Goal: Communication & Community: Answer question/provide support

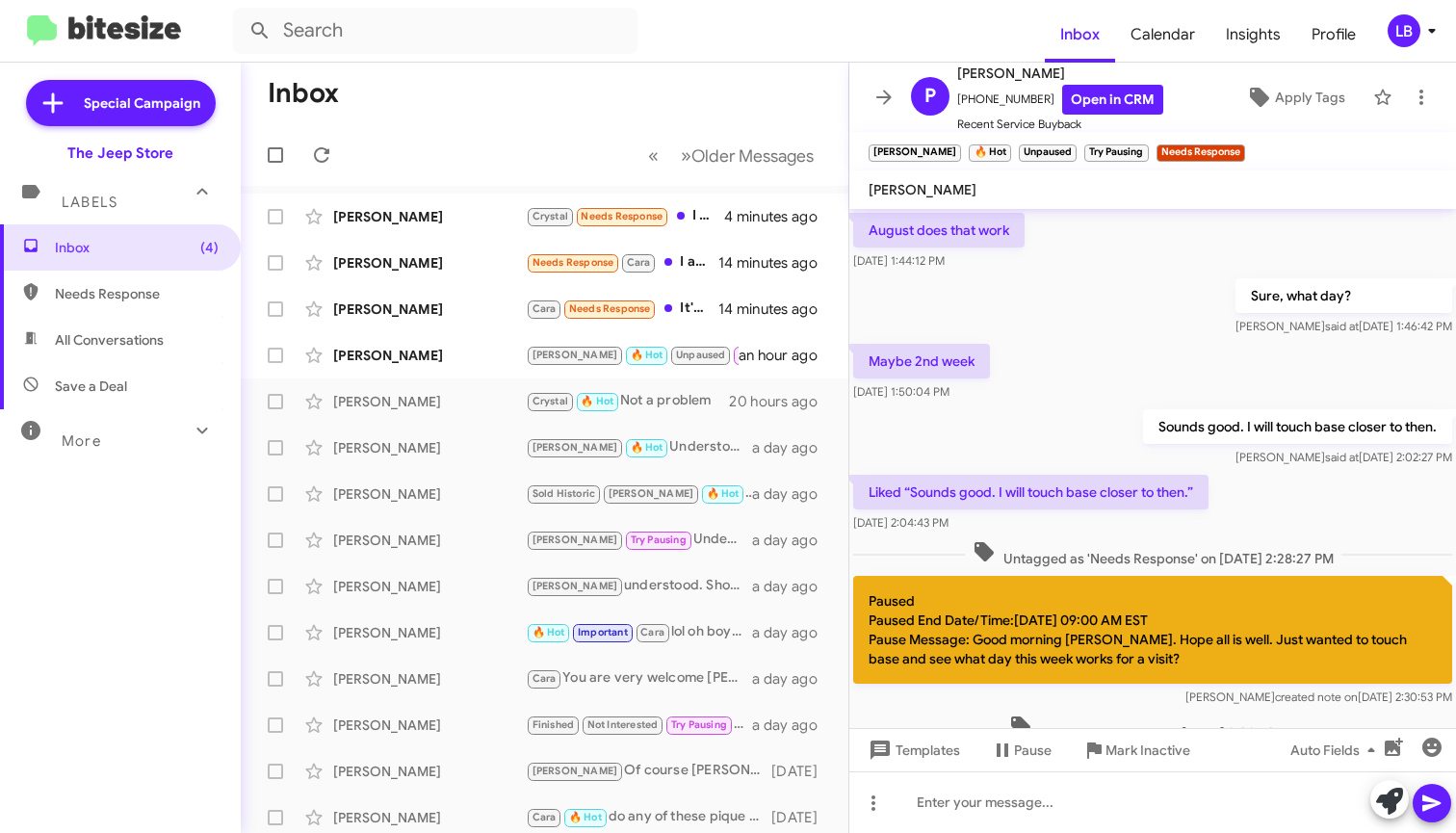
click at [563, 151] on mat-toolbar-row "« Previous » Next Older Messages" at bounding box center [544, 155] width 607 height 61
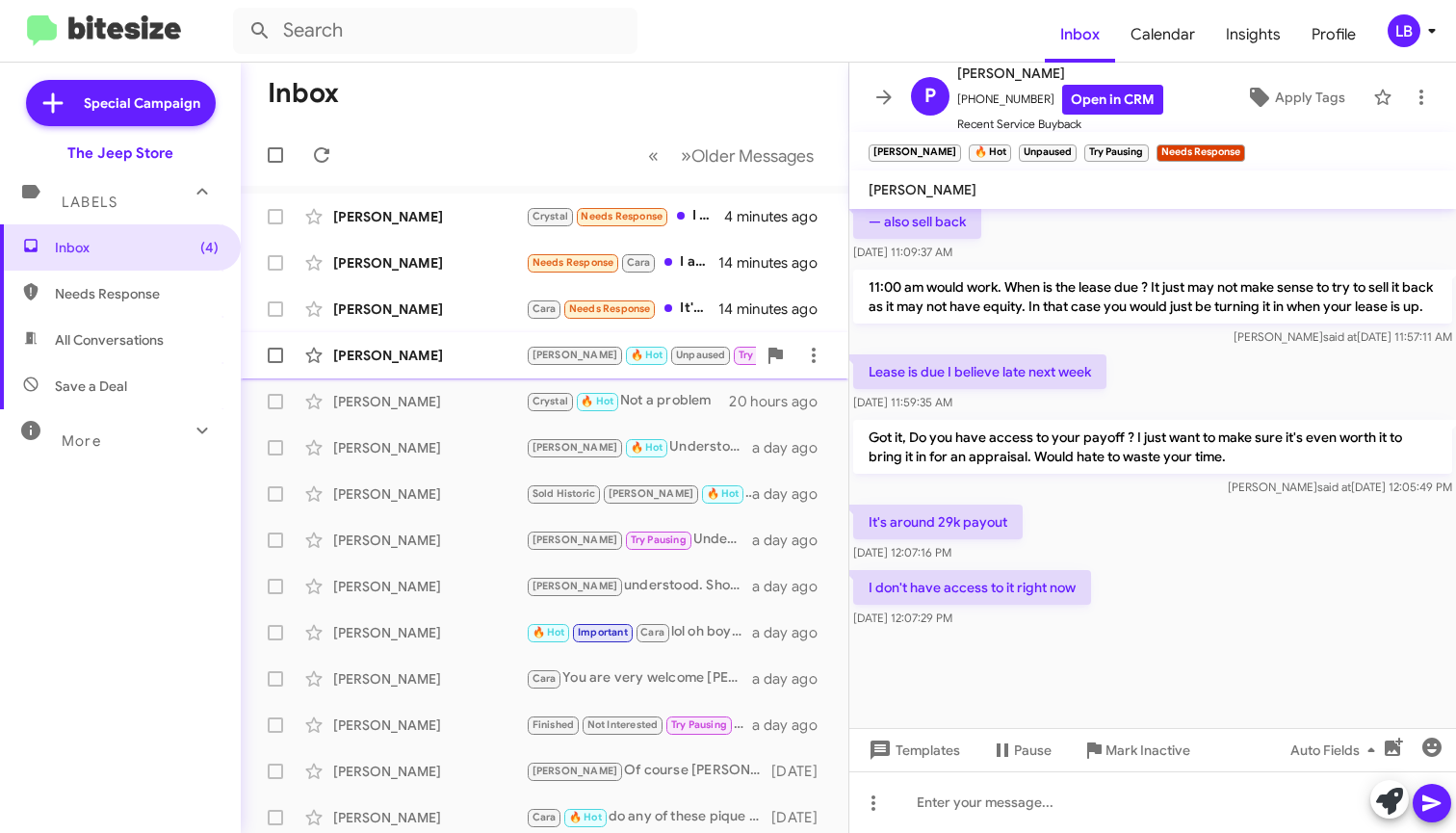
click at [421, 353] on div "[PERSON_NAME]" at bounding box center [429, 356] width 192 height 20
click at [1190, 374] on div "Lease is due I believe late next week Aug 13, 2025, 11:59:35 AM" at bounding box center [1151, 382] width 606 height 65
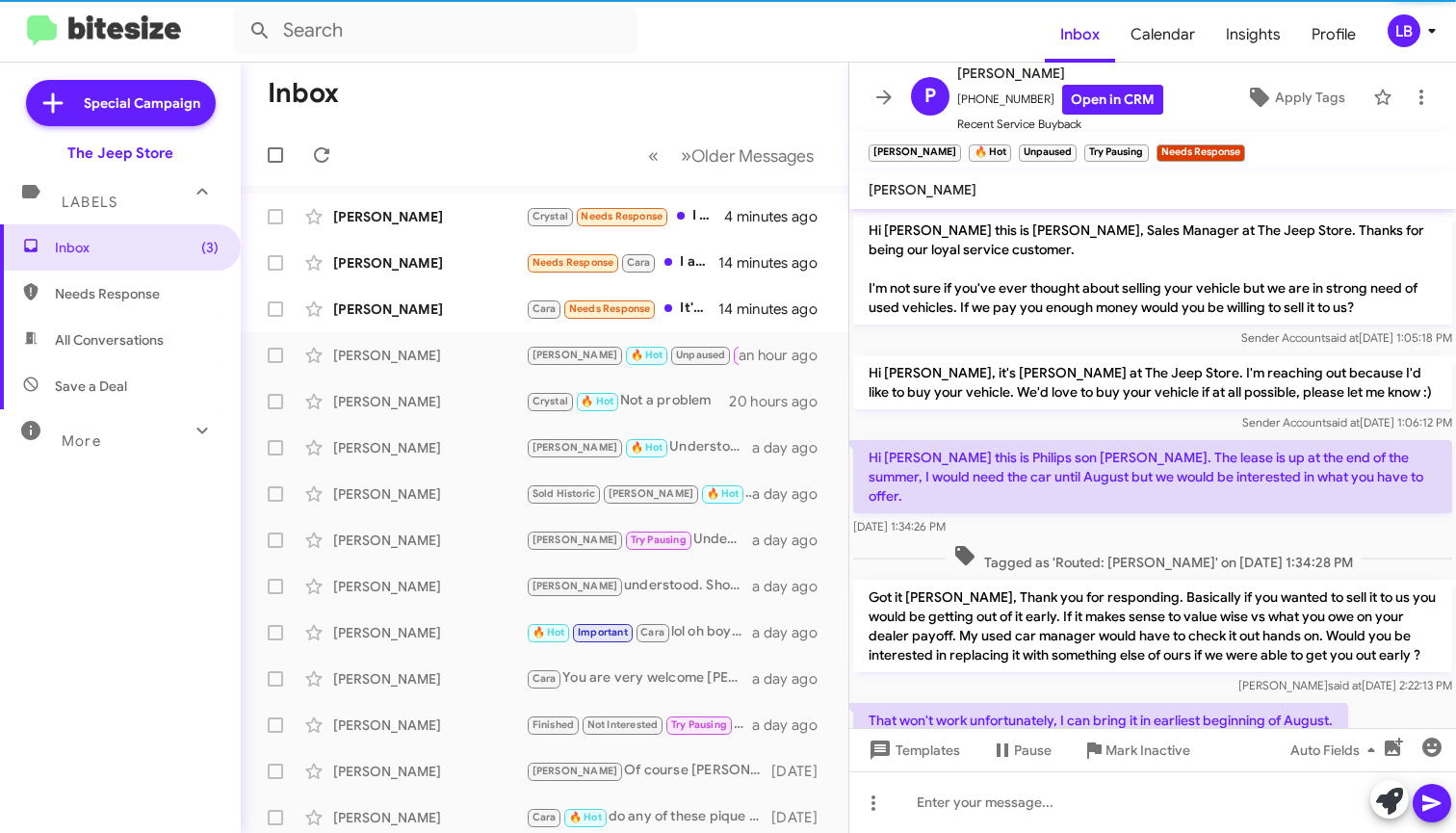
scroll to position [1640, 0]
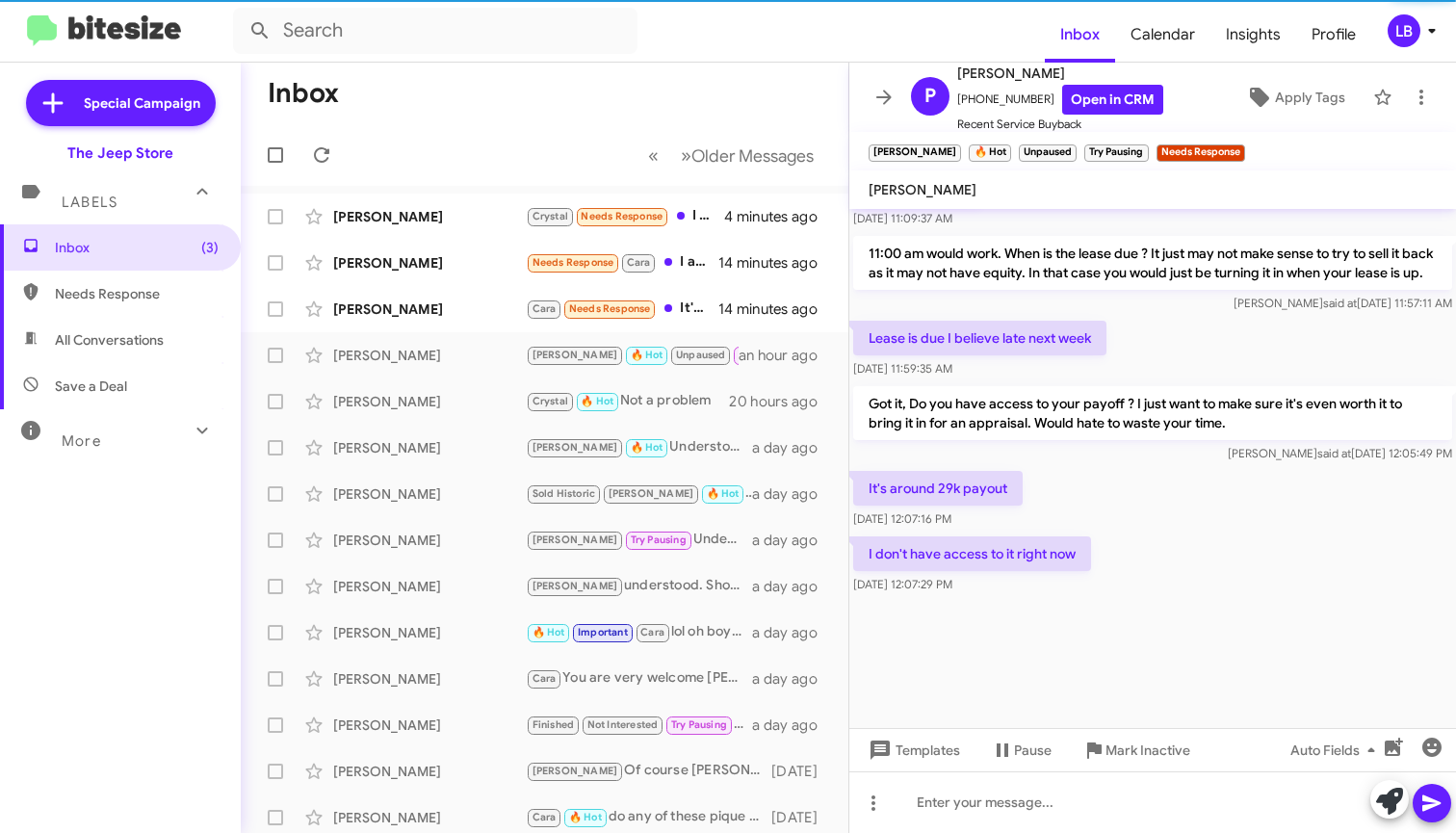
click at [1180, 327] on div "Lease is due I believe late next week Aug 13, 2025, 11:59:35 AM" at bounding box center [1151, 349] width 606 height 65
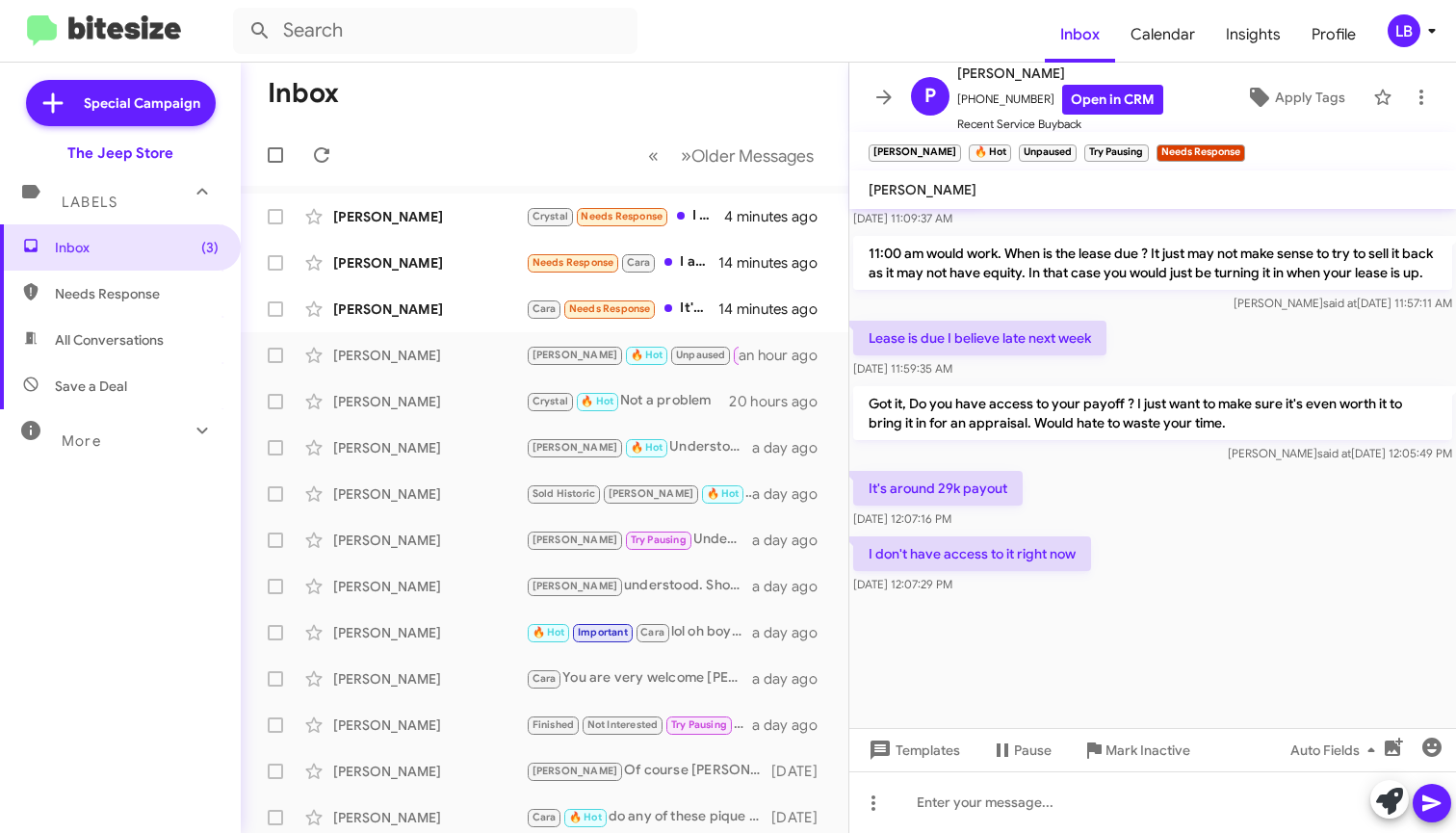
scroll to position [1636, 0]
click at [1149, 334] on div "Lease is due I believe late next week Aug 13, 2025, 11:59:35 AM" at bounding box center [1151, 349] width 606 height 65
click at [1157, 273] on p "11:00 am would work. When is the lease due ? It just may not make sense to try …" at bounding box center [1151, 262] width 598 height 54
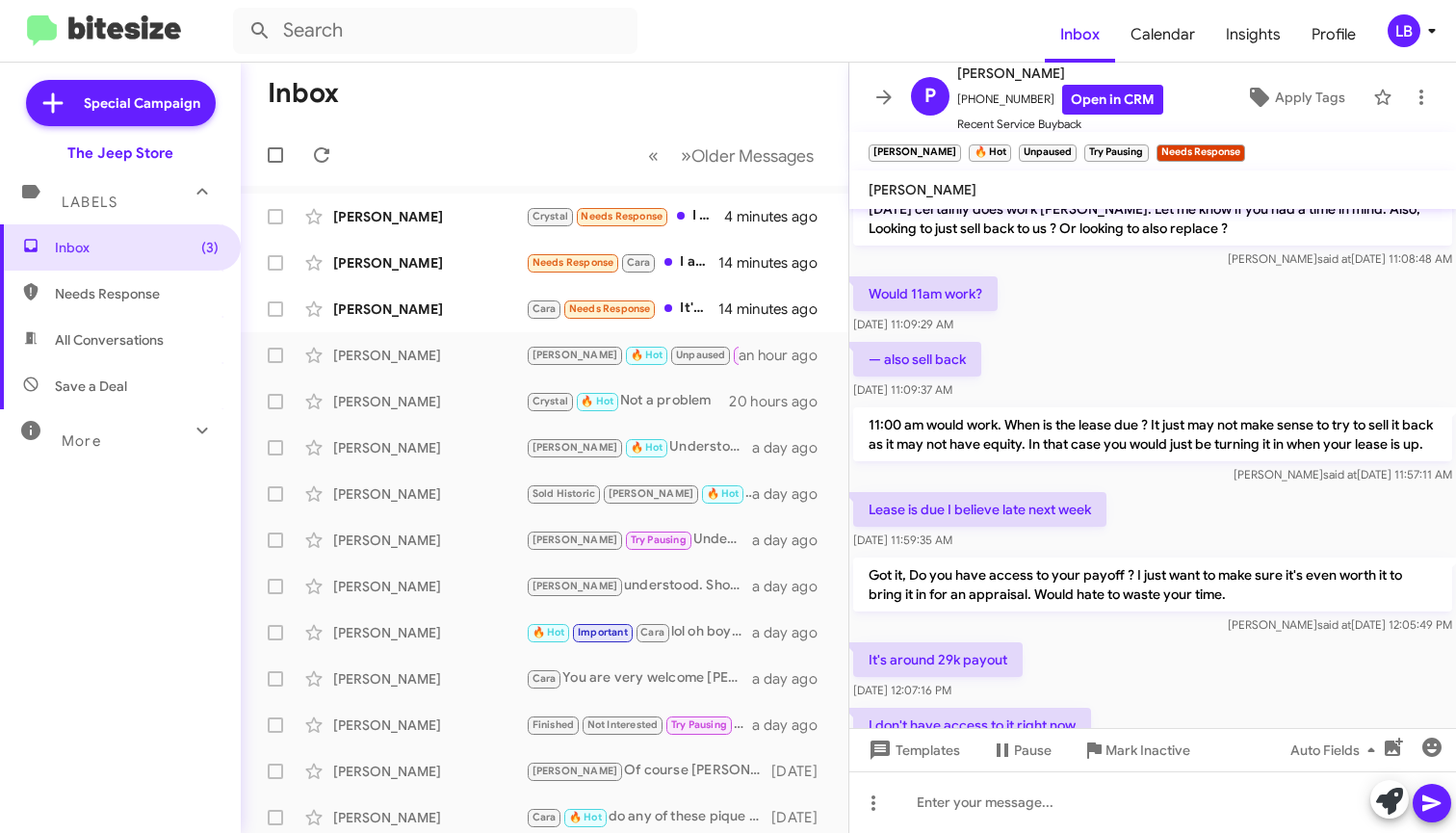
click at [1086, 353] on div "— also sell back Aug 13, 2025, 11:09:37 AM" at bounding box center [1151, 371] width 606 height 65
click at [1183, 522] on div "Lease is due I believe late next week Aug 13, 2025, 11:59:35 AM" at bounding box center [1151, 521] width 606 height 65
click at [1158, 403] on div "11:00 am would work. When is the lease due ? It just may not make sense to try …" at bounding box center [1151, 446] width 606 height 85
click at [1106, 326] on div "Would 11am work? Aug 13, 2025, 11:09:29 AM" at bounding box center [1151, 305] width 606 height 65
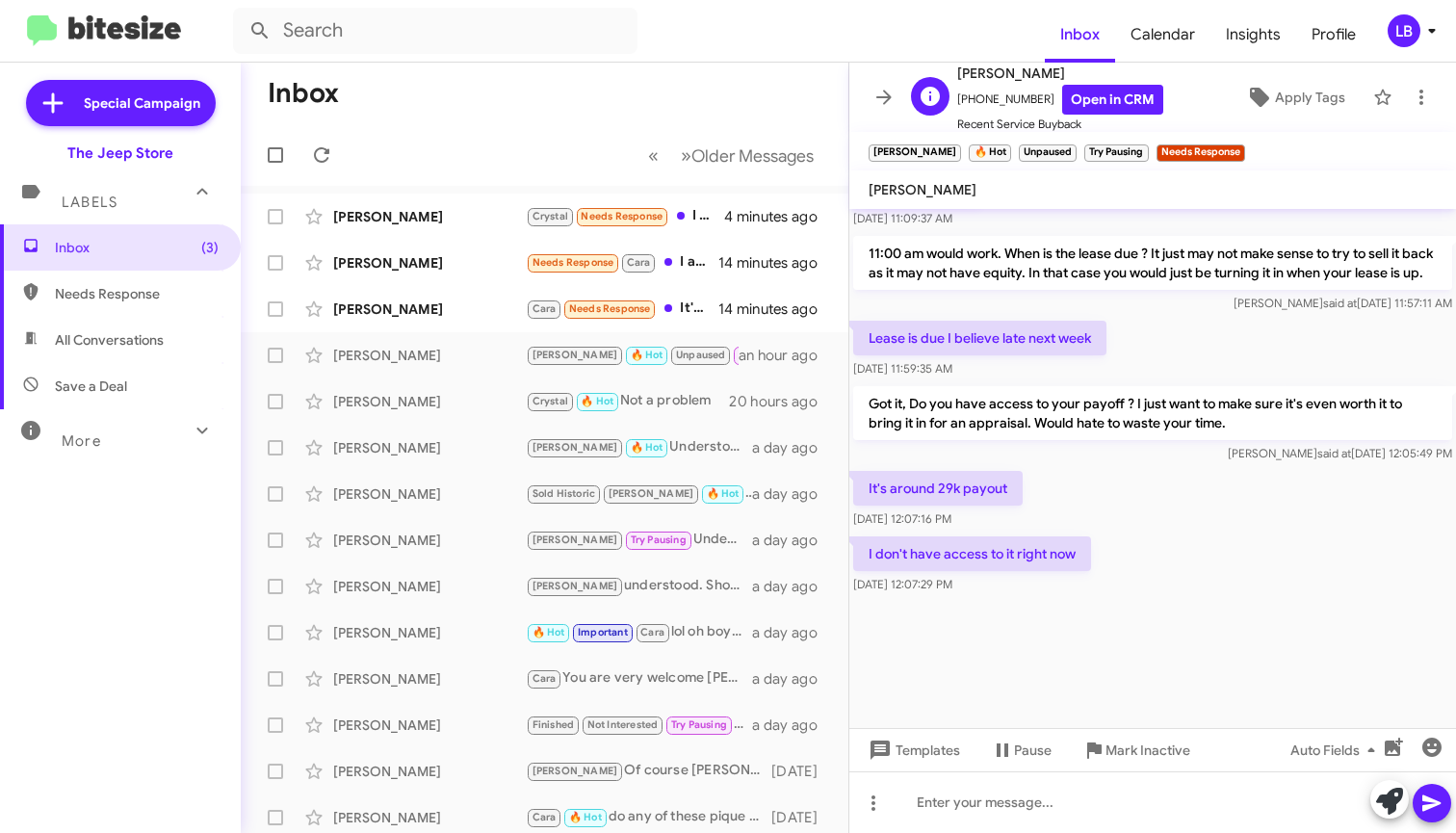
drag, startPoint x: 1051, startPoint y: 284, endPoint x: 960, endPoint y: 119, distance: 188.4
click at [1051, 284] on p "11:00 am would work. When is the lease due ? It just may not make sense to try …" at bounding box center [1151, 262] width 598 height 54
drag, startPoint x: 1032, startPoint y: 102, endPoint x: 968, endPoint y: 104, distance: 64.0
click at [968, 104] on span "+17329157512 Open in CRM" at bounding box center [1060, 100] width 206 height 30
copy span "7329157512"
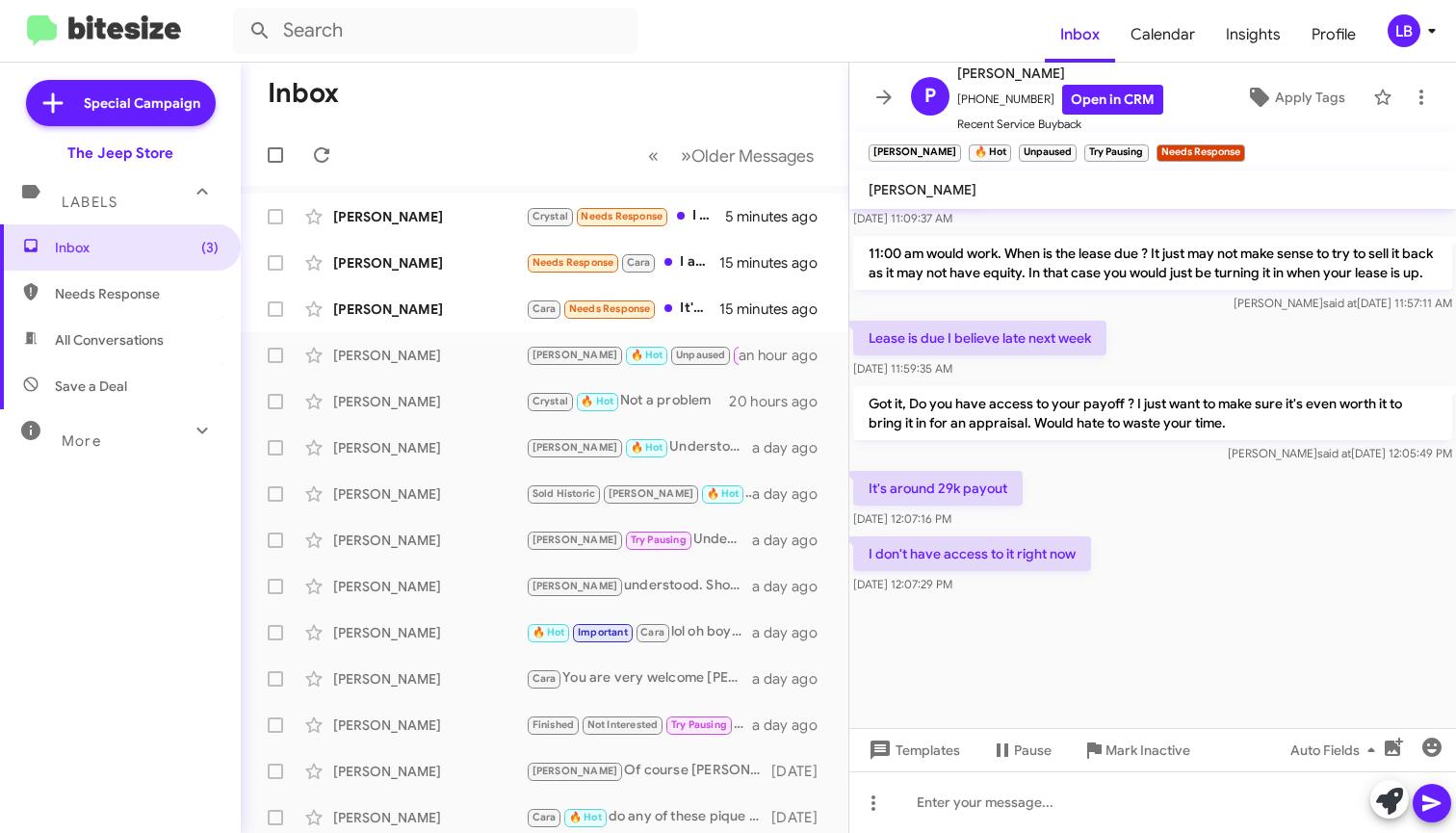
click at [1171, 595] on div "I don't have access to it right now Aug 13, 2025, 12:07:29 PM" at bounding box center [1151, 565] width 606 height 65
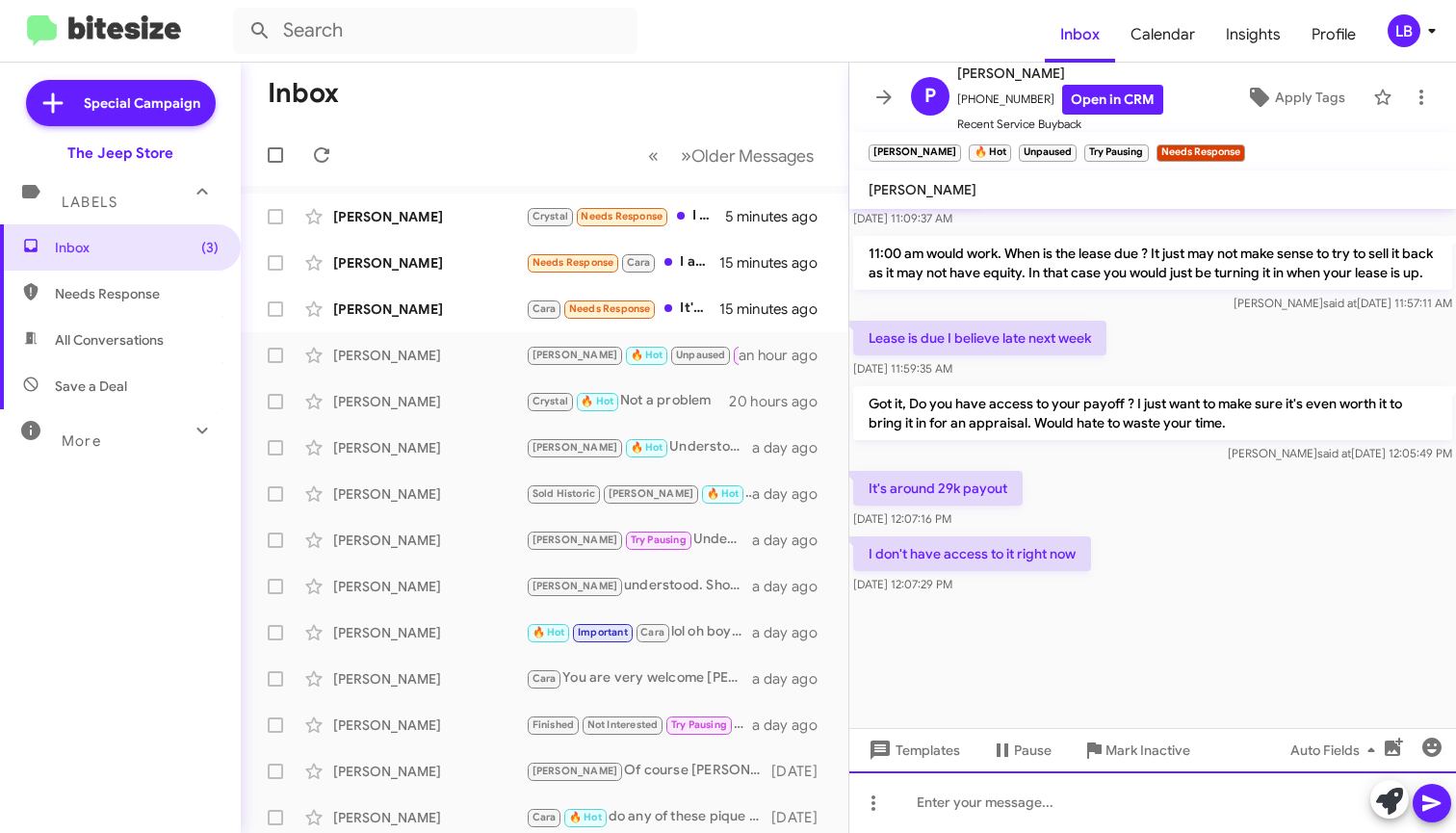
drag, startPoint x: 1037, startPoint y: 807, endPoint x: 1041, endPoint y: 798, distance: 9.8
click at [1037, 806] on div at bounding box center [1151, 801] width 606 height 61
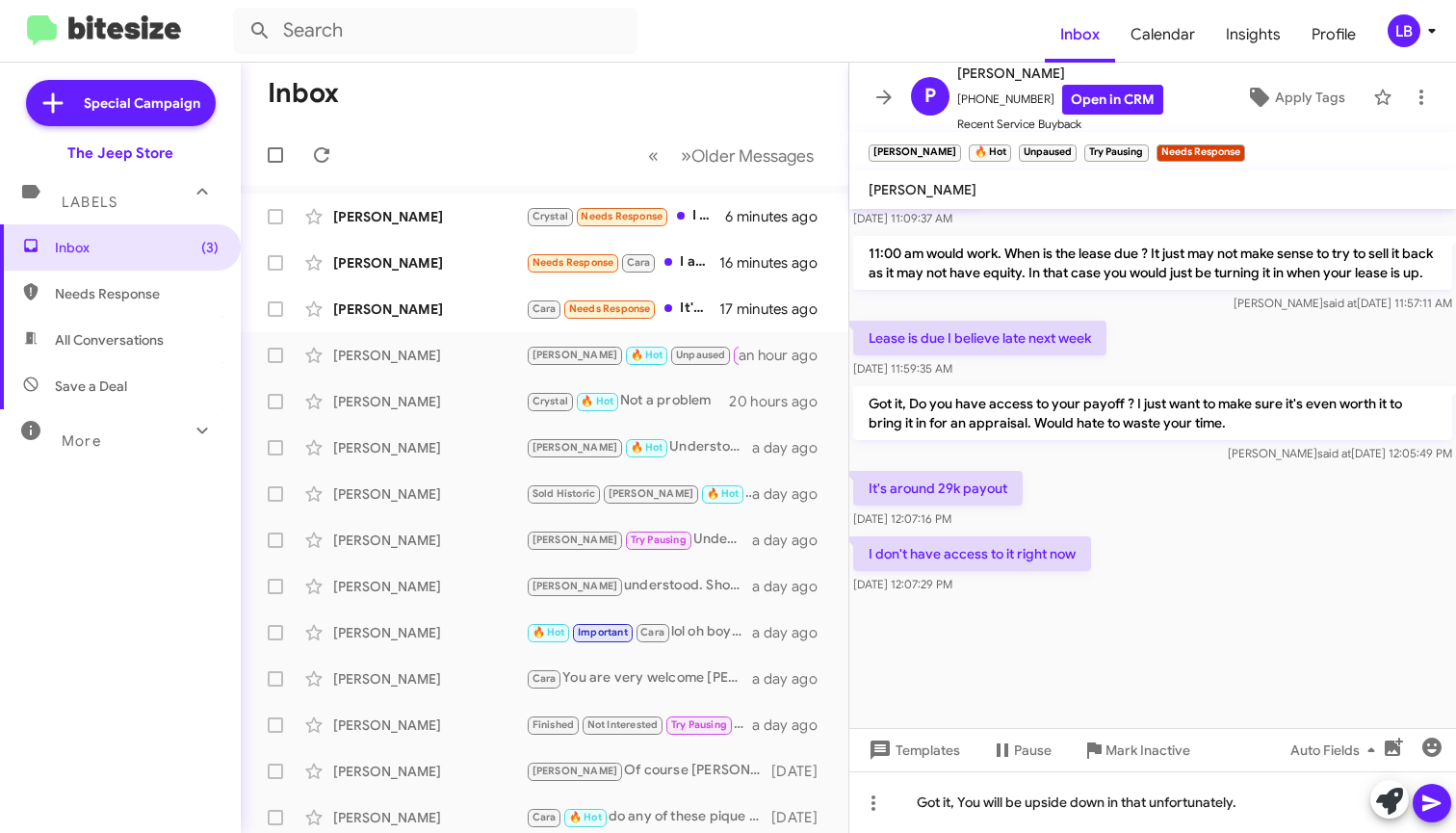
drag, startPoint x: 1257, startPoint y: 552, endPoint x: 1244, endPoint y: 540, distance: 17.7
click at [1257, 552] on div "I don't have access to it right now Aug 13, 2025, 12:07:29 PM" at bounding box center [1151, 565] width 606 height 65
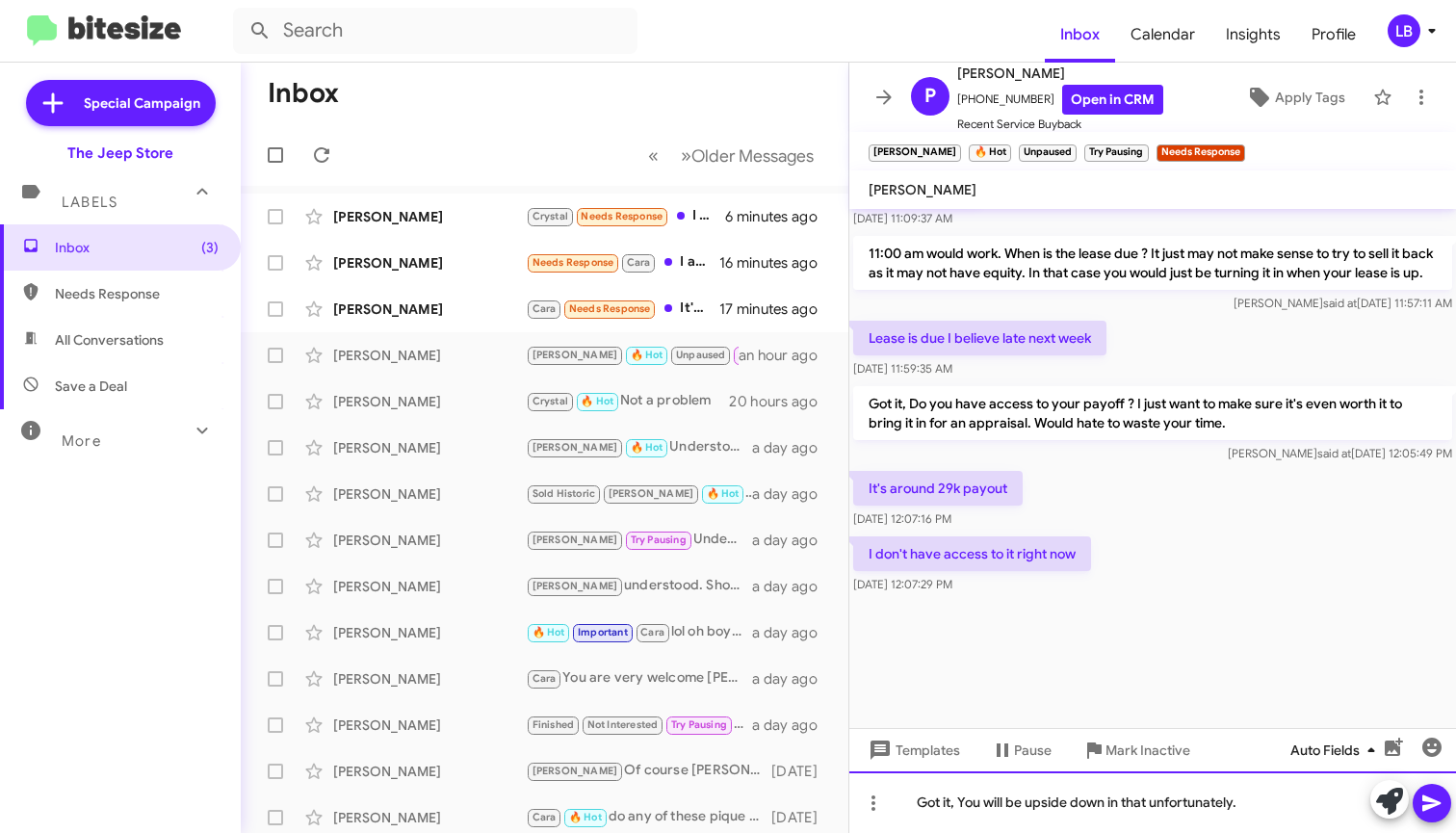
drag, startPoint x: 1306, startPoint y: 815, endPoint x: 1284, endPoint y: 766, distance: 53.7
click at [1305, 815] on div "Got it, You will be upside down in that unfortunately." at bounding box center [1151, 801] width 606 height 61
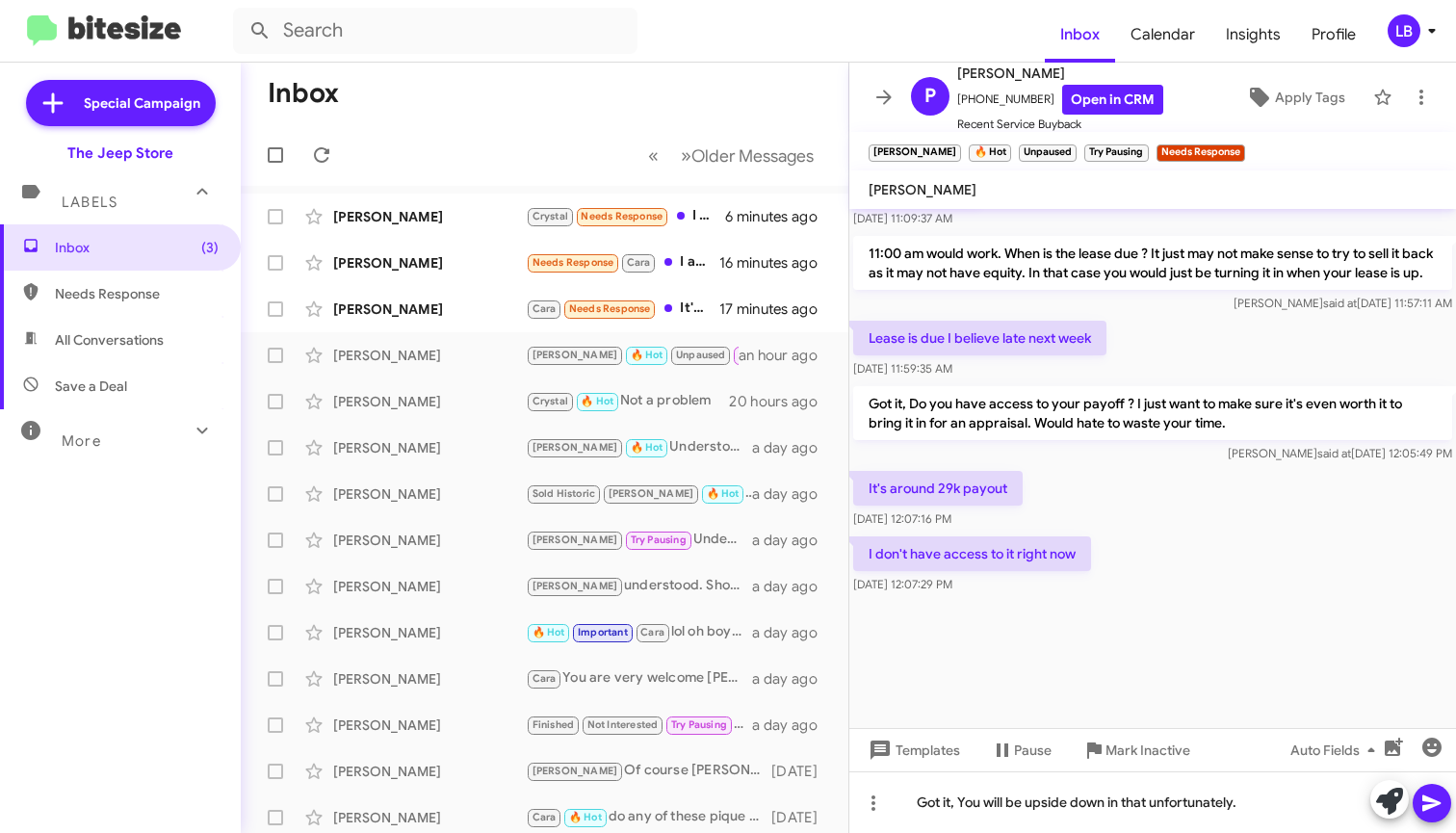
click at [1079, 608] on div at bounding box center [1151, 662] width 606 height 130
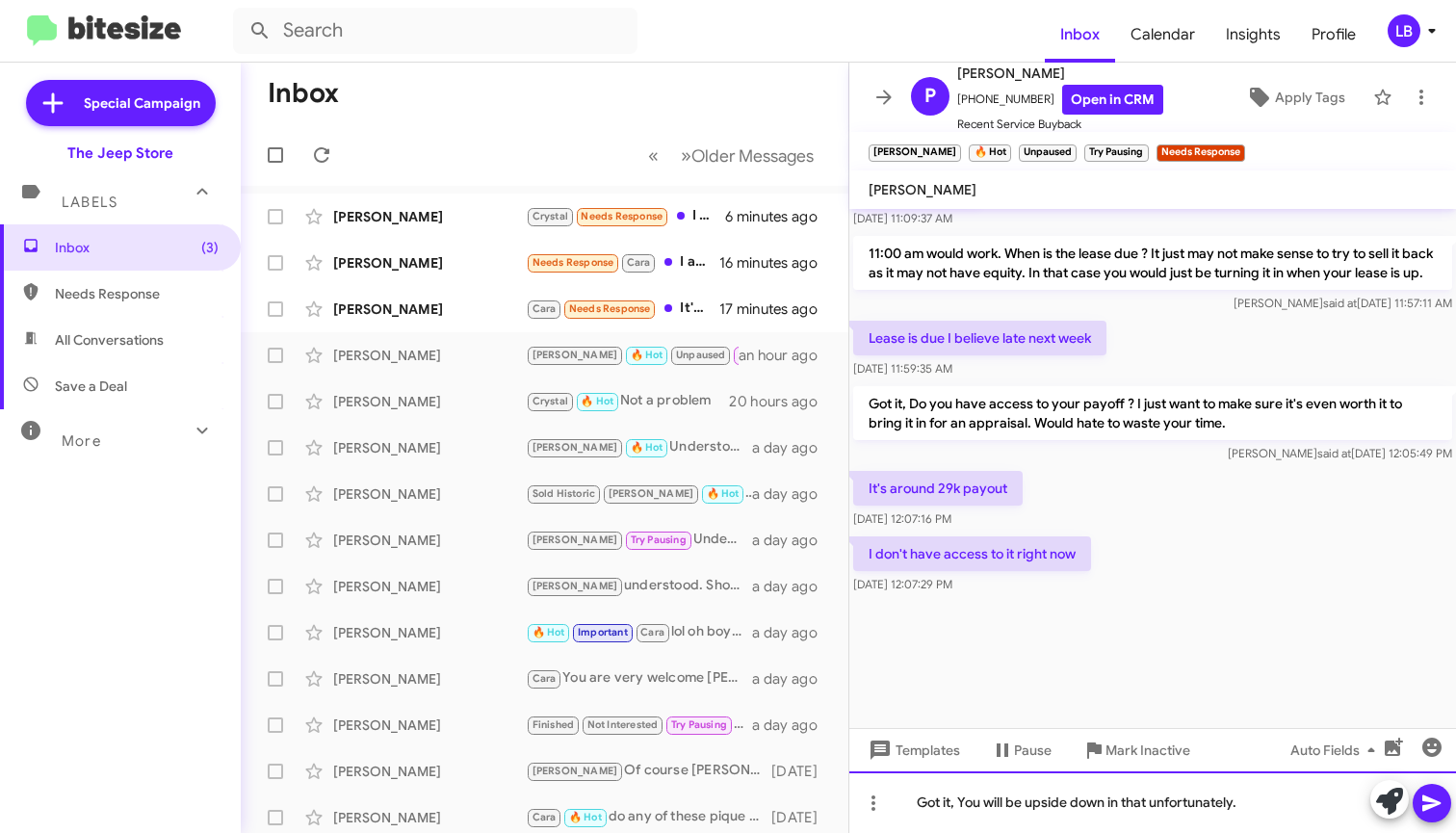
click at [1250, 808] on div "Got it, You will be upside down in that unfortunately." at bounding box center [1151, 801] width 606 height 61
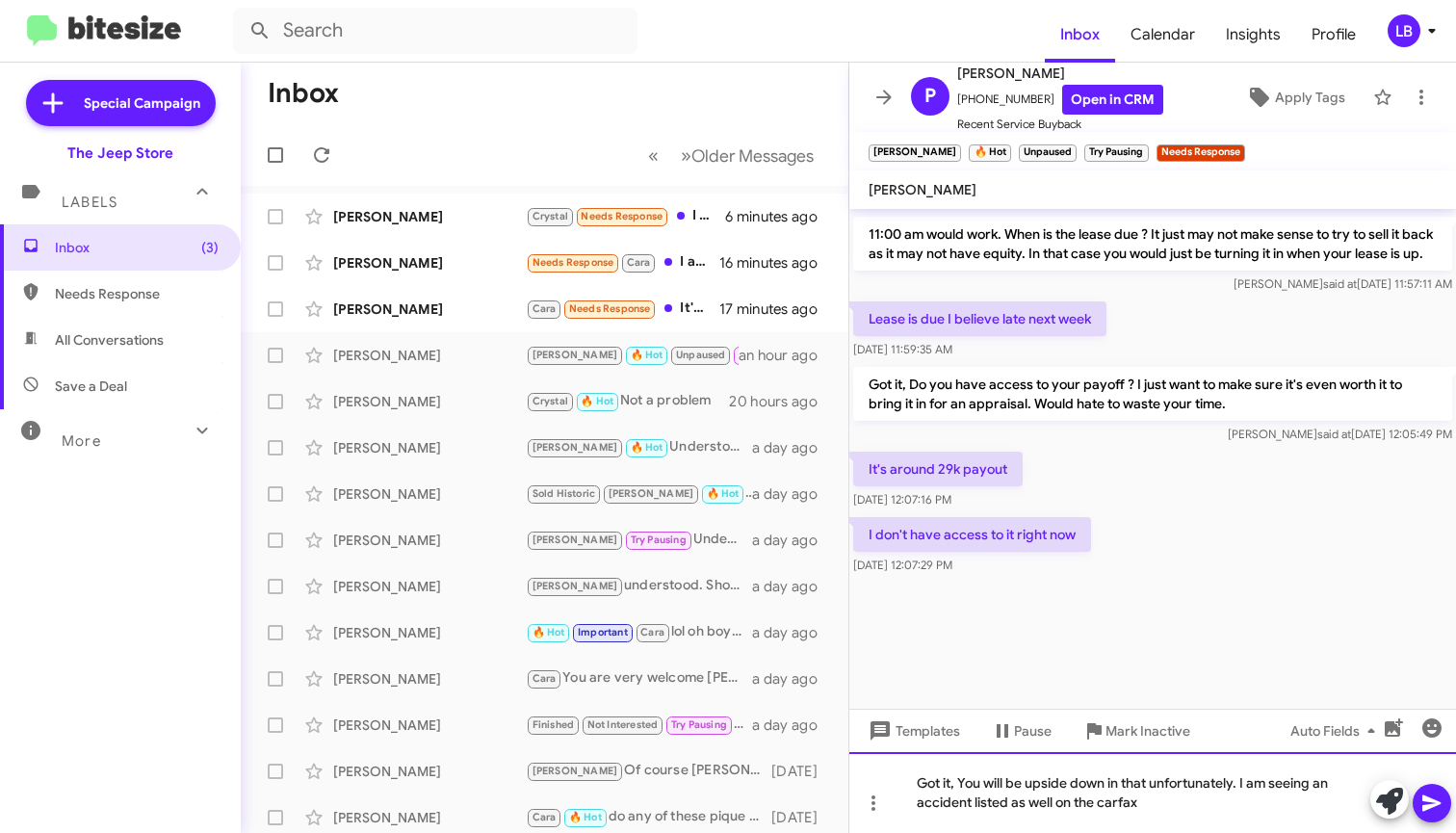
drag, startPoint x: 1199, startPoint y: 561, endPoint x: 1292, endPoint y: 798, distance: 254.6
click at [1301, 791] on div "Got it, You will be upside down in that unfortunately. I am seeing an accident …" at bounding box center [1151, 793] width 606 height 81
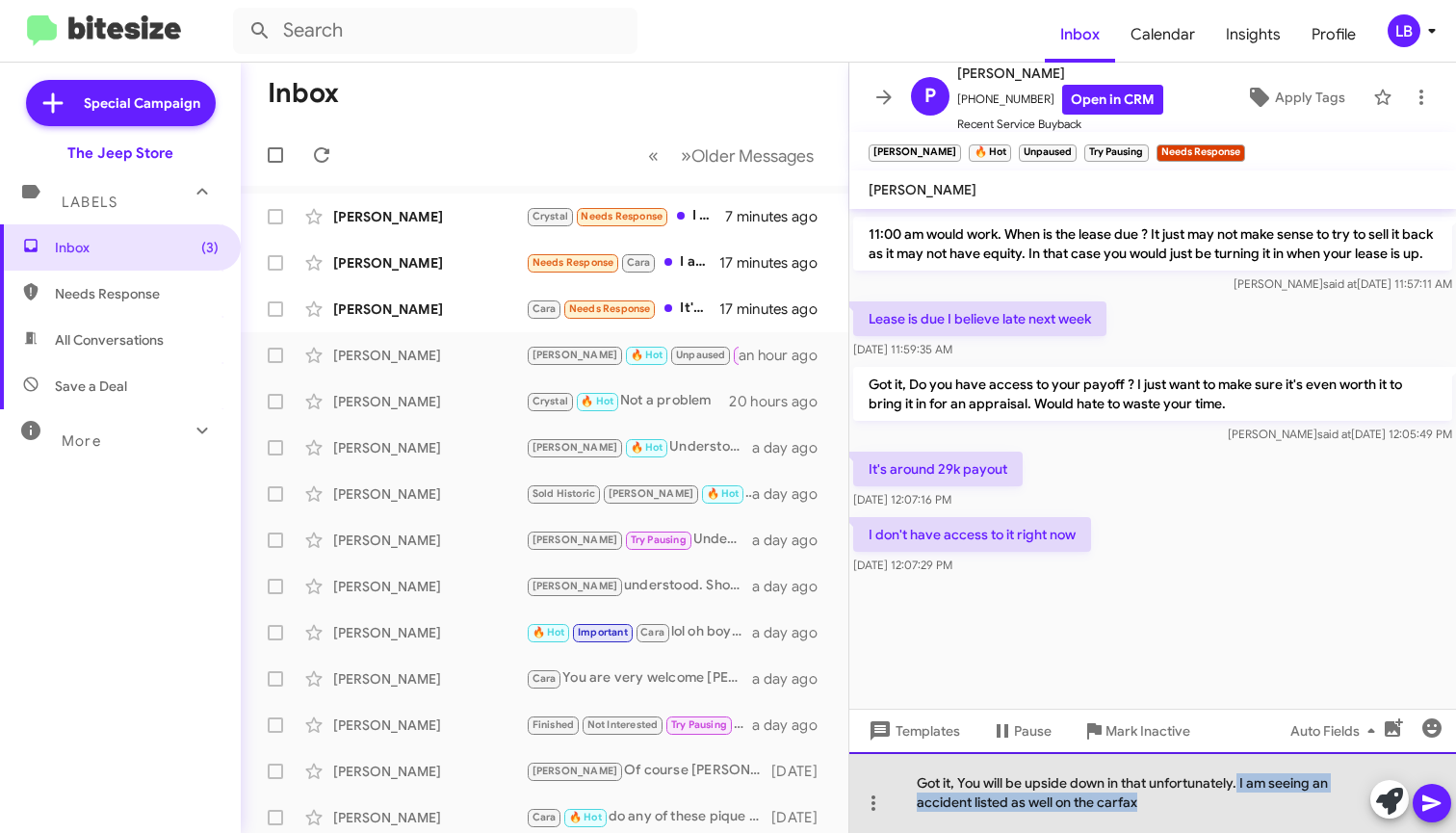
drag, startPoint x: 1285, startPoint y: 801, endPoint x: 1240, endPoint y: 779, distance: 50.1
click at [1240, 779] on div "Got it, You will be upside down in that unfortunately. I am seeing an accident …" at bounding box center [1151, 793] width 606 height 81
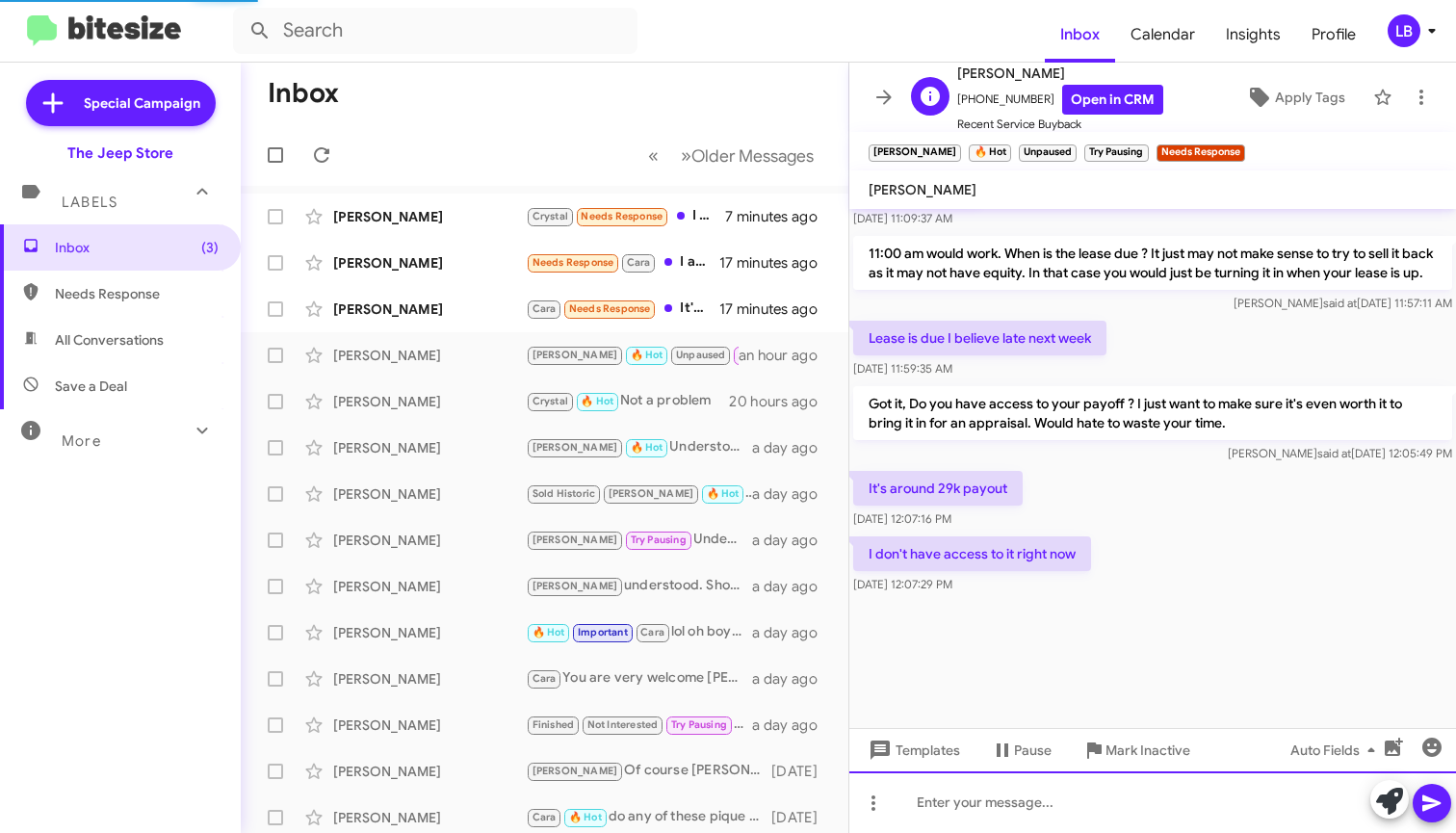
scroll to position [0, 0]
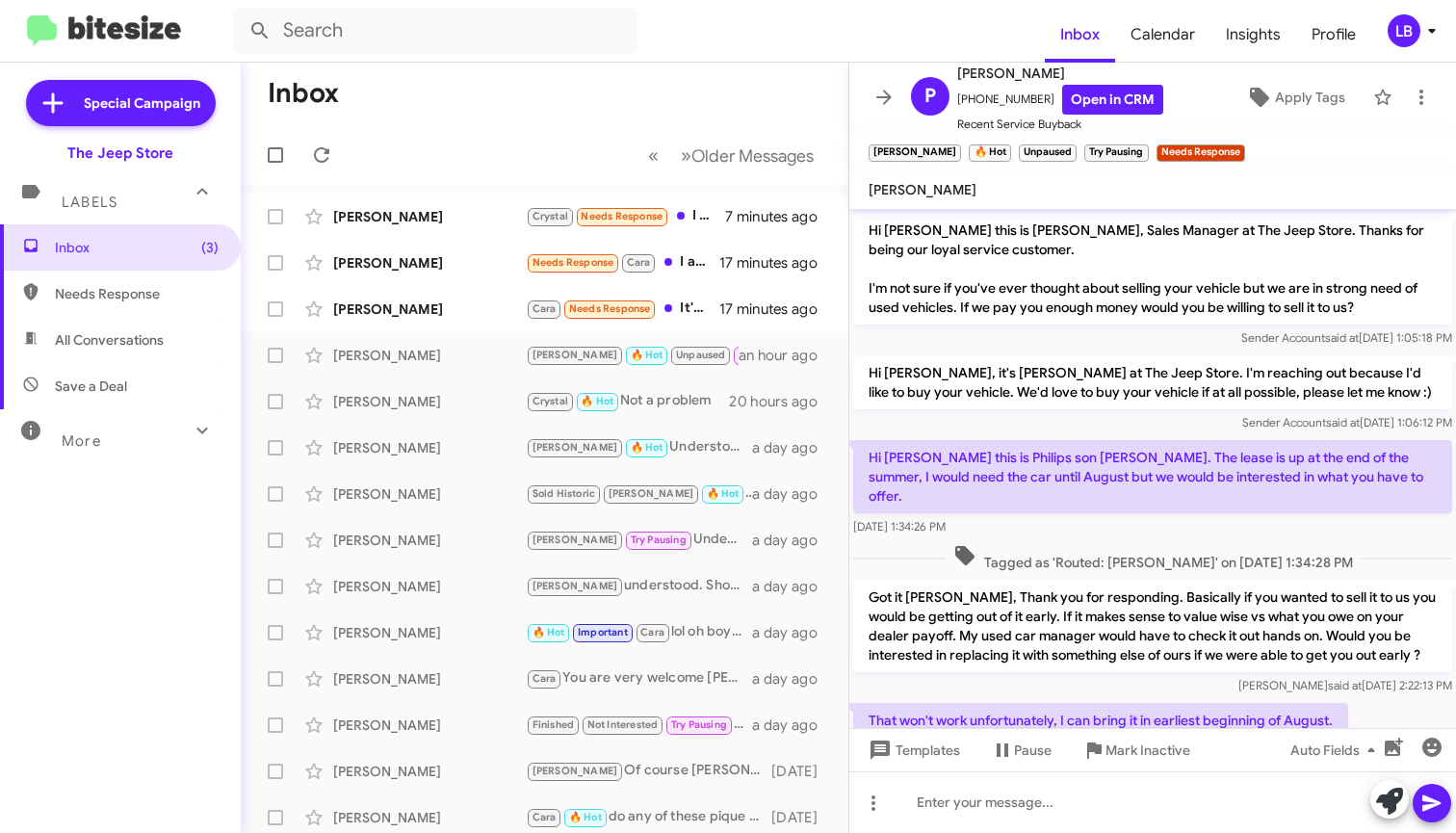
click at [429, 89] on mat-toolbar-row "Inbox" at bounding box center [544, 93] width 607 height 61
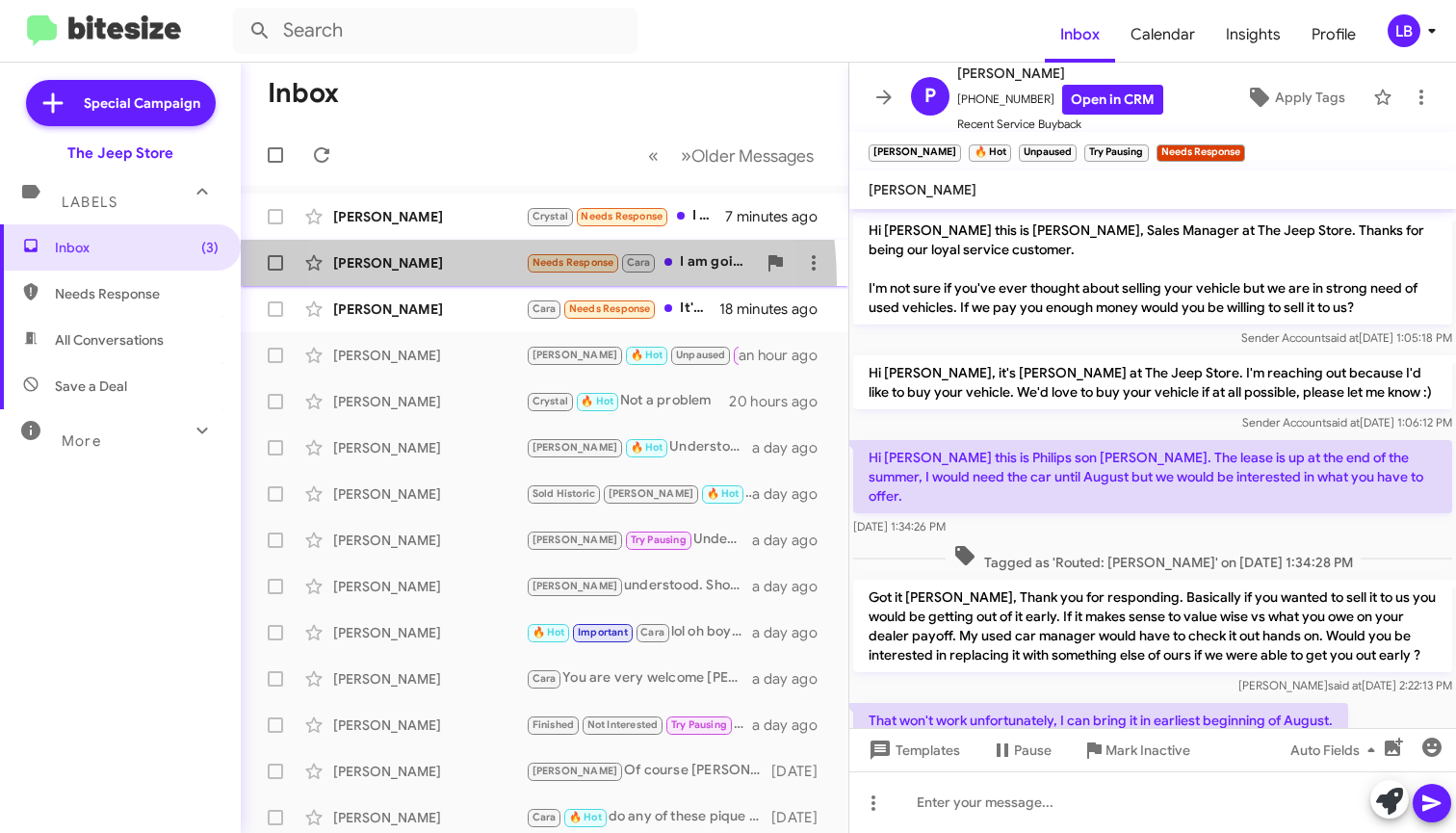
click at [450, 283] on span "Ryan Lindon Needs Response Cara I am going to be keeping it. Thank you Michael …" at bounding box center [544, 262] width 607 height 46
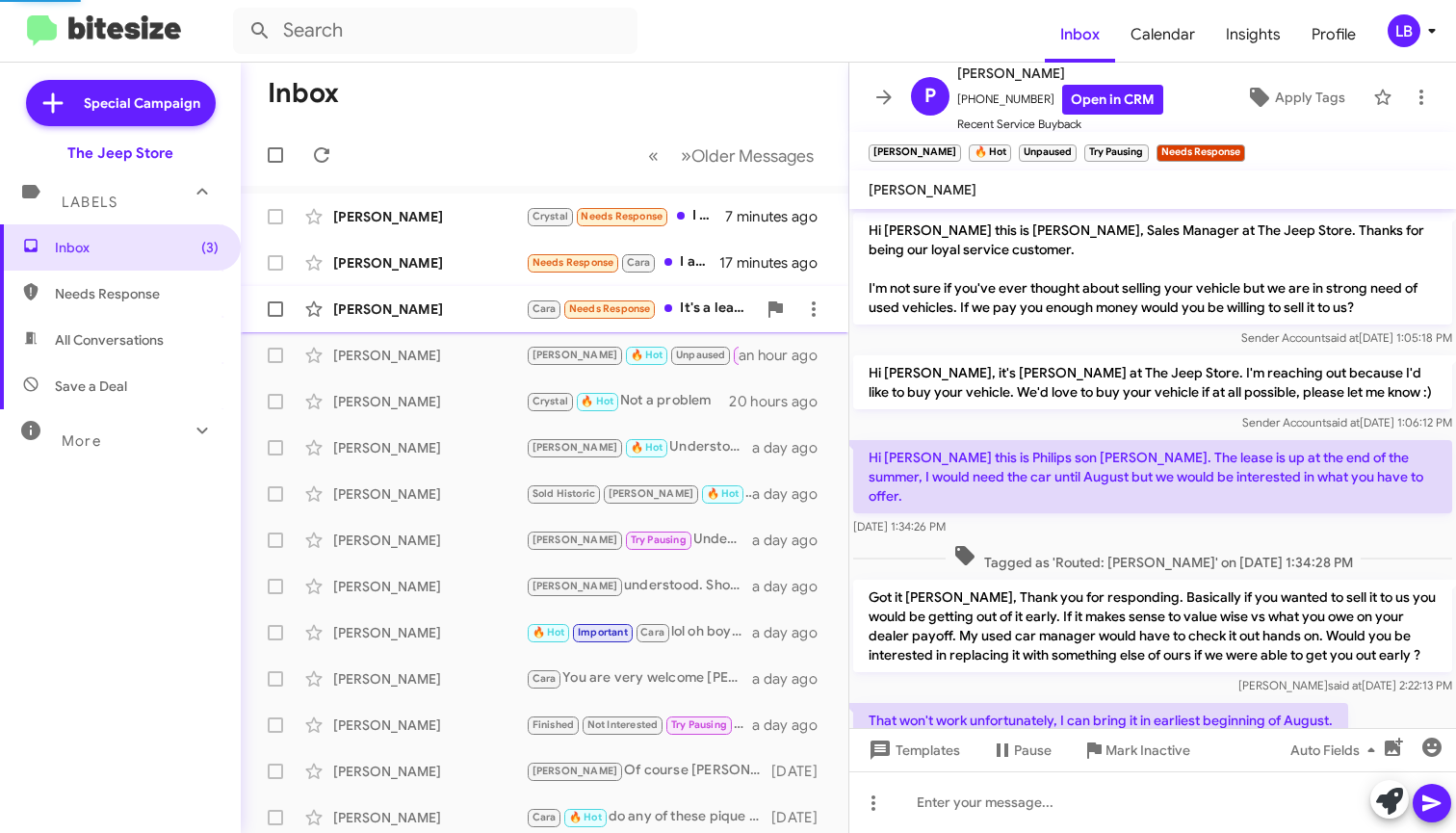
click at [445, 301] on div "[PERSON_NAME]" at bounding box center [429, 310] width 192 height 20
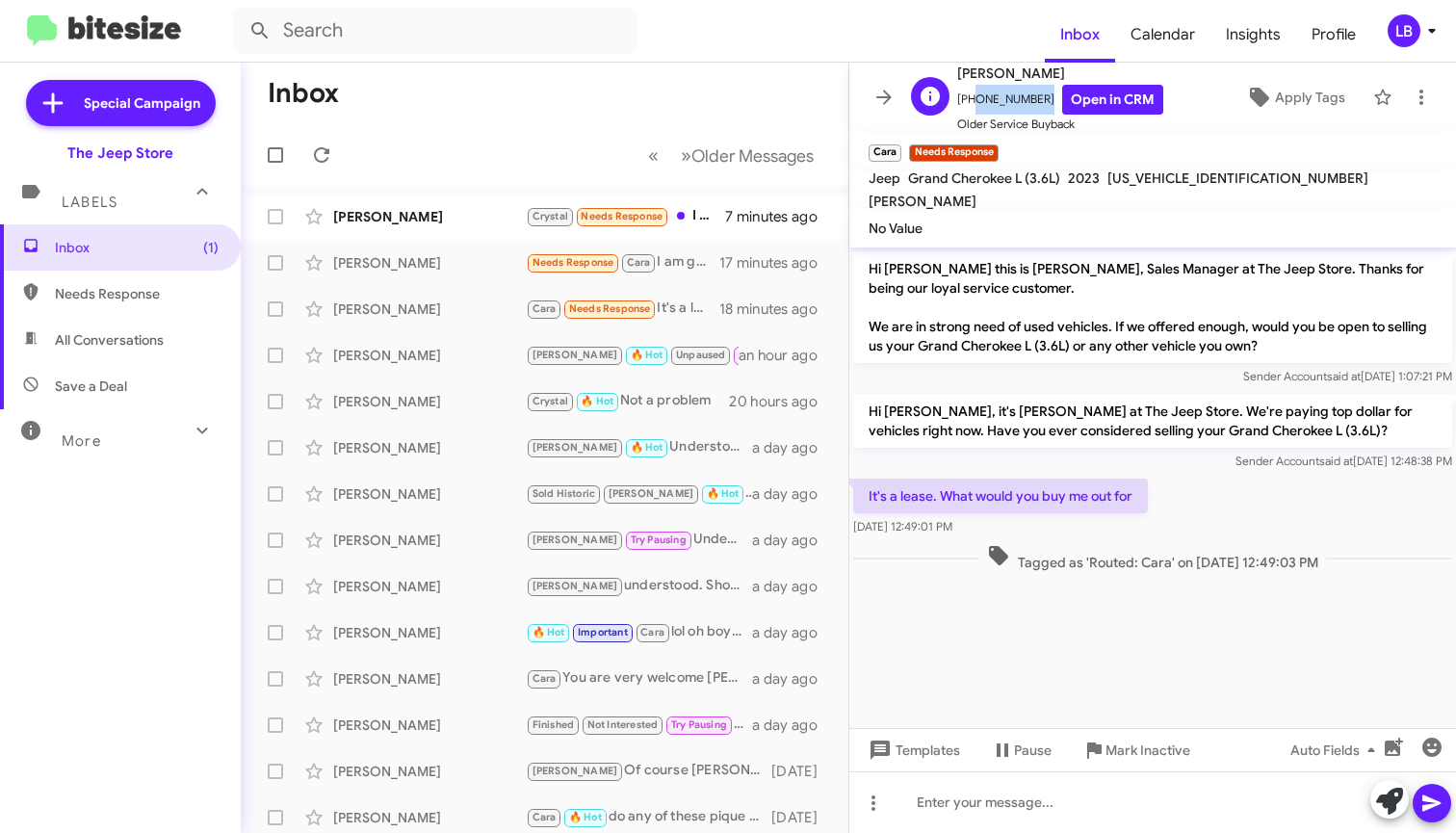
drag, startPoint x: 1038, startPoint y: 100, endPoint x: 969, endPoint y: 106, distance: 69.3
click at [969, 106] on span "[PHONE_NUMBER] Open in CRM" at bounding box center [1060, 100] width 206 height 30
copy span "9084335879"
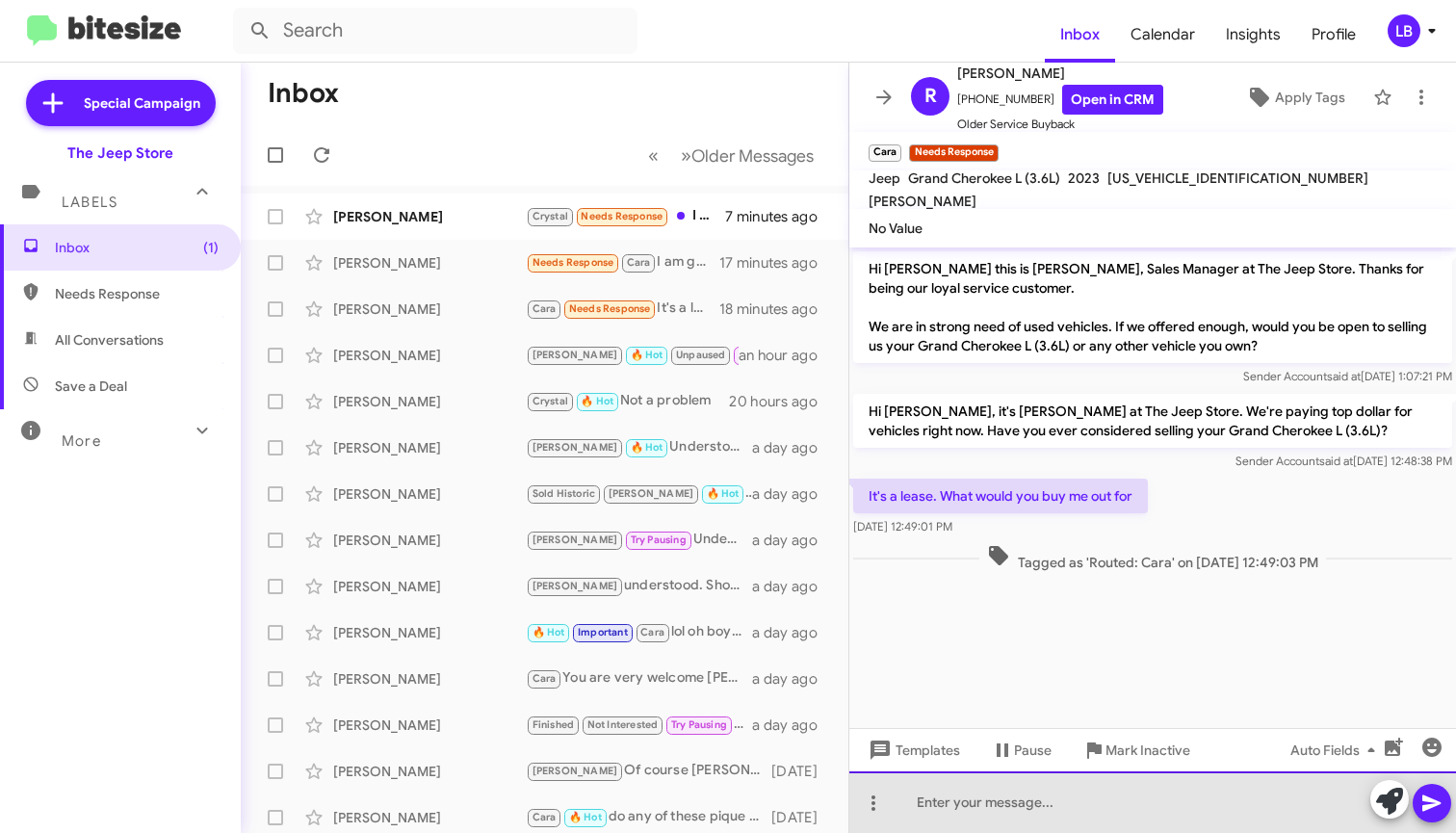
click at [1095, 815] on div at bounding box center [1151, 801] width 606 height 61
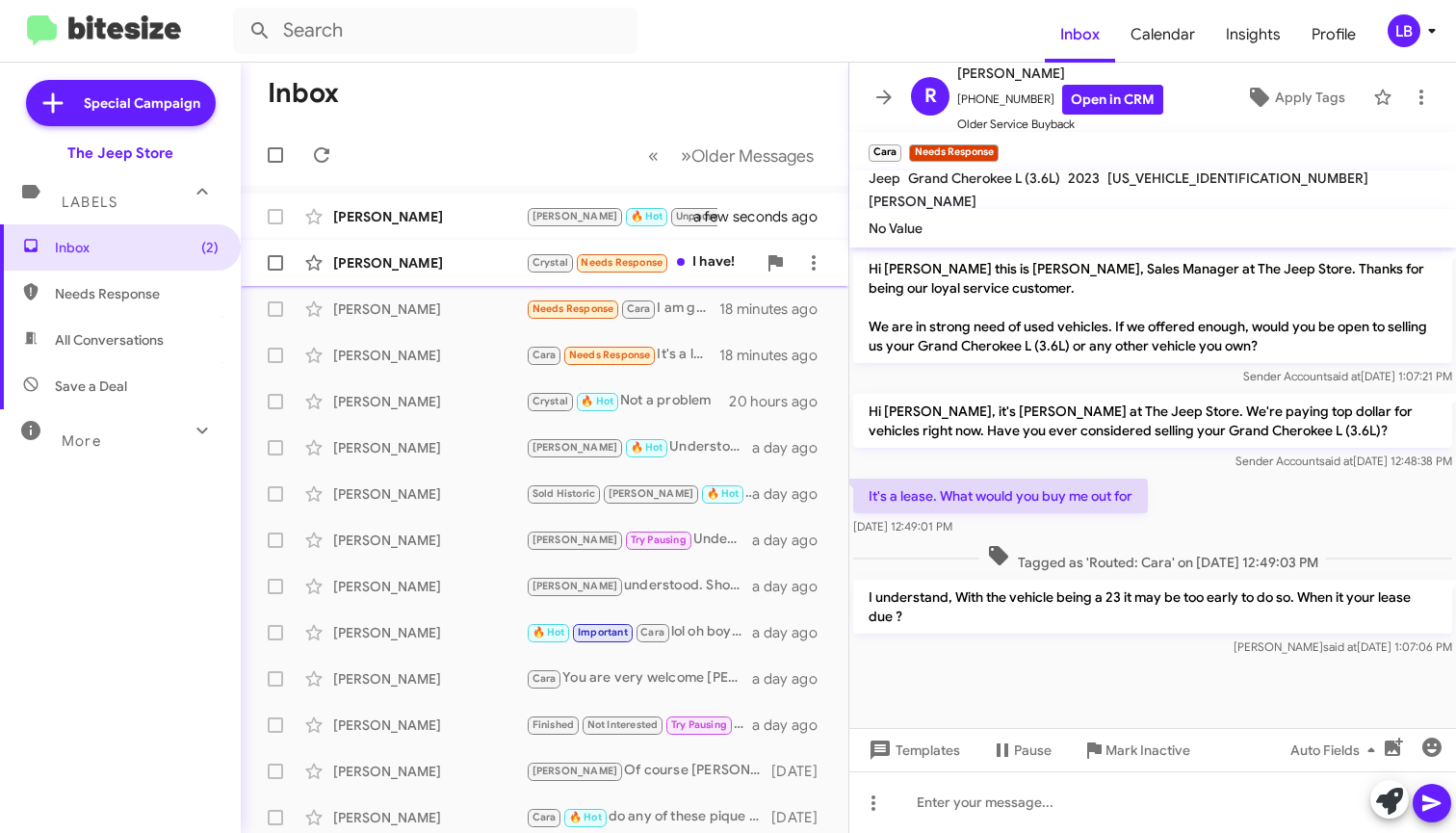
click at [477, 269] on div "[PERSON_NAME]" at bounding box center [429, 263] width 192 height 20
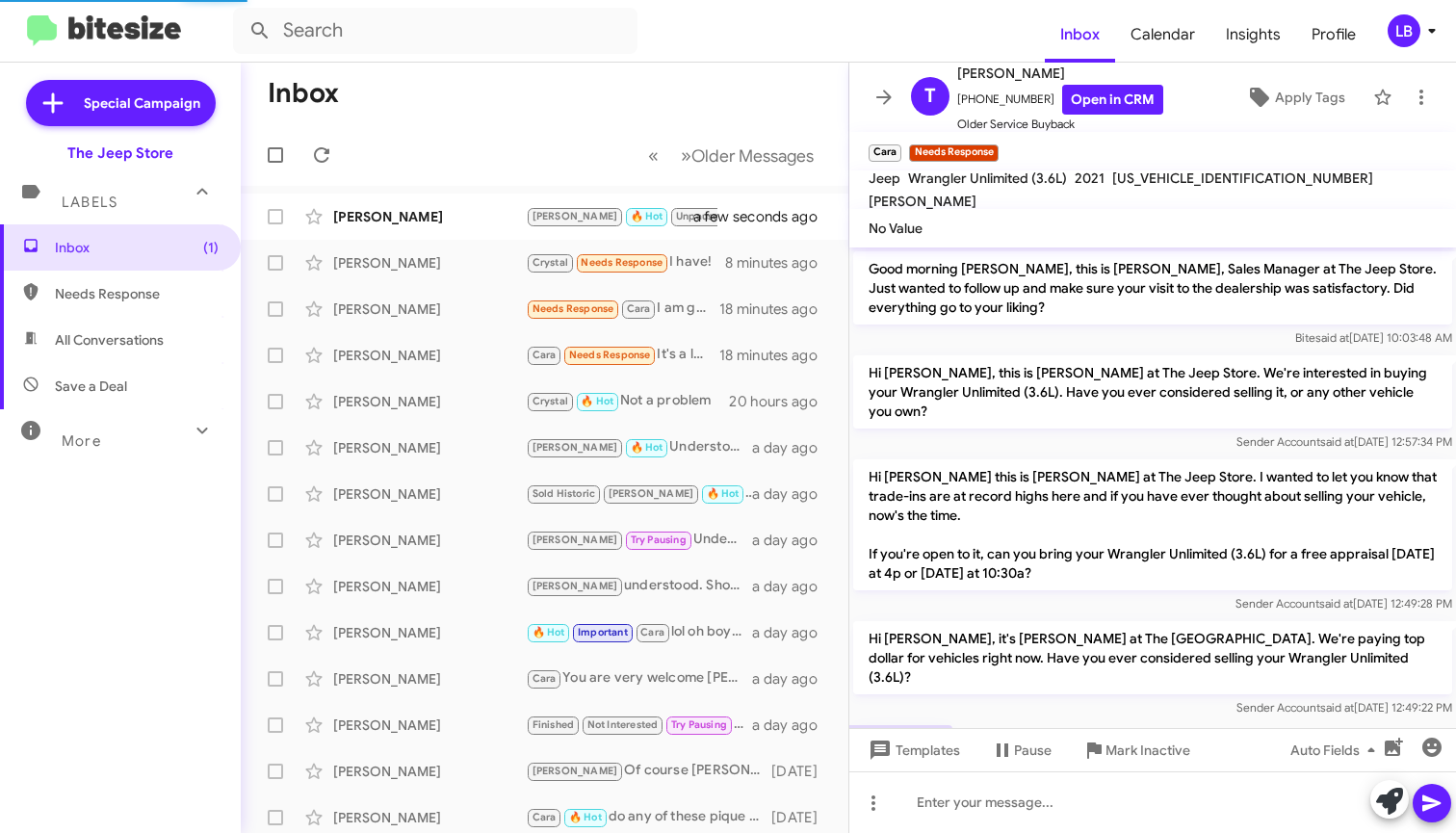
scroll to position [104, 0]
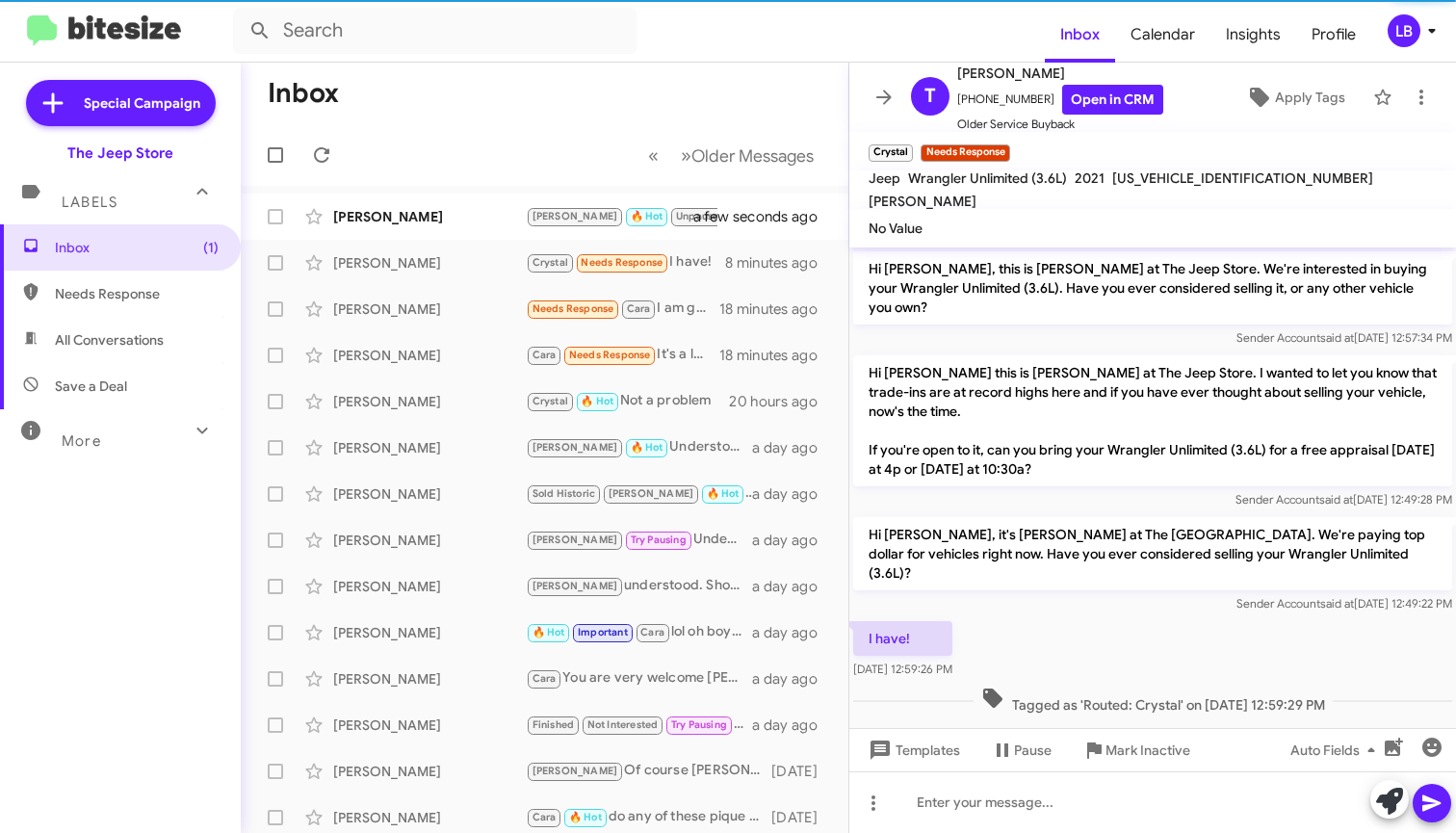
click at [1052, 496] on div "Sender Account said at Jul 30, 2025, 12:49:28 PM" at bounding box center [1151, 500] width 598 height 20
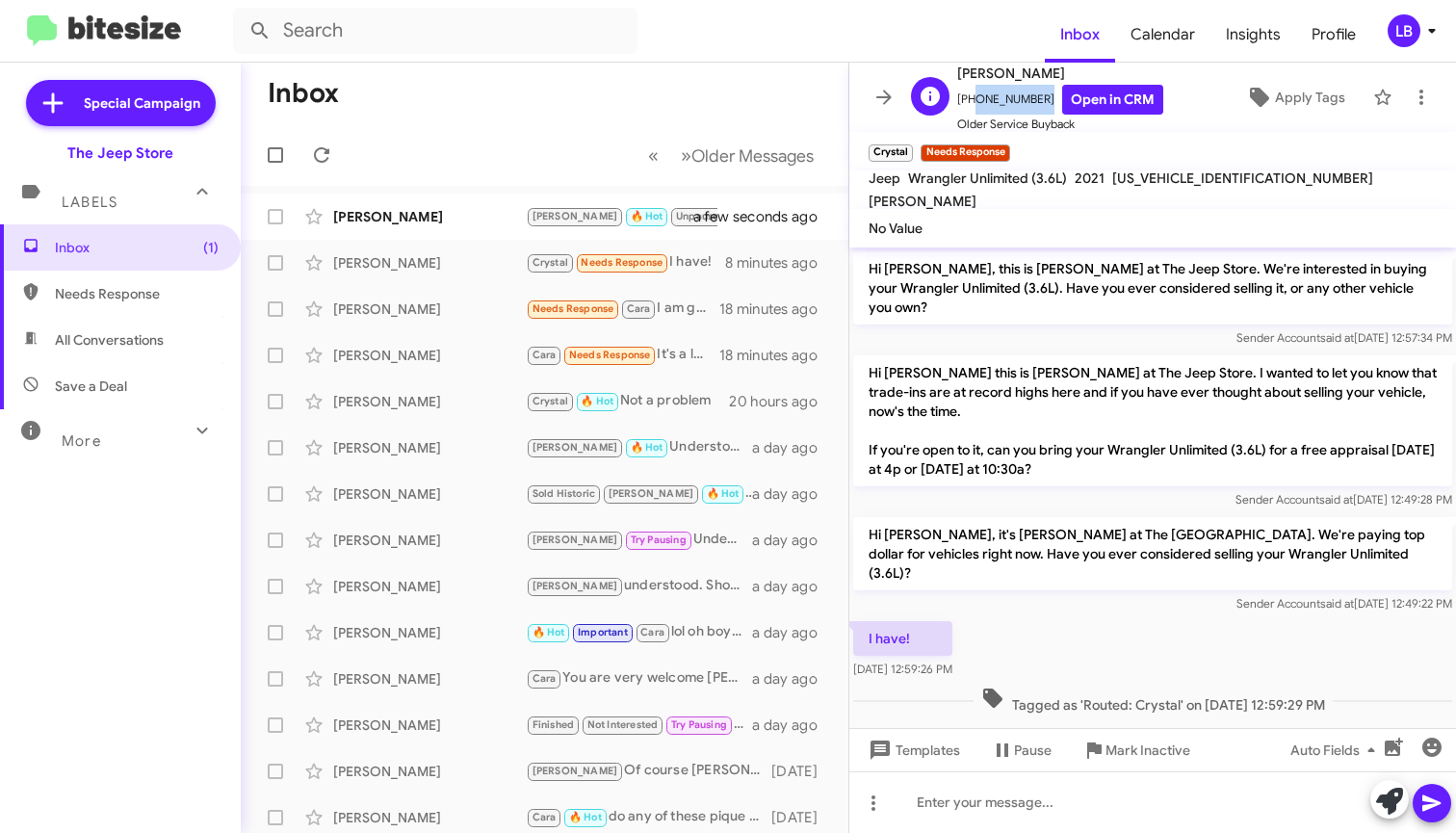
drag, startPoint x: 1029, startPoint y: 103, endPoint x: 966, endPoint y: 110, distance: 63.4
click at [966, 110] on span "+12128516673 Open in CRM" at bounding box center [1060, 100] width 206 height 30
copy span "2128516673"
drag, startPoint x: 1106, startPoint y: 673, endPoint x: 1109, endPoint y: 691, distance: 18.2
click at [1106, 686] on span "Tagged as 'Routed: Crystal' on [DATE] 12:59:29 PM" at bounding box center [1152, 700] width 359 height 28
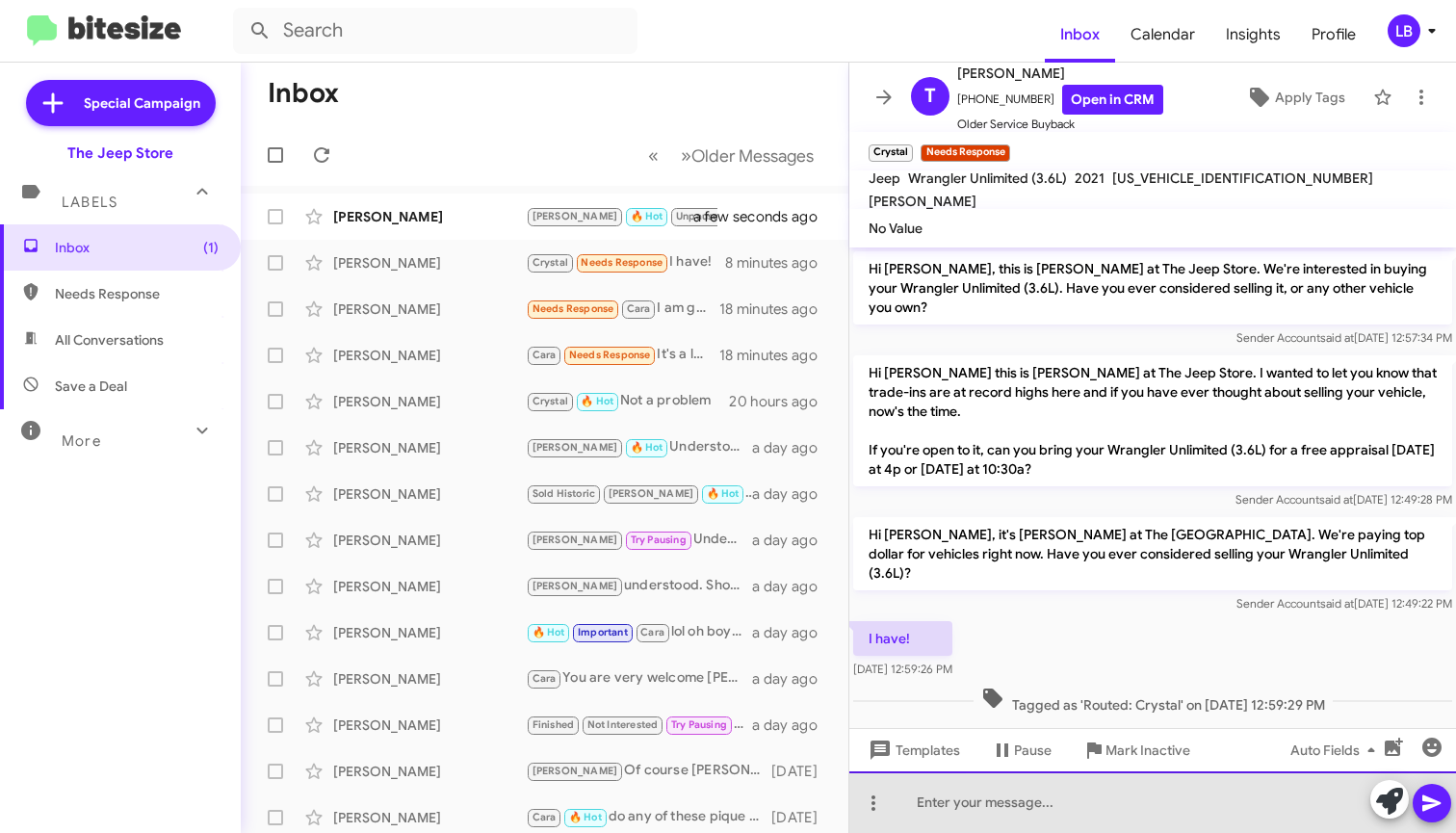
drag, startPoint x: 1088, startPoint y: 794, endPoint x: 1188, endPoint y: 574, distance: 241.7
click at [1087, 794] on div at bounding box center [1151, 801] width 606 height 61
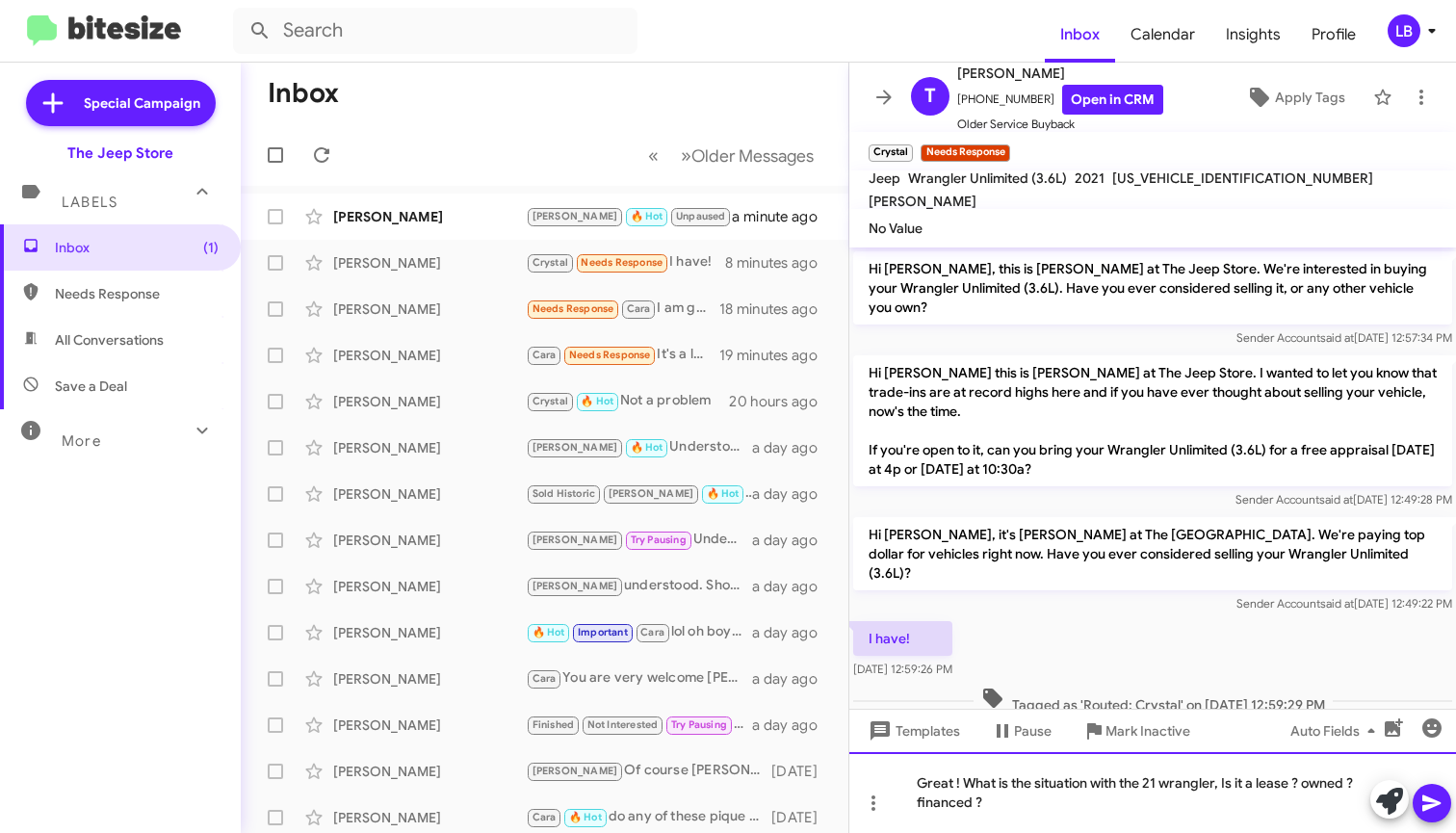
click at [1155, 802] on div "Great ! What is the situation with the 21 wrangler, Is it a lease ? owned ? fin…" at bounding box center [1151, 793] width 606 height 81
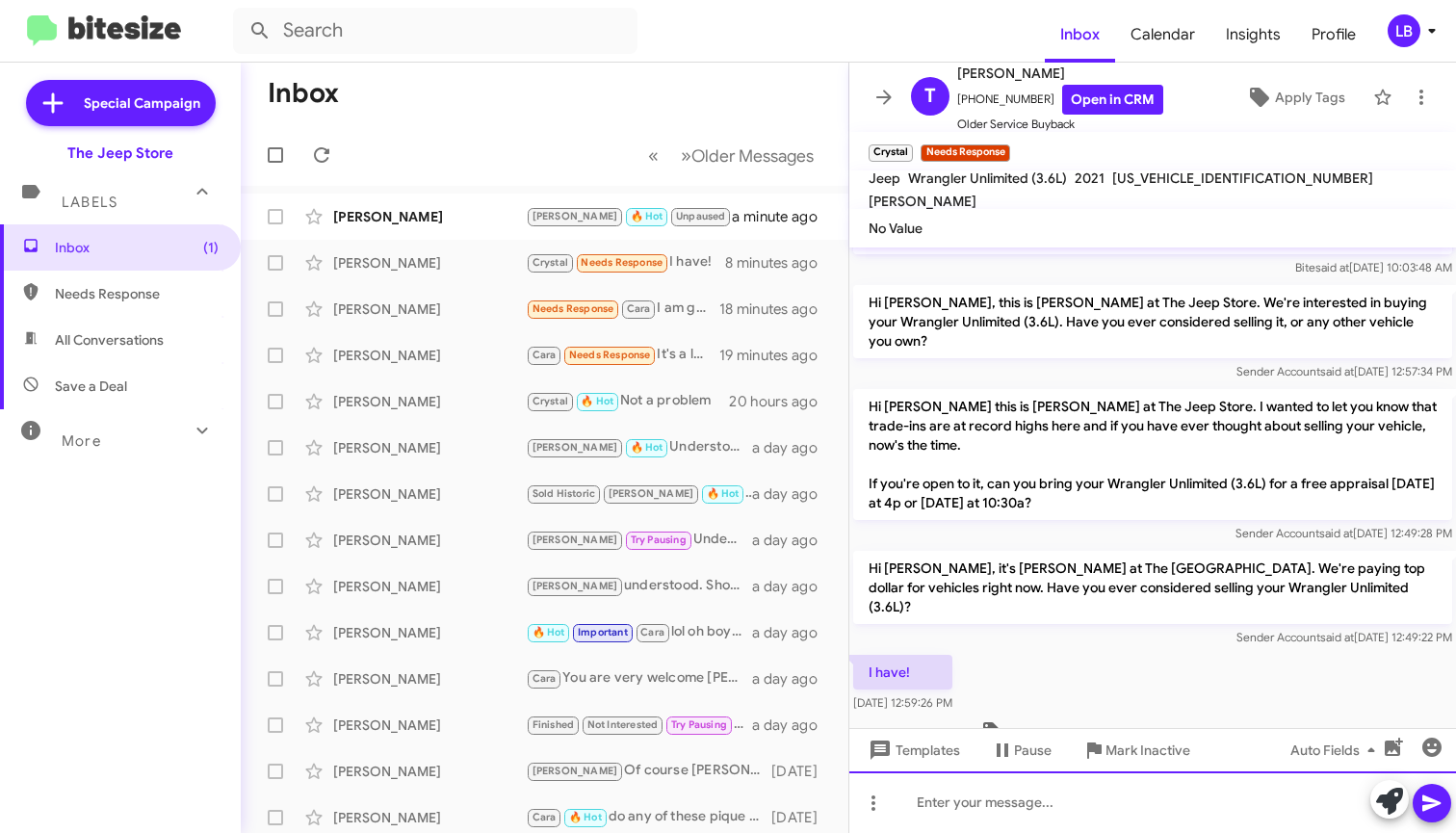
scroll to position [174, 0]
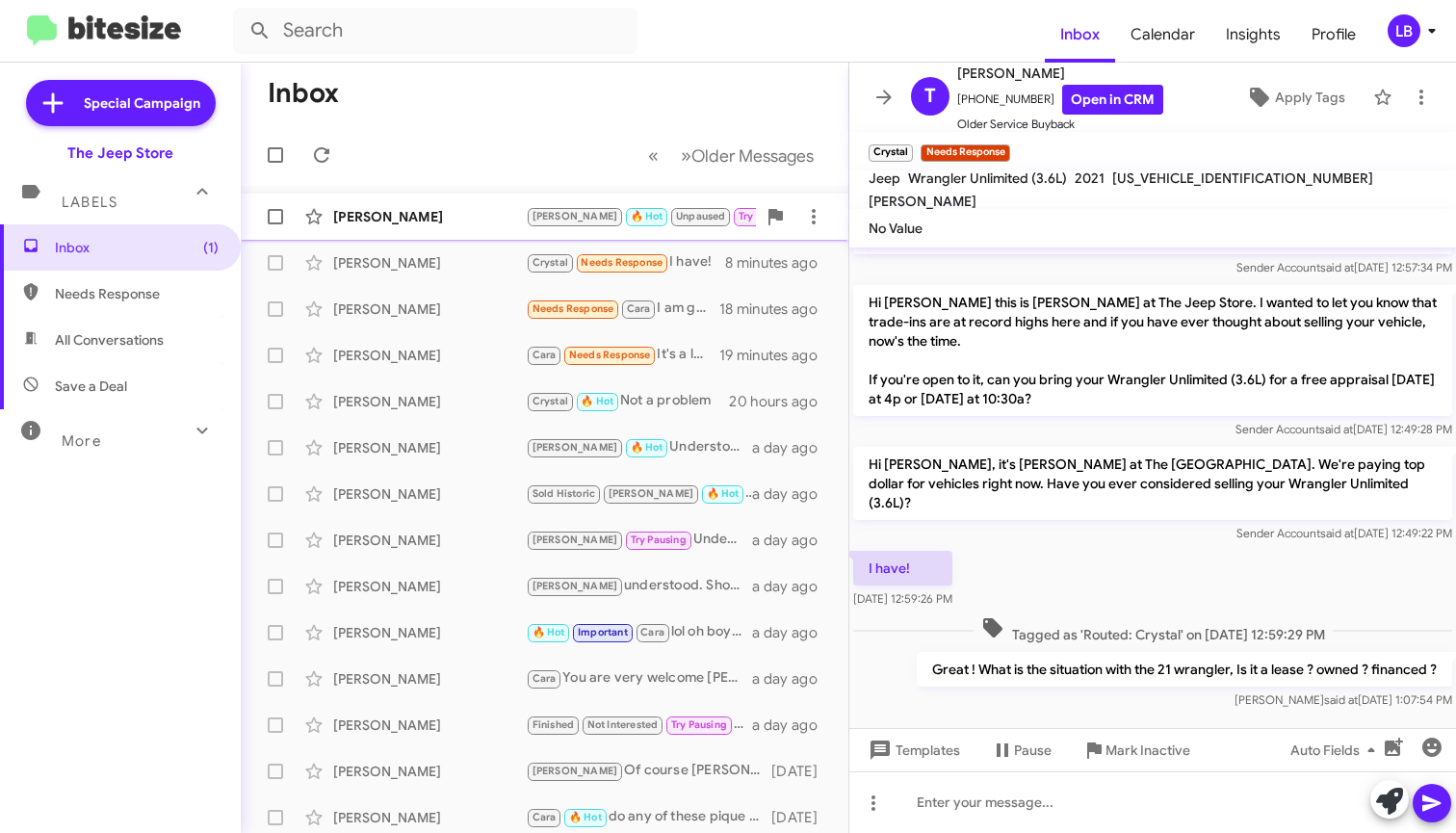
click at [413, 220] on div "[PERSON_NAME]" at bounding box center [429, 217] width 192 height 20
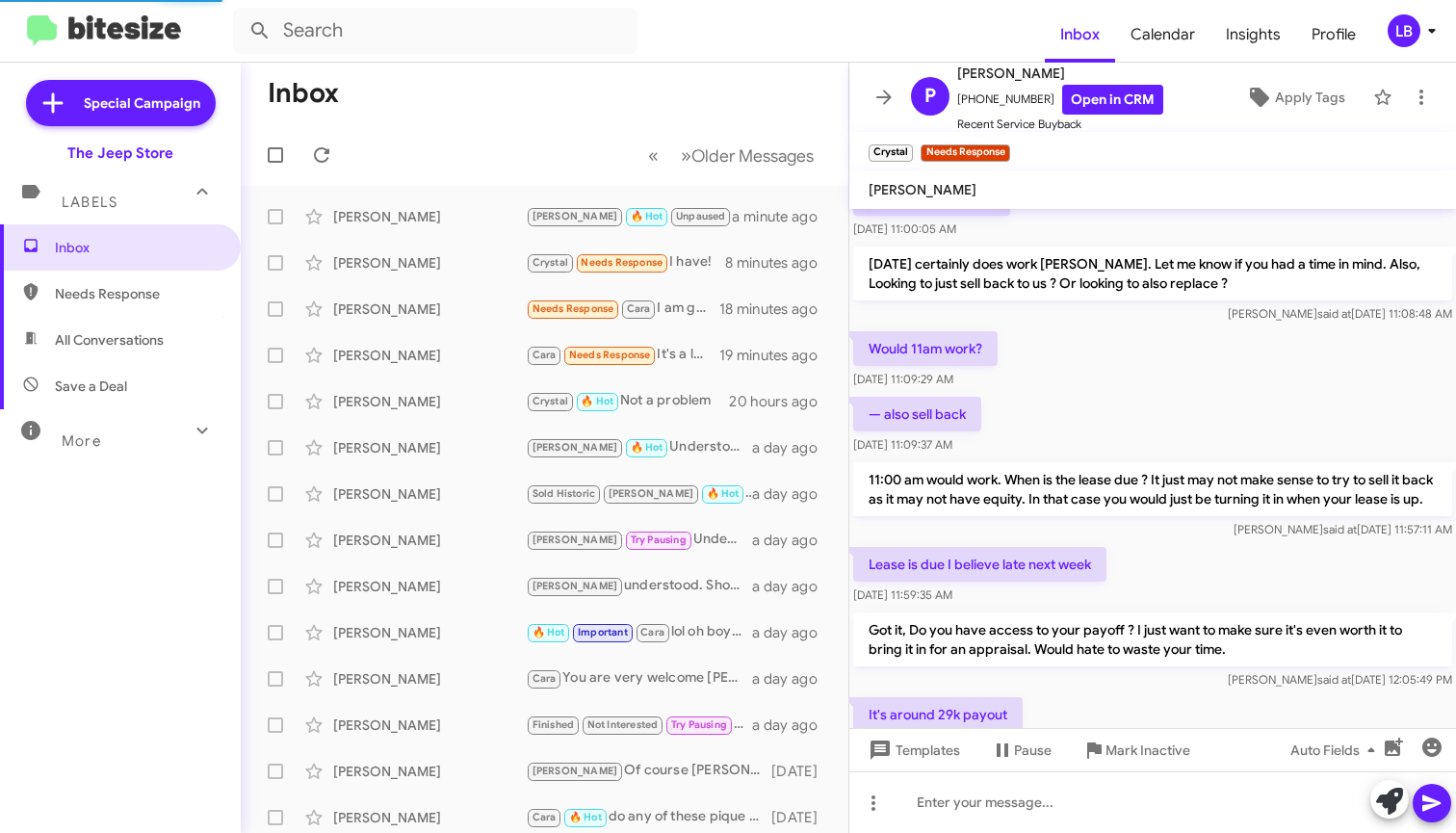
scroll to position [459, 0]
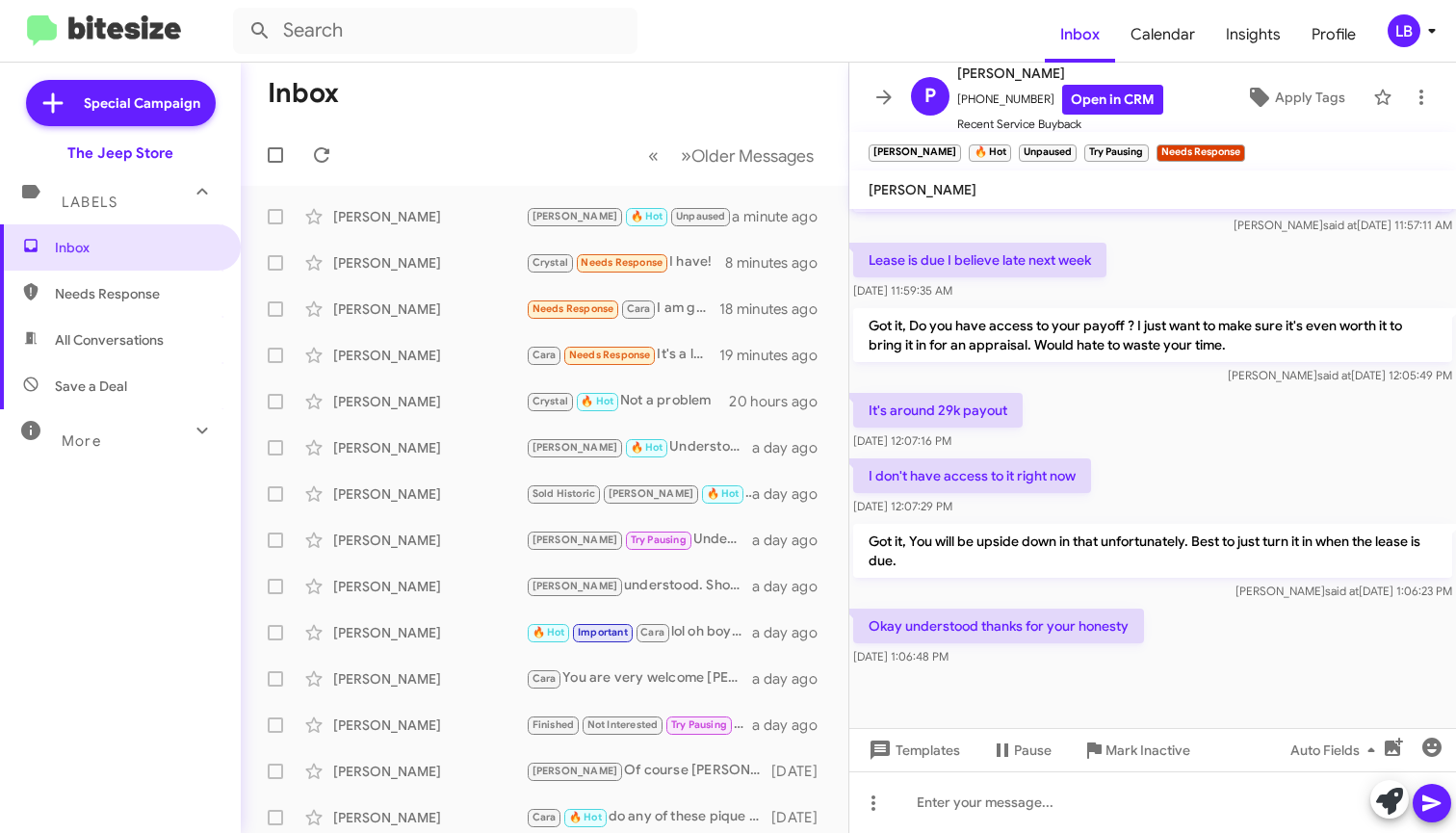
click at [1195, 453] on div "It's around 29k payout Aug 13, 2025, 12:07:16 PM" at bounding box center [1151, 422] width 606 height 65
click at [1141, 677] on div at bounding box center [1151, 680] width 606 height 97
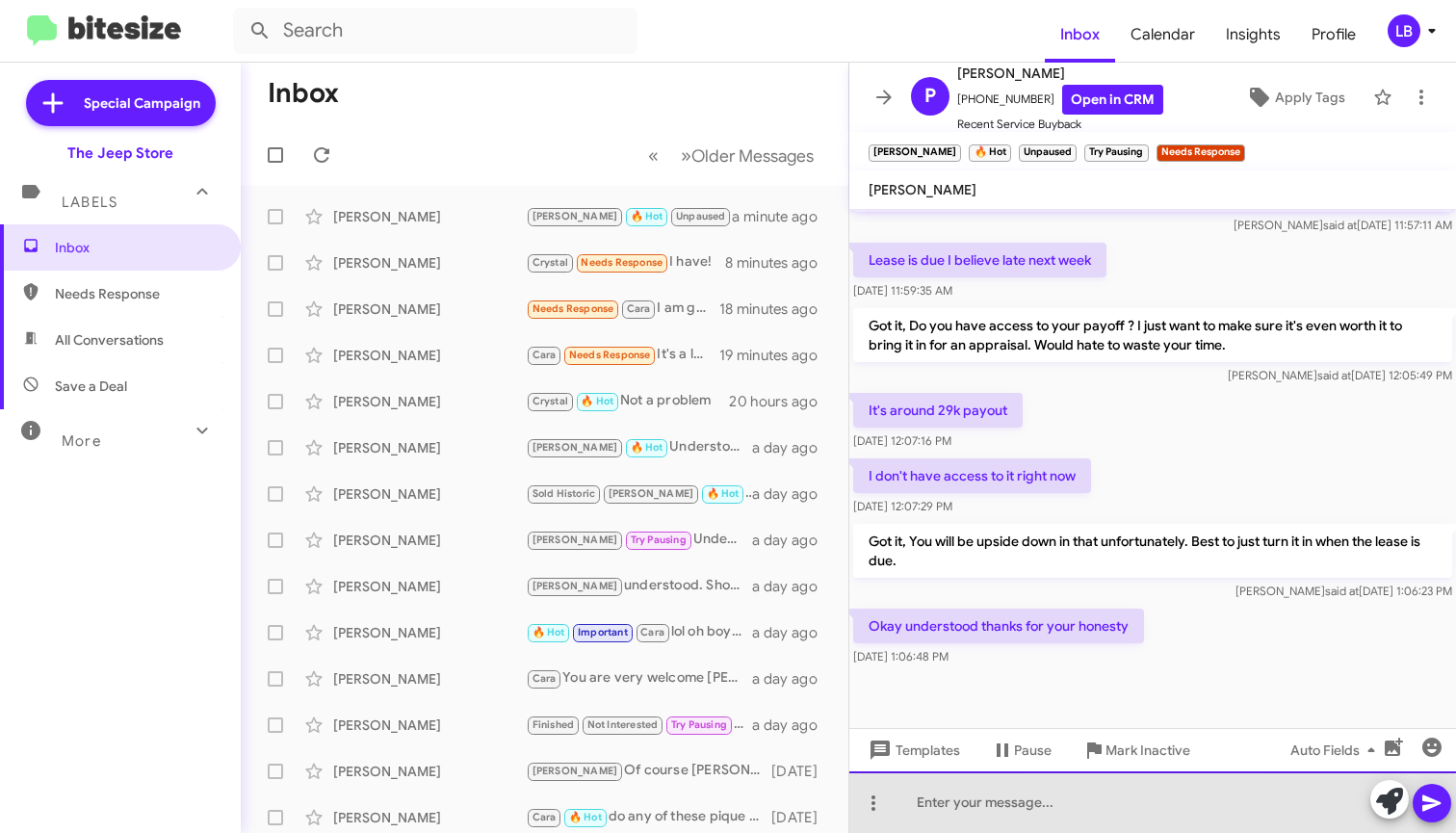
click at [1116, 802] on div at bounding box center [1151, 801] width 606 height 61
click at [1129, 816] on div at bounding box center [1151, 801] width 606 height 61
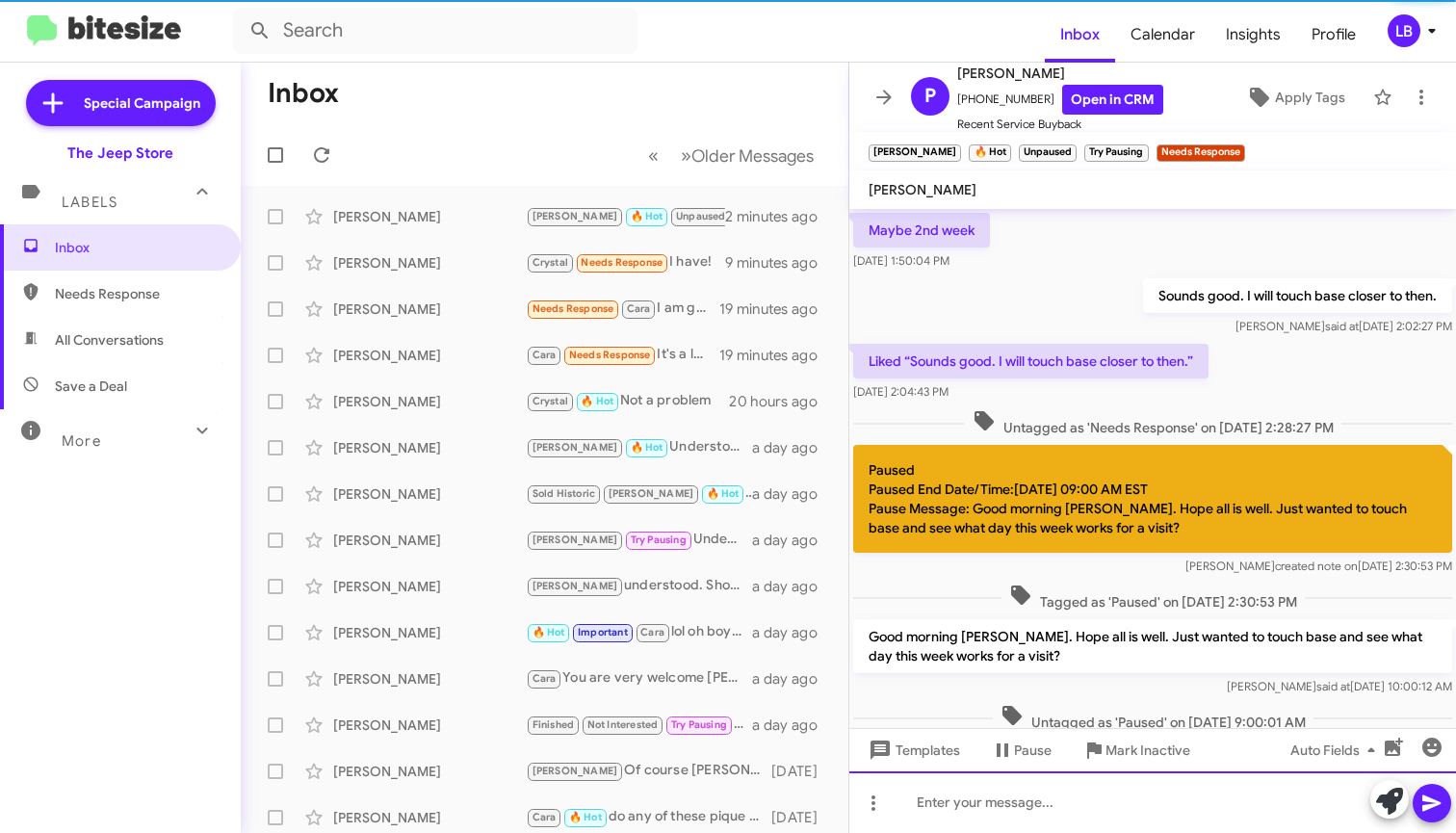
scroll to position [97, 0]
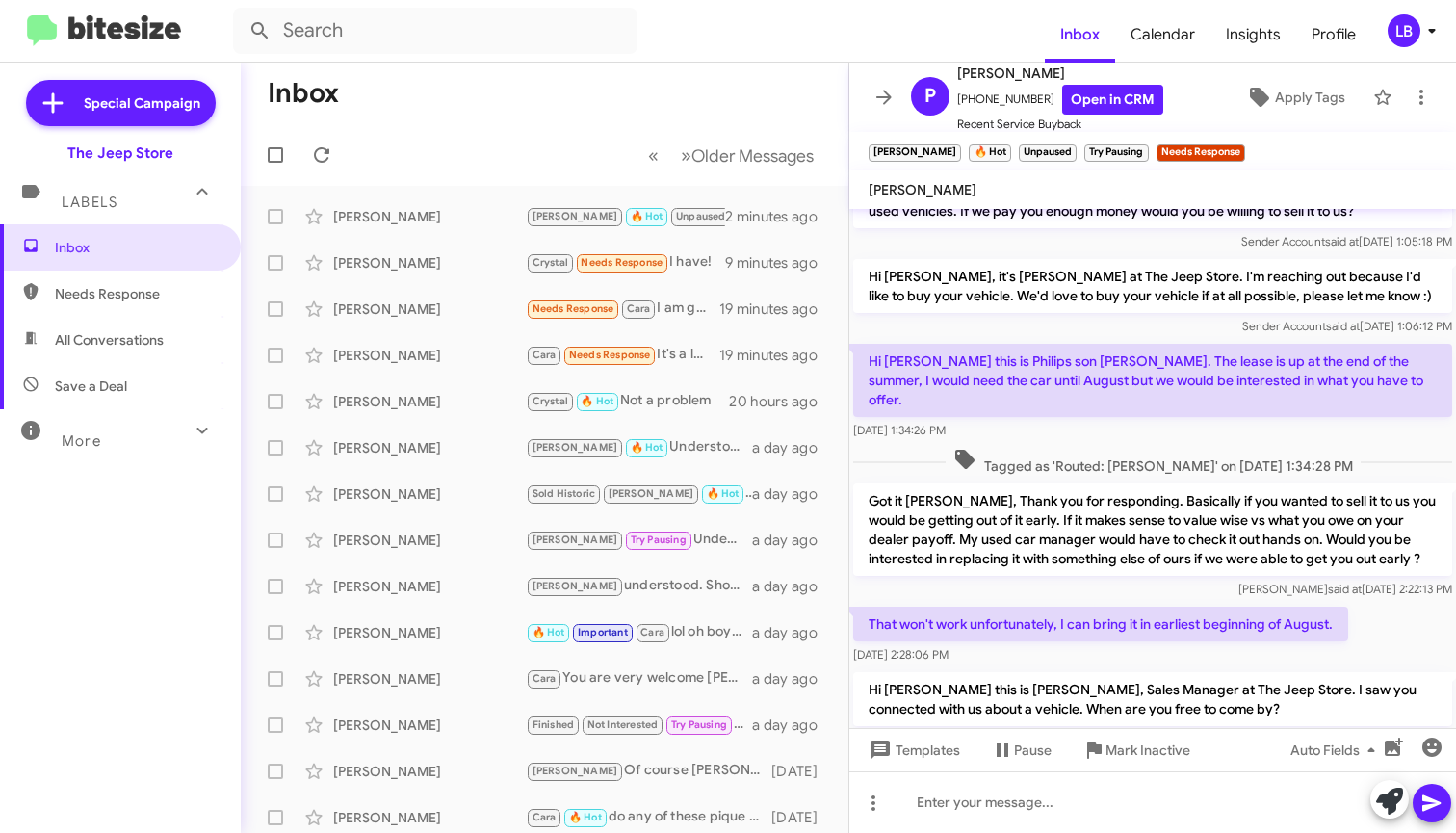
click at [461, 114] on mat-toolbar-row "Inbox" at bounding box center [544, 93] width 607 height 61
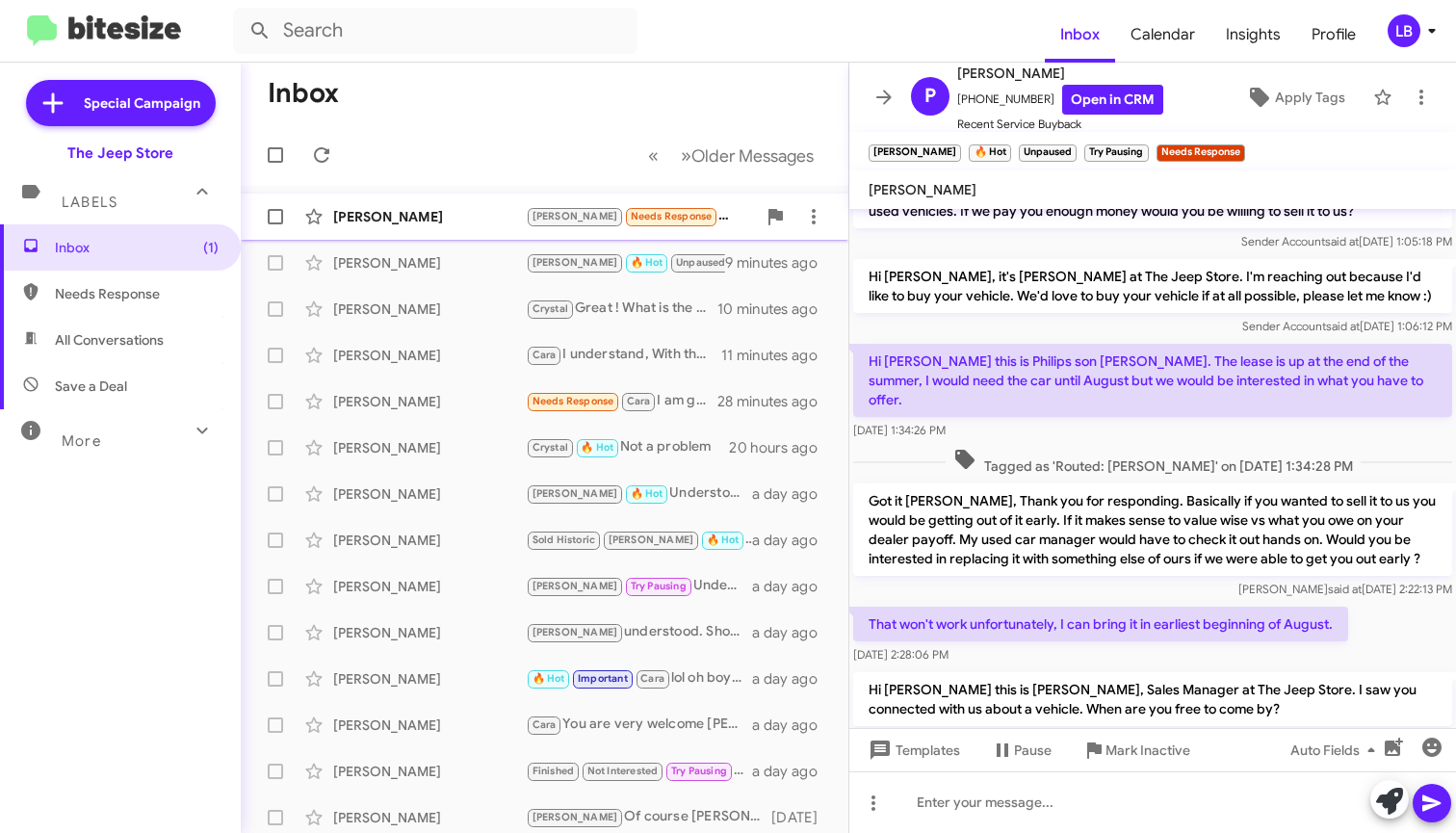
click at [469, 206] on div "Elliot Chera Andrew Needs Response How much do you think I can get for it 7 min…" at bounding box center [544, 216] width 577 height 38
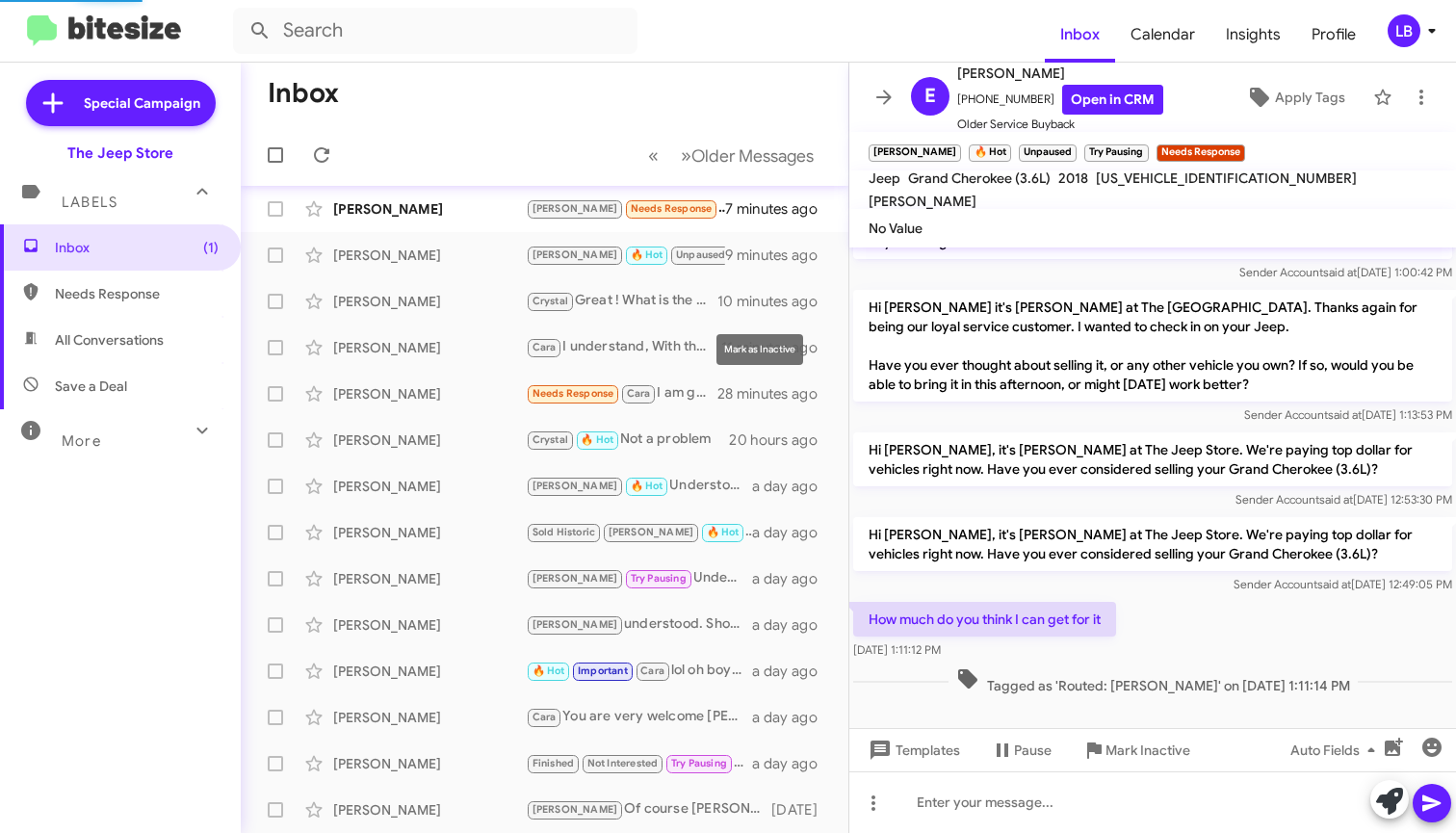
scroll to position [65, 0]
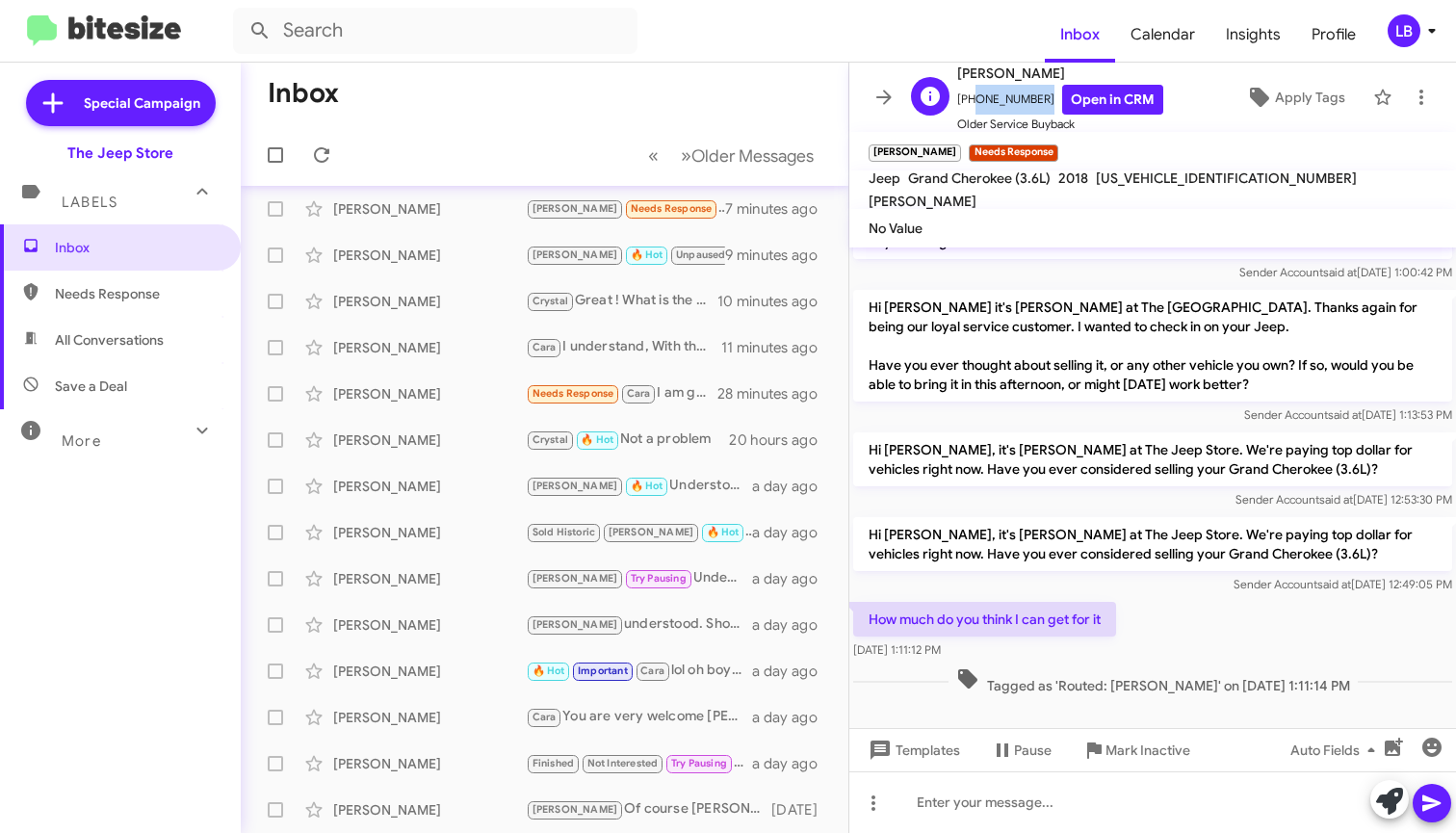
drag, startPoint x: 1035, startPoint y: 98, endPoint x: 965, endPoint y: 101, distance: 70.1
click at [965, 101] on span "+17325398933 Open in CRM" at bounding box center [1060, 100] width 206 height 30
copy span "7325398933"
click at [1017, 245] on mat-toolbar "No Value" at bounding box center [1151, 228] width 606 height 38
click at [1124, 662] on div "How much do you think I can get for it Aug 13, 2025, 1:11:12 PM" at bounding box center [1151, 630] width 606 height 65
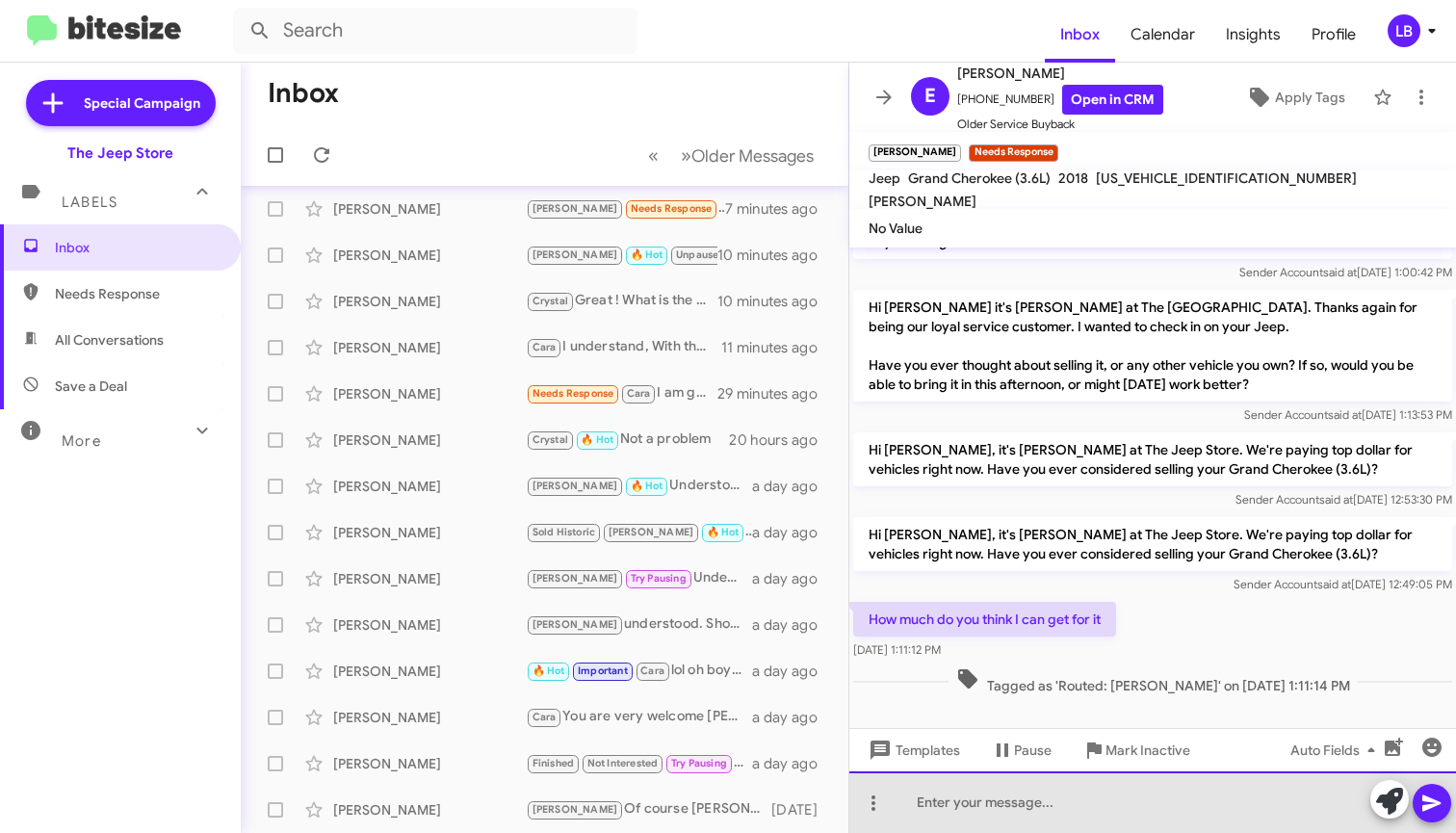
click at [1100, 791] on div at bounding box center [1151, 801] width 606 height 61
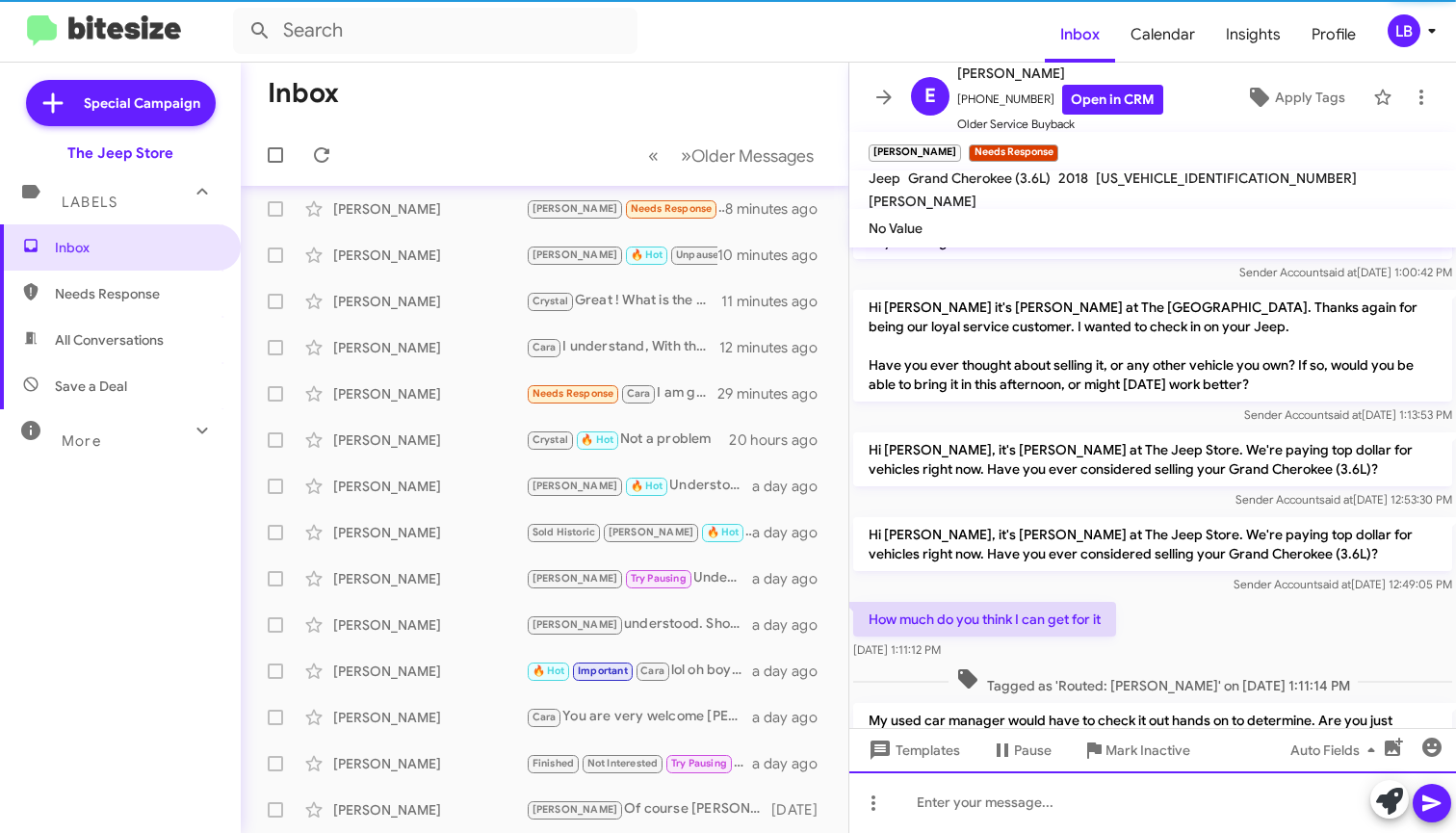
scroll to position [155, 0]
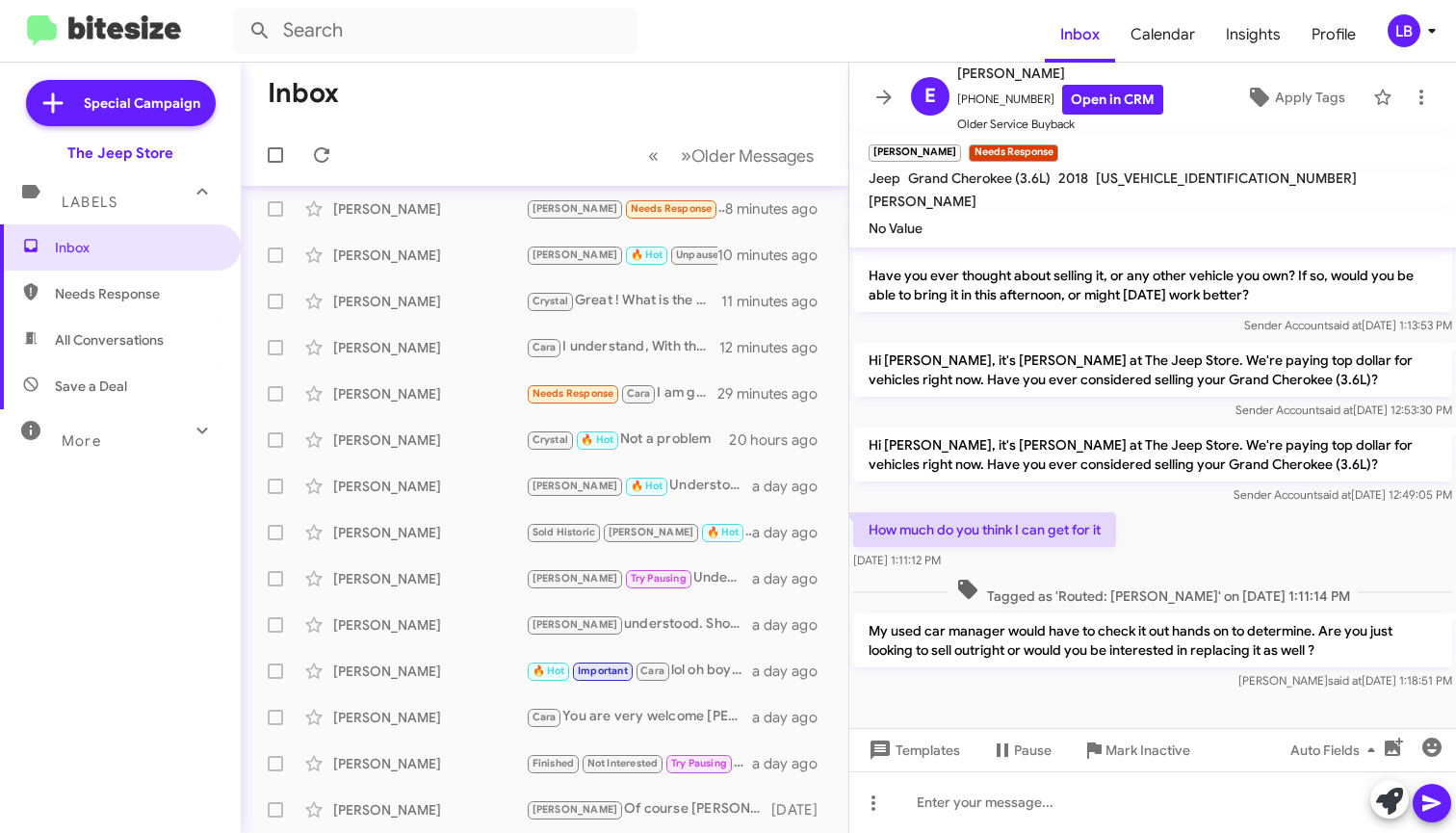
click at [594, 104] on mat-toolbar-row "Inbox" at bounding box center [544, 93] width 607 height 61
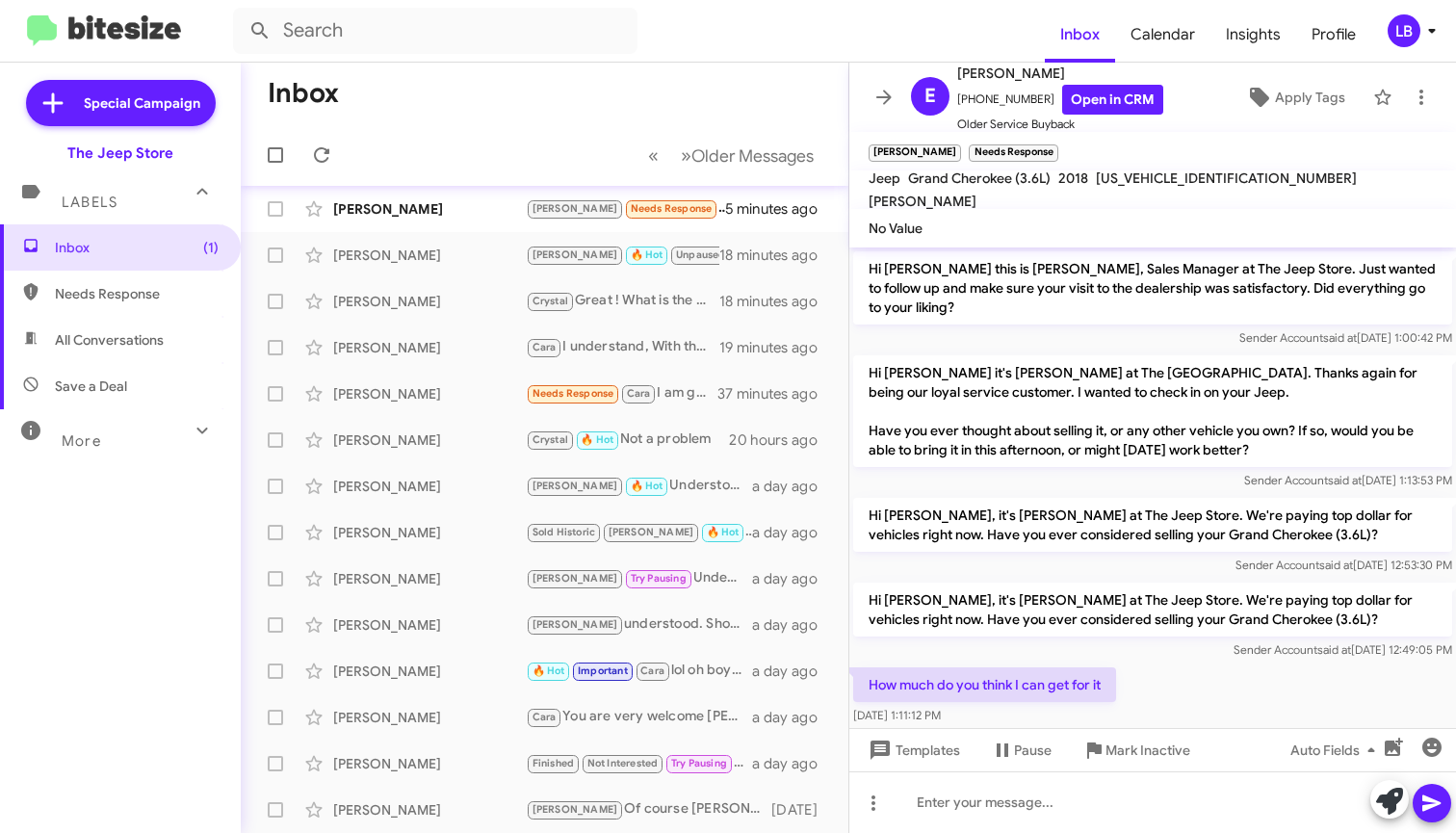
scroll to position [226, 0]
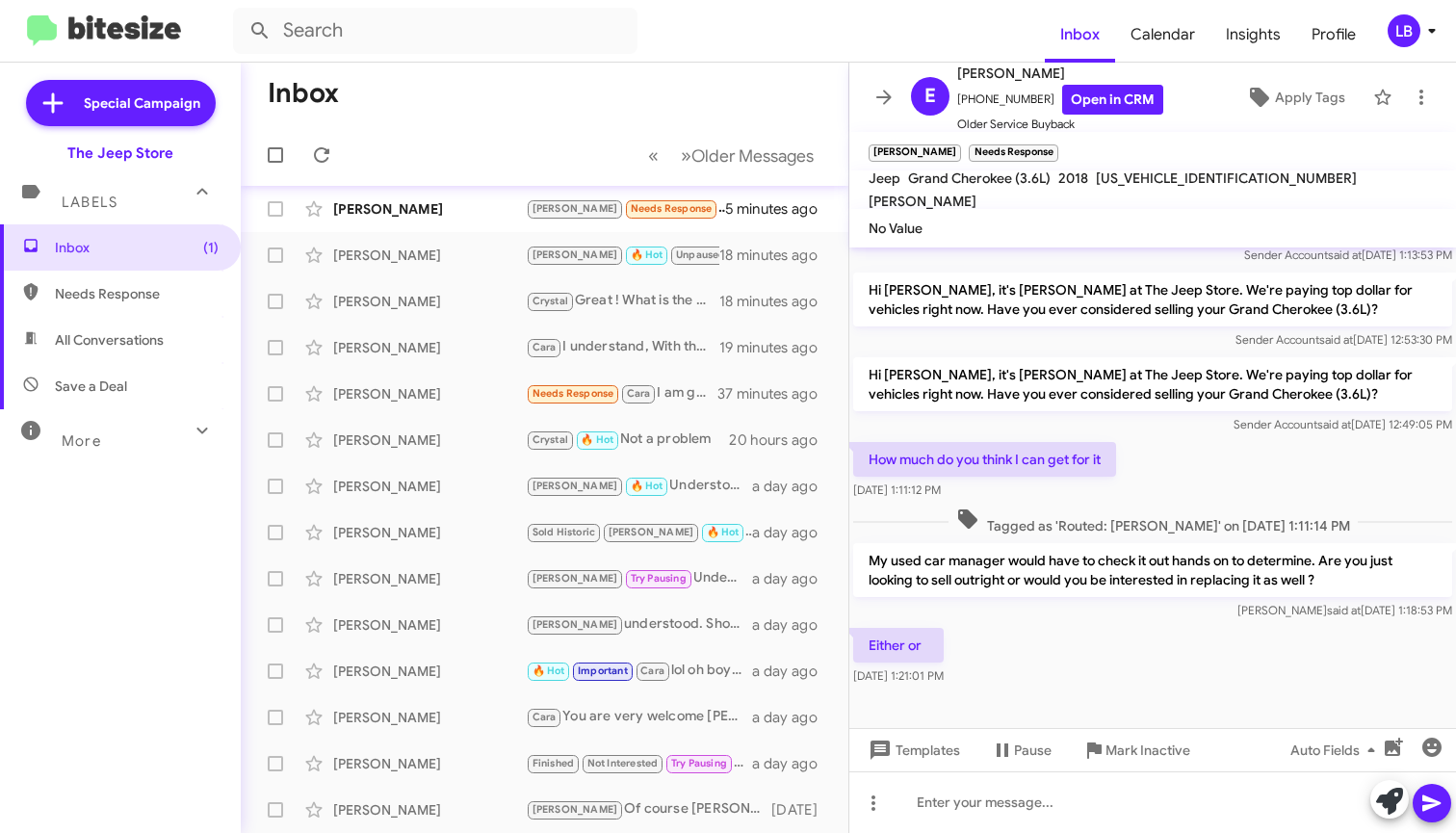
click at [1248, 487] on div "How much do you think I can get for it Aug 13, 2025, 1:11:12 PM" at bounding box center [1151, 470] width 606 height 65
click at [1128, 713] on mat-tooltip-component "Mark Inactive" at bounding box center [1136, 704] width 103 height 58
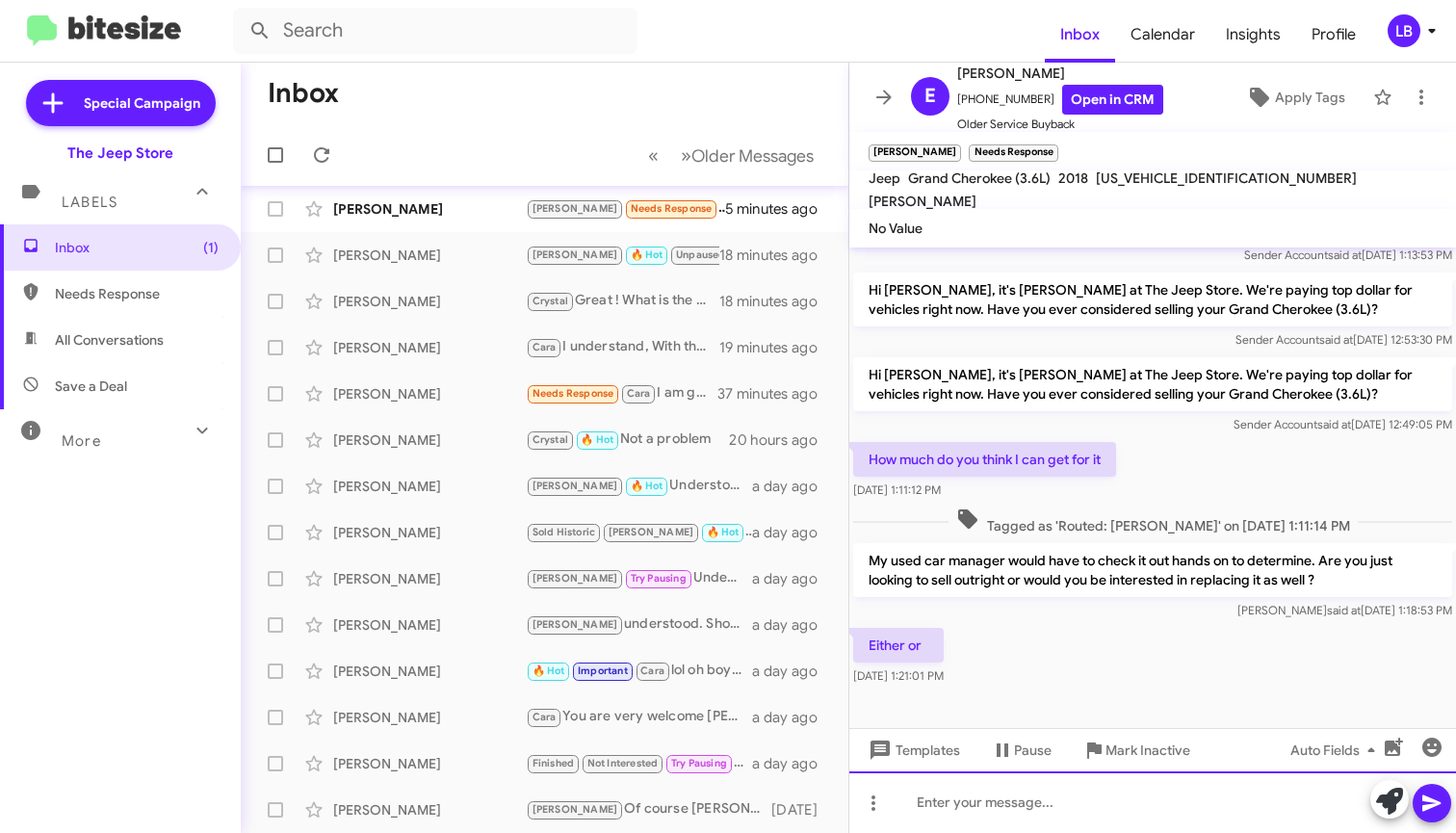
click at [1093, 816] on div at bounding box center [1151, 801] width 606 height 61
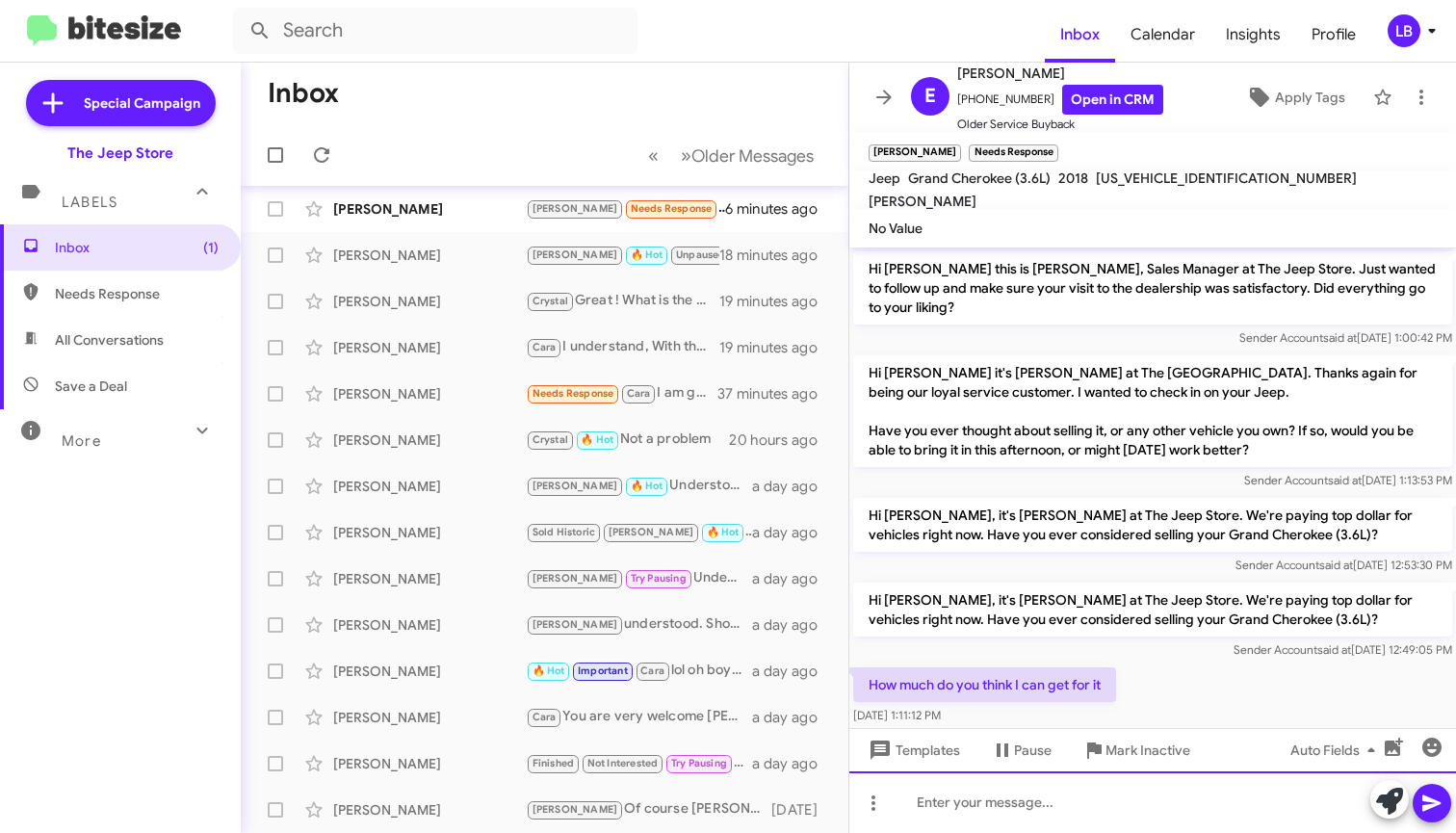
scroll to position [296, 0]
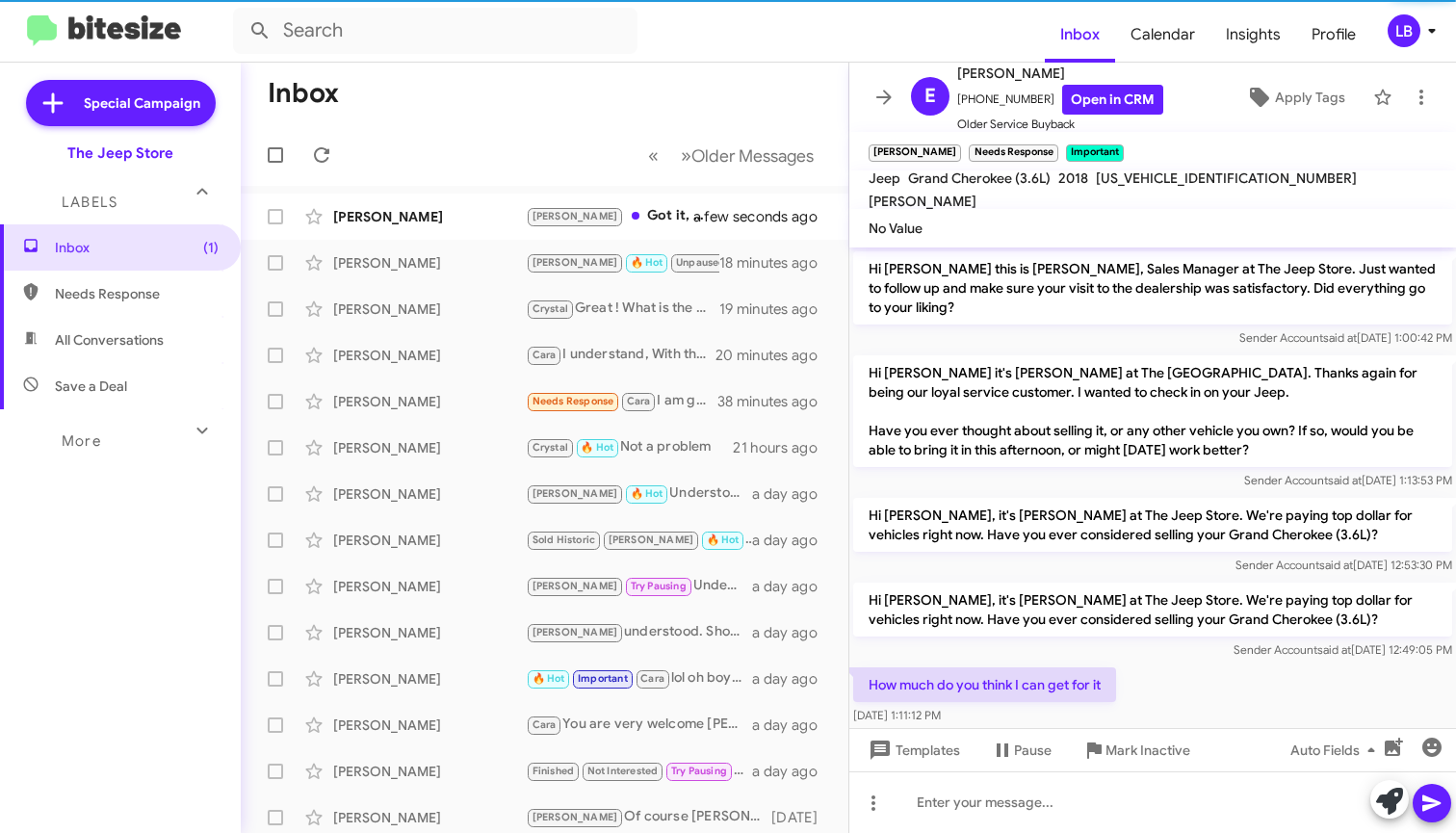
scroll to position [257, 0]
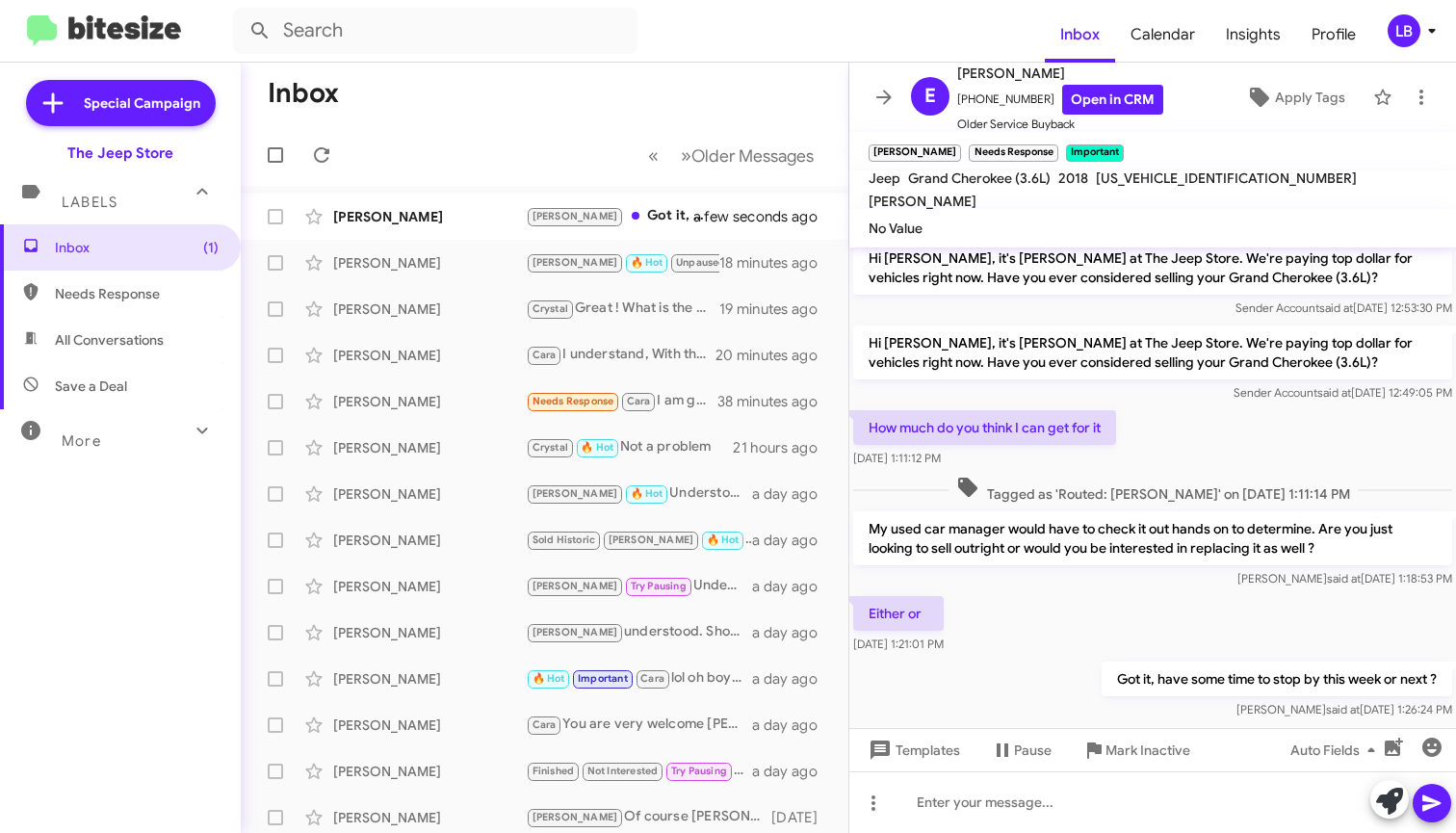
click at [523, 106] on mat-toolbar-row "Inbox" at bounding box center [544, 93] width 607 height 61
drag, startPoint x: 490, startPoint y: 144, endPoint x: 642, endPoint y: 107, distance: 156.4
click at [490, 144] on mat-toolbar-row "« Previous » Next Older Messages" at bounding box center [544, 155] width 607 height 61
click at [626, 112] on mat-toolbar-row "Inbox" at bounding box center [544, 93] width 607 height 61
click at [626, 113] on mat-toolbar-row "Inbox" at bounding box center [544, 93] width 607 height 61
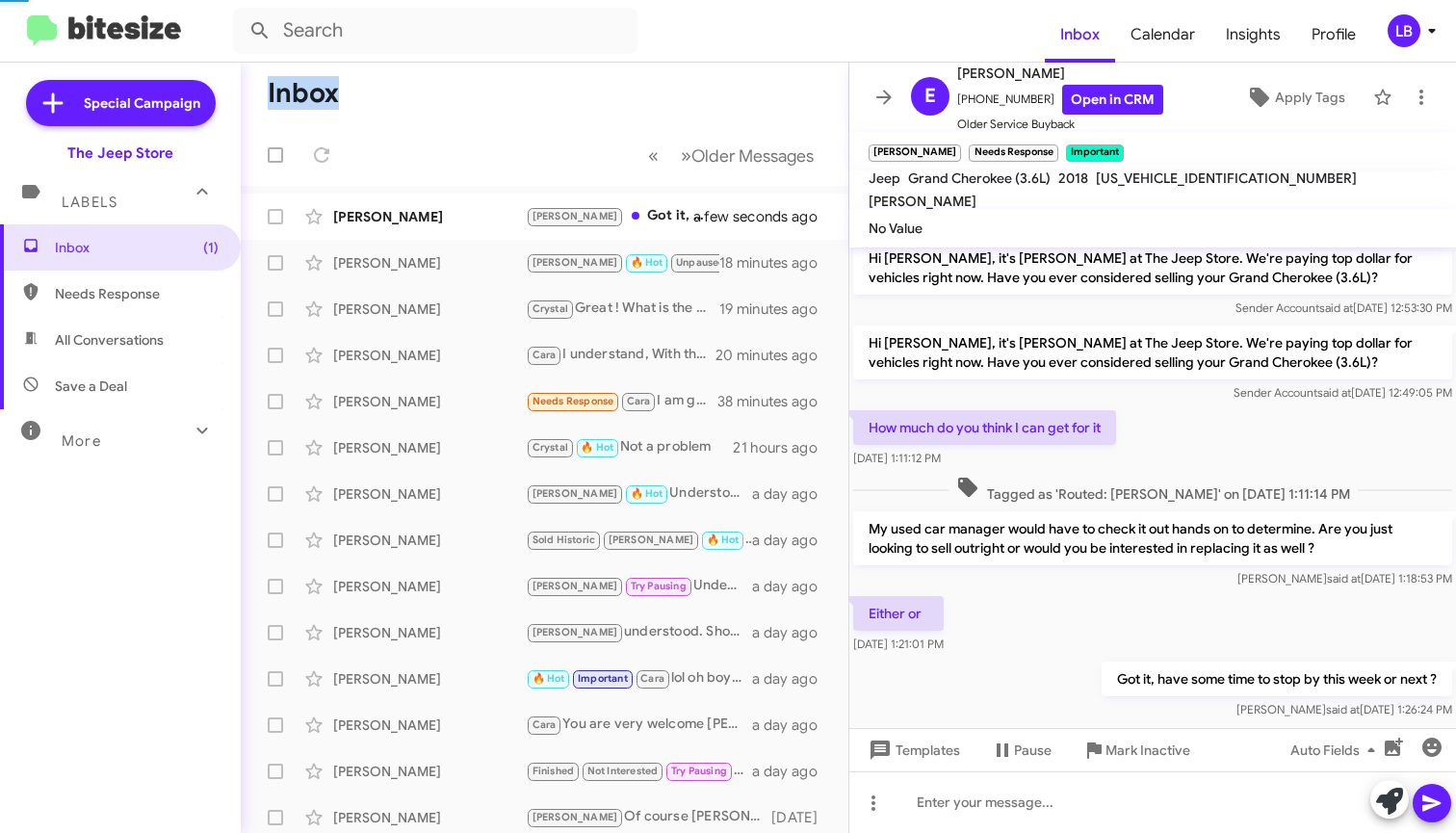
drag, startPoint x: 626, startPoint y: 113, endPoint x: 536, endPoint y: 115, distance: 90.0
click at [626, 113] on mat-toolbar-row "Inbox" at bounding box center [544, 93] width 607 height 61
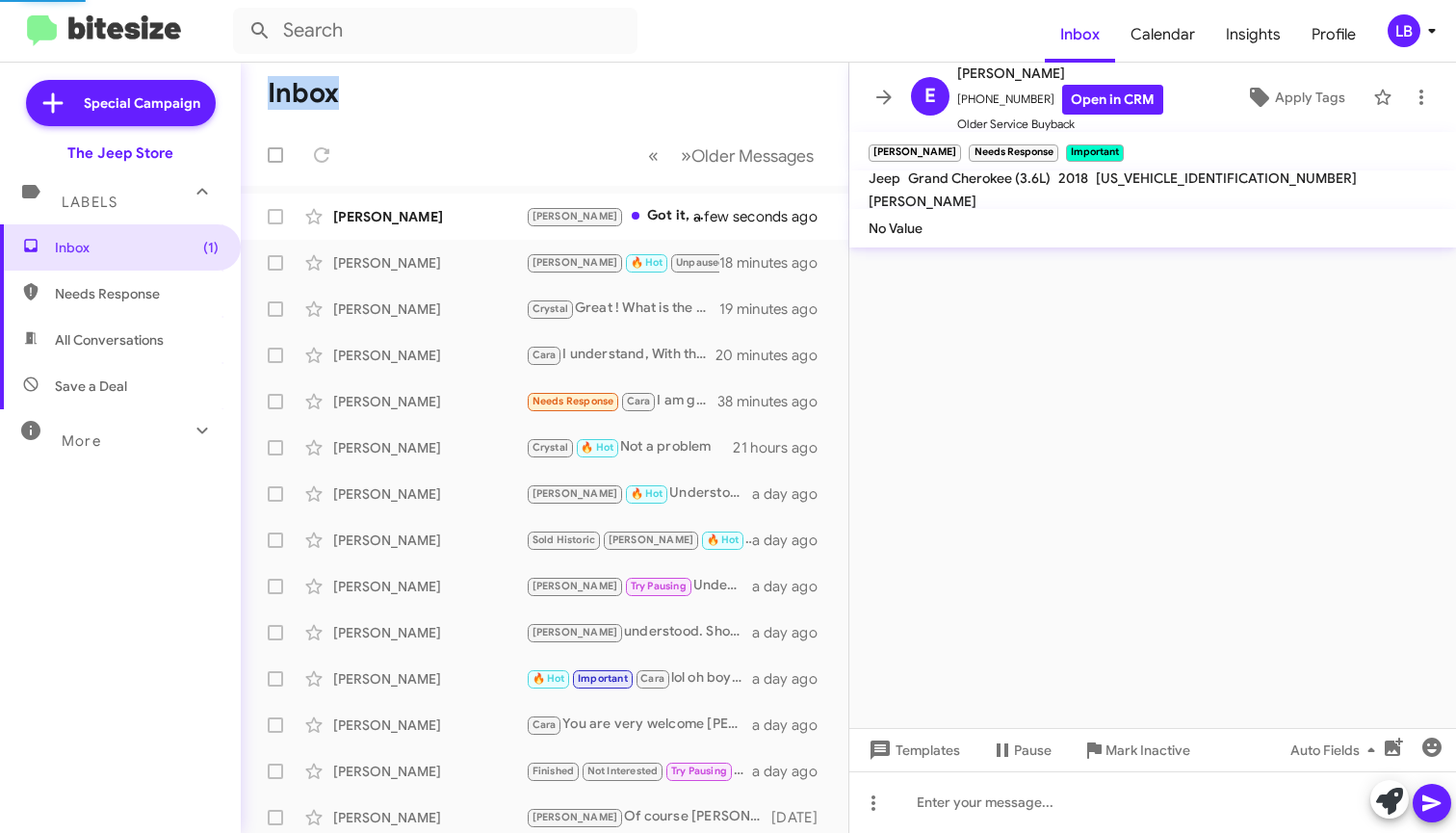
scroll to position [0, 0]
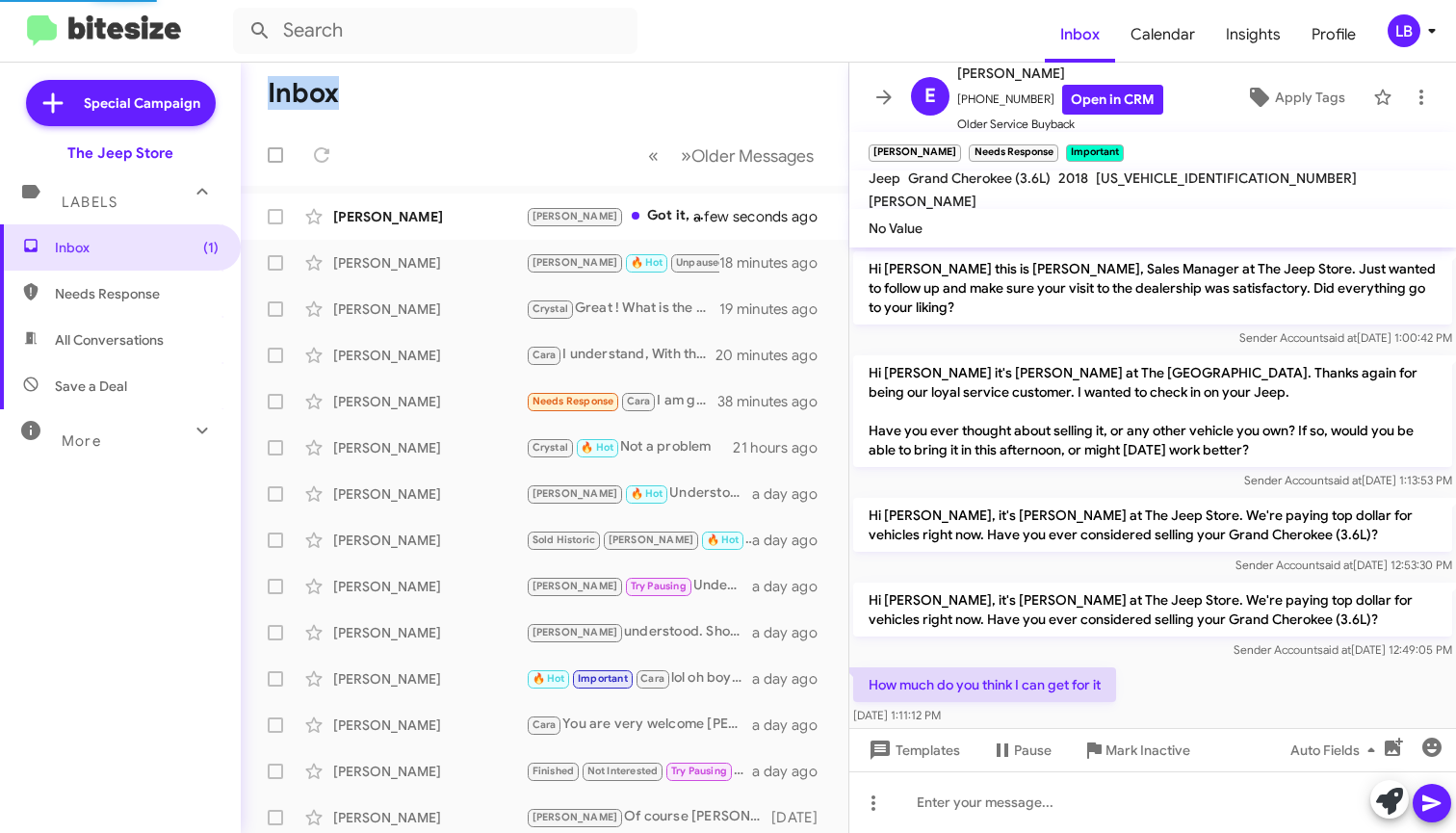
click at [446, 61] on div "Inbox Calendar Insights Profile LB Special Campaign The Jeep Store Labels Inbox…" at bounding box center [728, 416] width 1456 height 833
click at [446, 53] on mat-toolbar "Inbox Calendar Insights Profile LB" at bounding box center [728, 31] width 1456 height 61
click at [725, 20] on form at bounding box center [638, 31] width 811 height 46
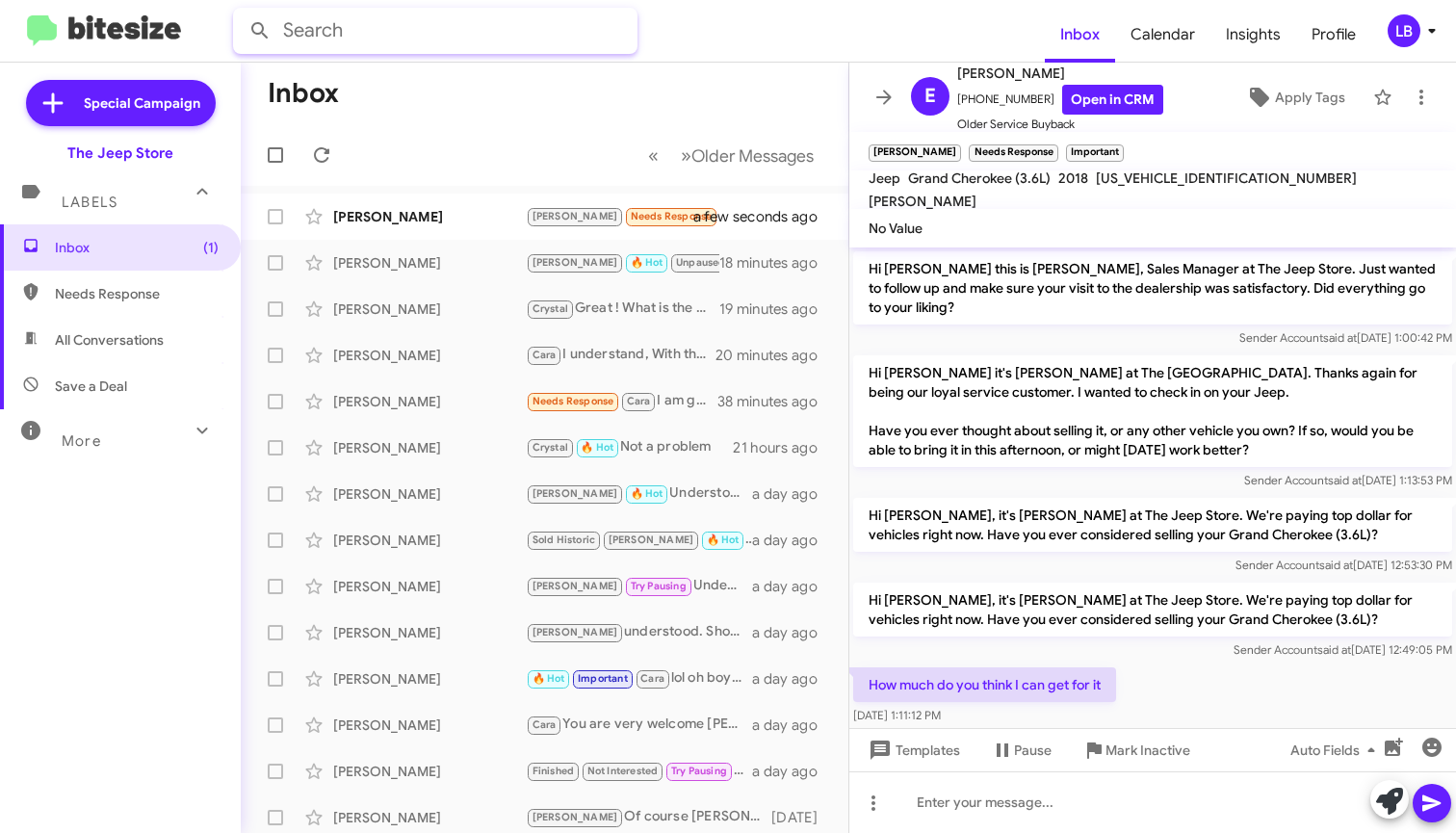
click at [529, 15] on input "text" at bounding box center [435, 31] width 404 height 46
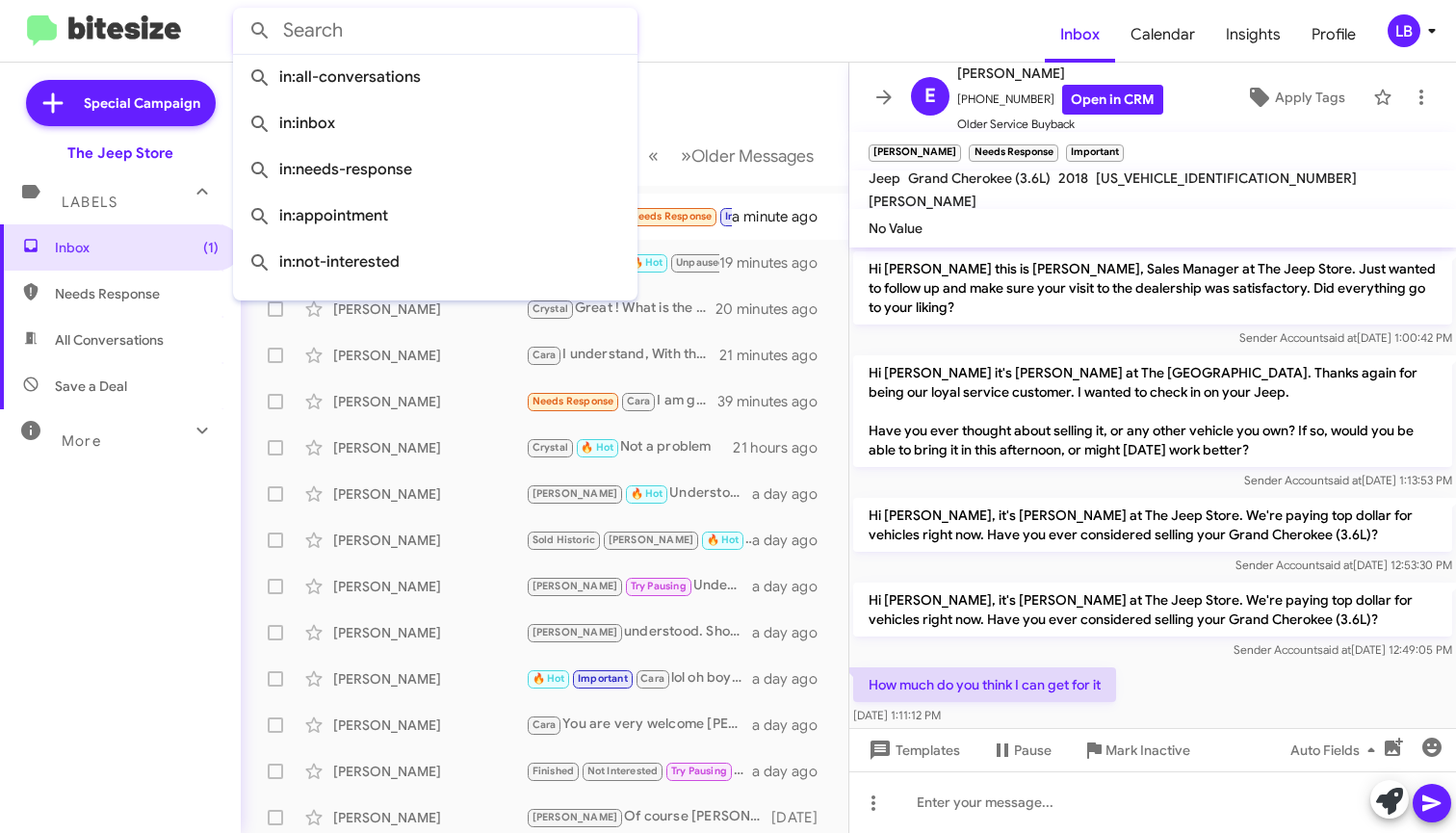
click at [717, 69] on mat-toolbar-row "Inbox" at bounding box center [544, 93] width 607 height 61
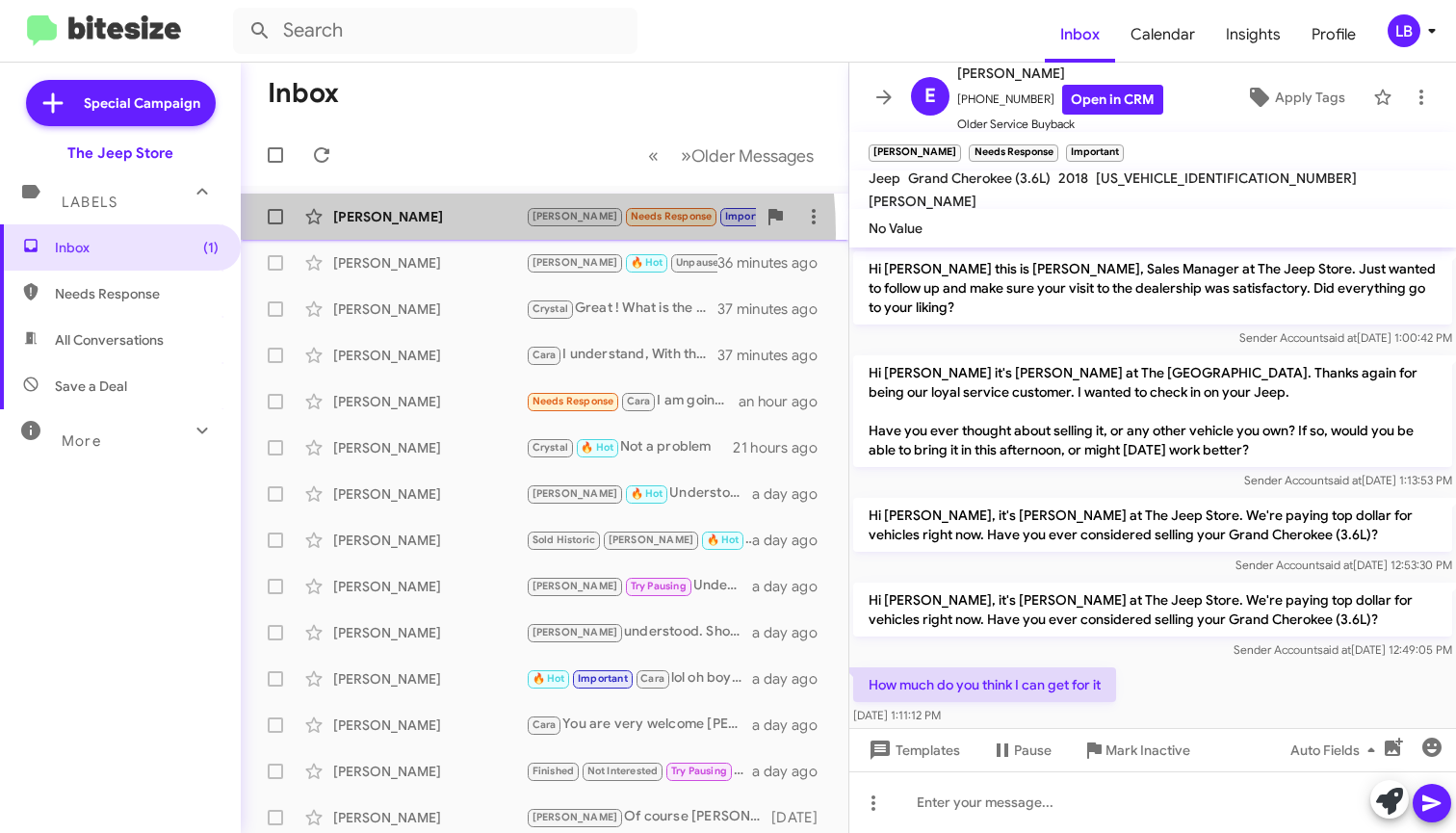
click at [395, 233] on div "Elliot Chera Andrew Needs Response Important It's my wife's car so I'm gonna ha…" at bounding box center [544, 216] width 577 height 38
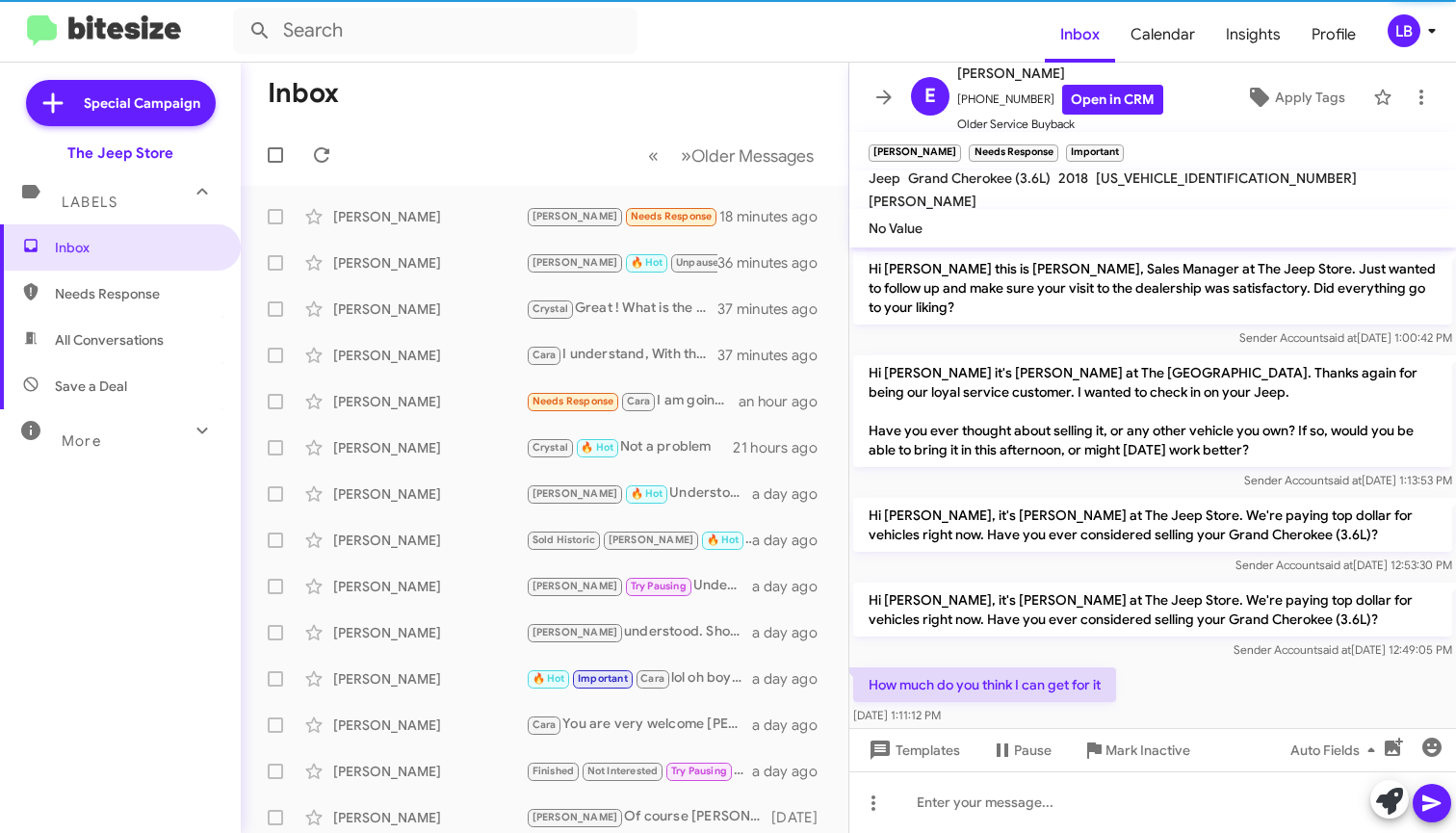
scroll to position [366, 0]
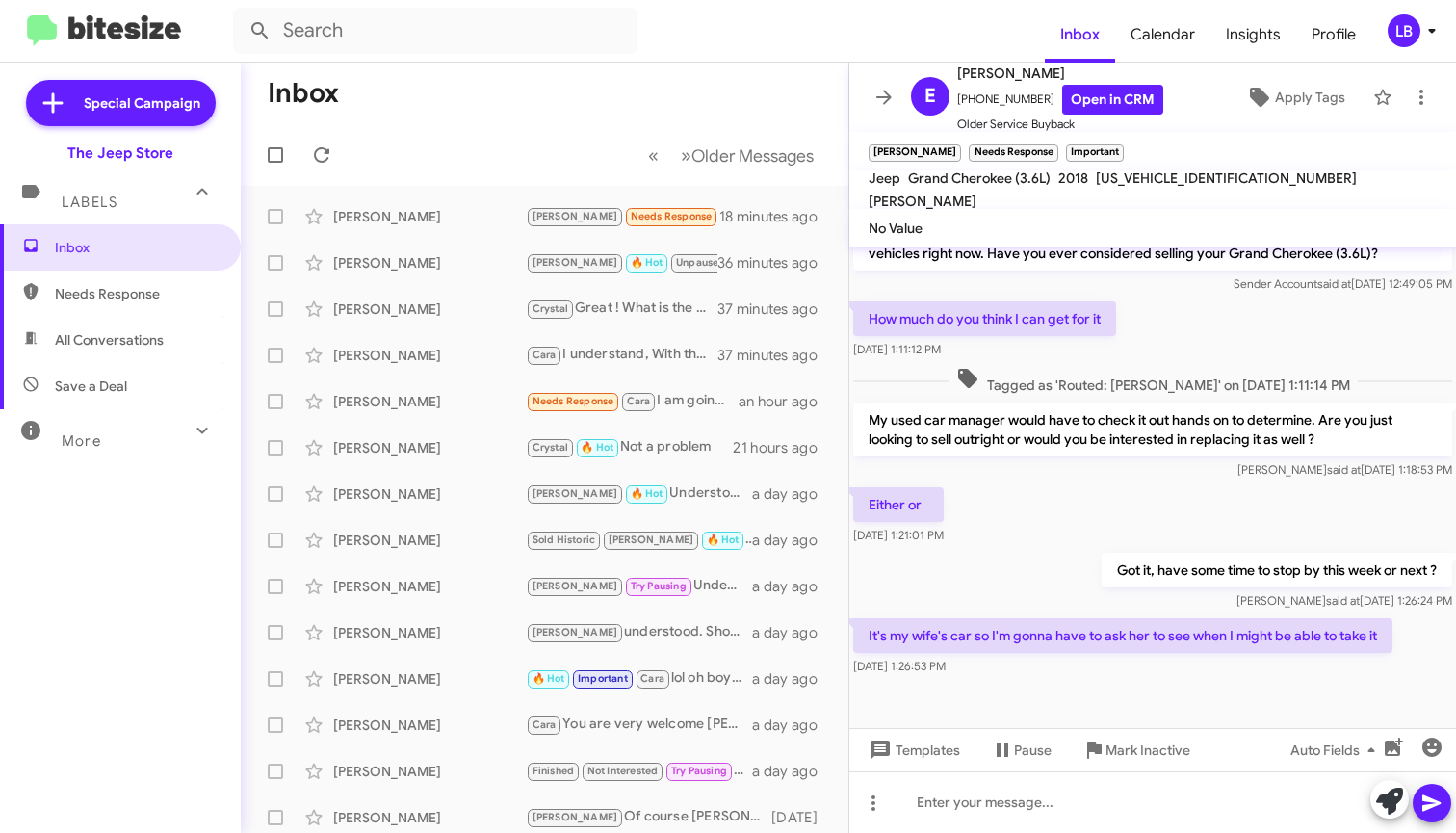
click at [1213, 303] on div "How much do you think I can get for it Aug 13, 2025, 1:11:12 PM" at bounding box center [1151, 330] width 606 height 65
click at [1143, 309] on div "How much do you think I can get for it Aug 13, 2025, 1:11:12 PM" at bounding box center [1151, 330] width 606 height 65
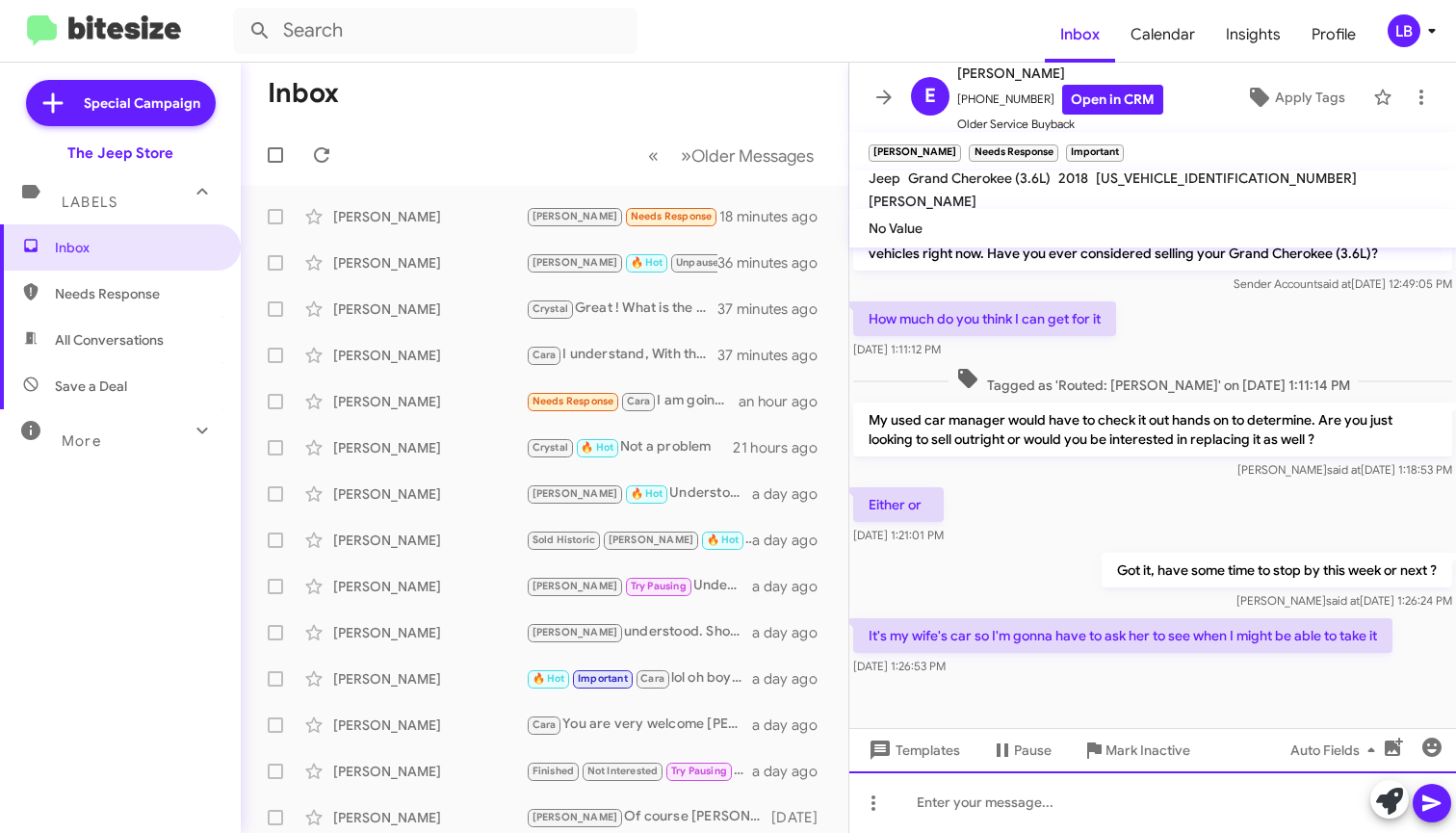
click at [1085, 792] on div at bounding box center [1151, 801] width 606 height 61
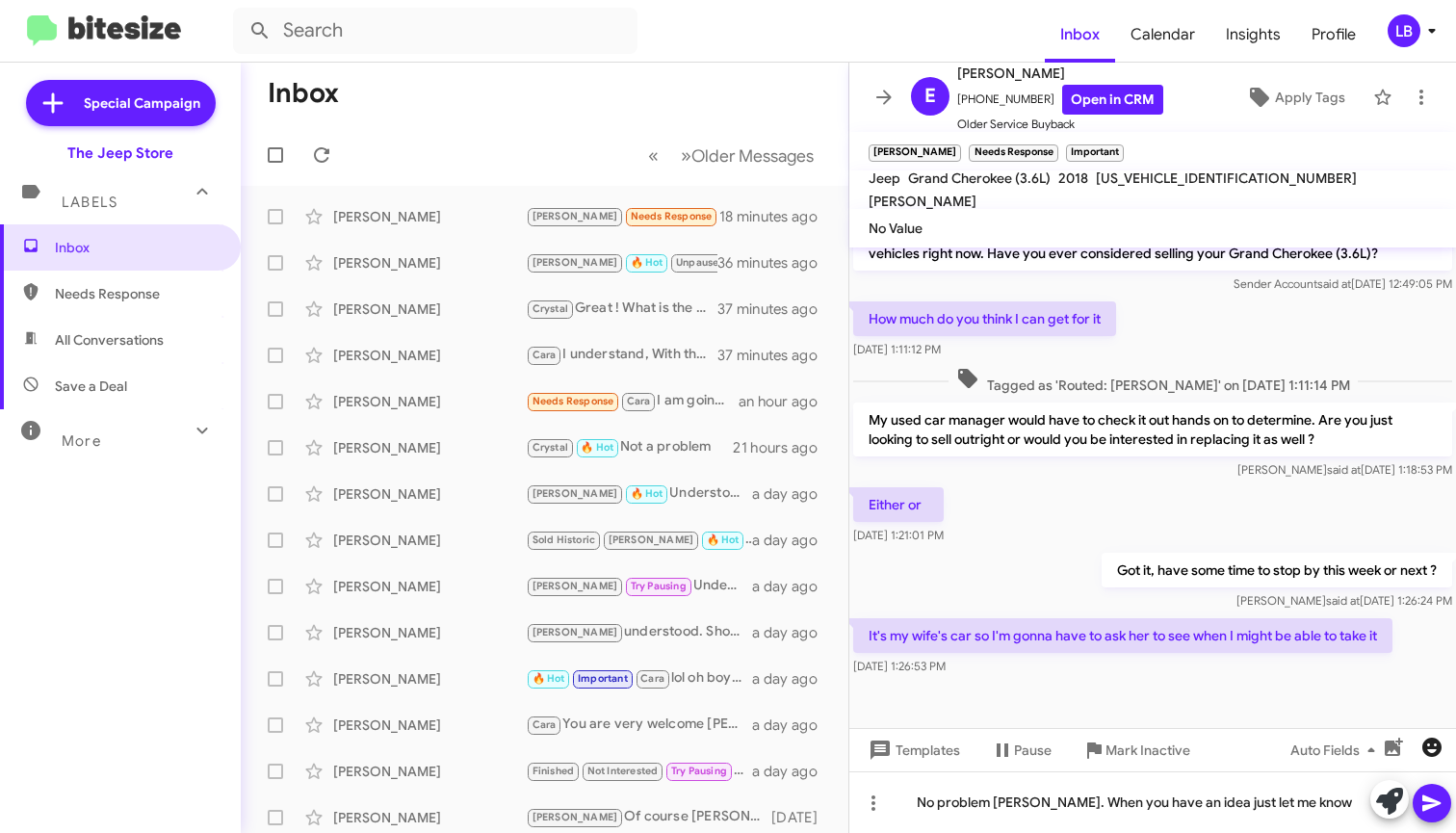
click at [1436, 746] on icon "button" at bounding box center [1431, 747] width 20 height 20
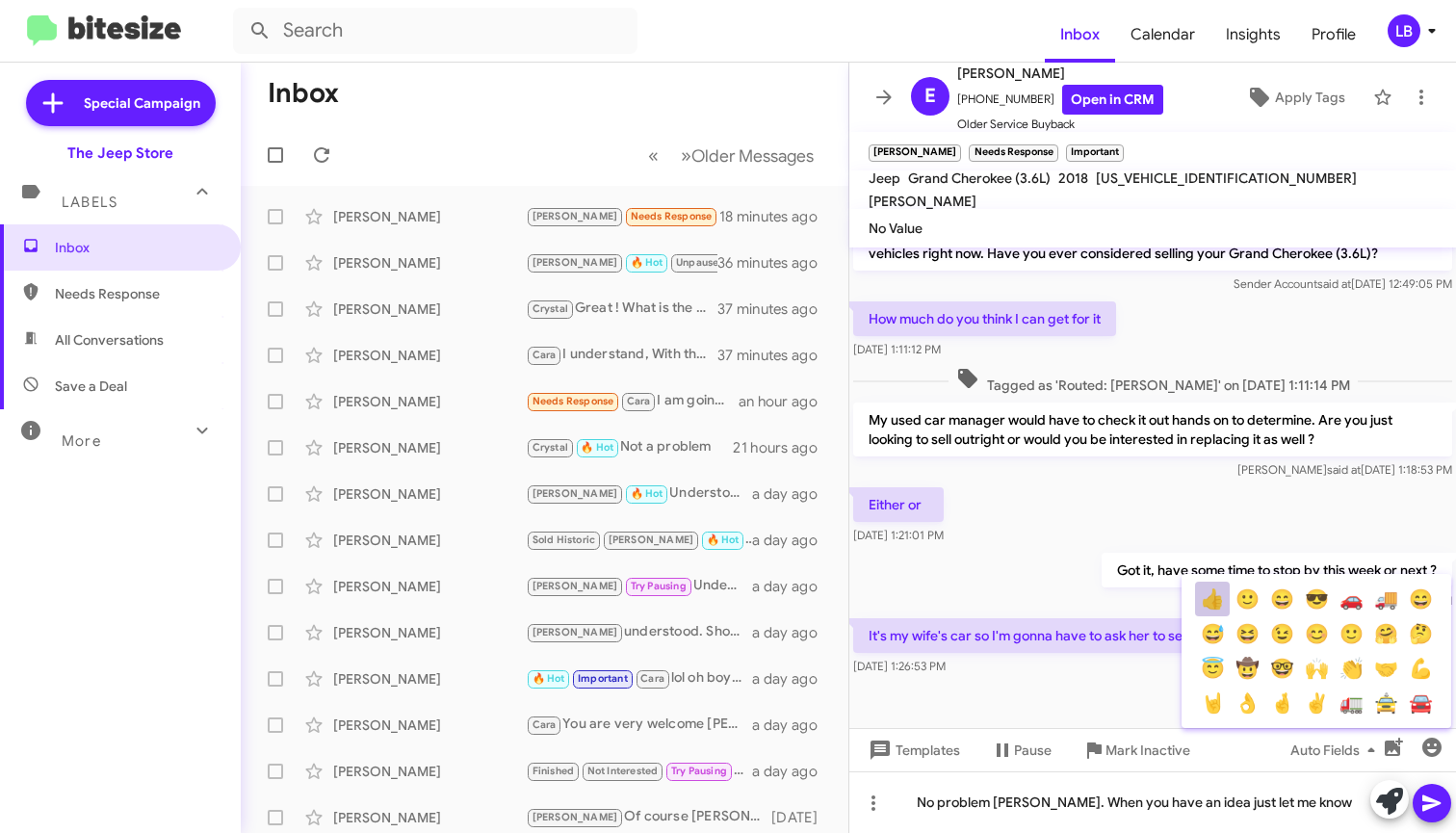
click at [1214, 600] on button "👍" at bounding box center [1212, 598] width 35 height 35
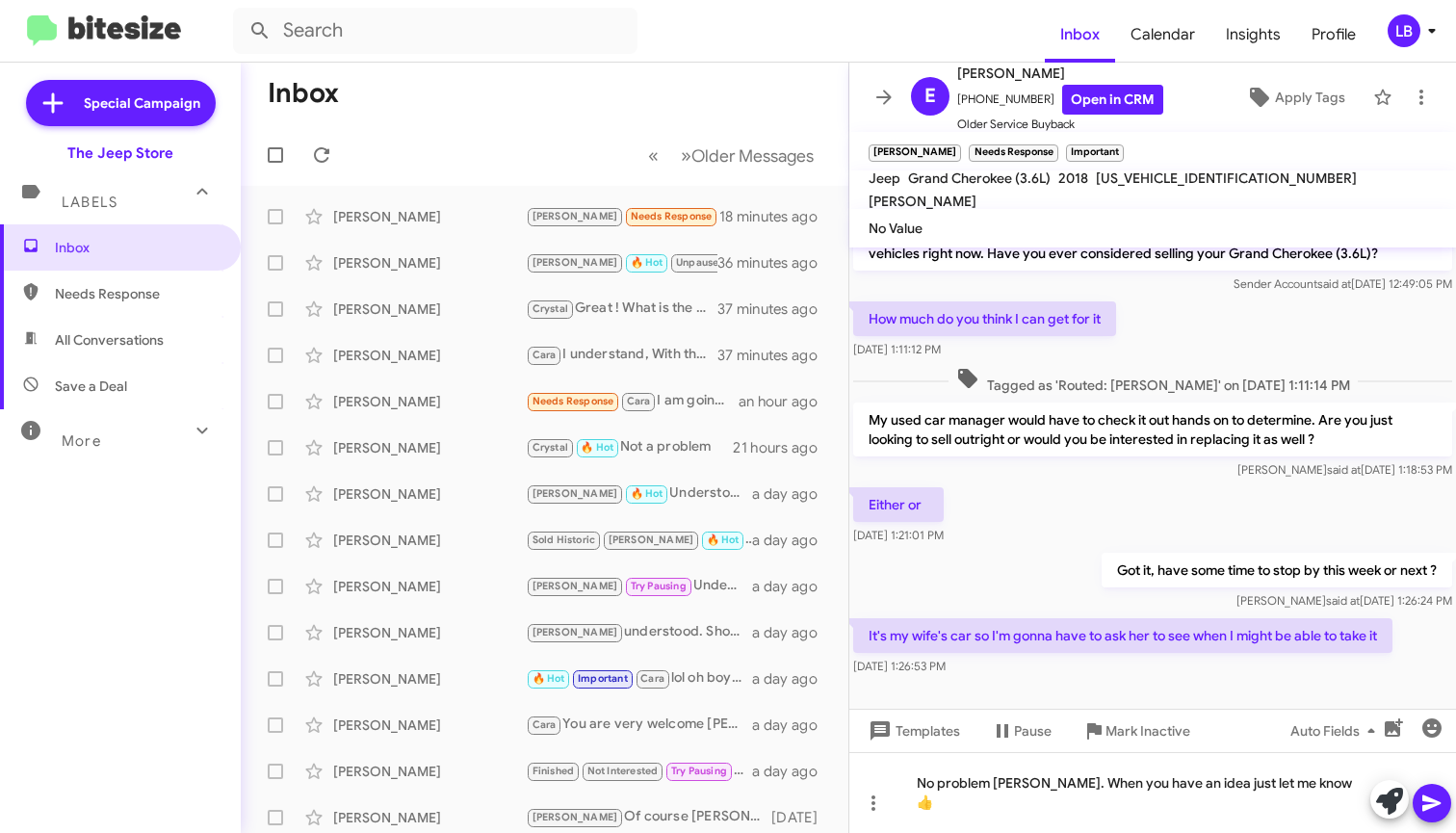
click at [1430, 799] on icon at bounding box center [1430, 803] width 19 height 17
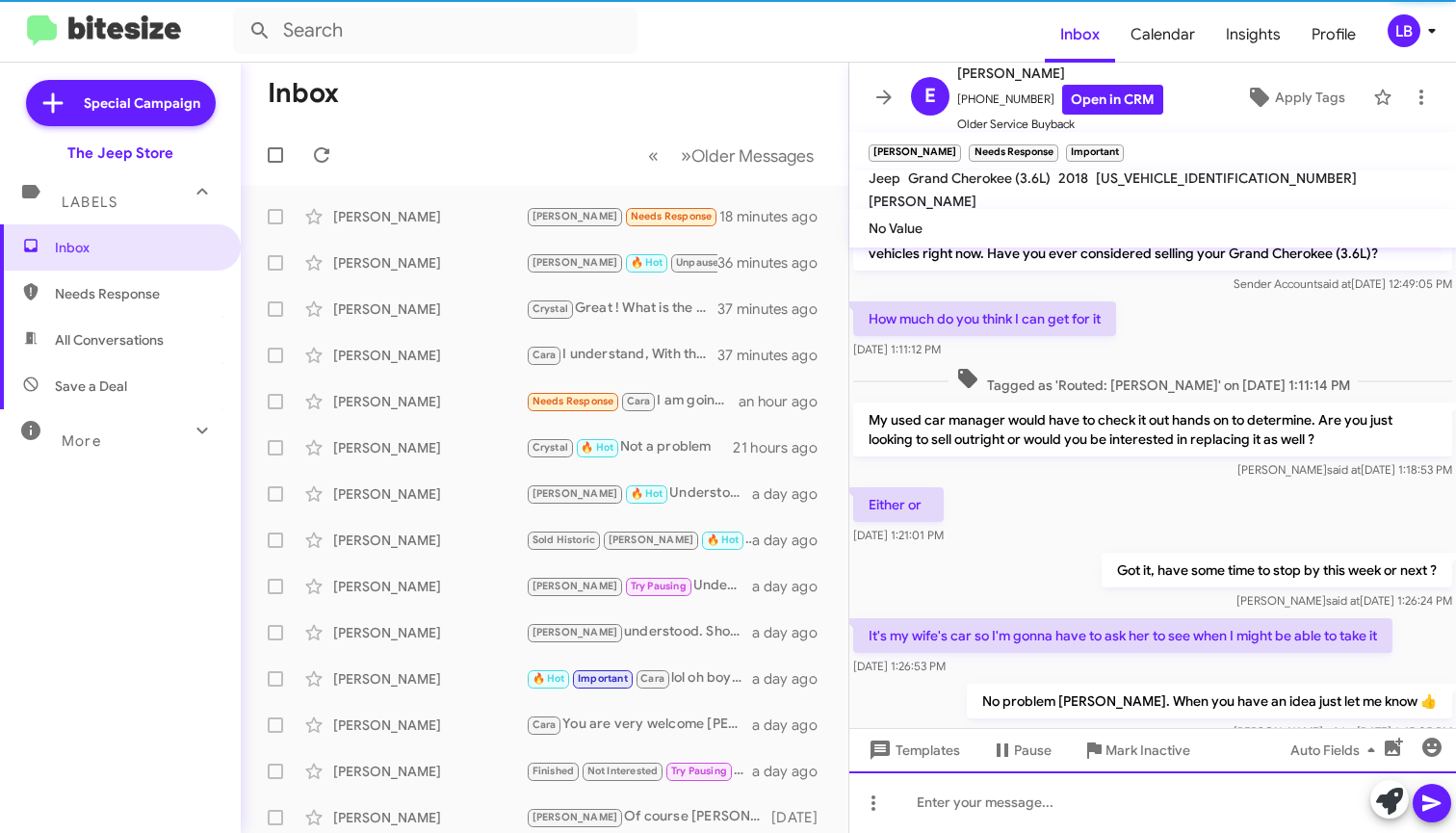
scroll to position [0, 0]
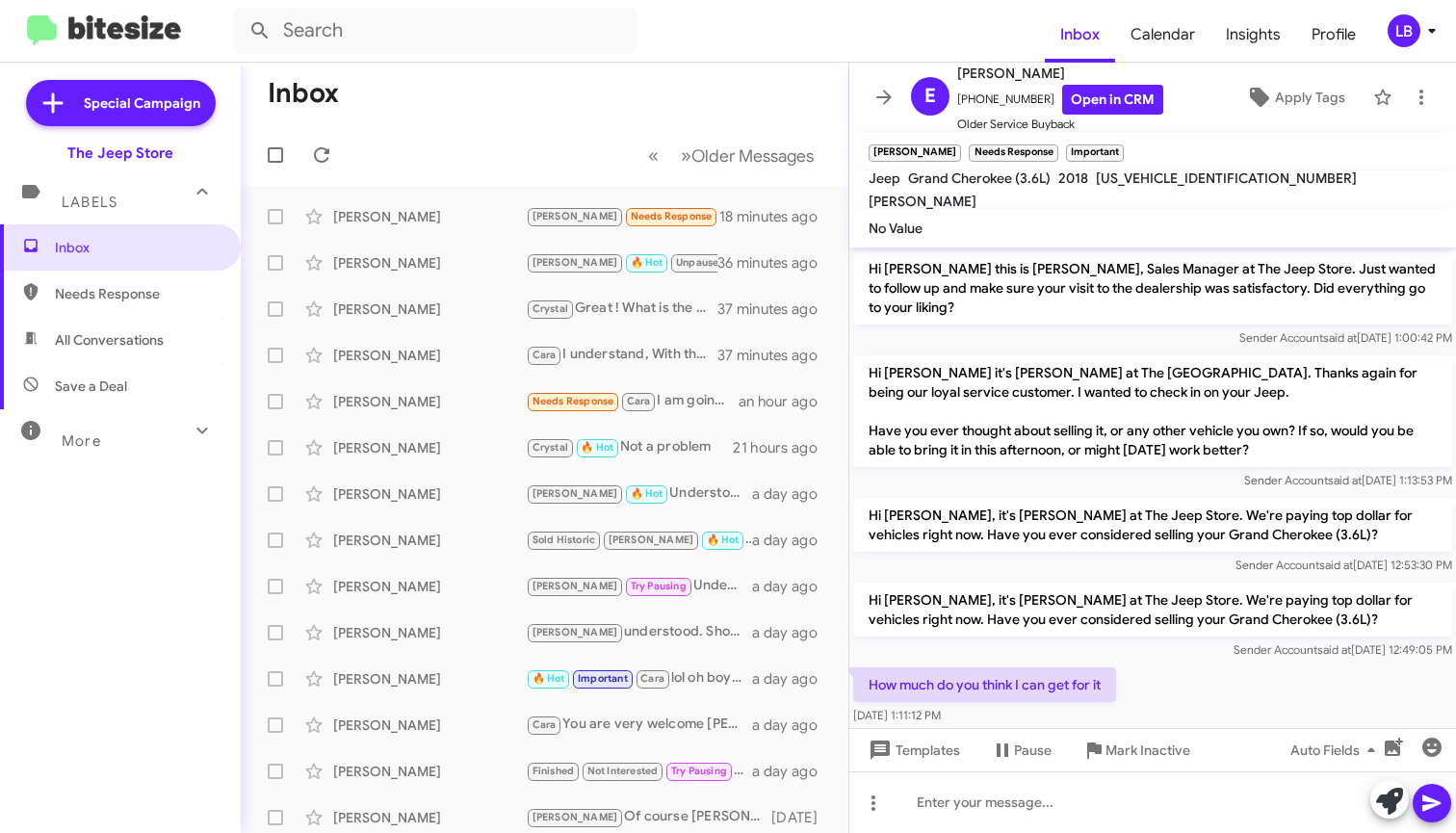
click at [505, 121] on mat-toolbar-row "Inbox" at bounding box center [544, 93] width 607 height 61
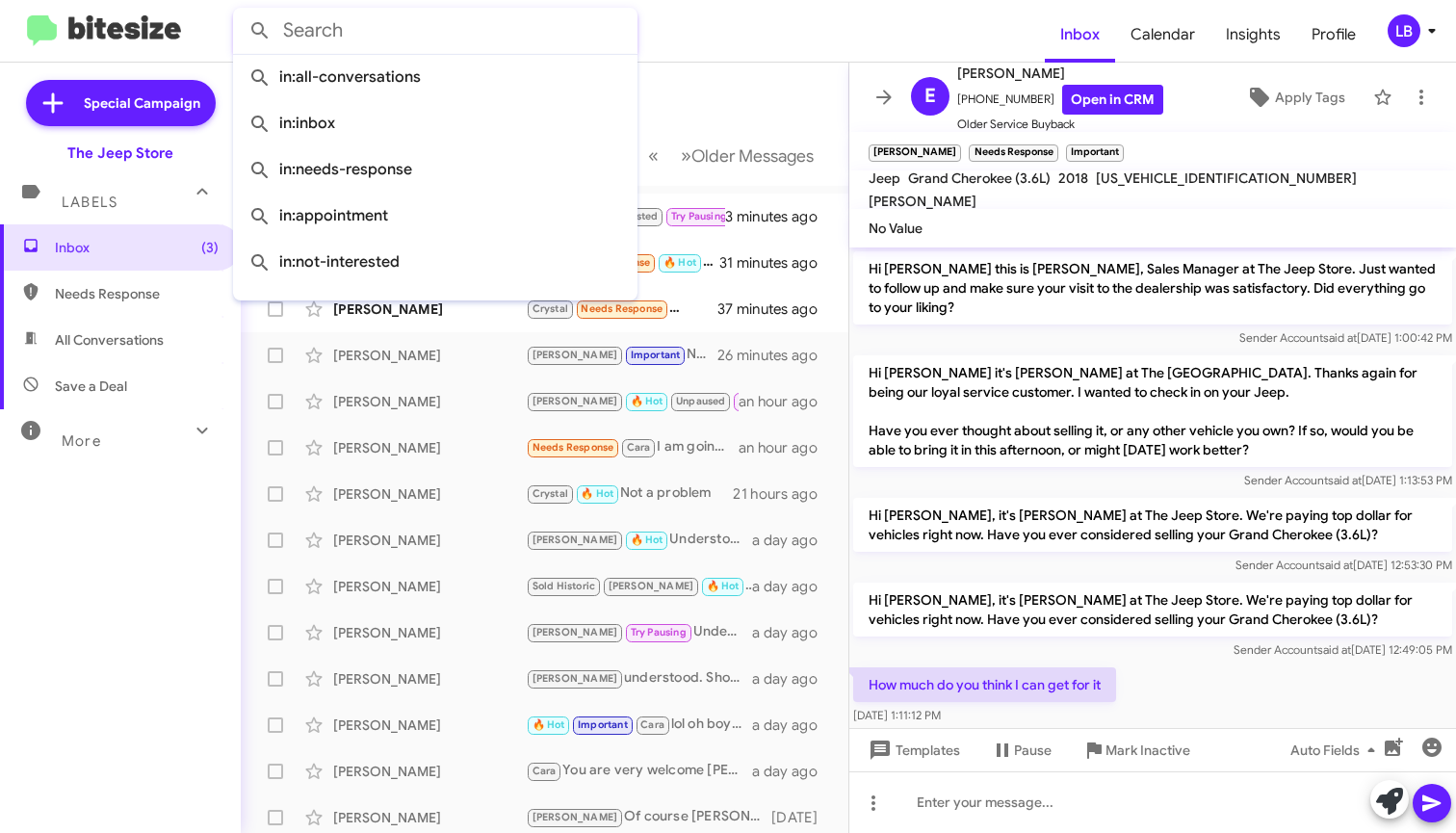
click at [415, 38] on input "text" at bounding box center [435, 31] width 404 height 46
click at [248, 4] on mat-toolbar "Inbox Calendar Insights Profile LB" at bounding box center [728, 31] width 1456 height 61
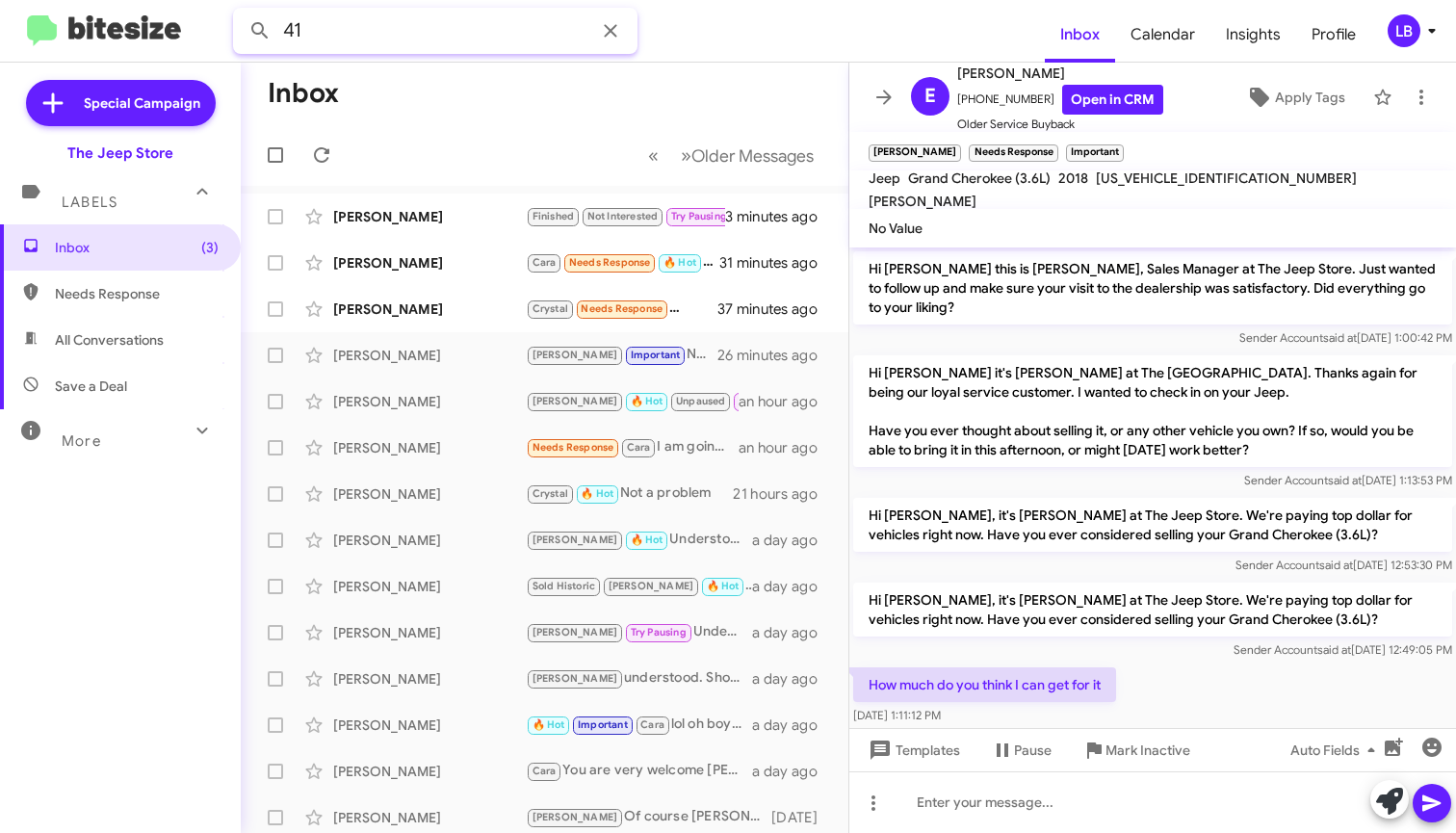
type input "4"
type input "7325575574"
click at [260, 31] on button at bounding box center [259, 31] width 38 height 38
click at [425, 33] on input "7325575574" at bounding box center [435, 31] width 404 height 46
click at [227, 19] on mat-toolbar "7325575574 Inbox Calendar Insights Profile LB" at bounding box center [728, 31] width 1456 height 61
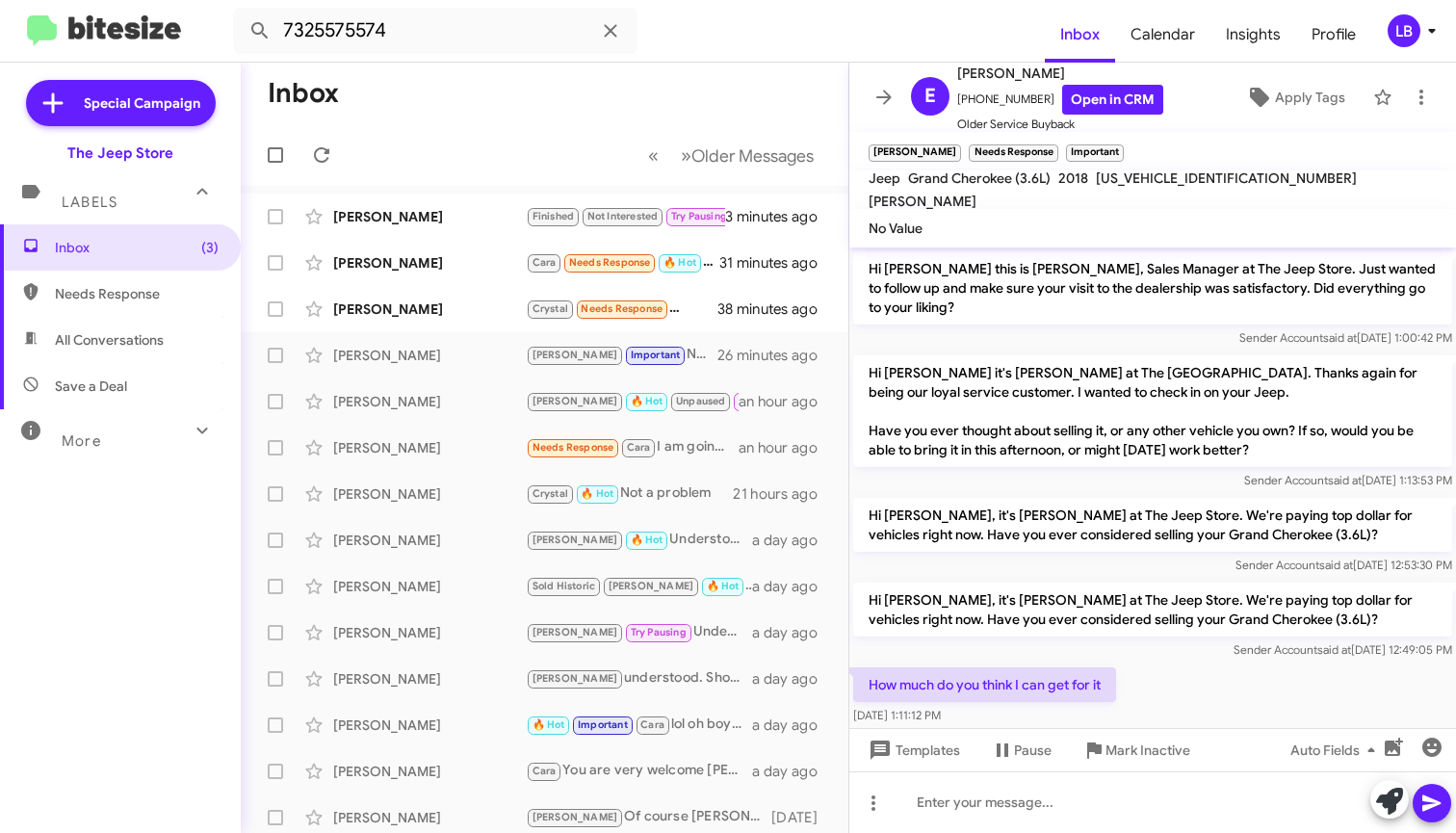
click at [429, 61] on div "7325575574 Inbox Calendar Insights Profile LB Special Campaign The Jeep Store L…" at bounding box center [728, 416] width 1456 height 833
drag, startPoint x: 400, startPoint y: 28, endPoint x: 71, endPoint y: -59, distance: 340.3
click at [71, 0] on html "7325575574 Inbox Calendar Insights Profile LB Special Campaign The Jeep Store L…" at bounding box center [728, 416] width 1456 height 833
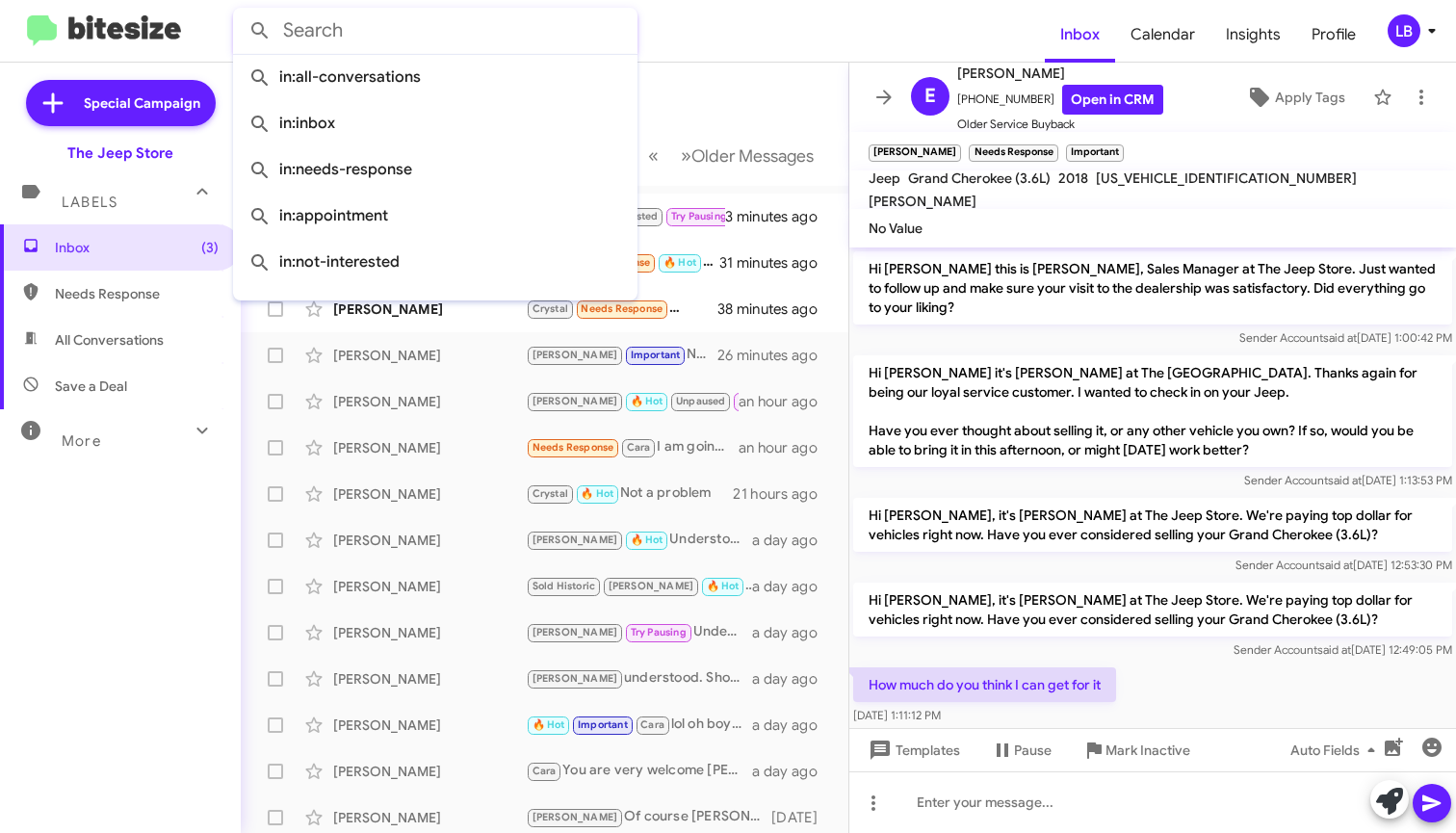
paste input "(412) 480-5640"
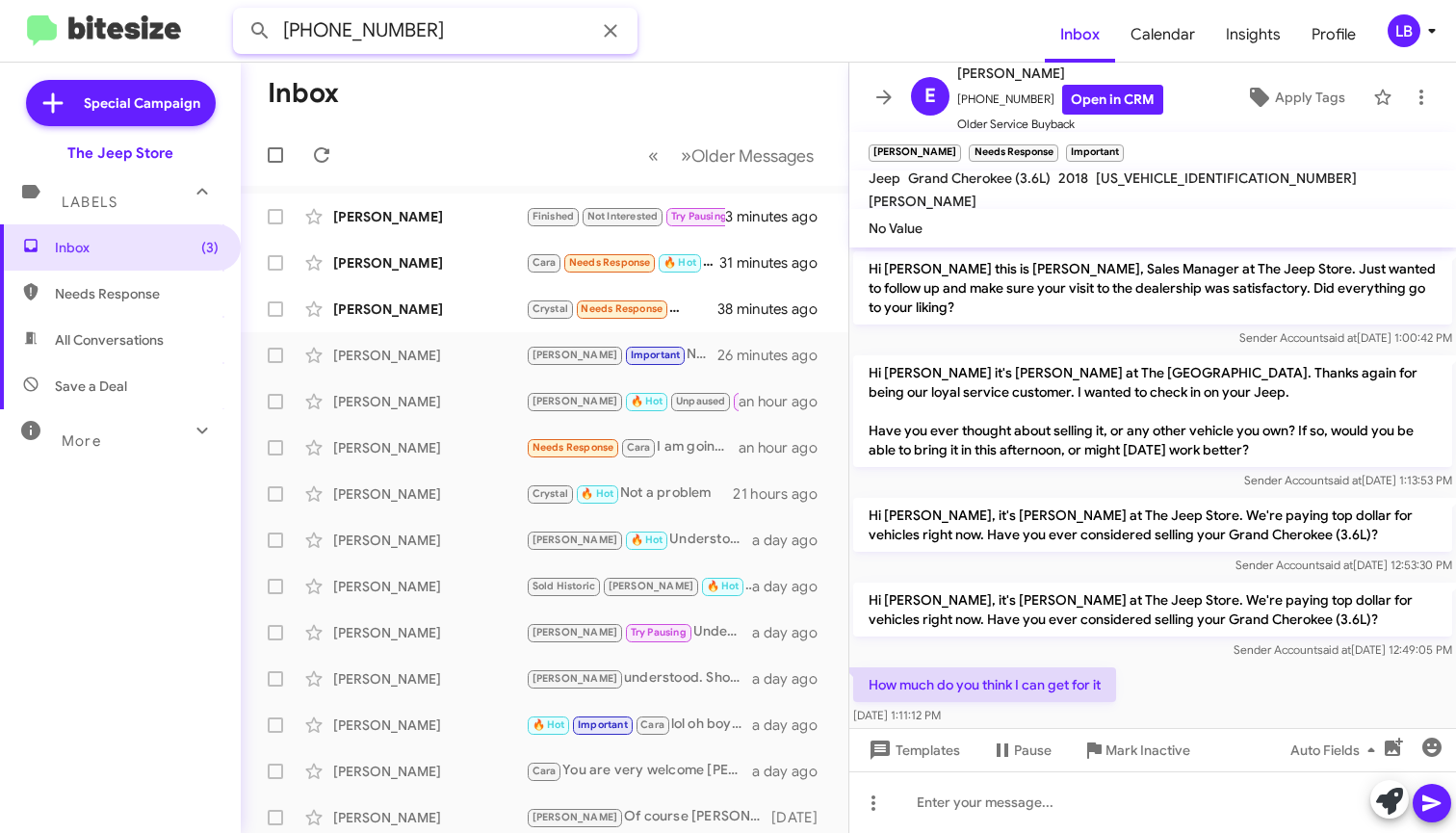
type input "(412) 480-5640"
click at [260, 31] on button at bounding box center [259, 31] width 38 height 38
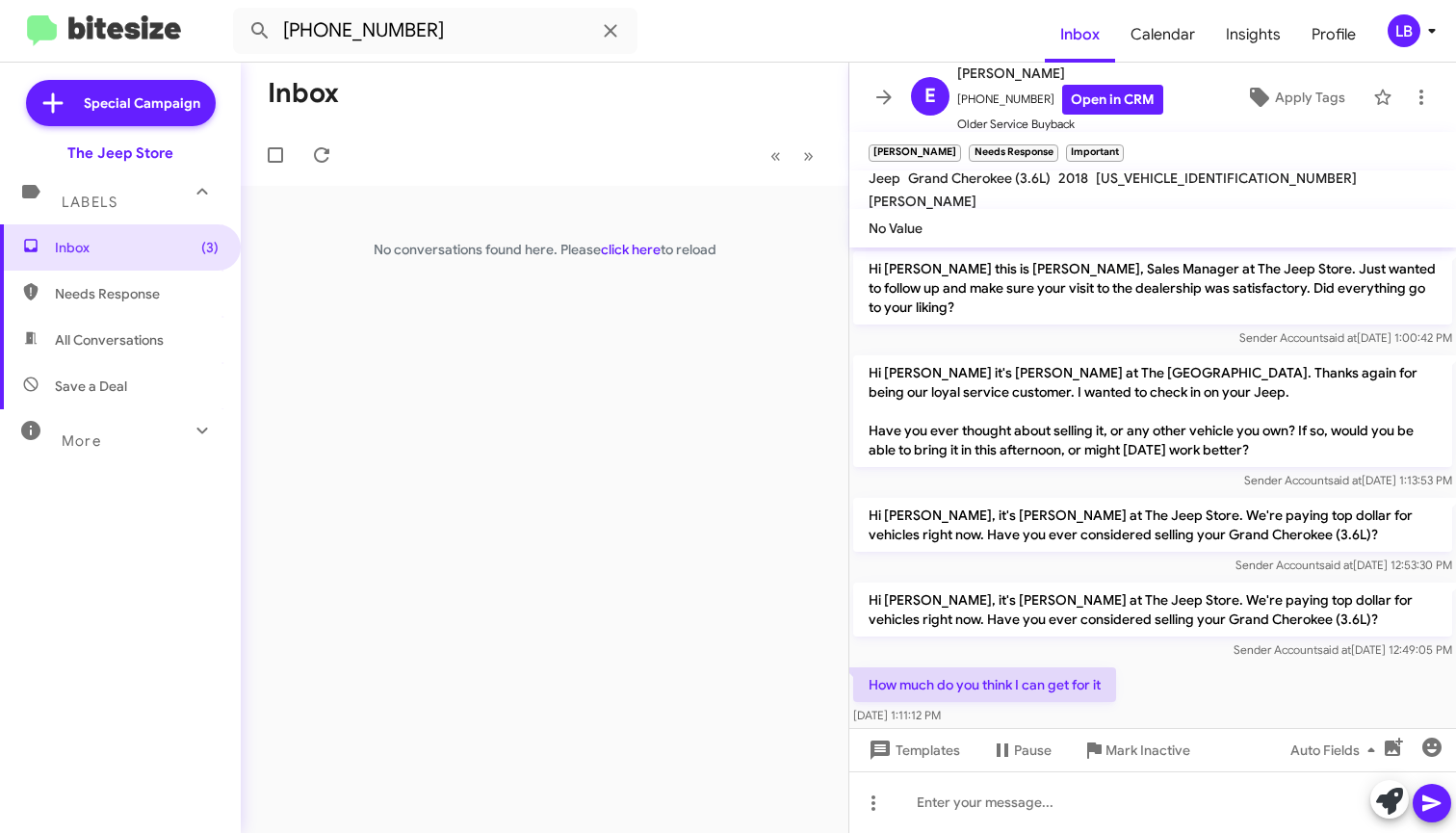
drag, startPoint x: 738, startPoint y: 133, endPoint x: 511, endPoint y: 68, distance: 236.1
click at [727, 130] on mat-toolbar-row "« Previous » Next" at bounding box center [544, 155] width 607 height 61
click at [476, 46] on input "(412) 480-5640" at bounding box center [435, 31] width 404 height 46
drag, startPoint x: 466, startPoint y: 33, endPoint x: 207, endPoint y: -1, distance: 261.2
click at [207, 0] on html "(412) 480-5640 Inbox Calendar Insights Profile LB Special Campaign The Jeep Sto…" at bounding box center [728, 416] width 1456 height 833
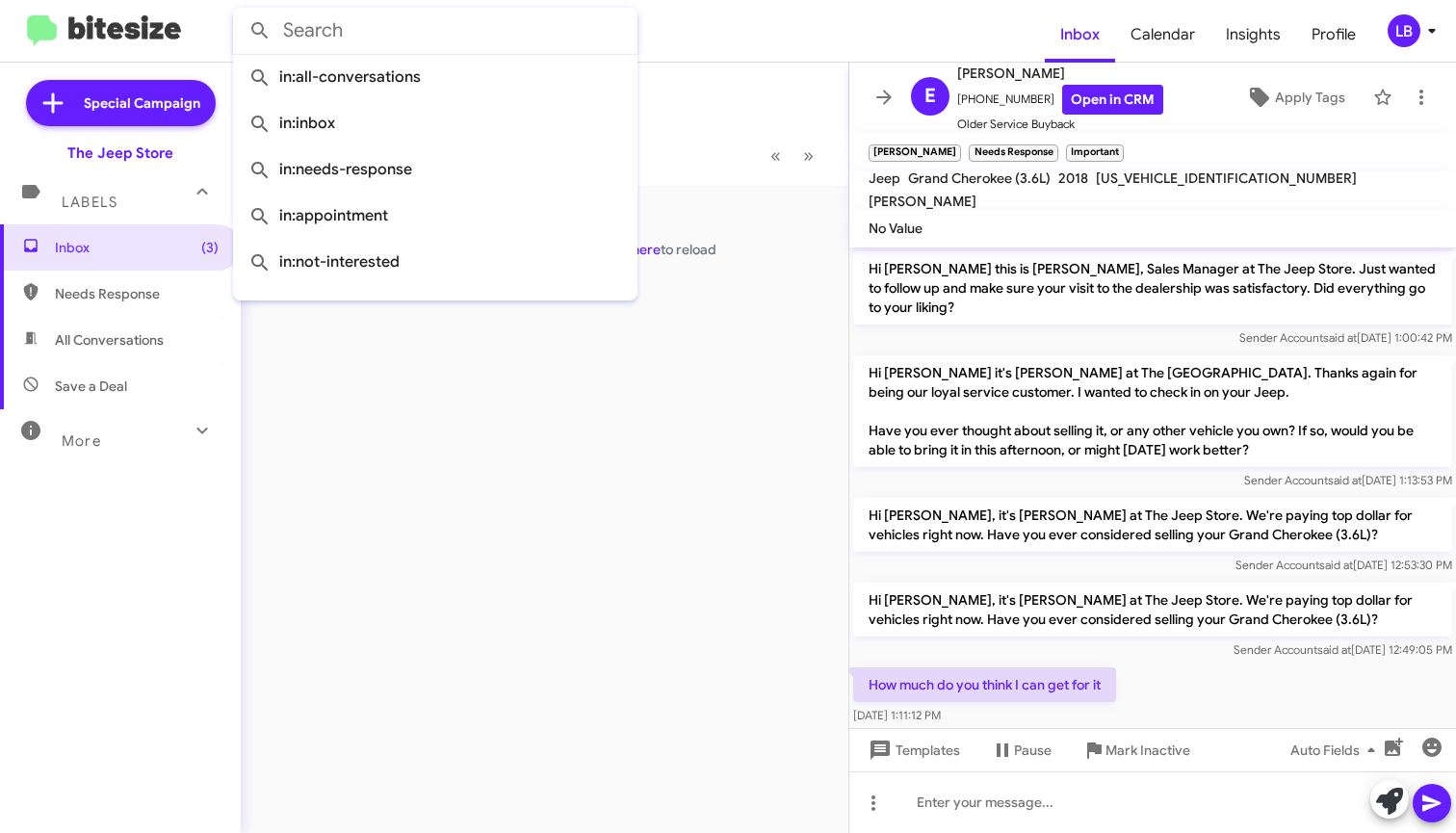
click at [260, 31] on button at bounding box center [259, 31] width 38 height 38
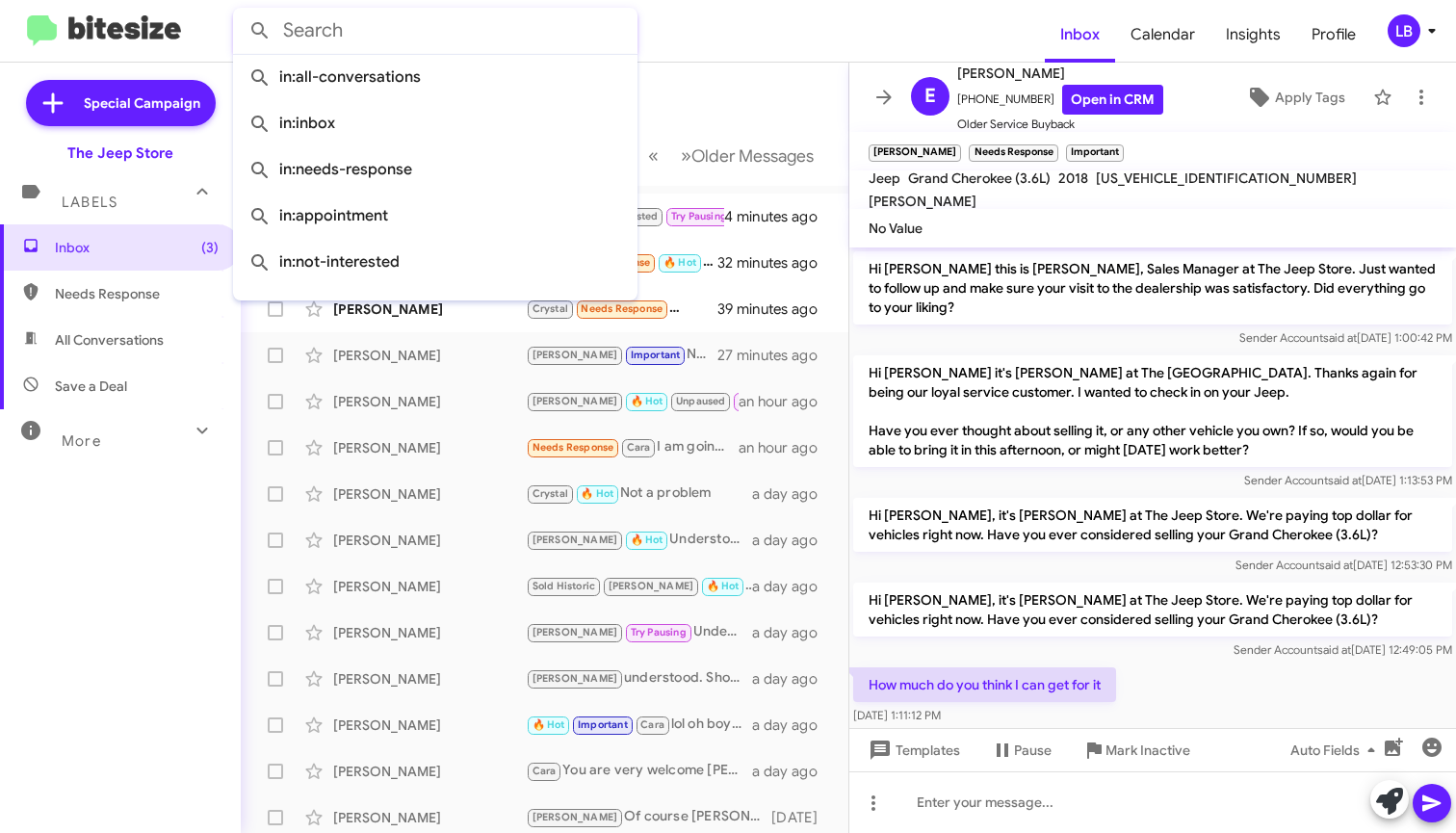
click at [752, 64] on mat-toolbar-row "Inbox" at bounding box center [544, 93] width 607 height 61
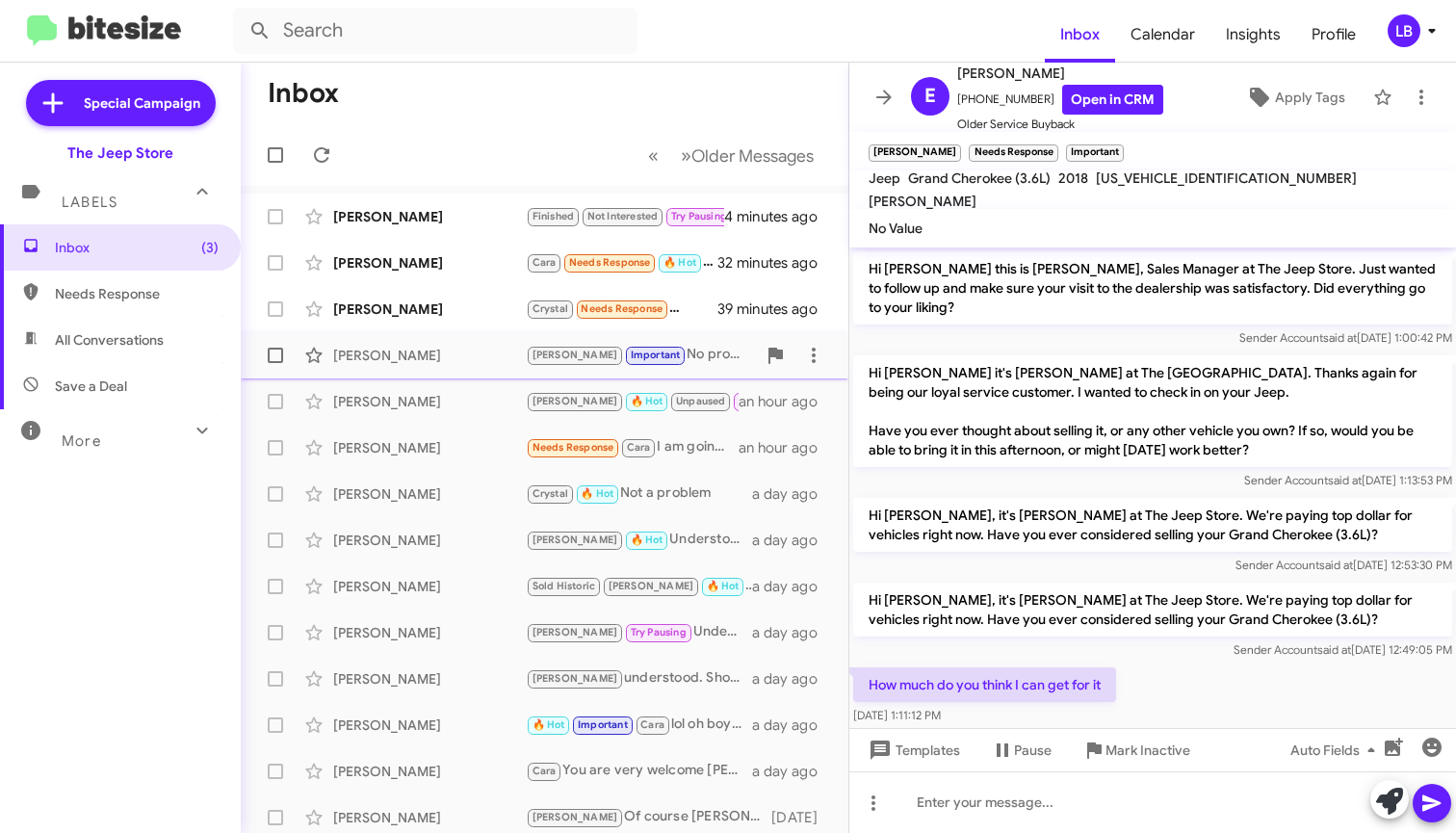
click at [454, 334] on span "Elliot Chera Andrew Important No problem Elliot. When you have an idea just let…" at bounding box center [544, 355] width 607 height 46
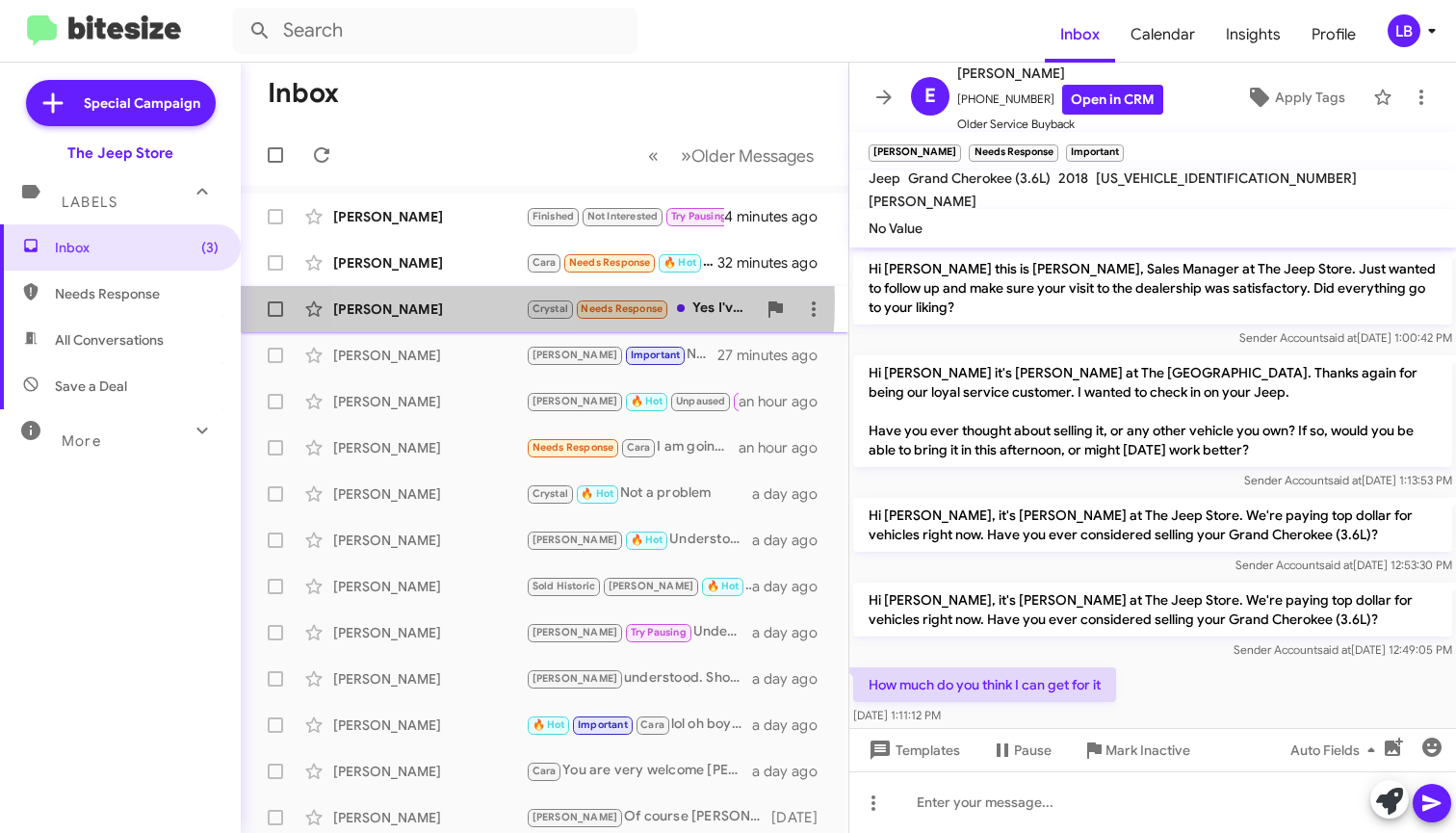
click at [460, 303] on div "[PERSON_NAME]" at bounding box center [429, 310] width 192 height 20
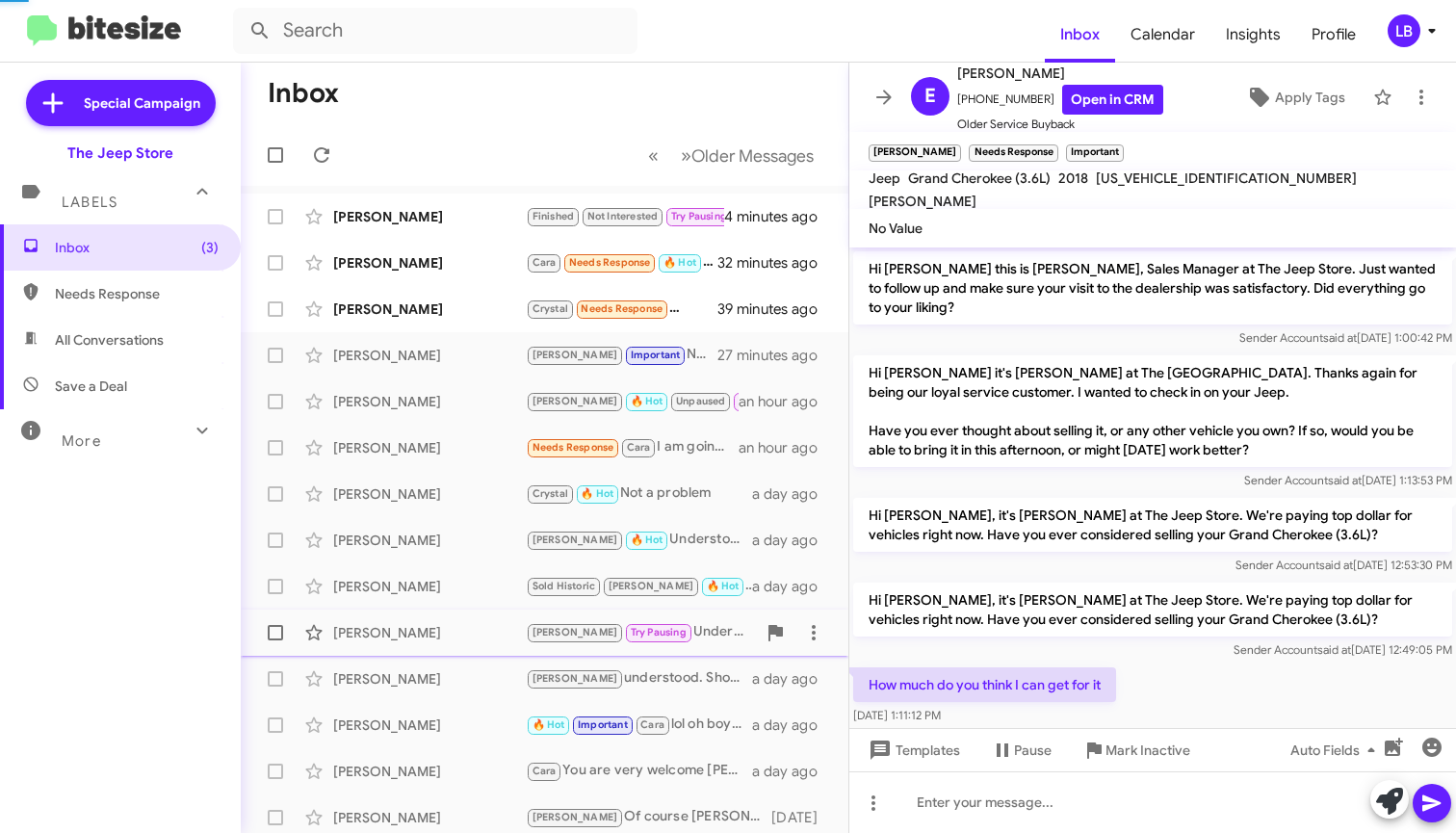
scroll to position [244, 0]
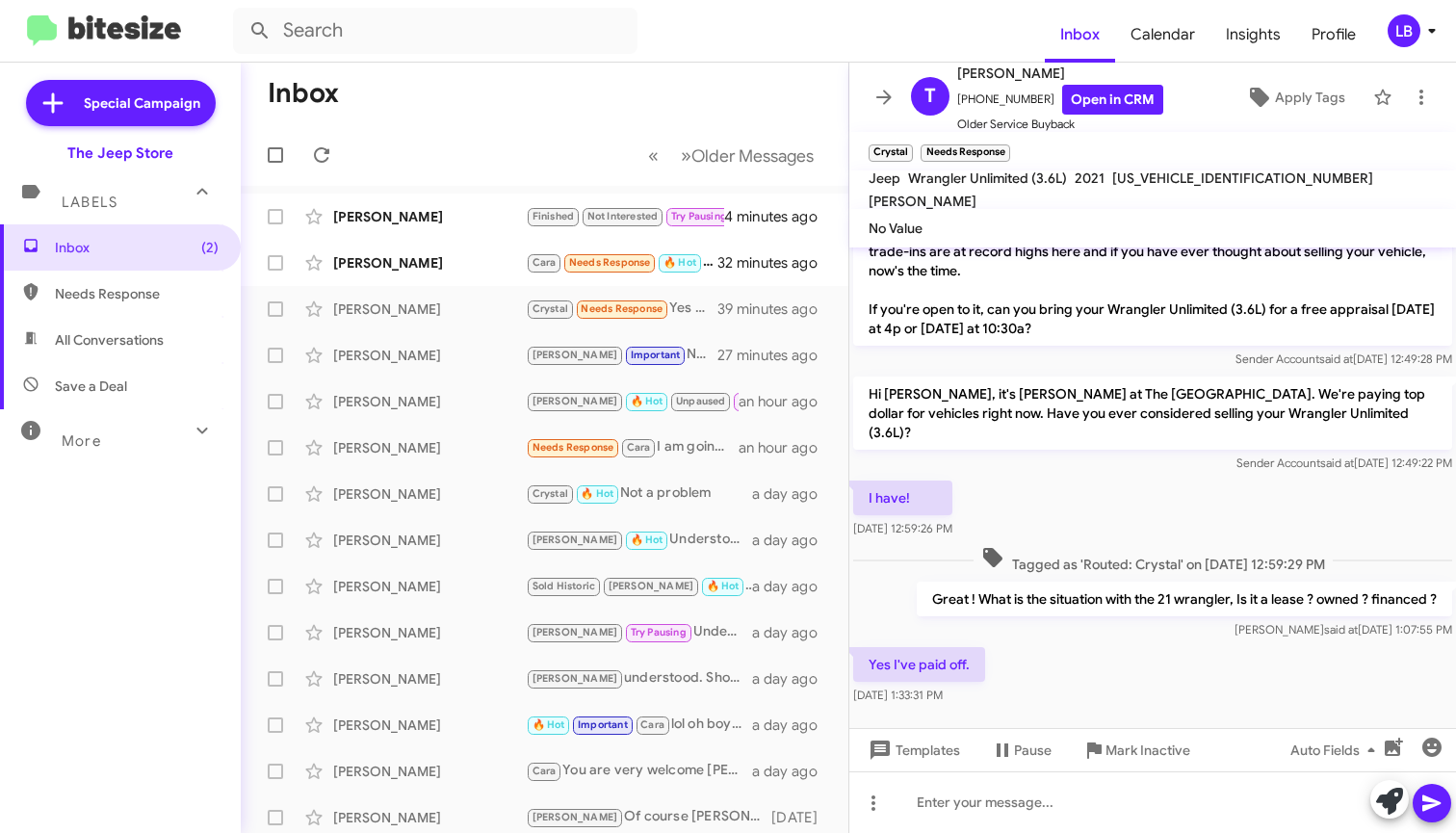
click at [544, 109] on mat-toolbar-row "Inbox" at bounding box center [544, 93] width 607 height 61
click at [563, 98] on mat-toolbar-row "Inbox" at bounding box center [544, 93] width 607 height 61
click at [1145, 476] on div "I have! Aug 13, 2025, 12:59:26 PM" at bounding box center [1151, 509] width 606 height 65
click at [1126, 453] on div "Sender Account said at Aug 13, 2025, 12:49:22 PM" at bounding box center [1151, 463] width 598 height 20
click at [1100, 453] on div "Sender Account said at Aug 13, 2025, 12:49:22 PM" at bounding box center [1151, 463] width 598 height 20
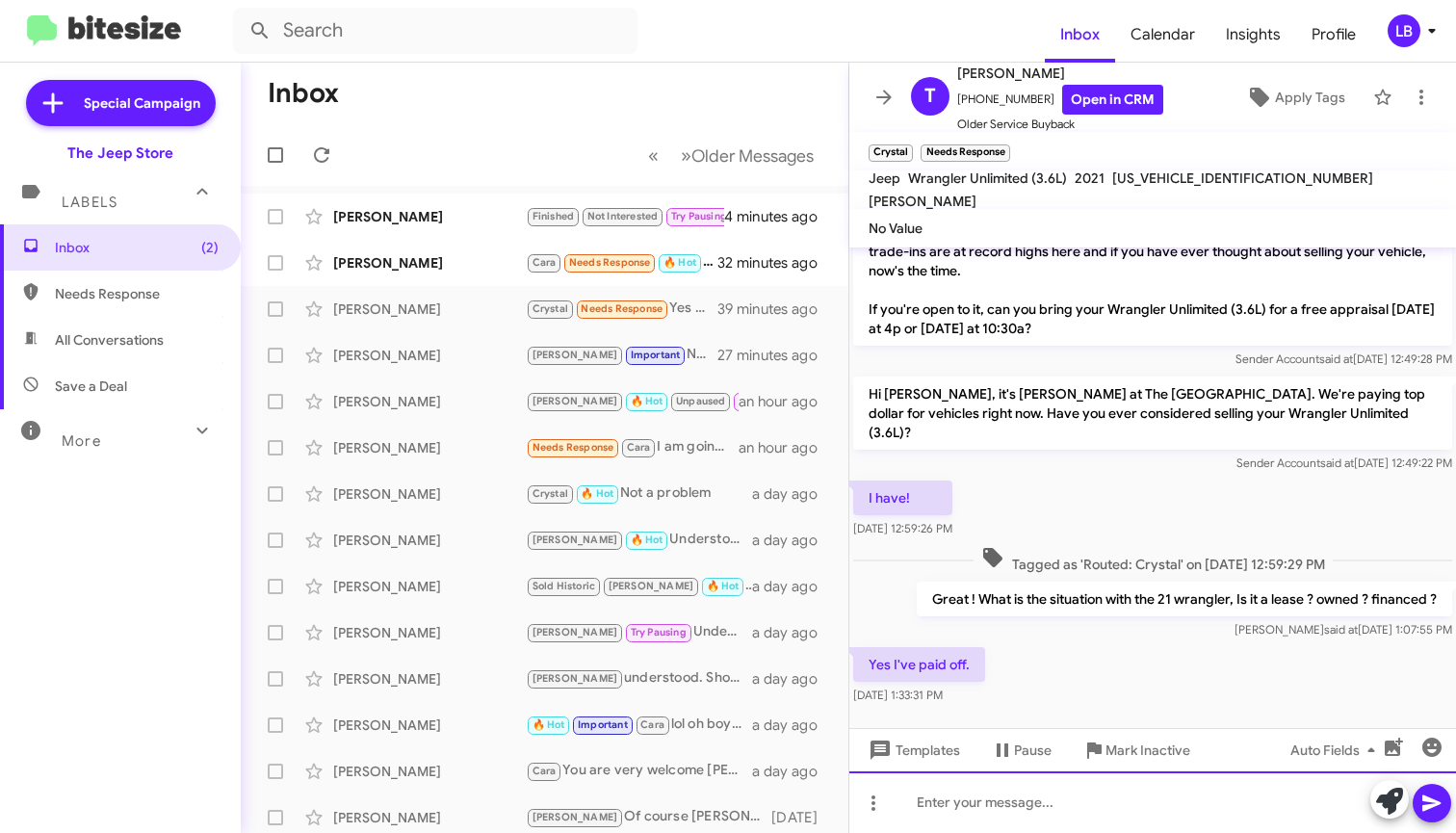
click at [1028, 809] on div at bounding box center [1151, 801] width 606 height 61
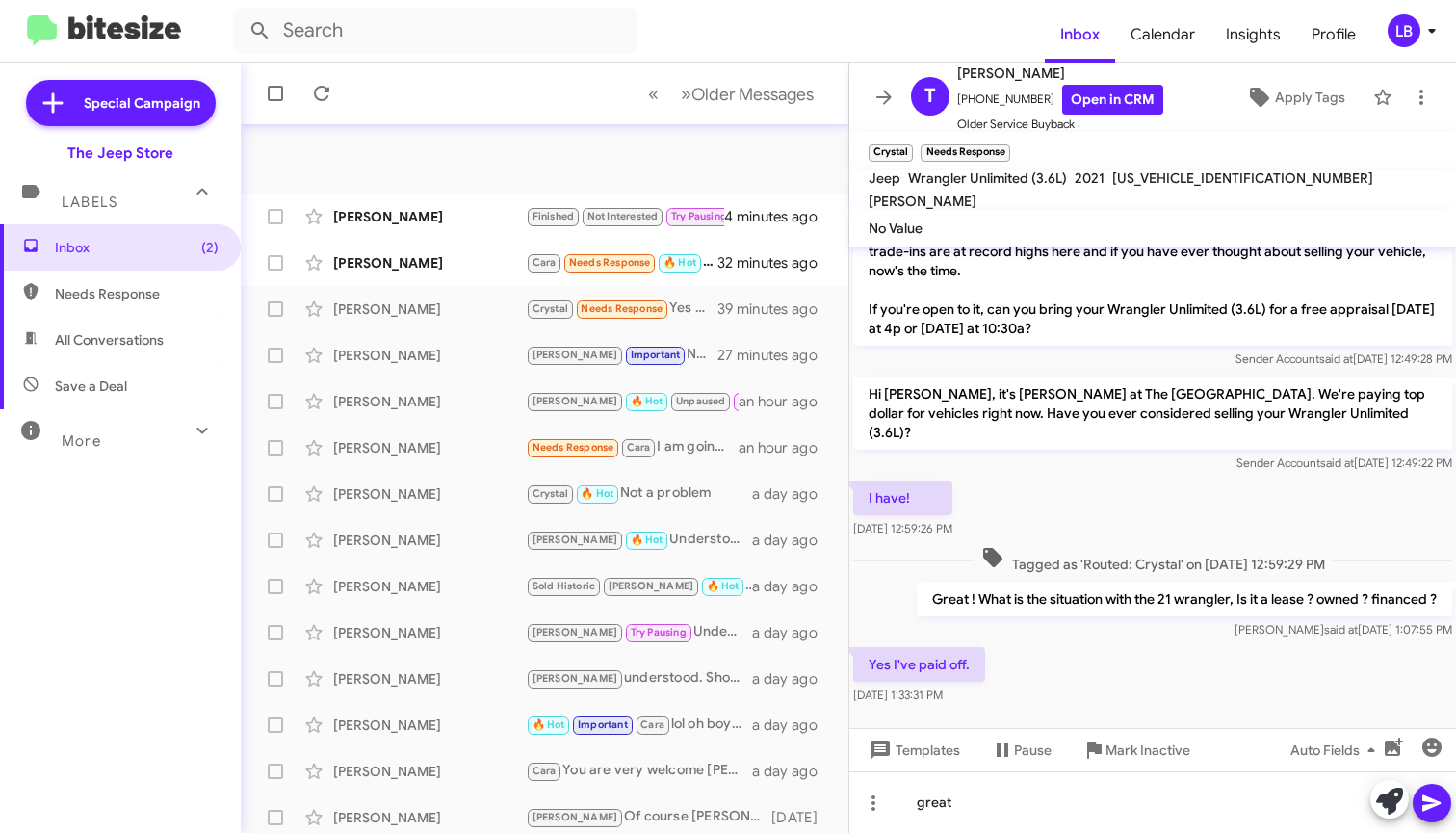
scroll to position [371, 0]
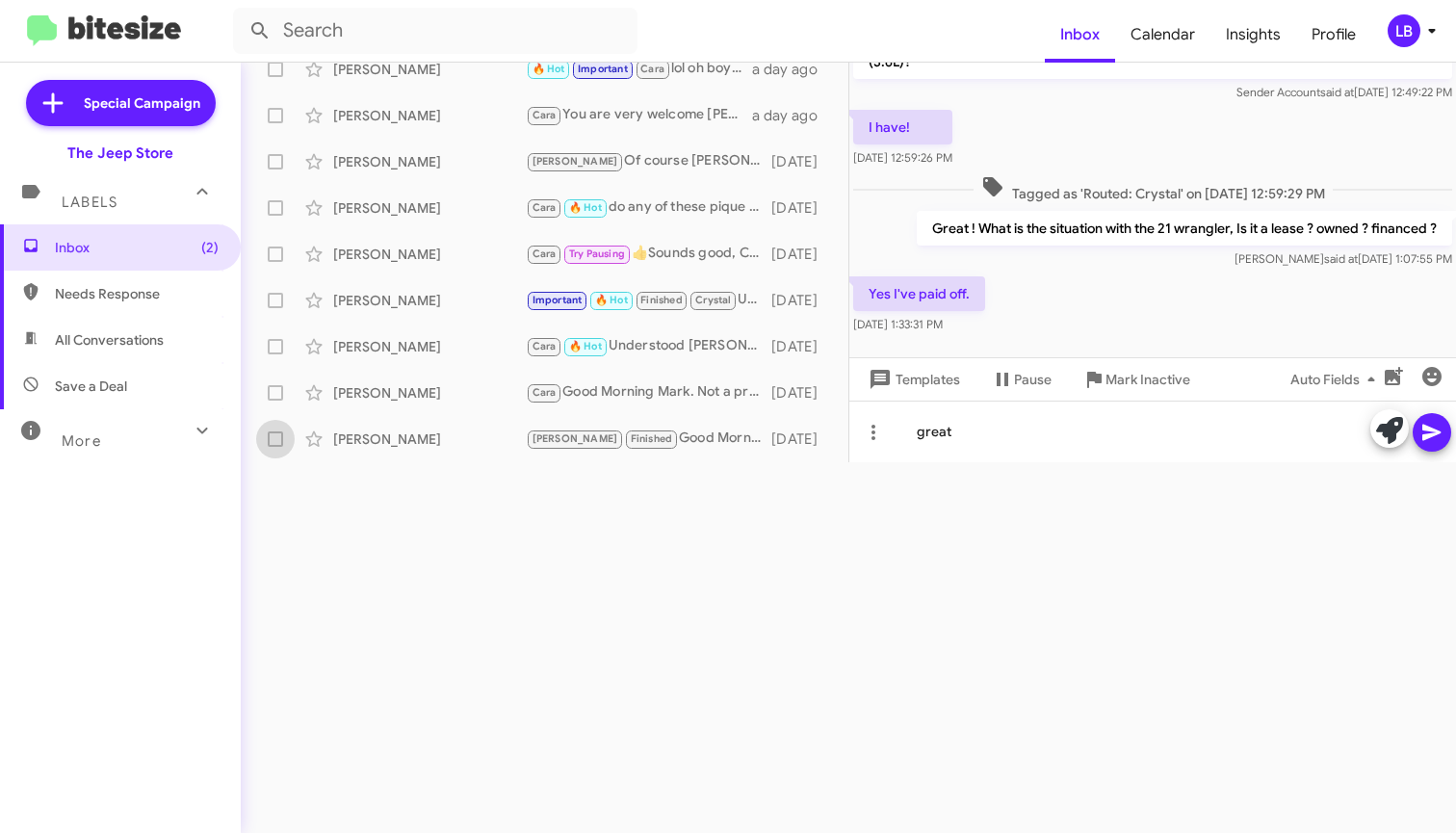
click at [274, 447] on input "checkbox" at bounding box center [274, 447] width 1 height 1
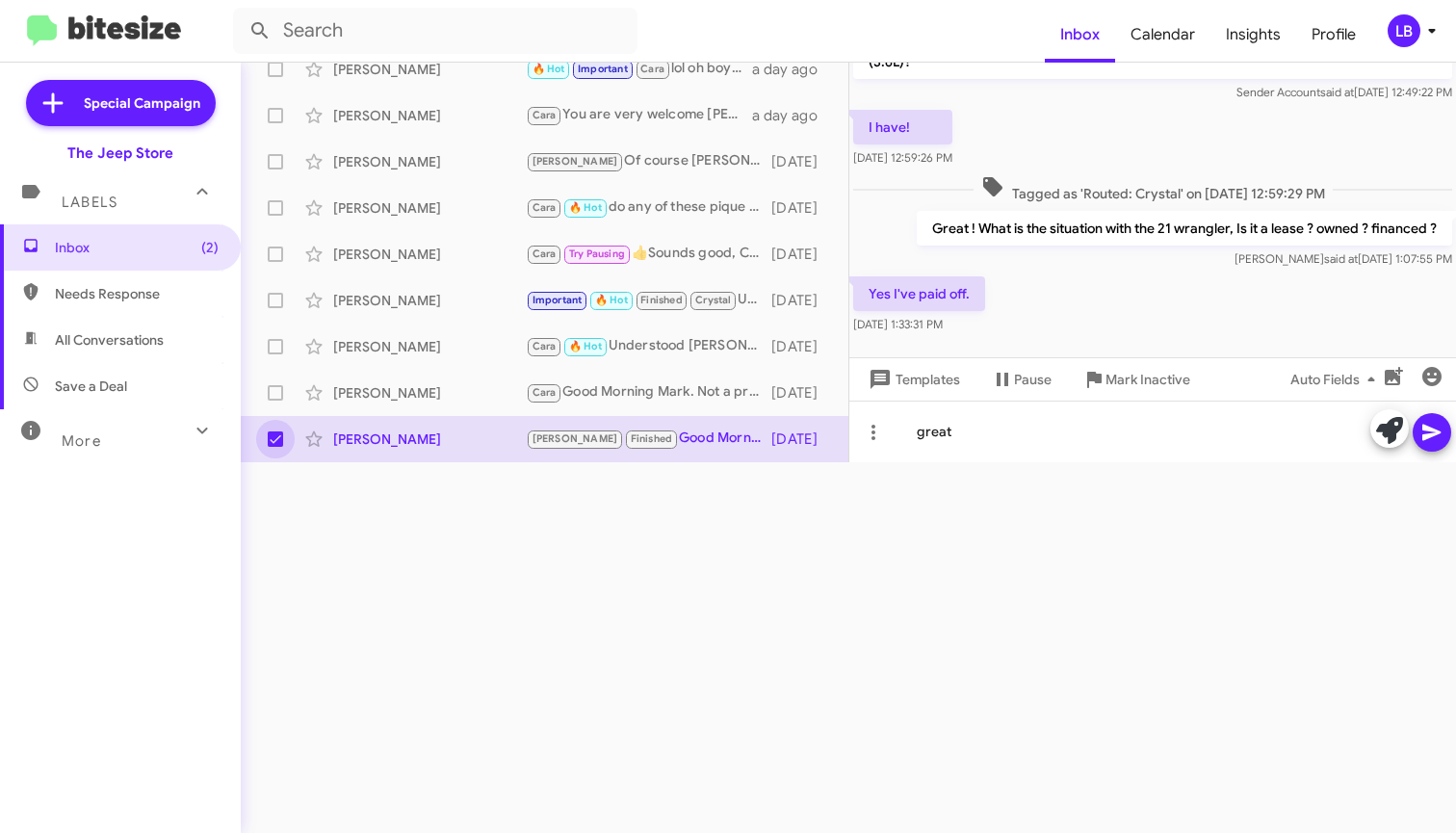
click at [1102, 338] on div at bounding box center [1151, 357] width 606 height 38
click at [1017, 435] on div "great" at bounding box center [1151, 431] width 606 height 61
click at [275, 443] on span at bounding box center [275, 439] width 16 height 16
click at [275, 447] on input "checkbox" at bounding box center [274, 447] width 1 height 1
checkbox input "false"
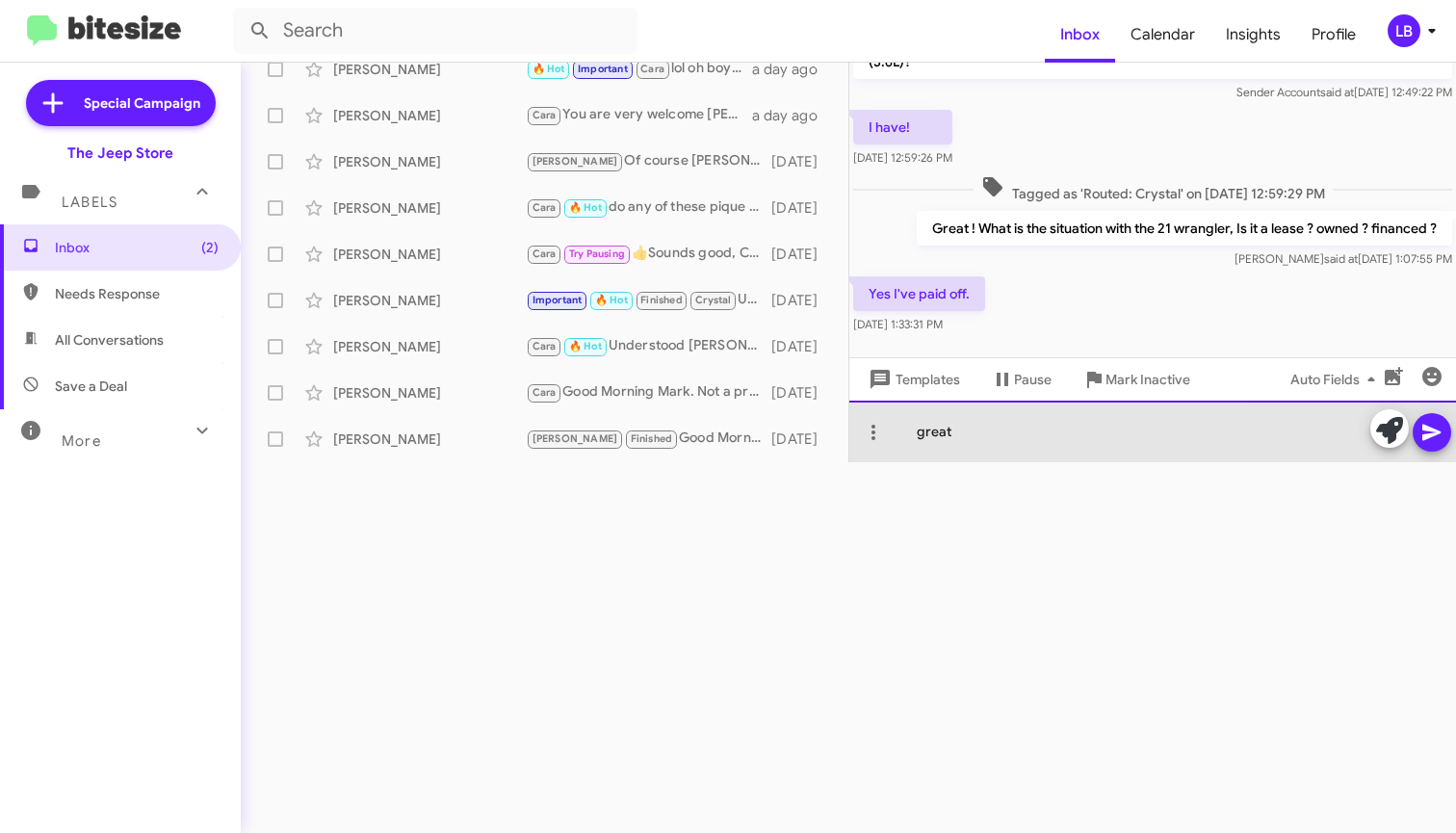
click at [985, 440] on div "great" at bounding box center [1151, 431] width 606 height 61
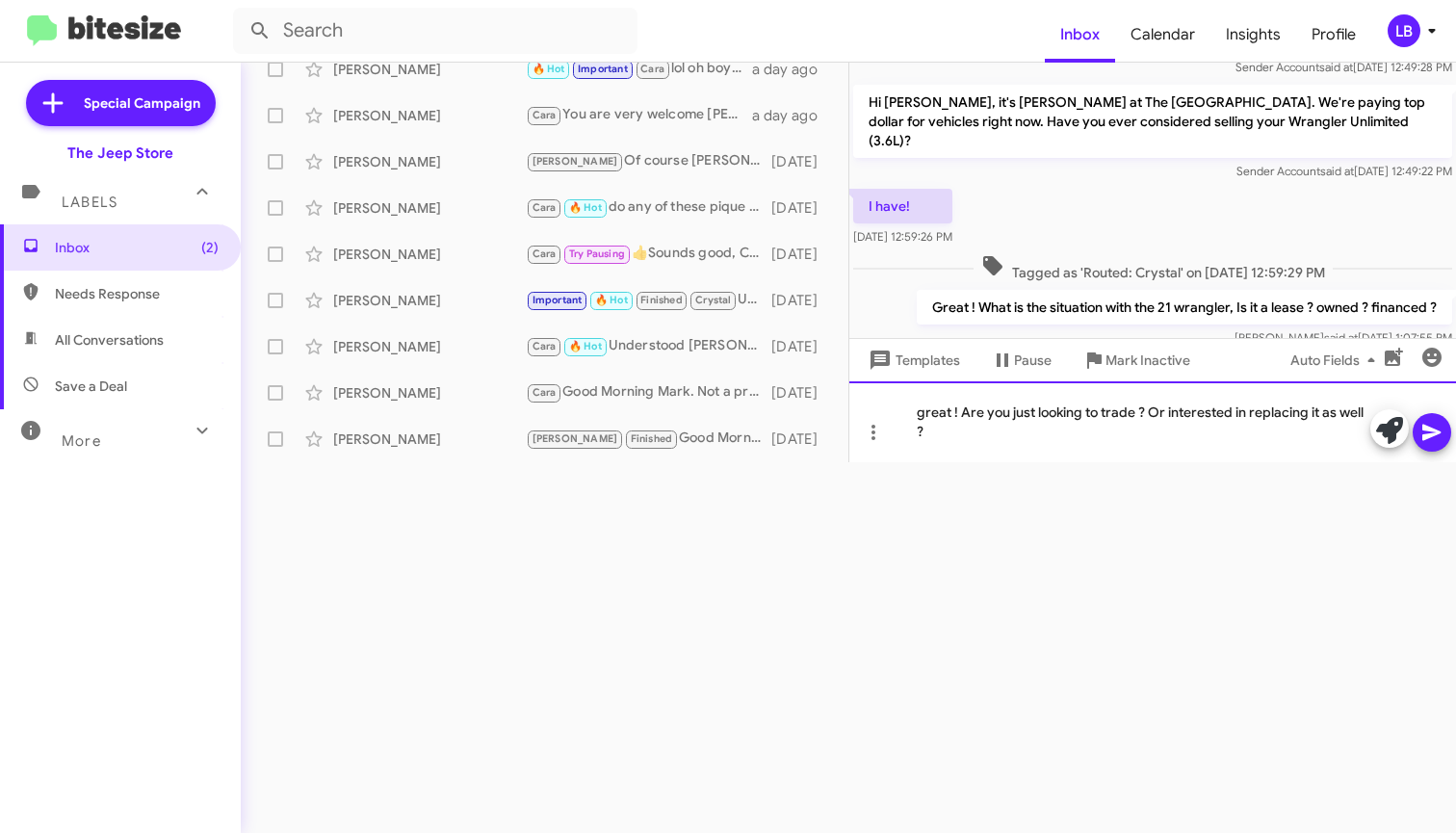
scroll to position [264, 0]
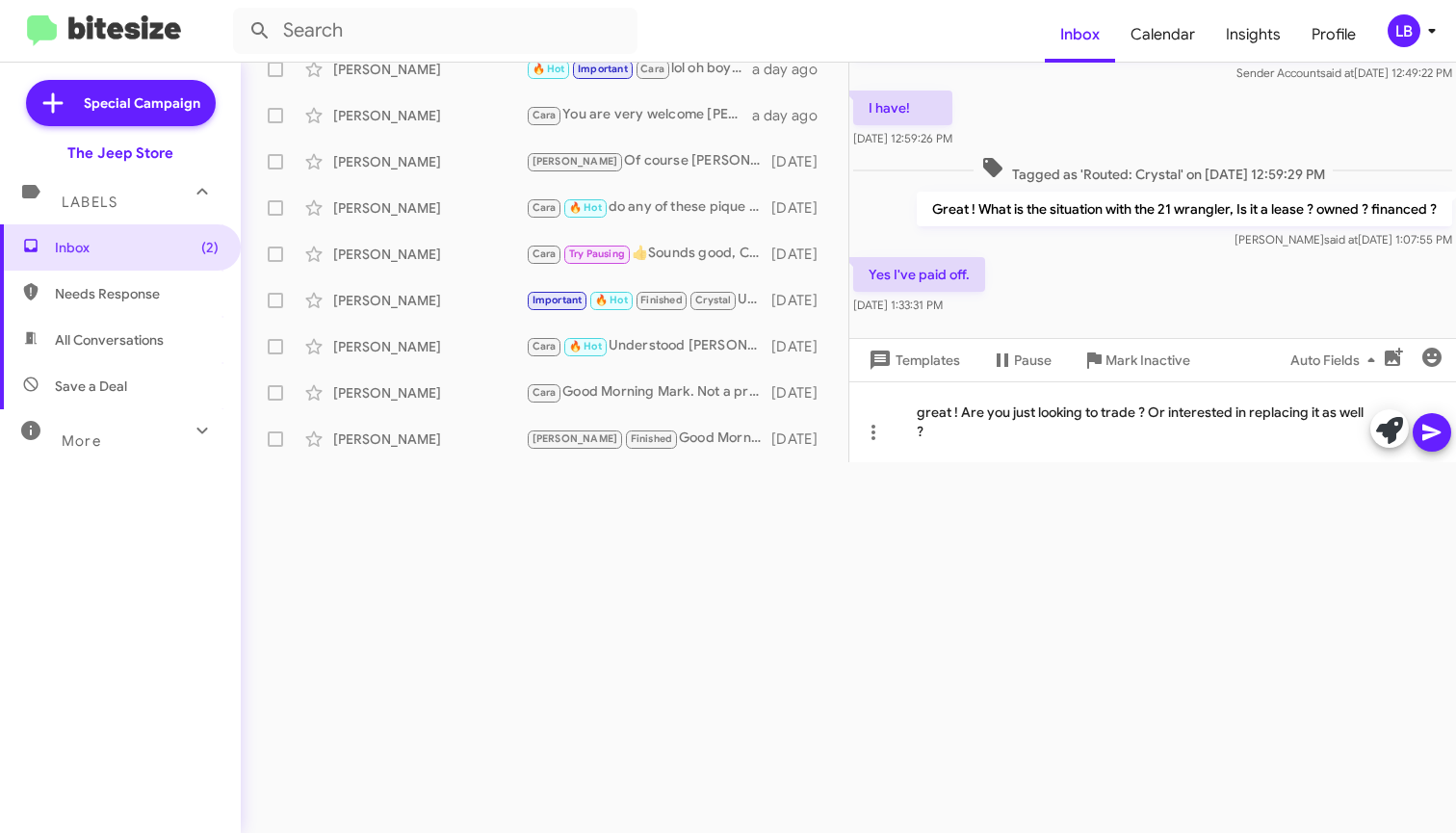
click at [1432, 437] on icon at bounding box center [1430, 432] width 23 height 23
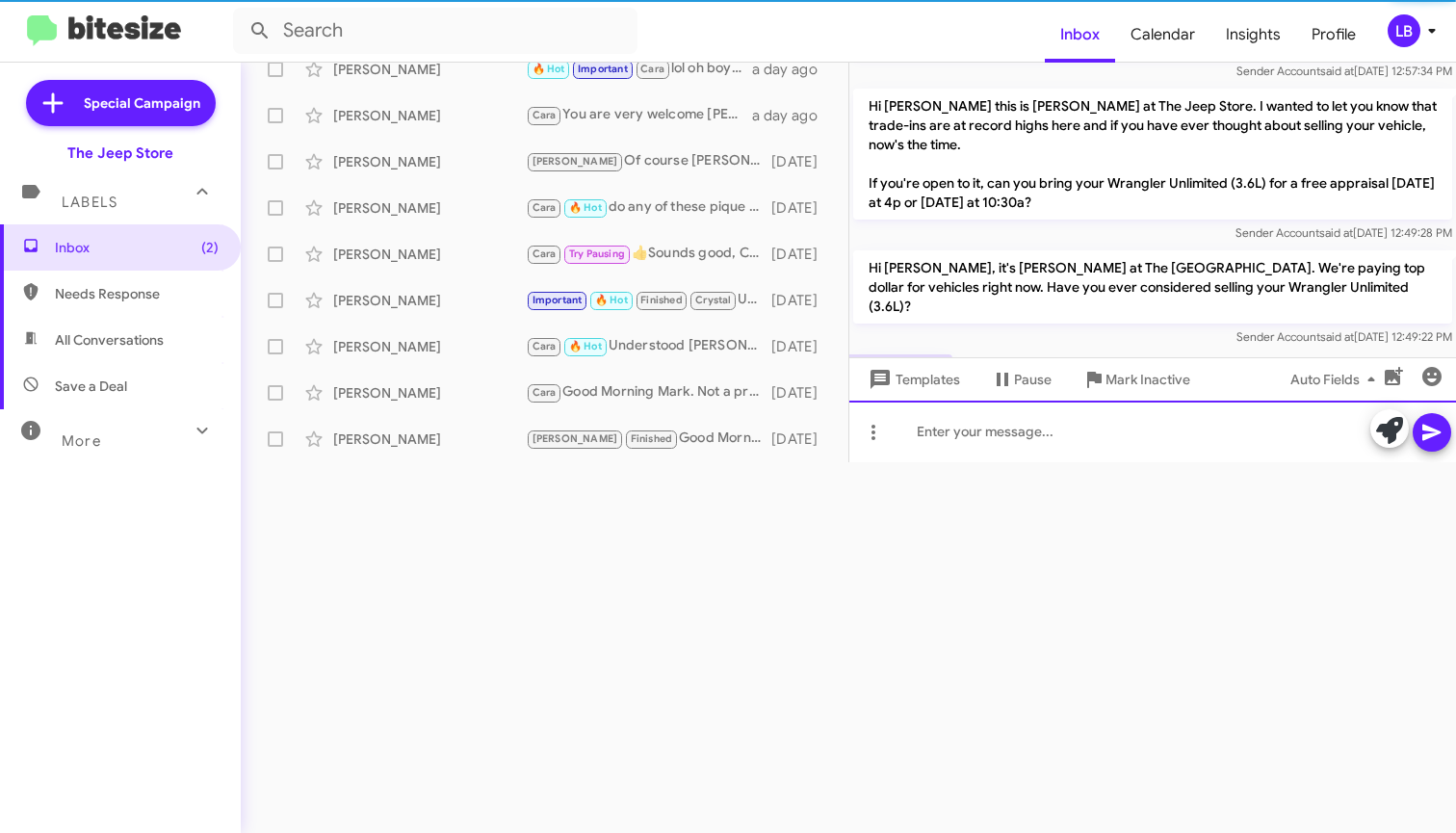
scroll to position [314, 0]
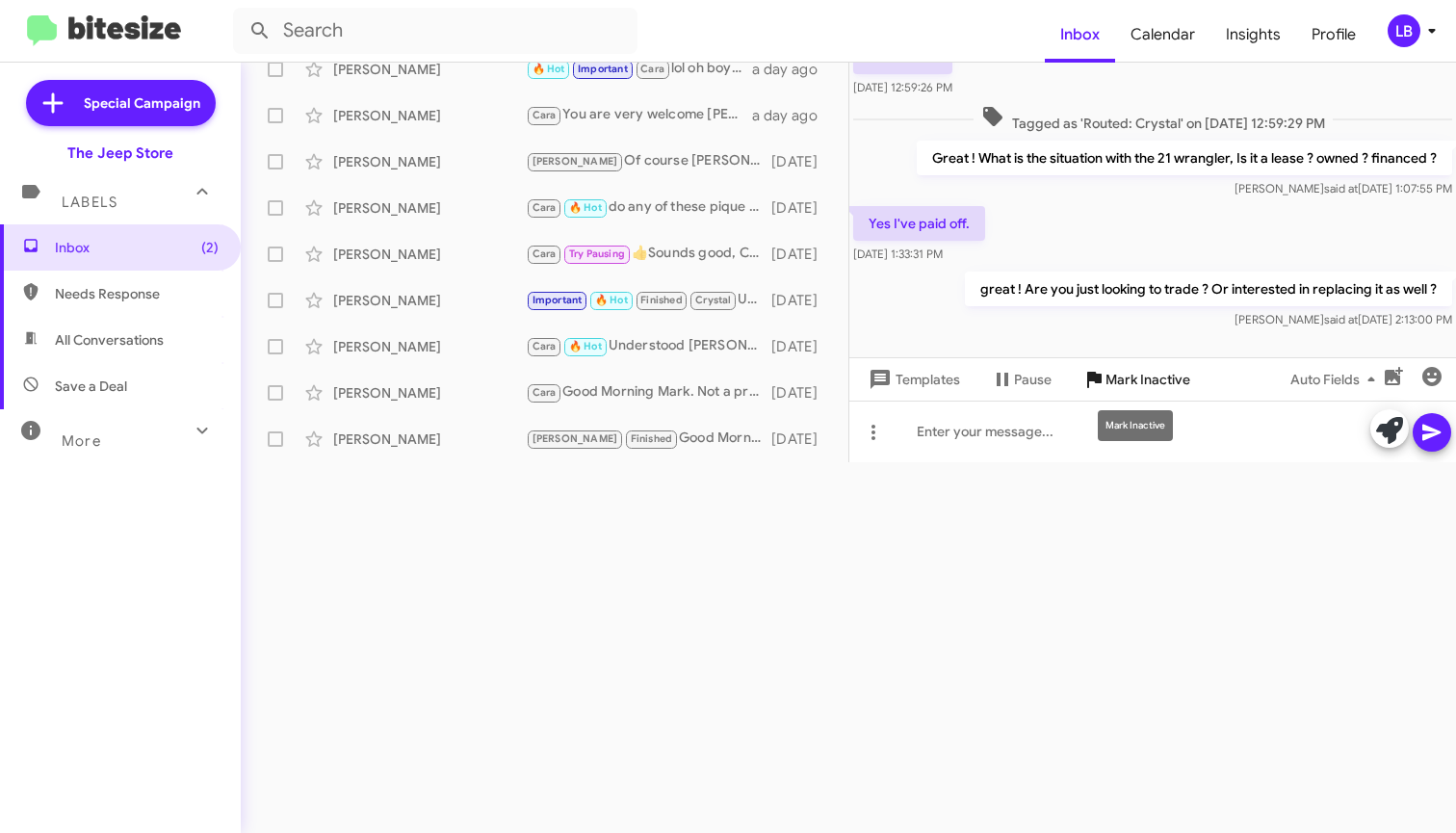
drag, startPoint x: 1092, startPoint y: 435, endPoint x: 1110, endPoint y: 373, distance: 64.6
click at [1092, 435] on mat-tooltip-component "Mark Inactive" at bounding box center [1136, 425] width 103 height 58
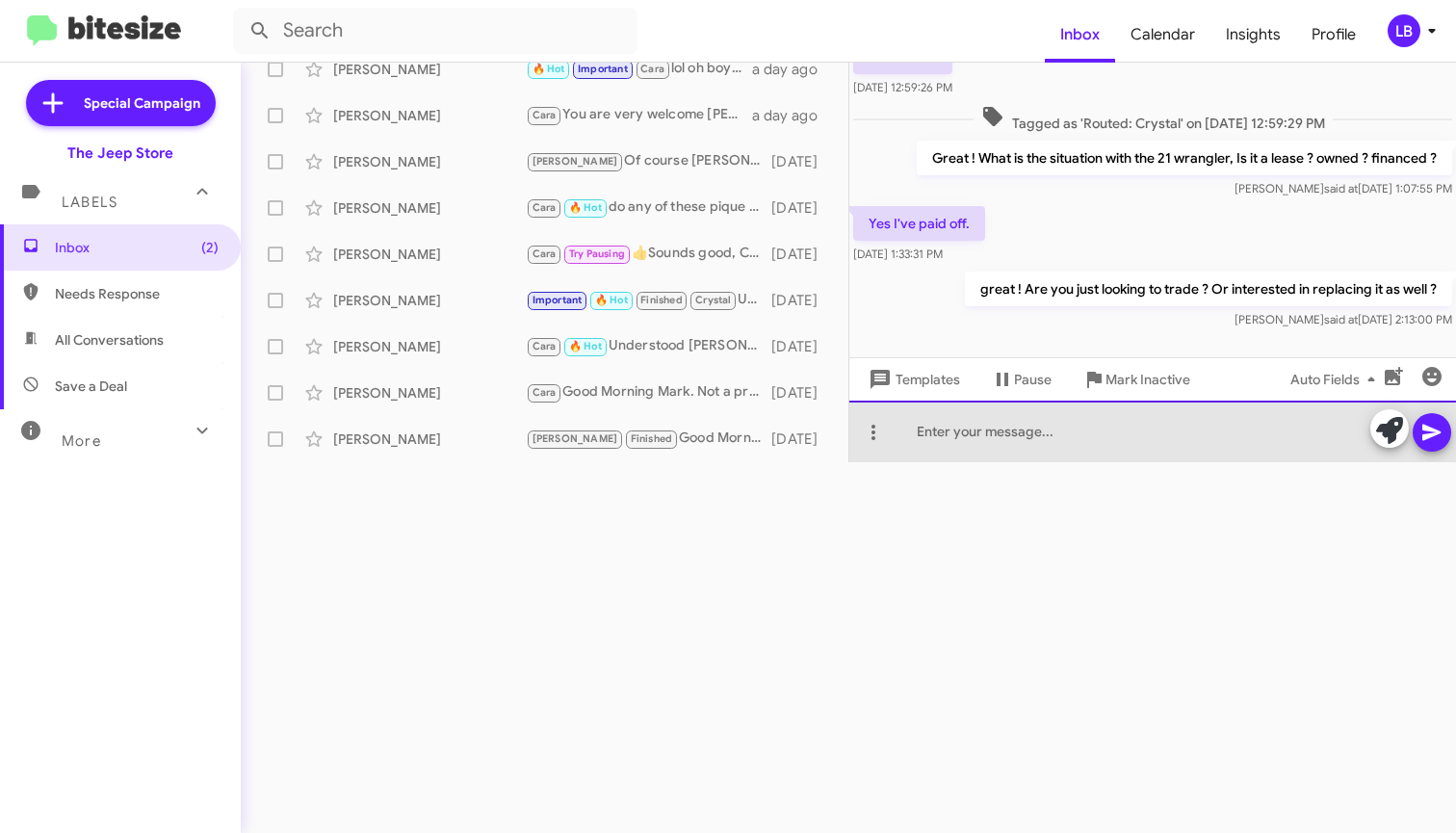
click at [1008, 433] on div at bounding box center [1151, 431] width 606 height 61
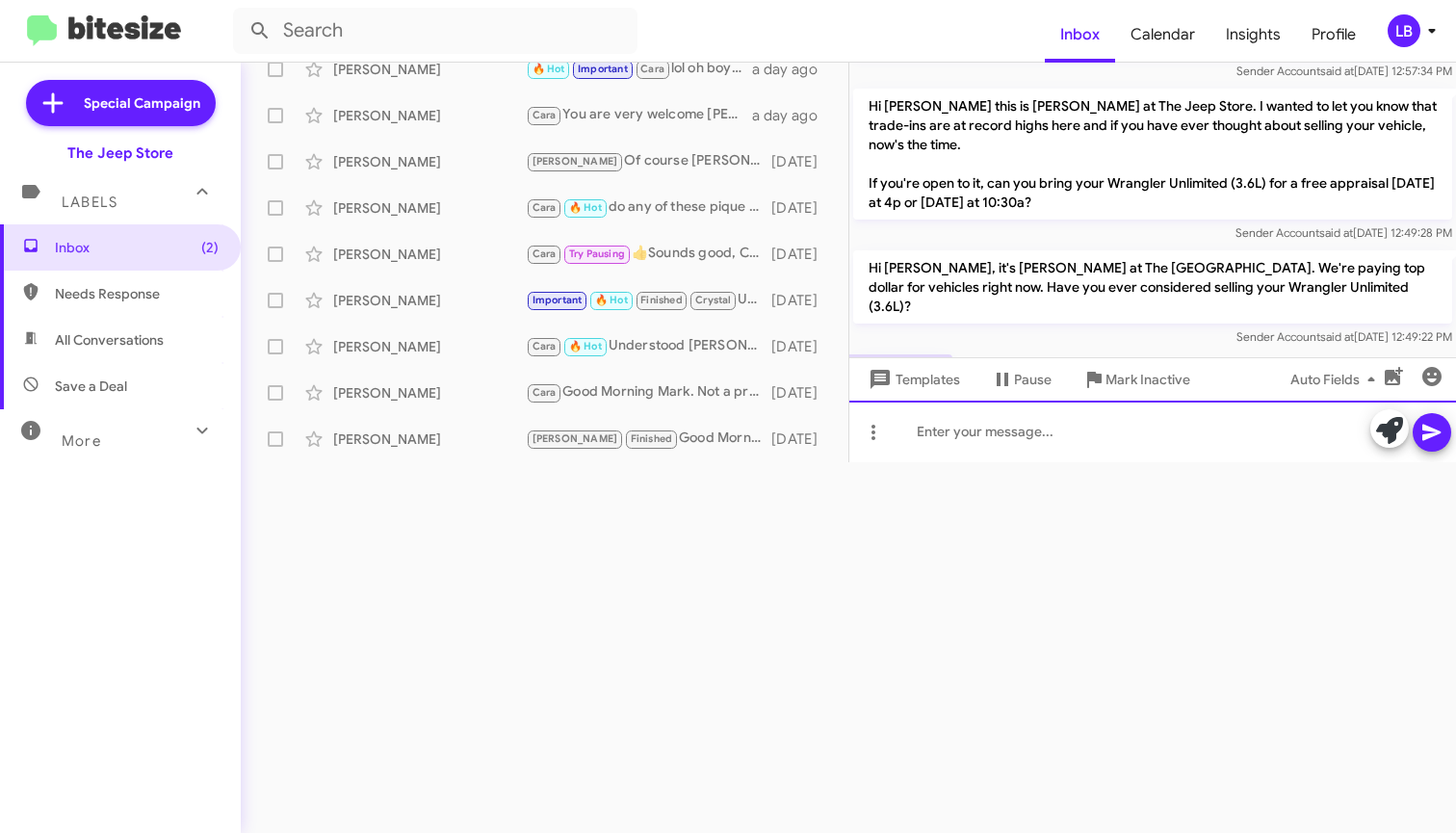
scroll to position [385, 0]
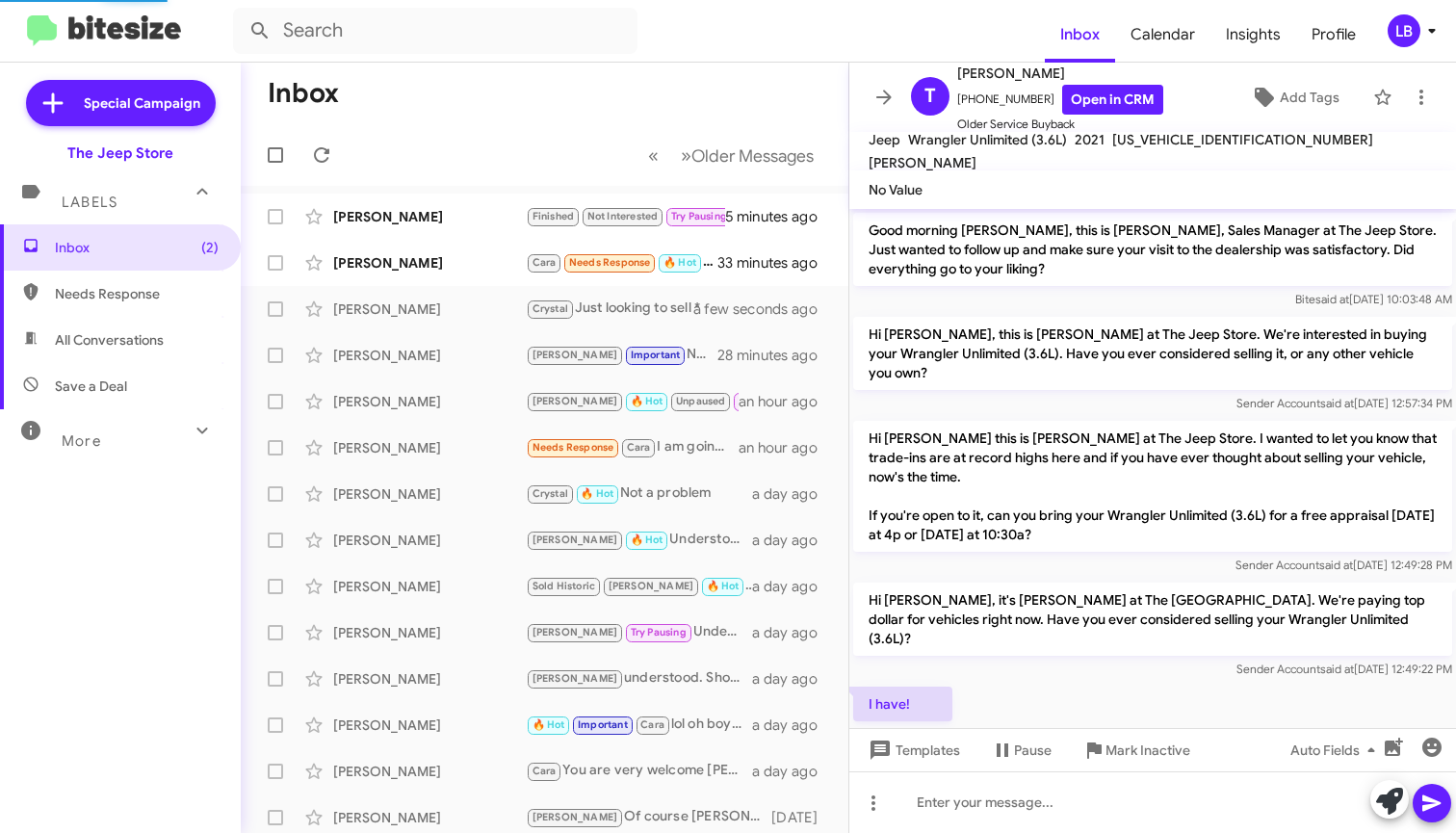
scroll to position [347, 0]
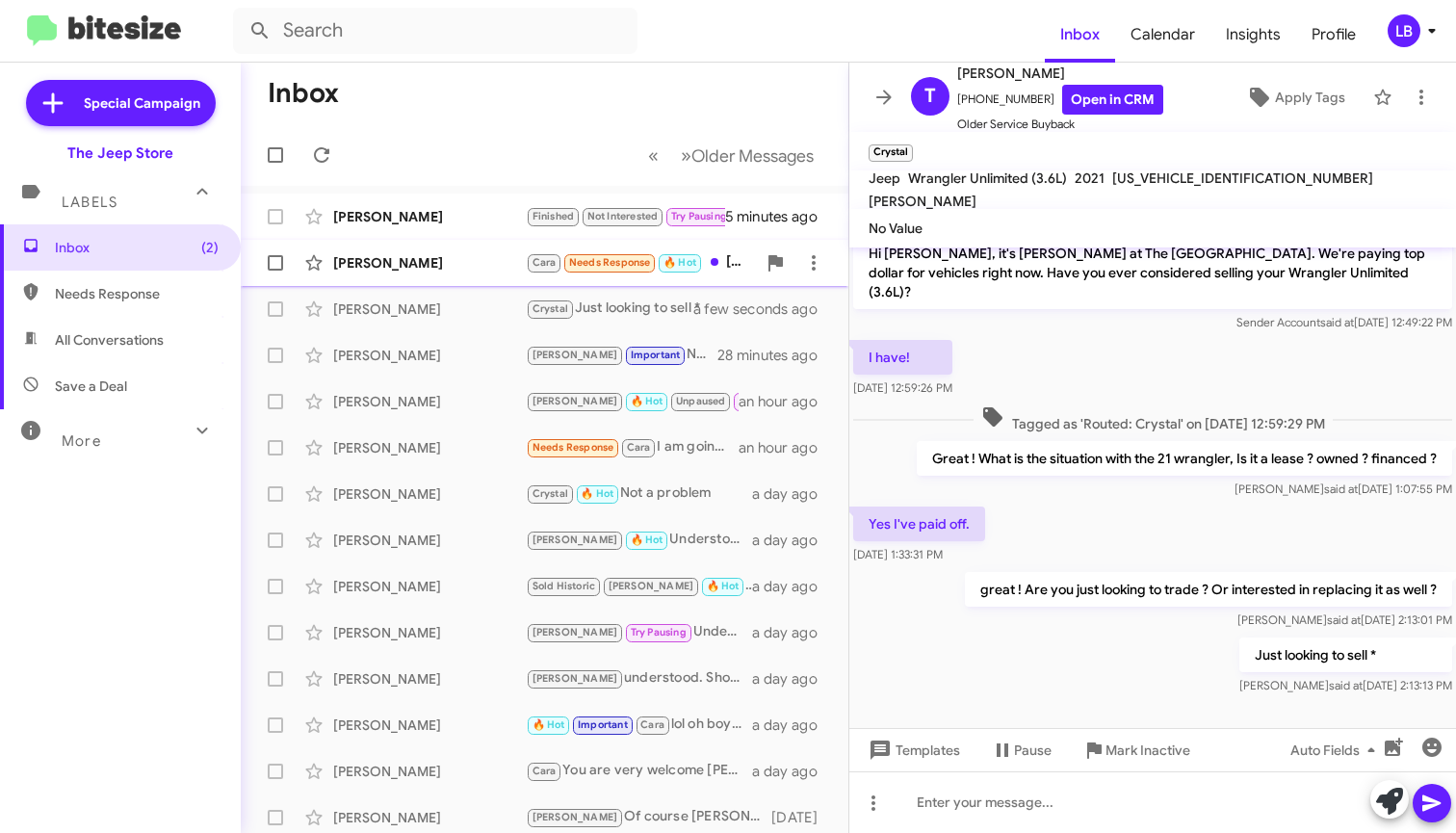
click at [419, 256] on div "[PERSON_NAME]" at bounding box center [429, 263] width 192 height 20
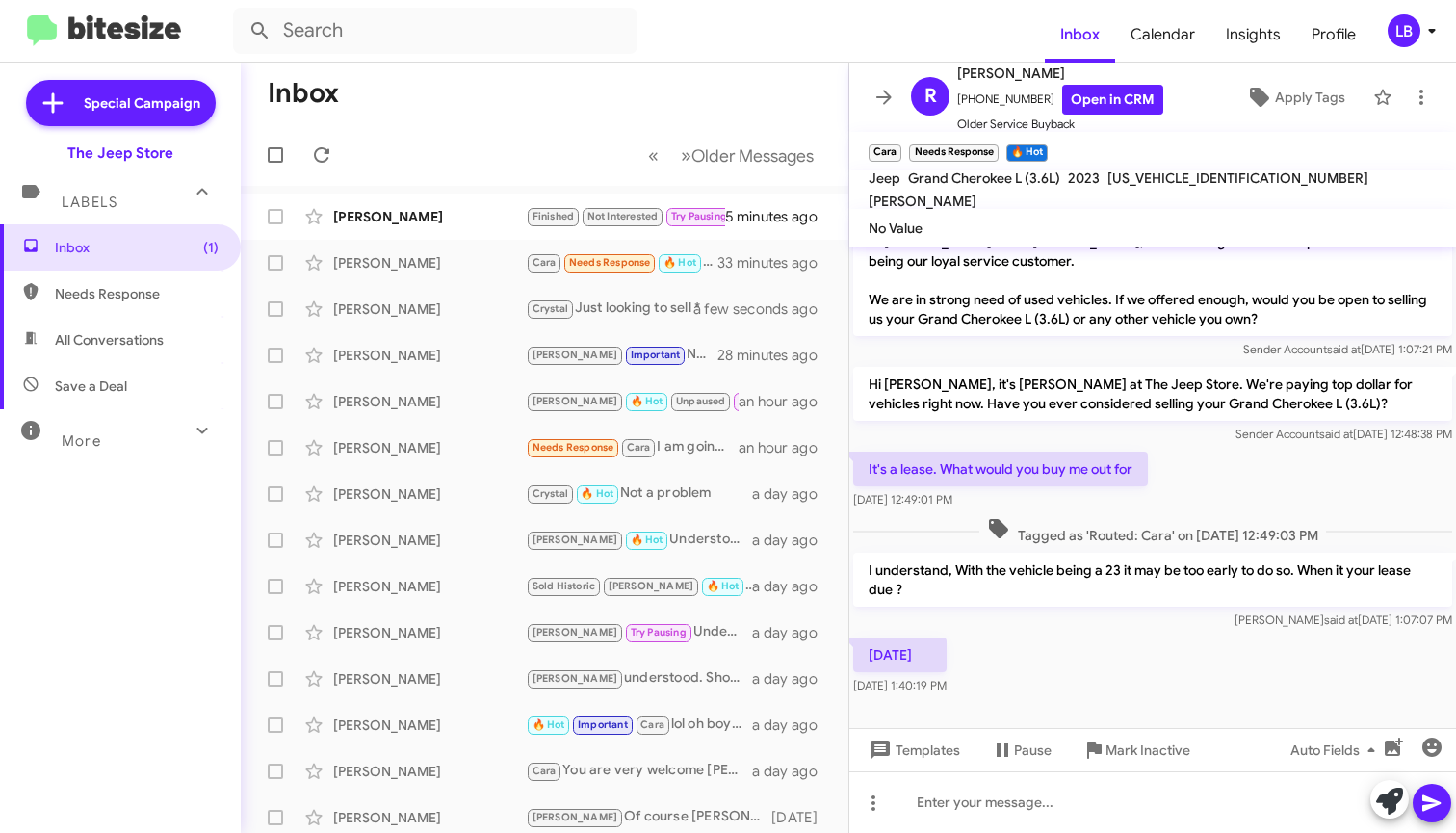
click at [1240, 467] on div "It's a lease. What would you buy me out for [DATE] 12:49:01 PM" at bounding box center [1151, 480] width 606 height 65
click at [903, 418] on p "Hi [PERSON_NAME], it's [PERSON_NAME] at The Jeep Store. We're paying top dollar…" at bounding box center [1151, 393] width 598 height 54
click at [1192, 458] on div "It's a lease. What would you buy me out for [DATE] 12:49:01 PM" at bounding box center [1151, 480] width 606 height 65
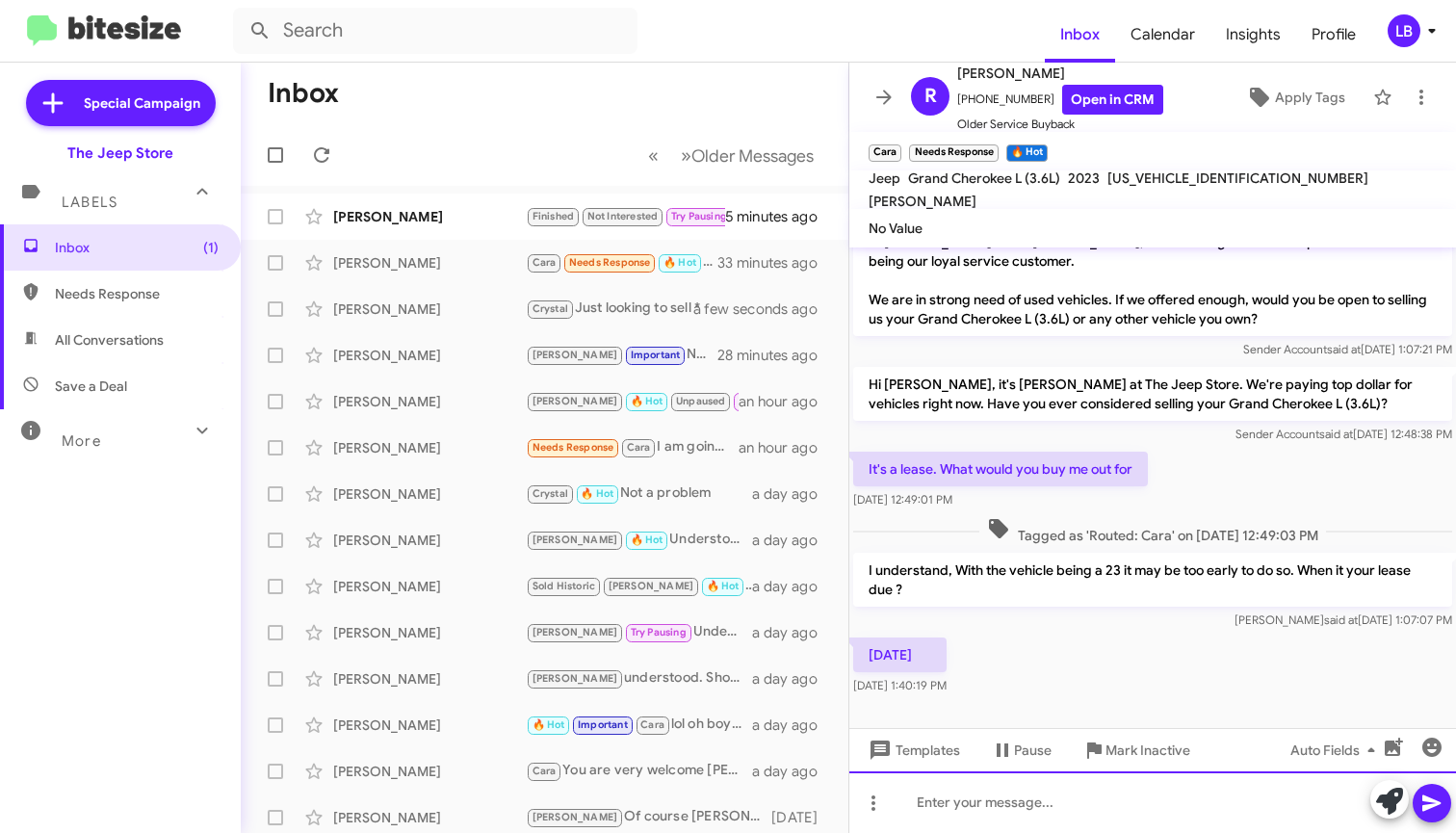
click at [1041, 798] on div at bounding box center [1151, 801] width 606 height 61
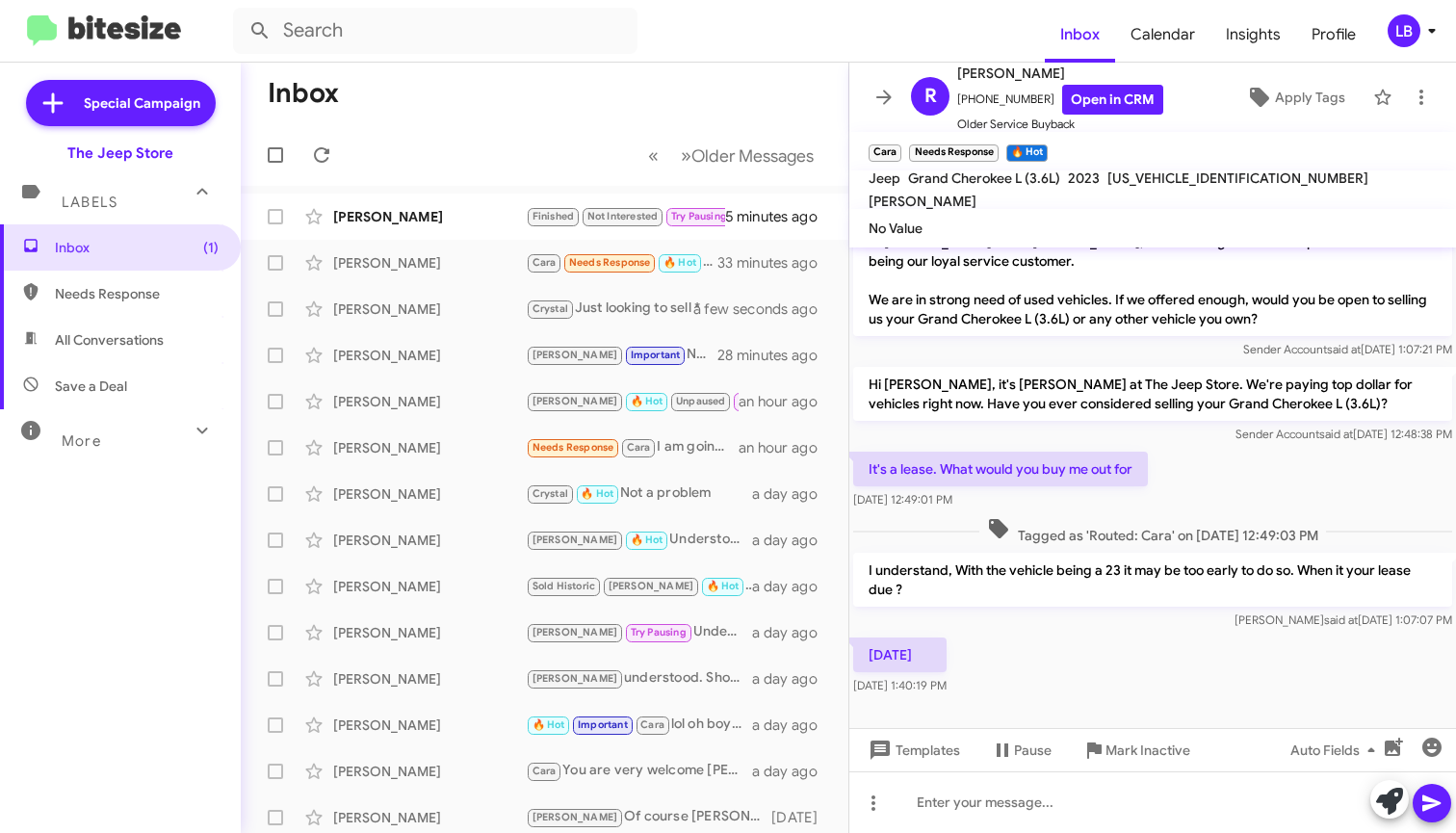
click at [1219, 489] on div "It's a lease. What would you buy me out for [DATE] 12:49:01 PM" at bounding box center [1151, 480] width 606 height 65
click at [1205, 480] on div "It's a lease. What would you buy me out for [DATE] 12:49:01 PM" at bounding box center [1151, 480] width 606 height 65
click at [1111, 420] on p "Hi [PERSON_NAME], it's [PERSON_NAME] at The Jeep Store. We're paying top dollar…" at bounding box center [1151, 393] width 598 height 54
click at [1235, 439] on span "Sender Account said at [DATE] 12:48:38 PM" at bounding box center [1344, 434] width 217 height 15
click at [1161, 429] on div "Sender Account said at [DATE] 12:48:38 PM" at bounding box center [1151, 435] width 598 height 20
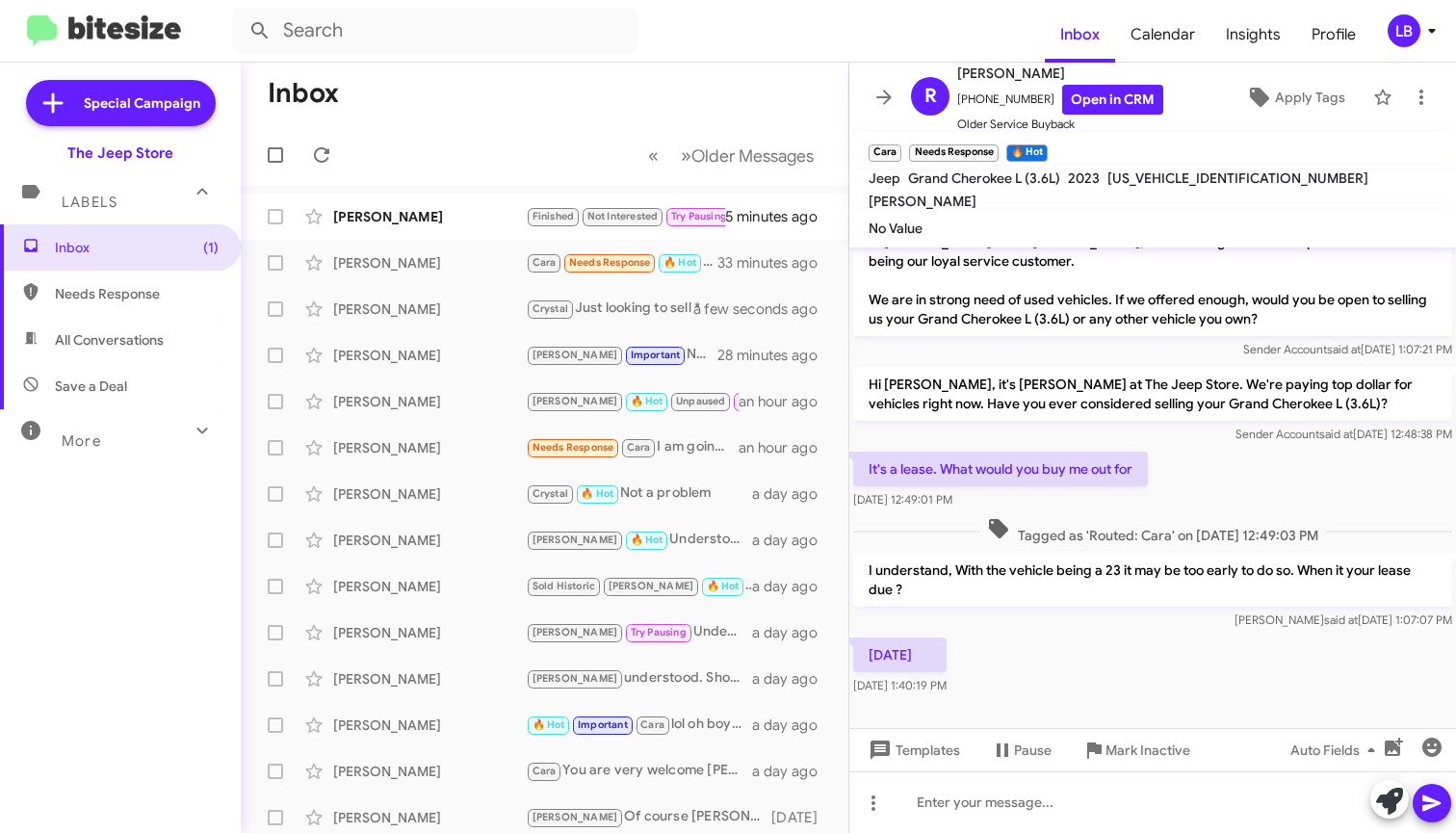
click at [1139, 447] on div "Hi [PERSON_NAME], it's [PERSON_NAME] at The Jeep Store. We're paying top dollar…" at bounding box center [1151, 405] width 606 height 85
click at [1109, 551] on div "I understand, With the vehicle being a 23 it may be too early to do so. When it…" at bounding box center [1151, 591] width 606 height 85
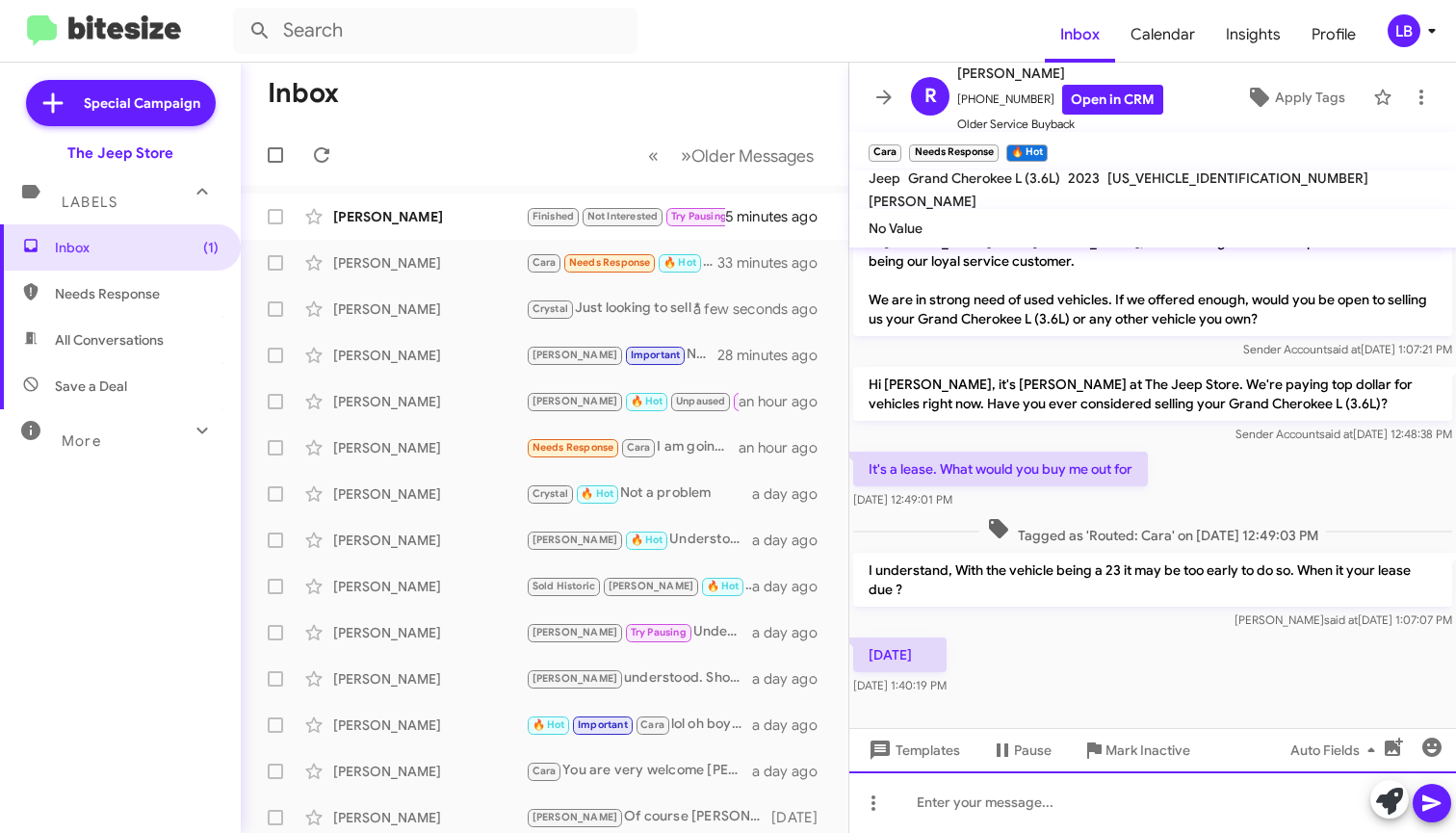
click at [1067, 815] on div at bounding box center [1151, 801] width 606 height 61
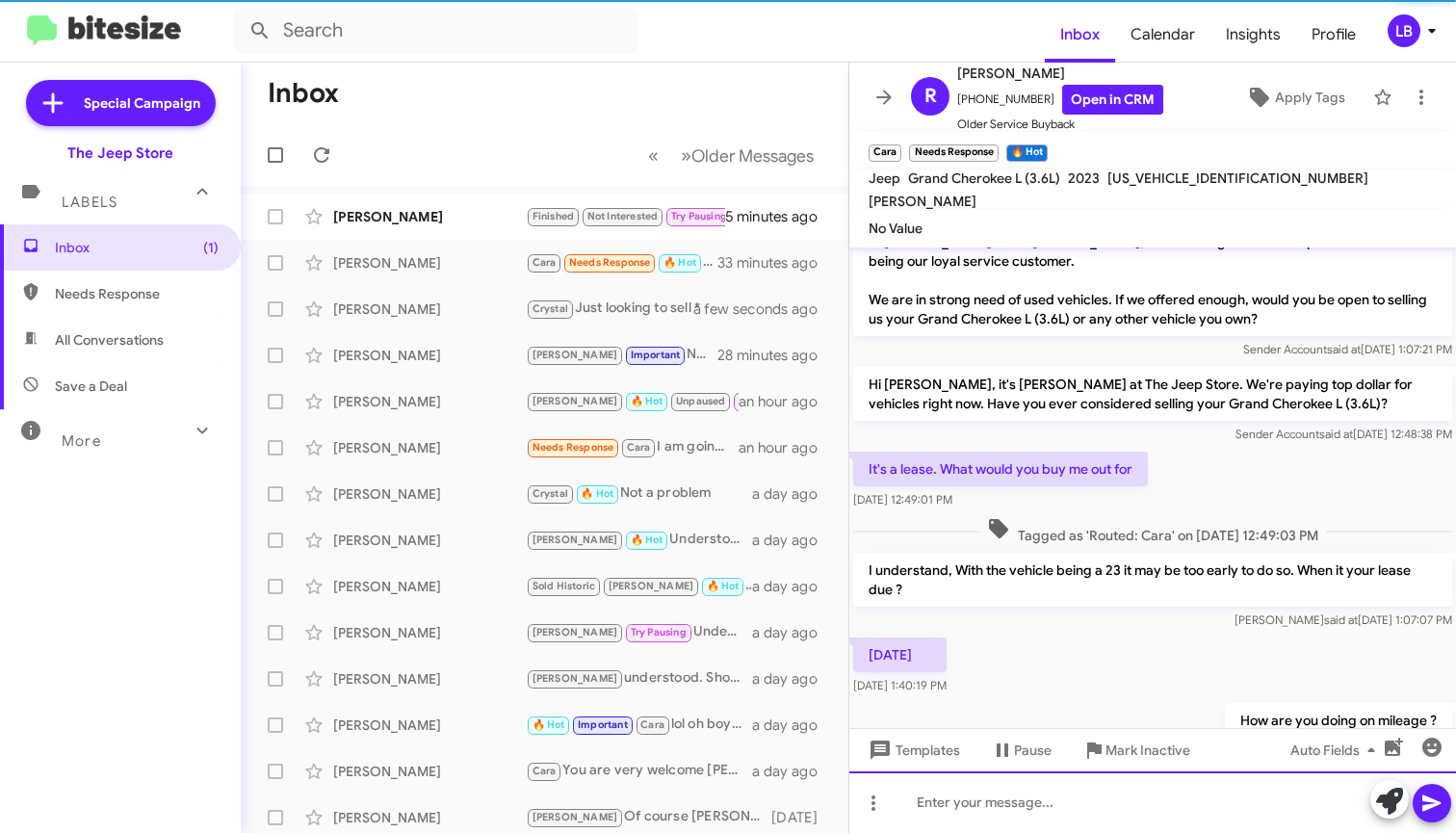
scroll to position [98, 0]
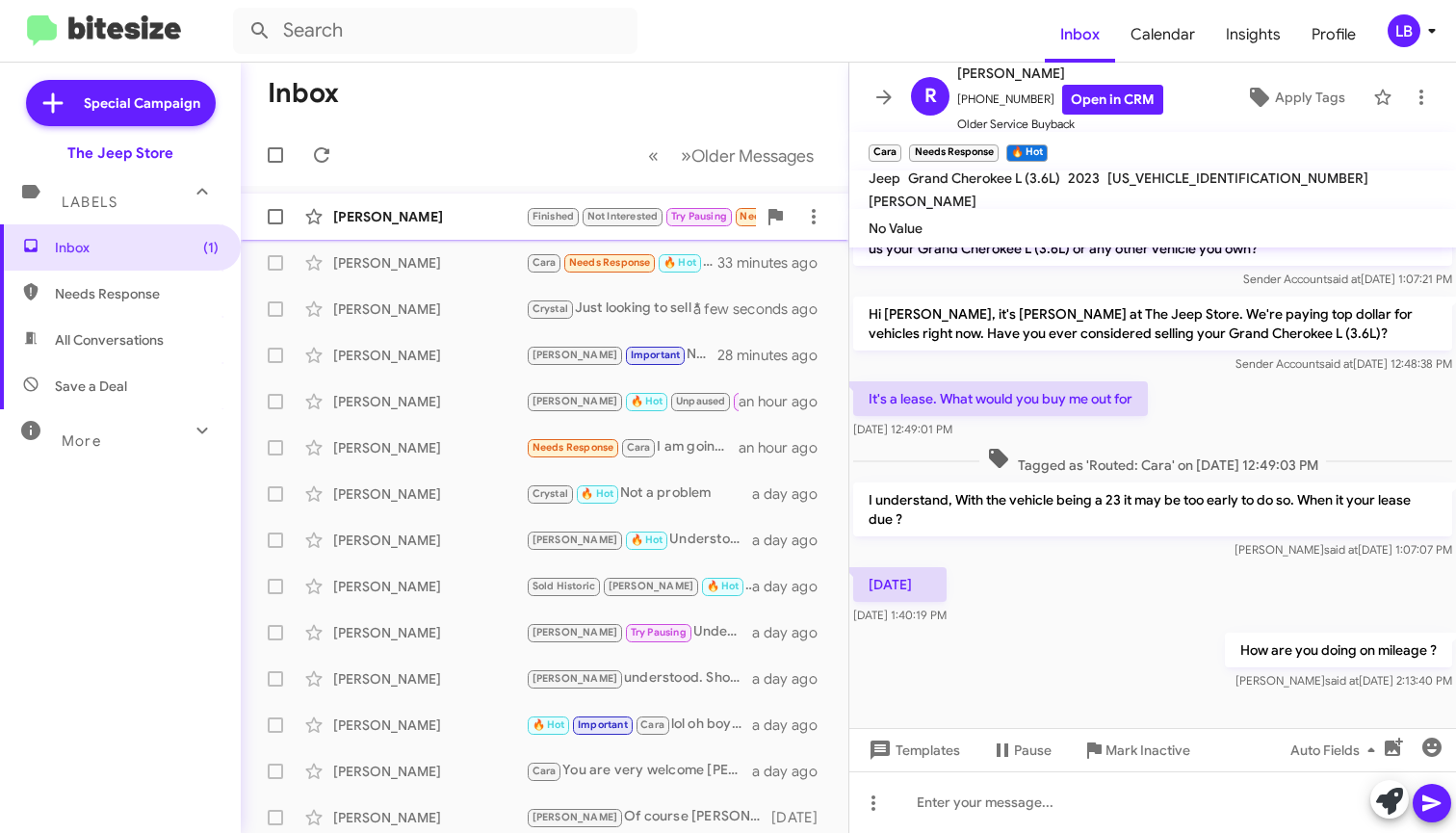
click at [448, 212] on div "[PERSON_NAME]" at bounding box center [429, 217] width 192 height 20
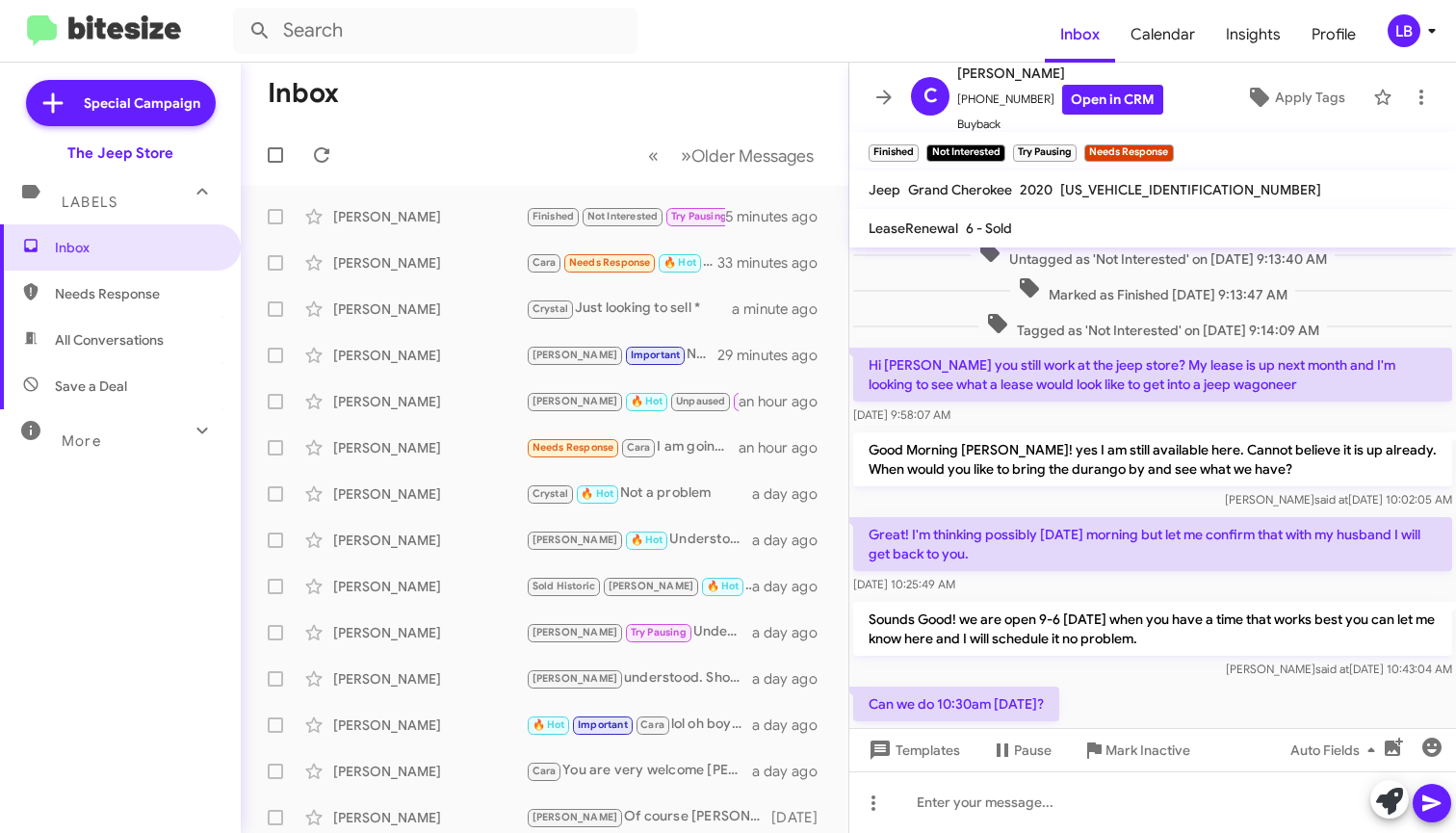
scroll to position [1277, 0]
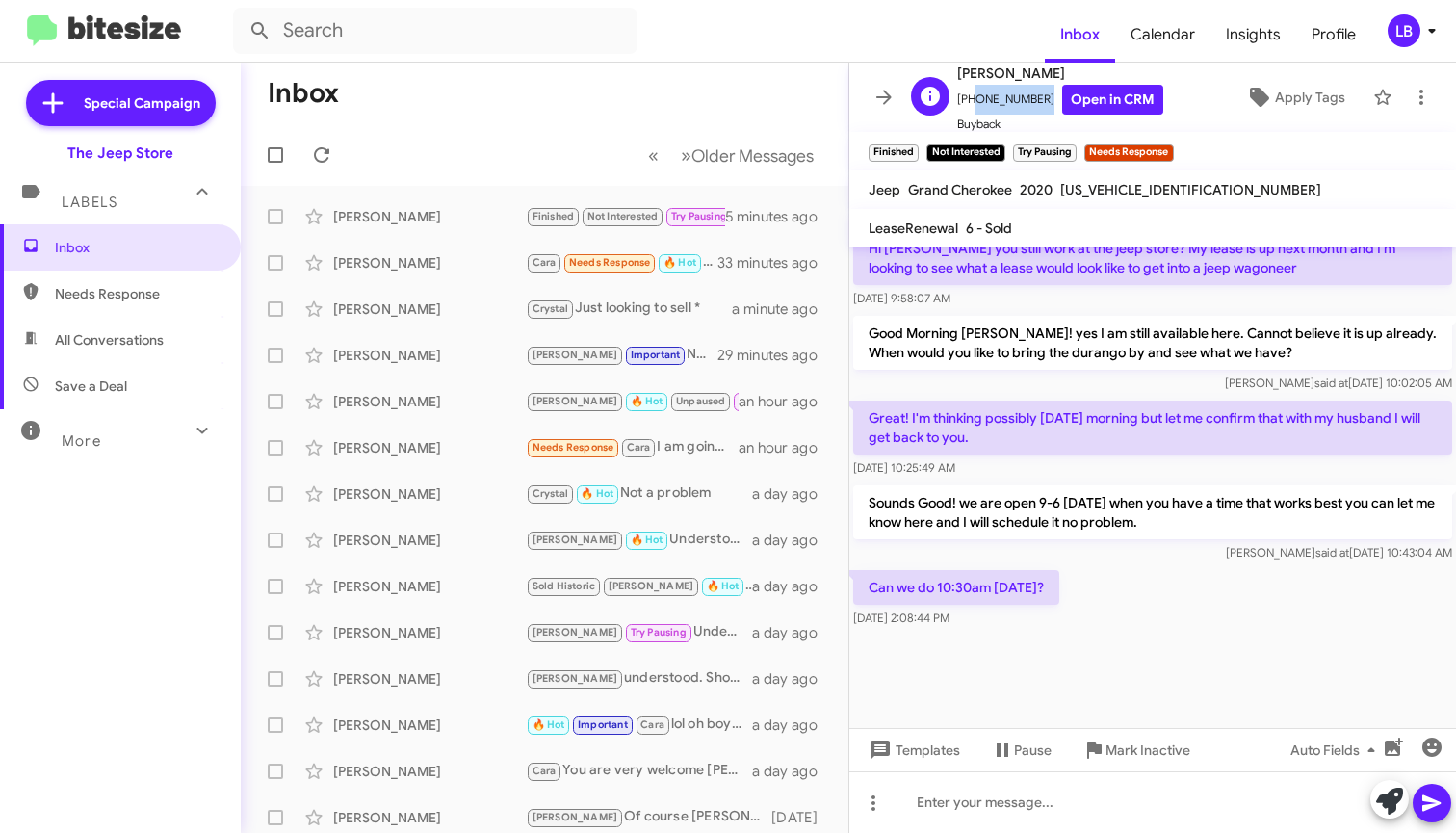
drag, startPoint x: 1036, startPoint y: 101, endPoint x: 968, endPoint y: 103, distance: 68.0
click at [968, 102] on span "[PHONE_NUMBER] Open in CRM" at bounding box center [1060, 100] width 206 height 30
copy span "7326840082"
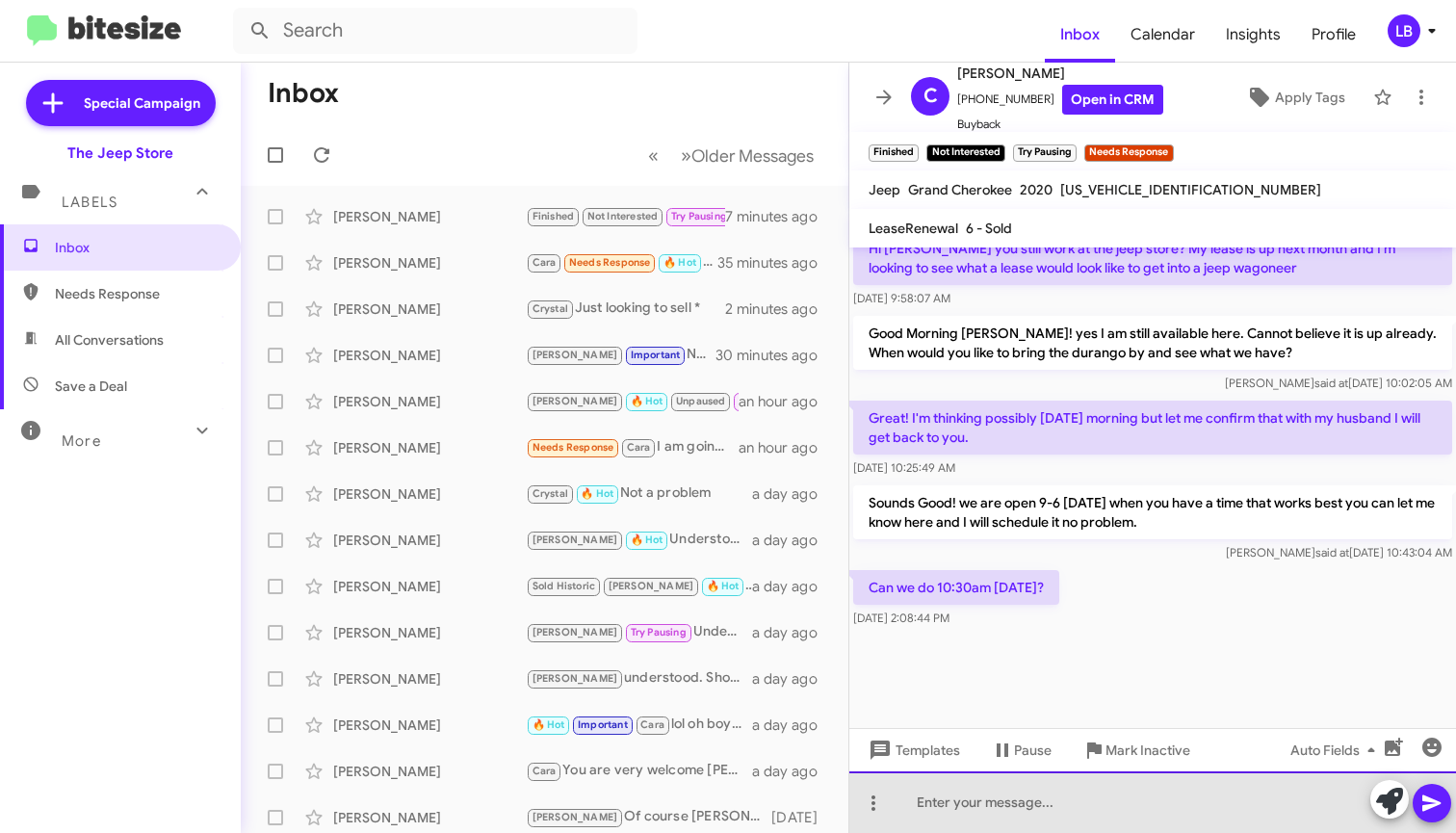
click at [1071, 807] on div at bounding box center [1151, 801] width 606 height 61
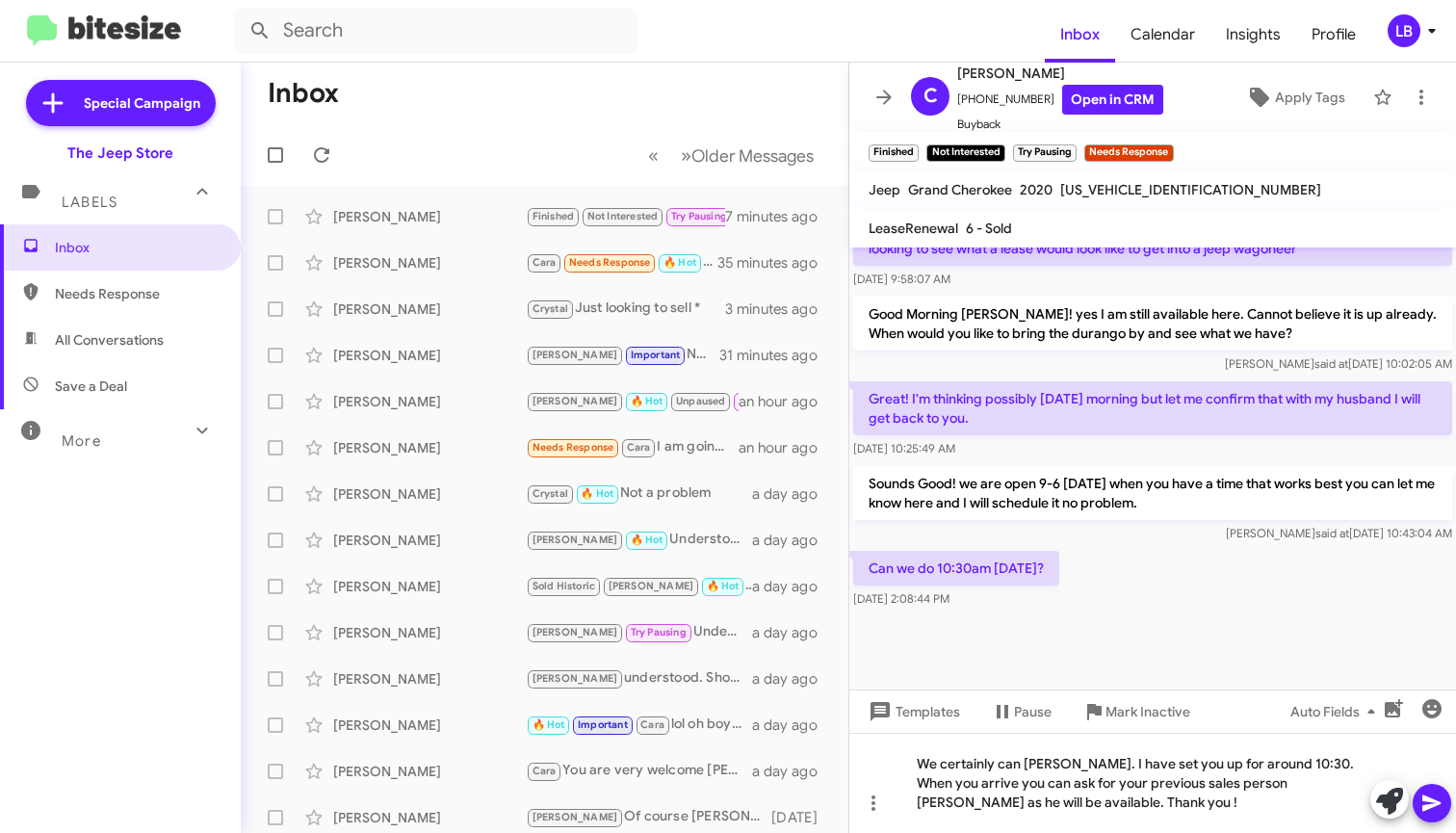
click at [509, 155] on mat-toolbar-row "« Previous » Next Older Messages" at bounding box center [544, 155] width 607 height 61
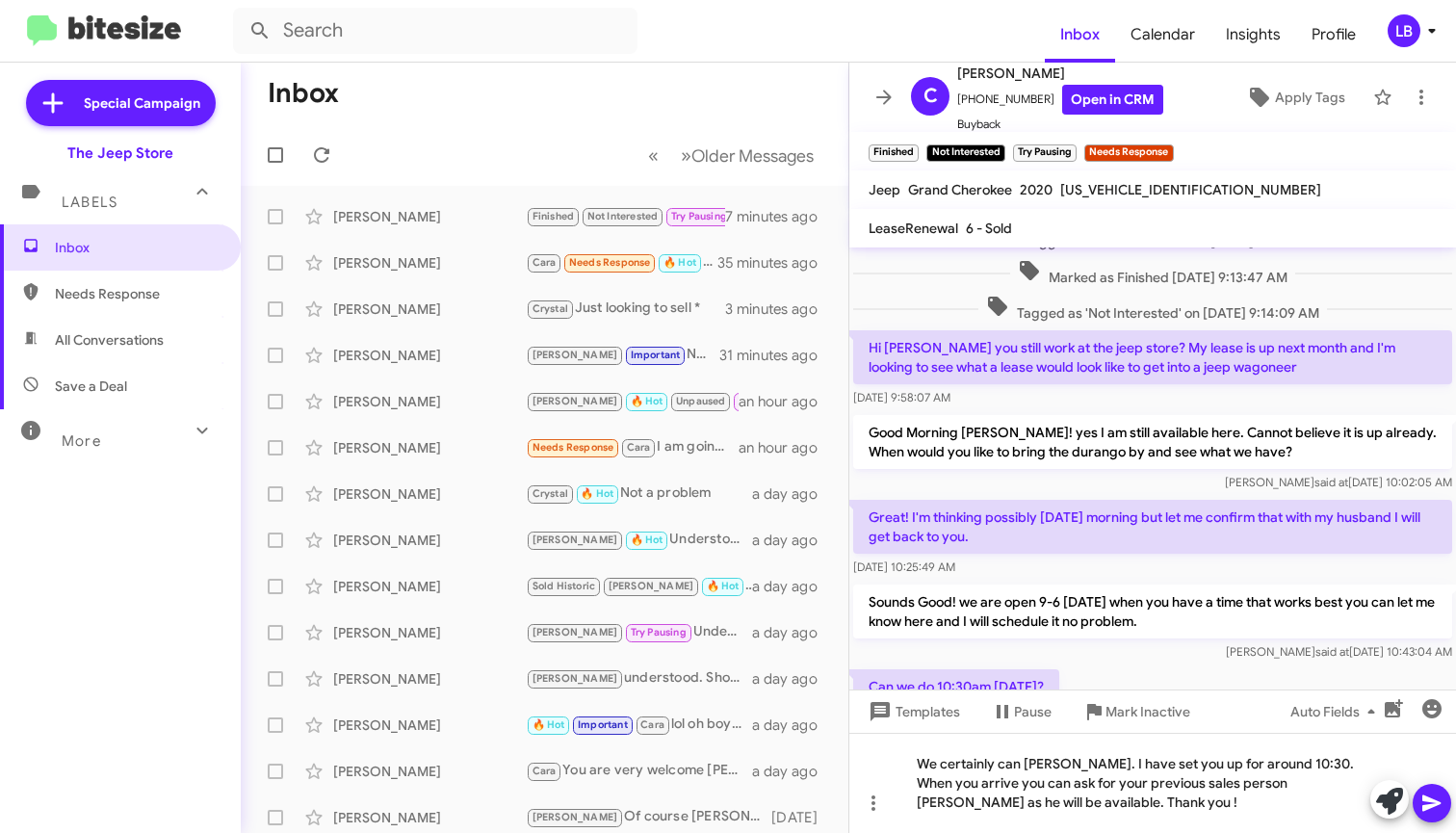
scroll to position [1014, 0]
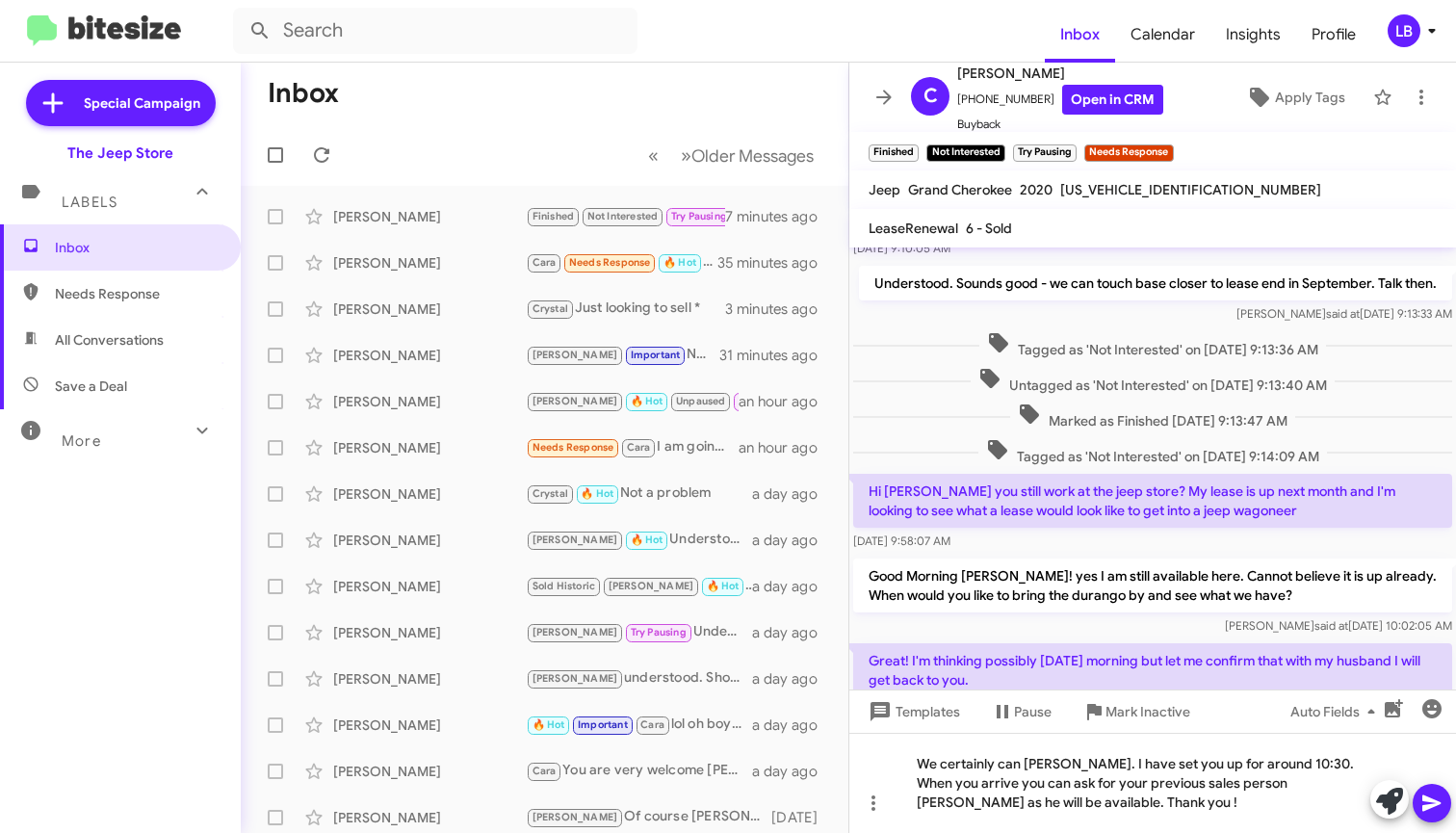
click at [1429, 799] on icon at bounding box center [1430, 803] width 19 height 17
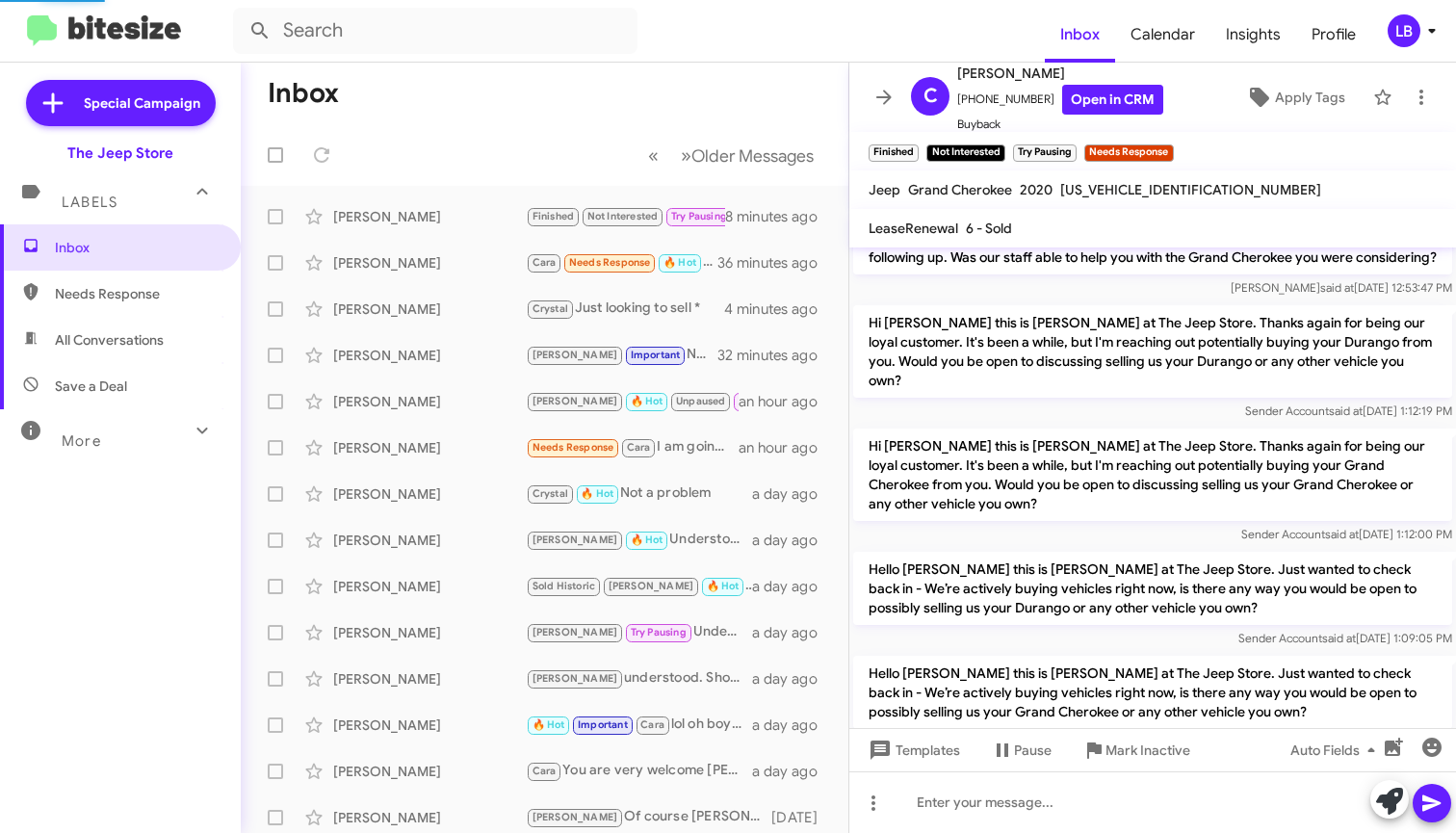
scroll to position [1249, 0]
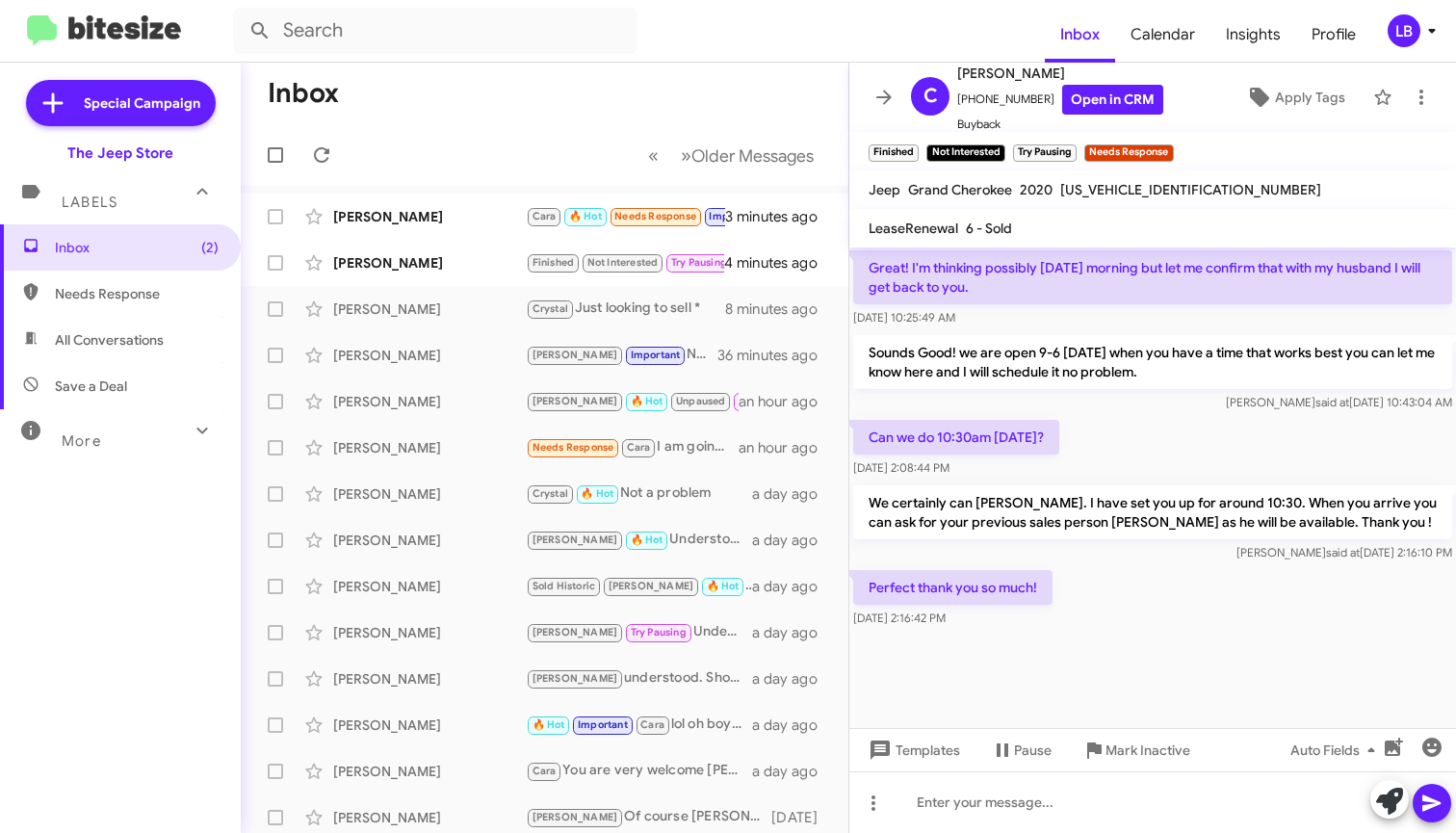
click at [1194, 390] on div "Sounds Good! we are open 9-6 [DATE] when you have a time that works best you ca…" at bounding box center [1151, 374] width 598 height 77
click at [1203, 445] on div "Can we do 10:30am [DATE]? [DATE] 2:08:44 PM" at bounding box center [1151, 449] width 606 height 65
click at [1430, 748] on icon "button" at bounding box center [1431, 747] width 20 height 20
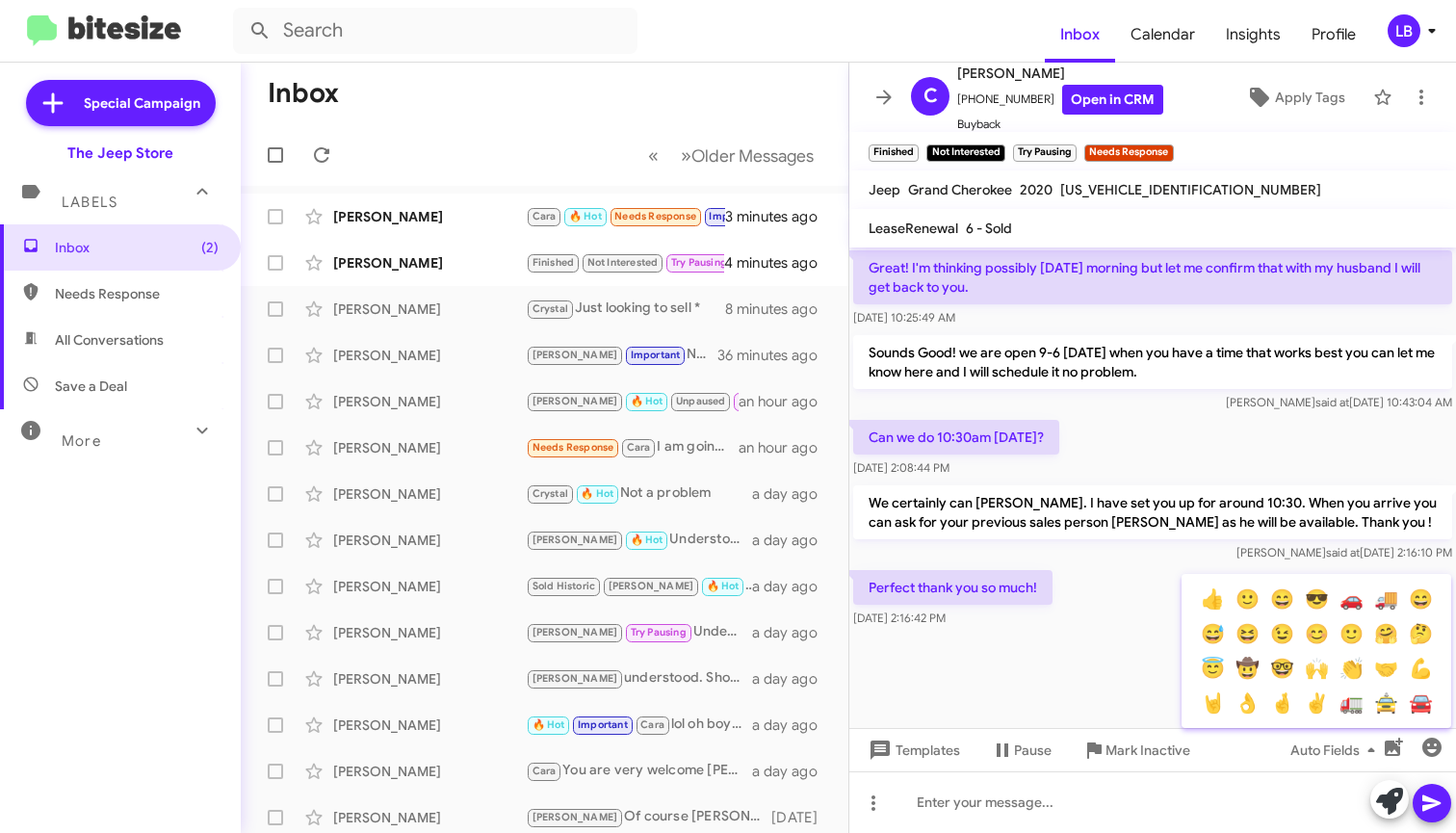
click at [1214, 599] on button "👍" at bounding box center [1212, 598] width 35 height 35
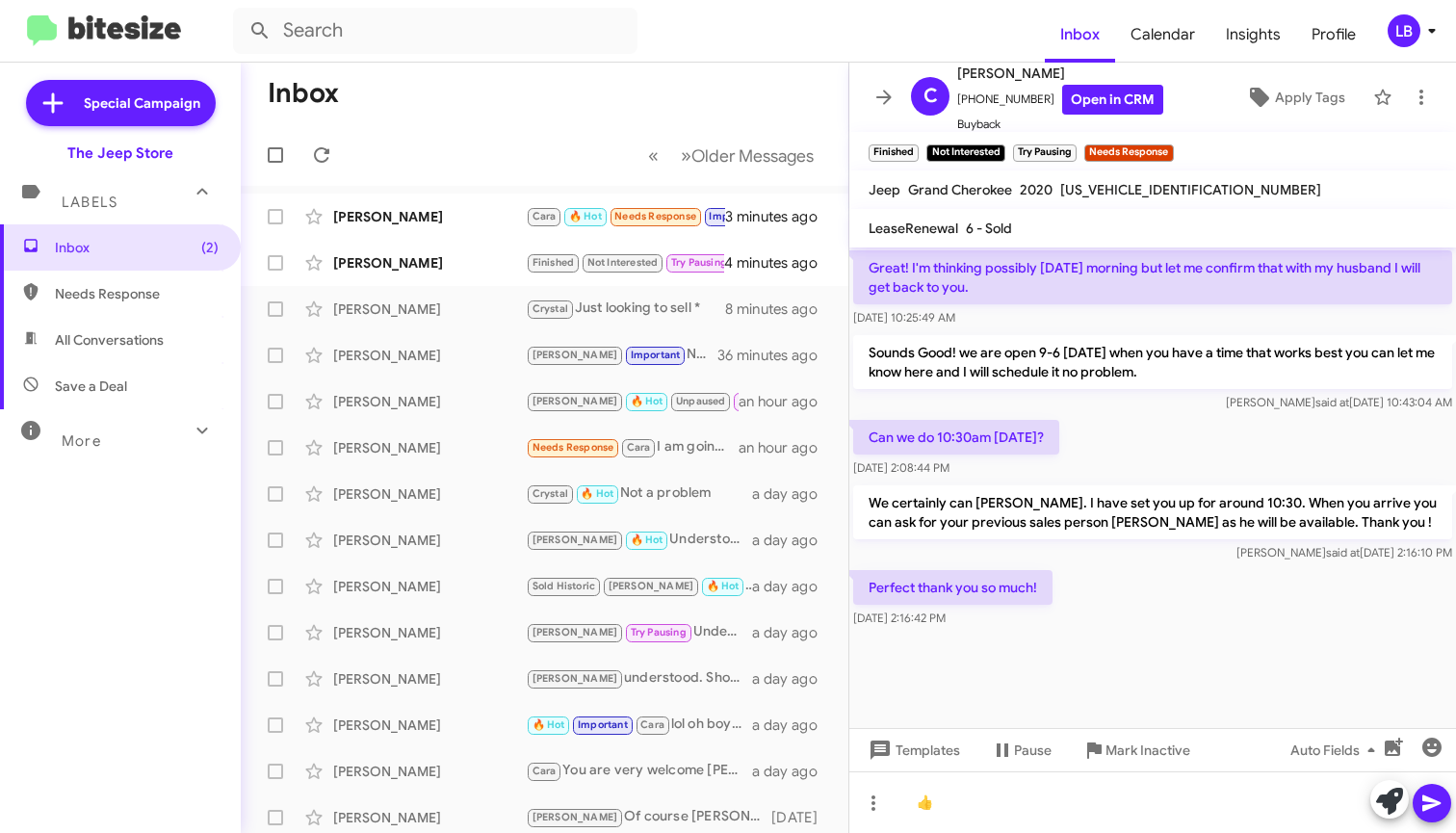
click at [1430, 800] on icon at bounding box center [1430, 803] width 19 height 17
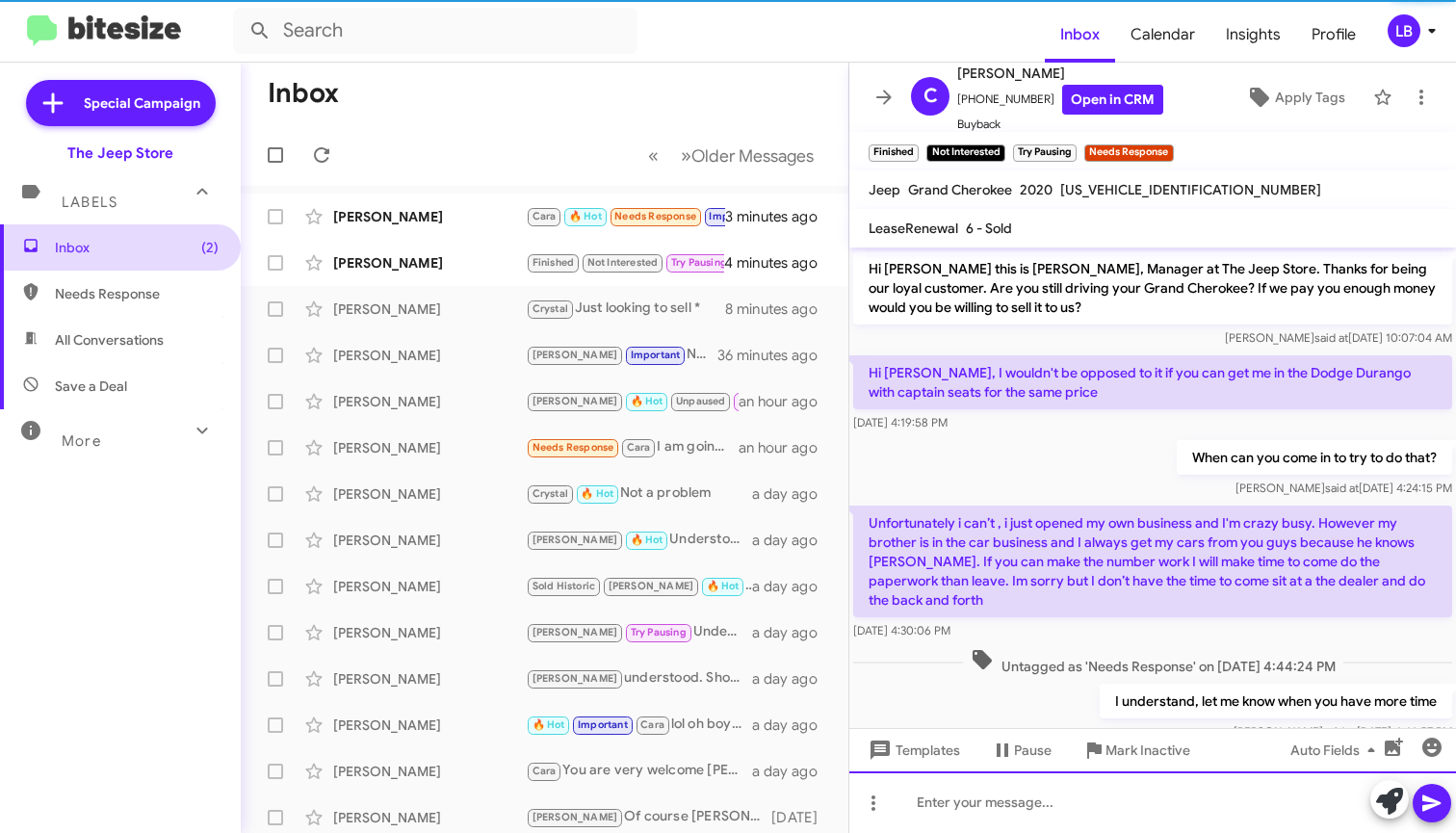
scroll to position [97, 0]
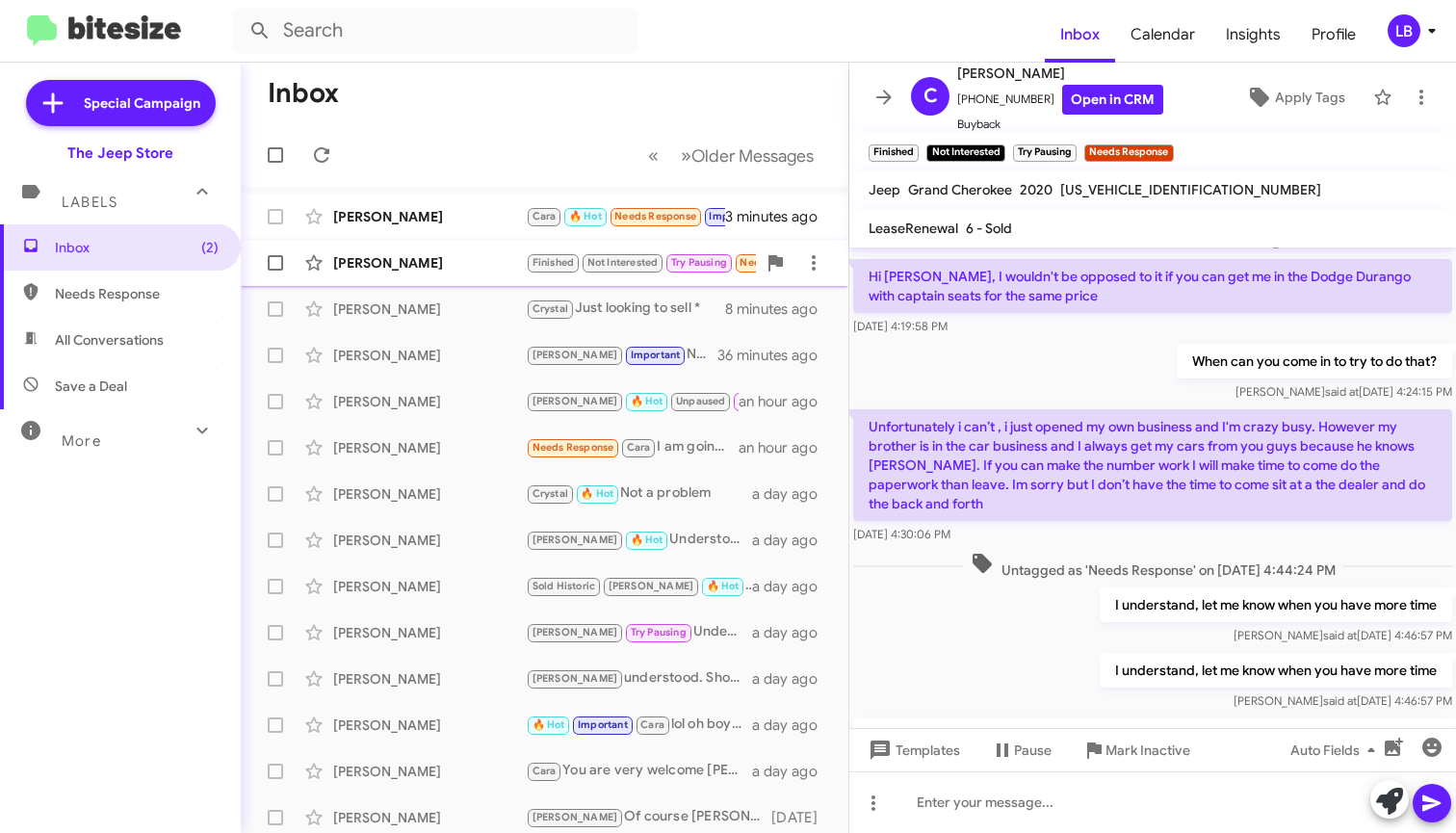
click at [431, 269] on div "[PERSON_NAME]" at bounding box center [429, 263] width 192 height 20
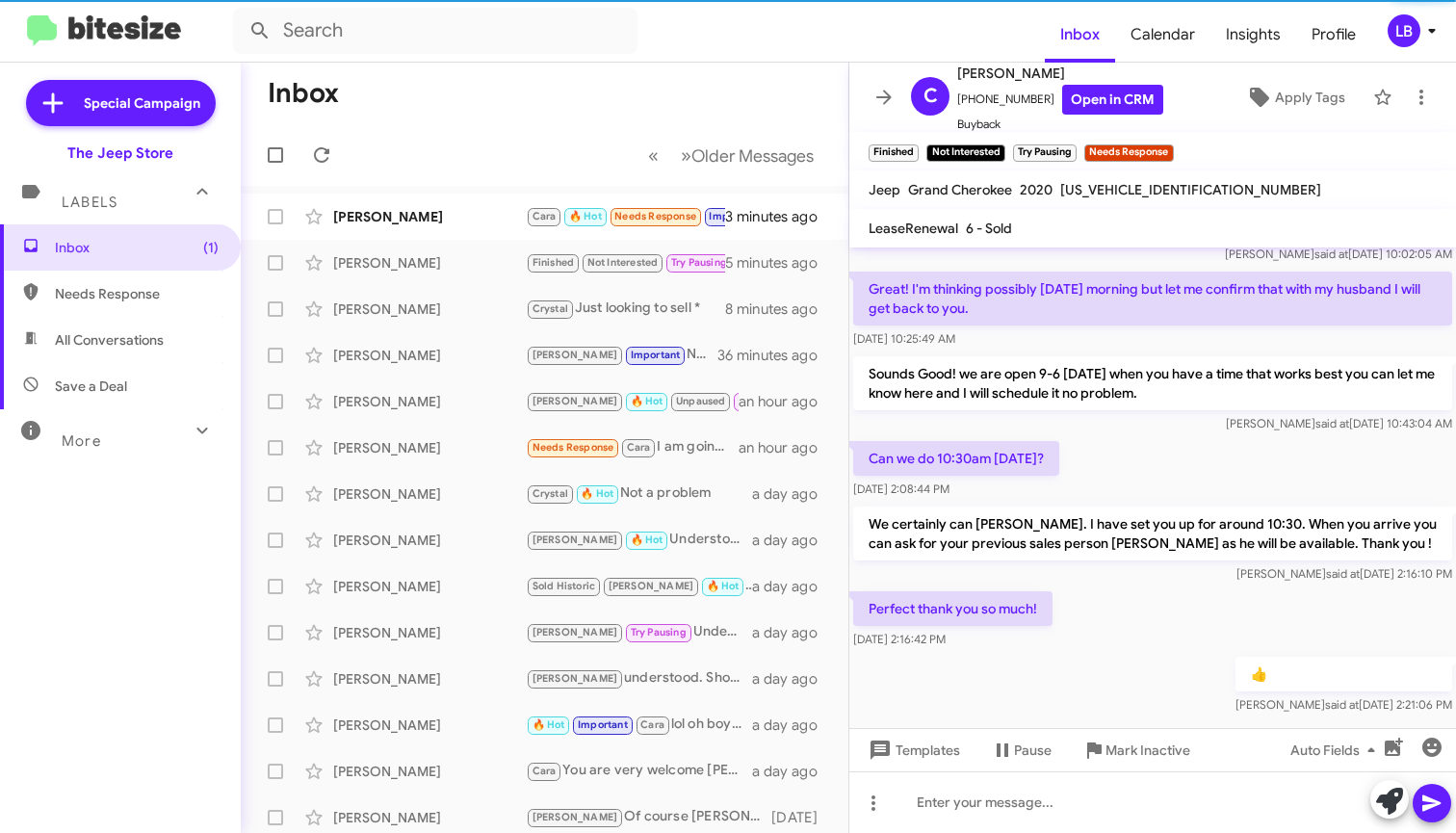
scroll to position [1845, 0]
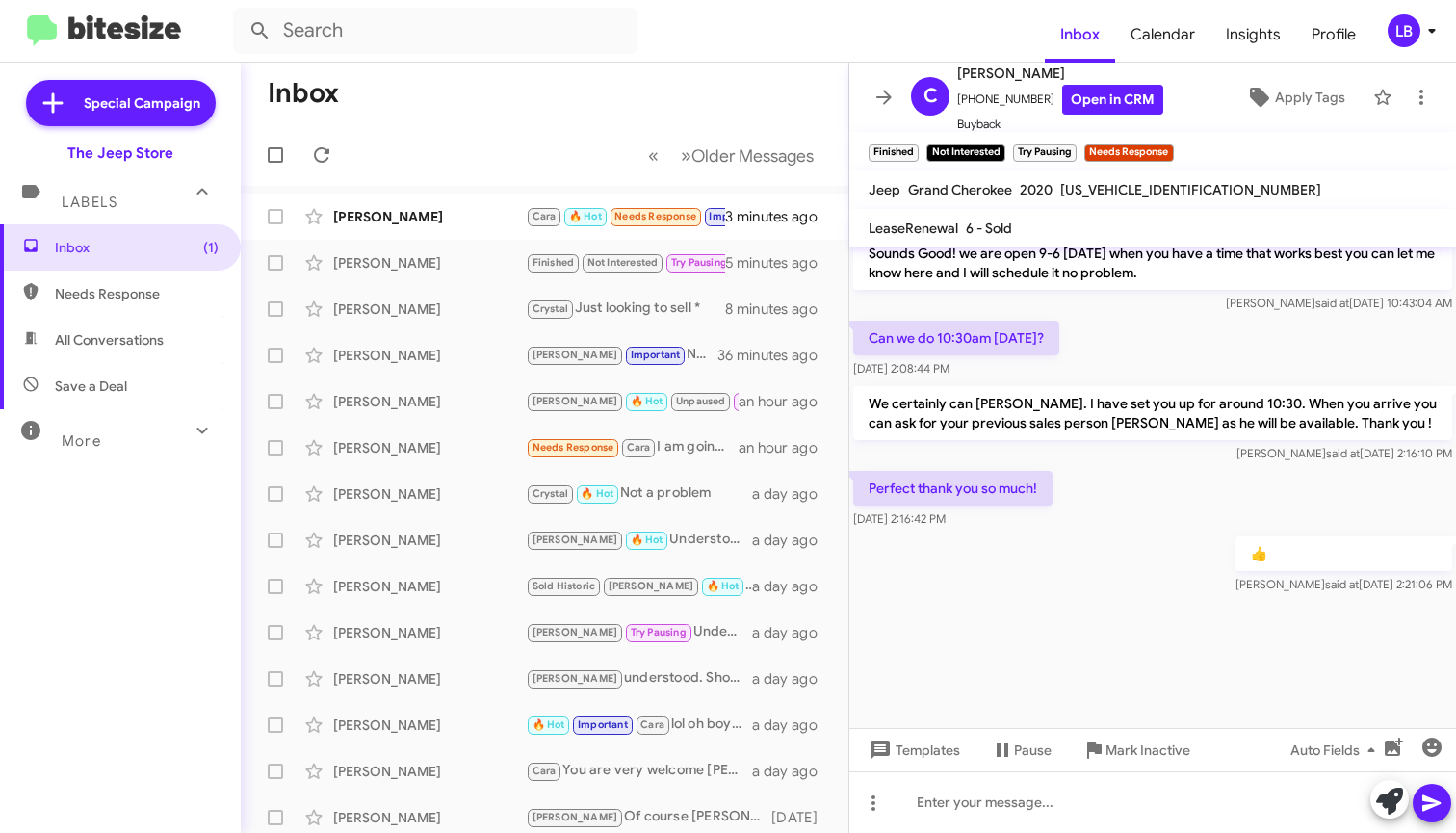
click at [1252, 356] on div "Can we do 10:30am [DATE]? [DATE] 2:08:44 PM" at bounding box center [1151, 349] width 606 height 65
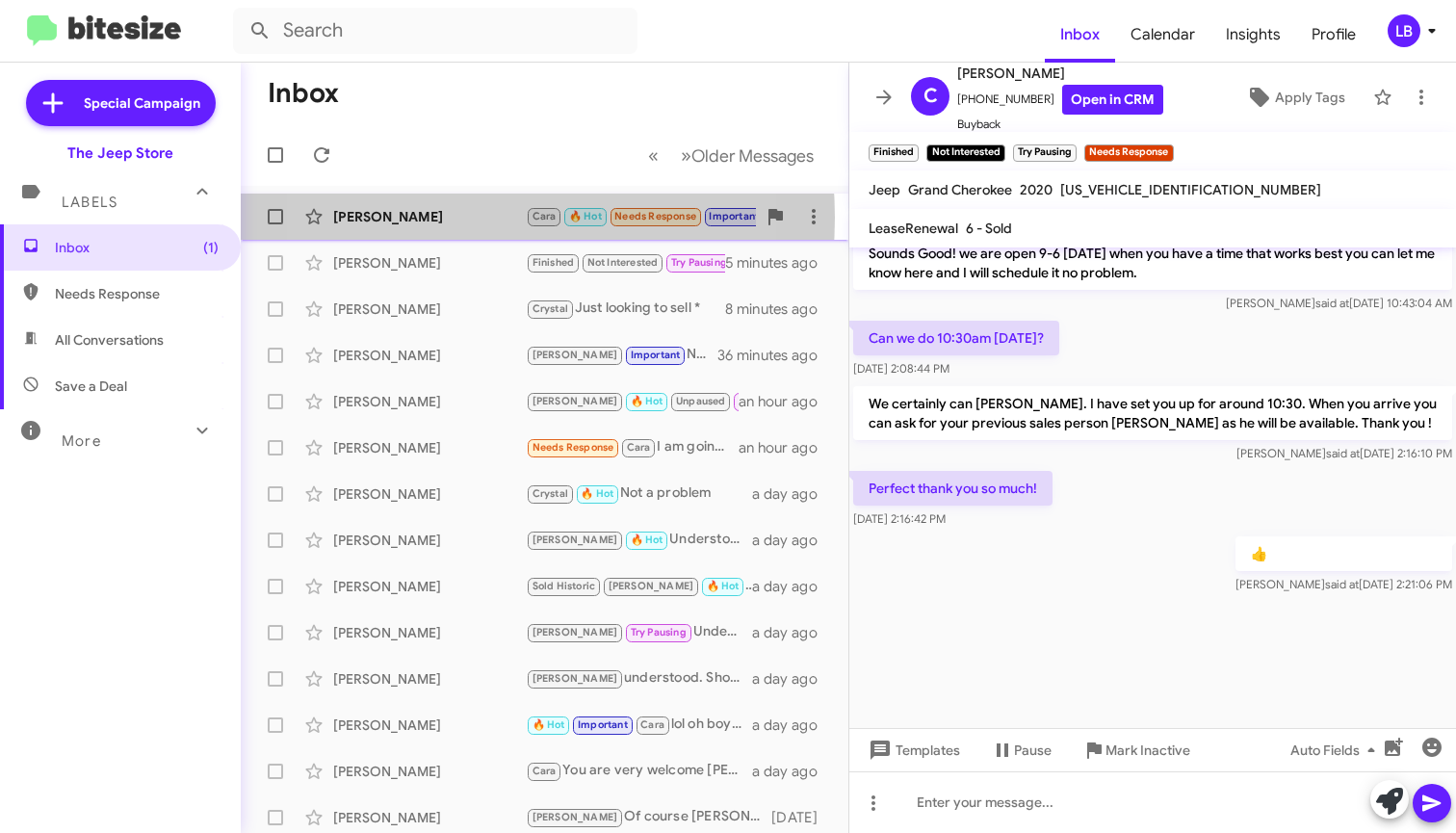
click at [438, 218] on div "[PERSON_NAME]" at bounding box center [429, 217] width 192 height 20
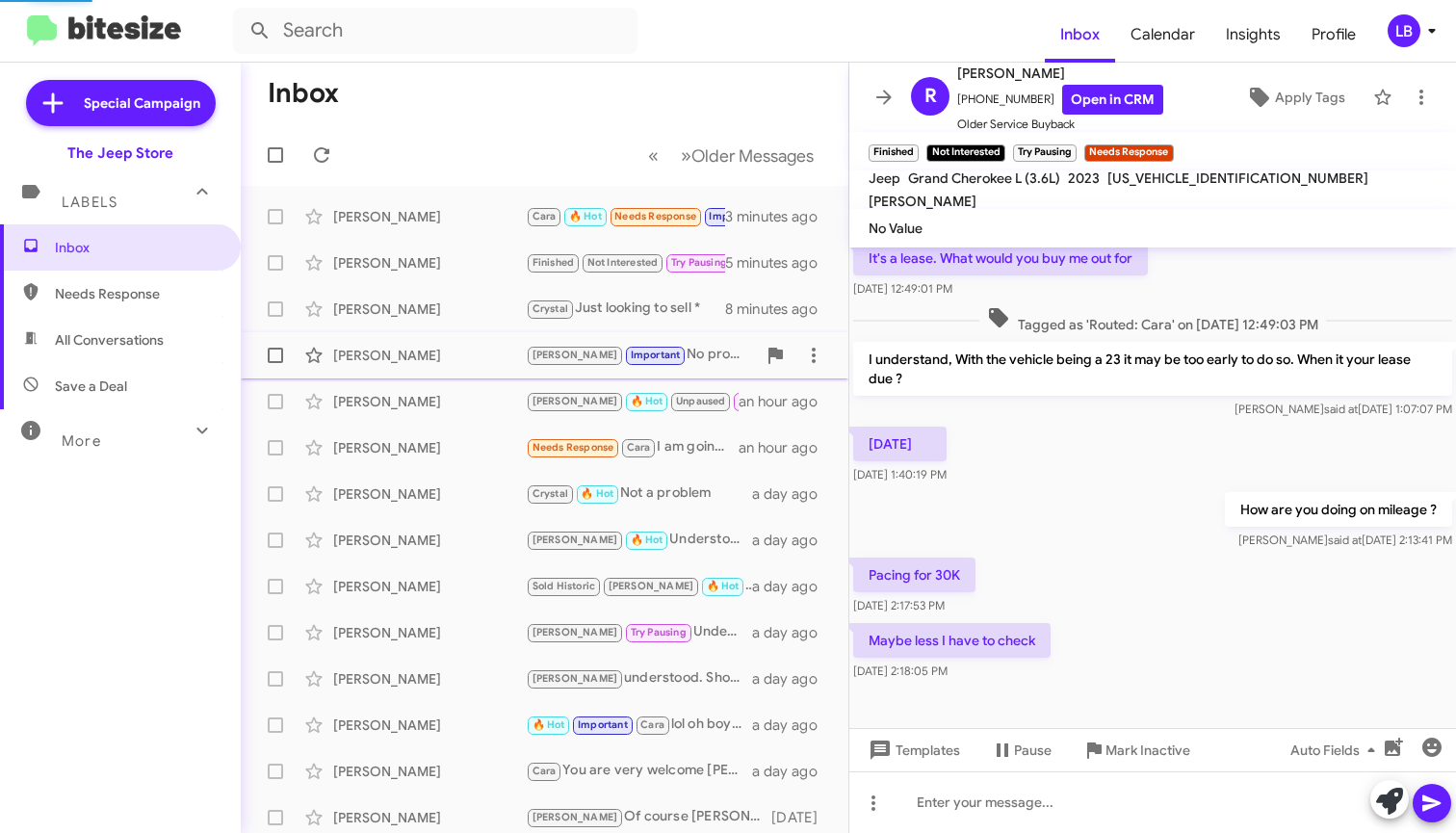
scroll to position [238, 0]
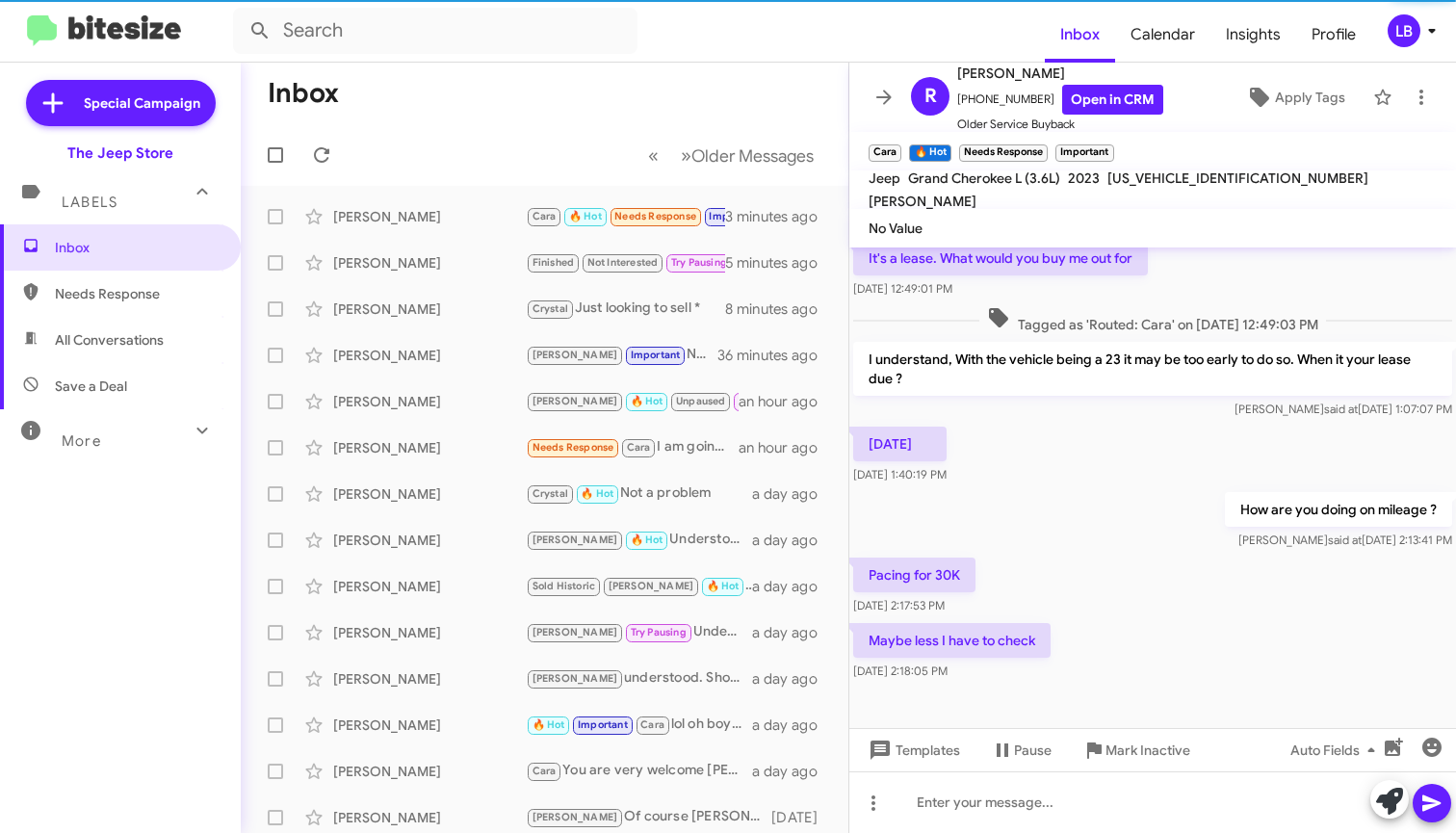
click at [1081, 508] on div "How are you doing on mileage ? [PERSON_NAME] said at [DATE] 2:13:41 PM" at bounding box center [1151, 521] width 606 height 65
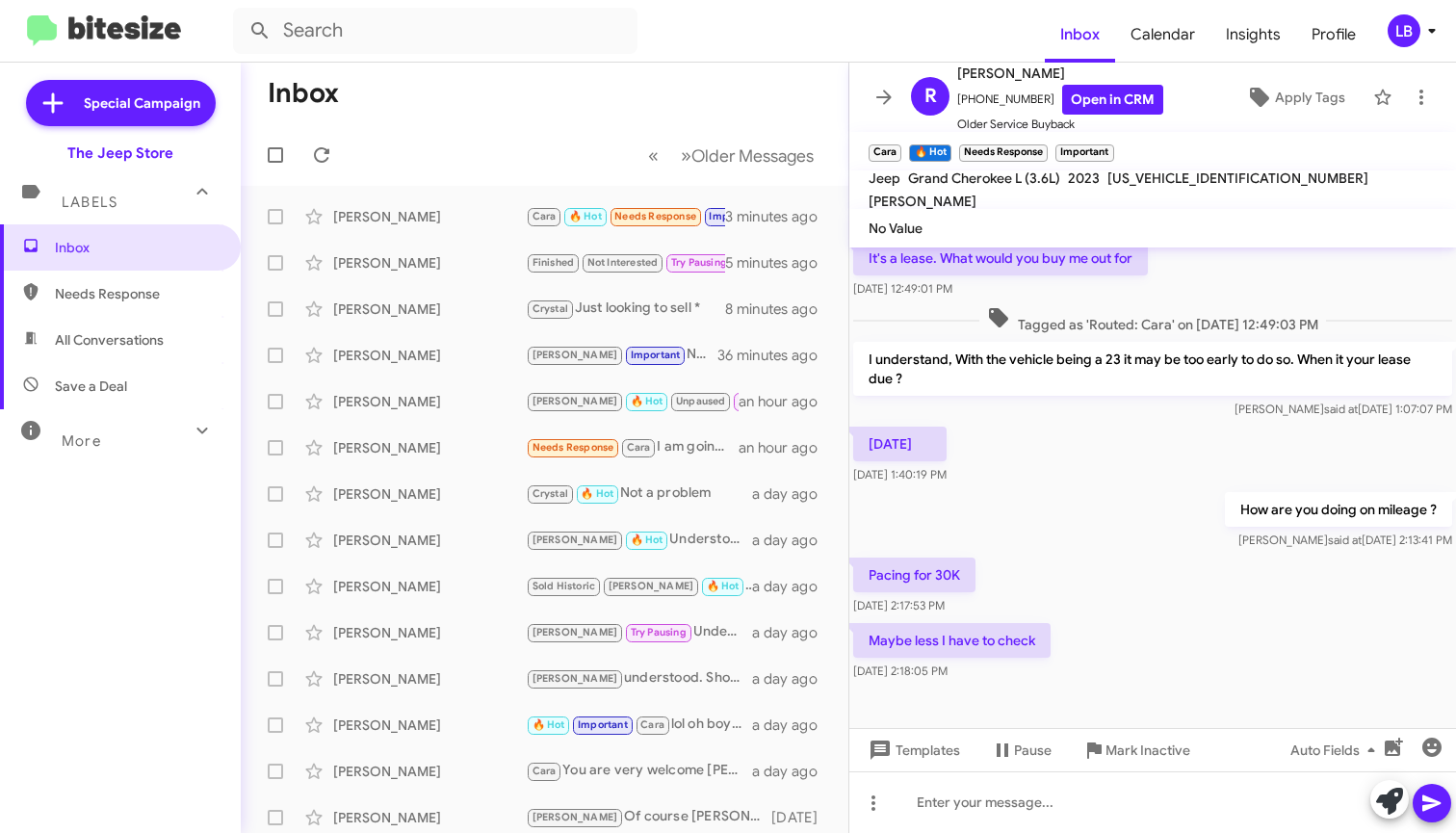
click at [979, 316] on span "Tagged as 'Routed: Cara' on [DATE] 12:49:03 PM" at bounding box center [1152, 320] width 347 height 28
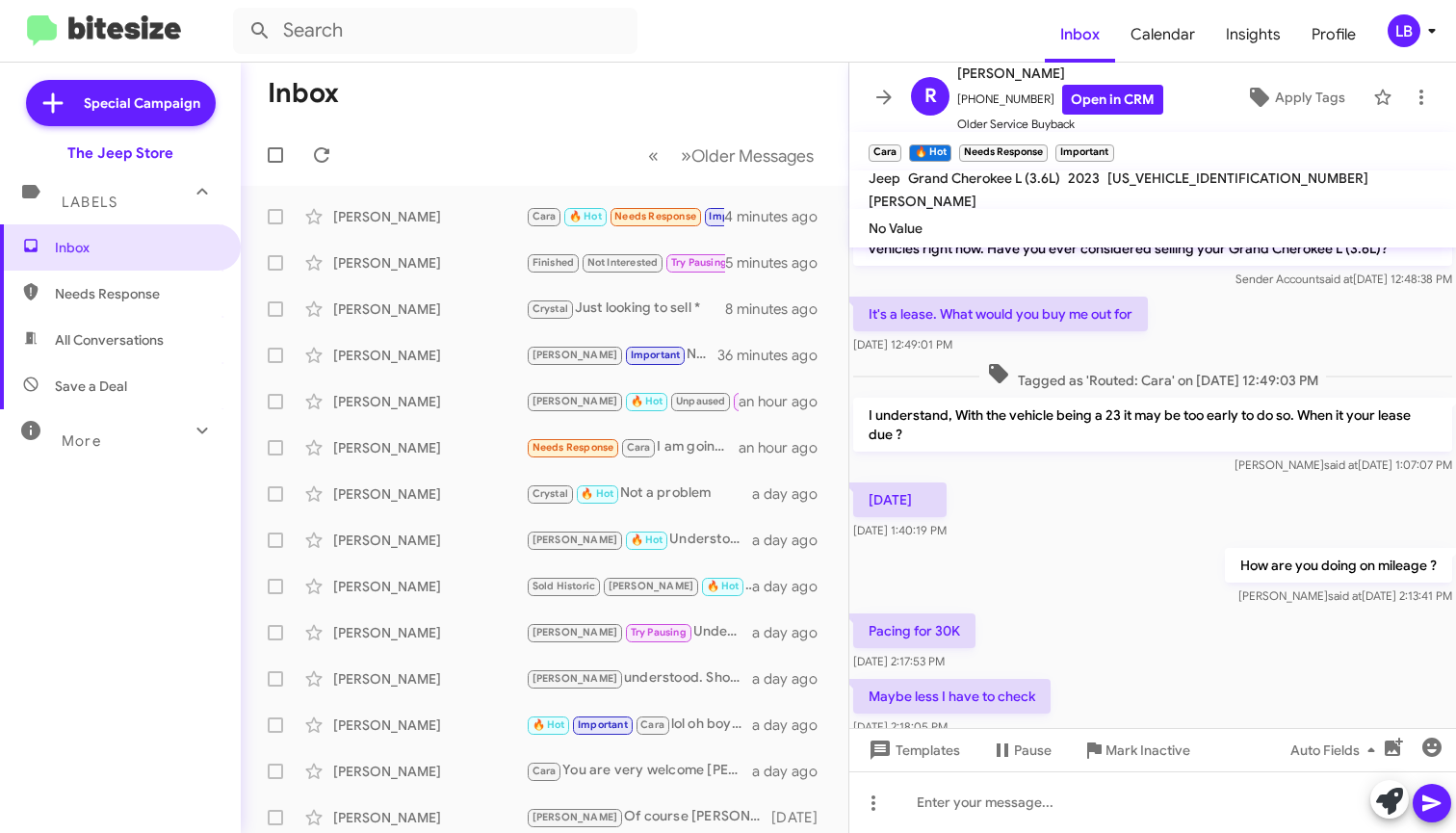
scroll to position [178, 0]
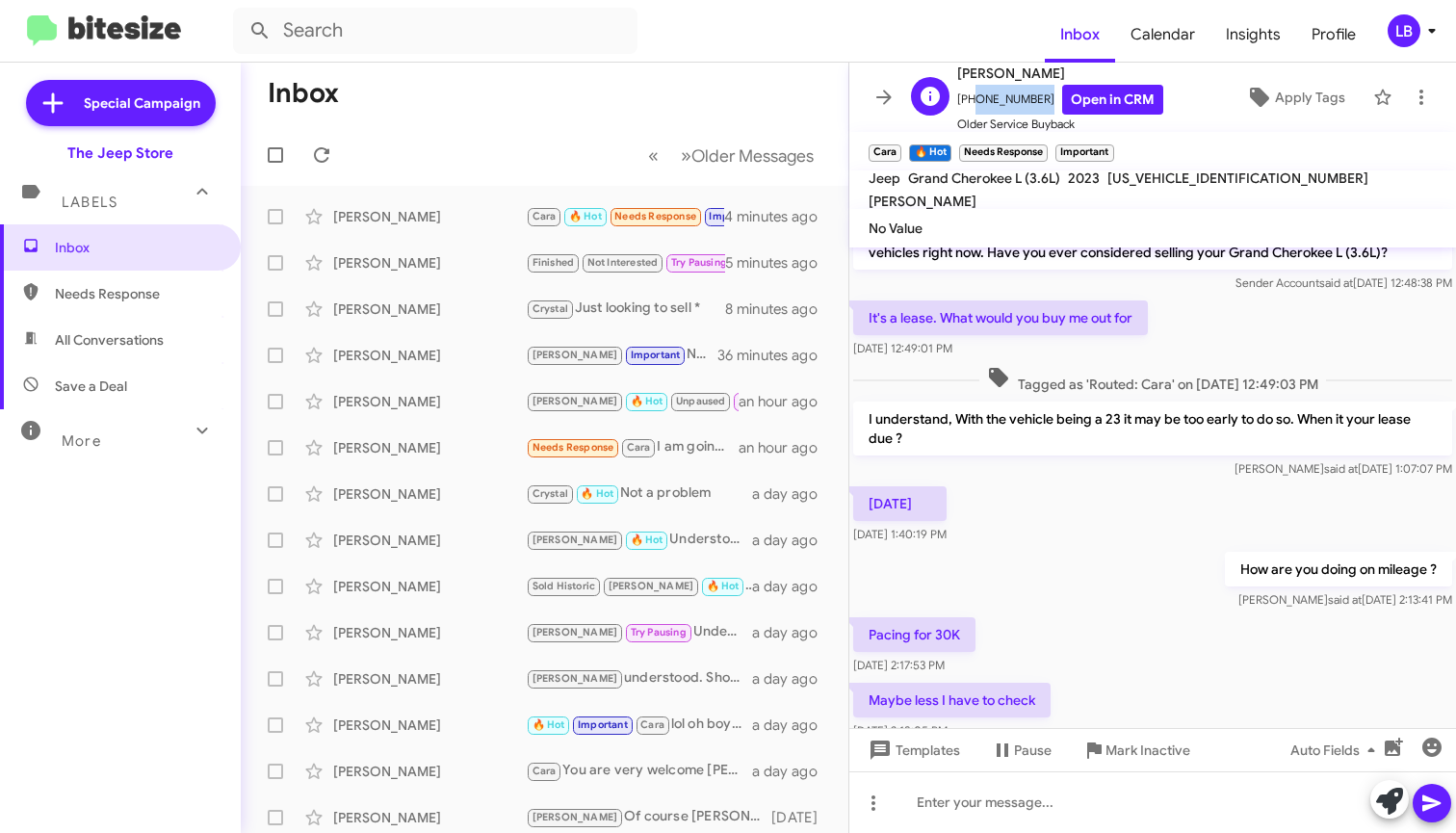
drag, startPoint x: 1037, startPoint y: 98, endPoint x: 967, endPoint y: 102, distance: 70.1
click at [967, 102] on span "[PHONE_NUMBER] Open in CRM" at bounding box center [1060, 100] width 206 height 30
copy span "9084335879"
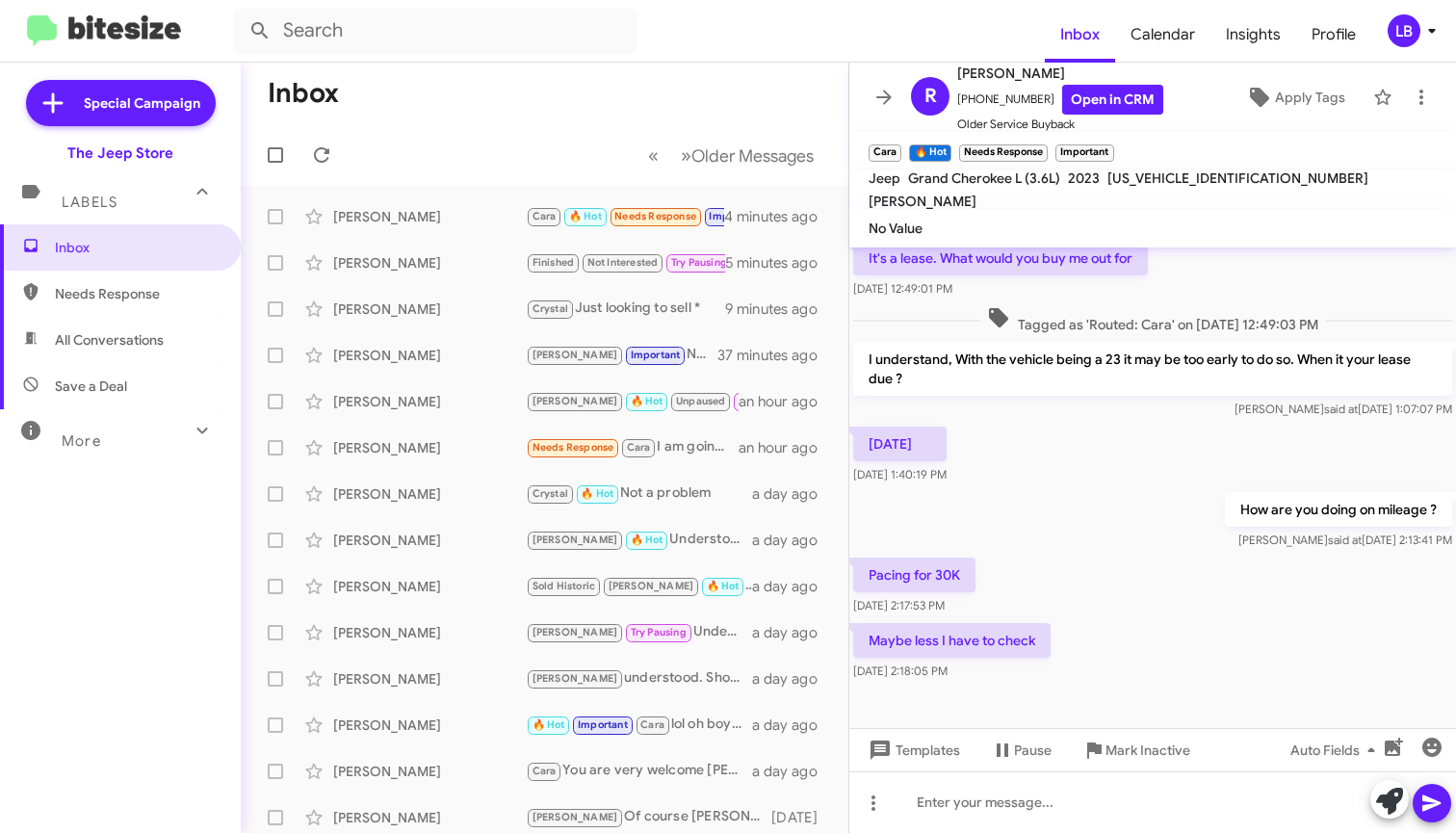
click at [1080, 478] on div "[DATE] [DATE] 1:40:19 PM" at bounding box center [1151, 455] width 606 height 65
click at [1204, 276] on div "It's a lease. What would you buy me out for [DATE] 12:49:01 PM" at bounding box center [1151, 269] width 606 height 65
drag, startPoint x: 1238, startPoint y: 186, endPoint x: 1105, endPoint y: 190, distance: 133.1
click at [1105, 189] on div "[US_VEHICLE_IDENTIFICATION_NUMBER]" at bounding box center [1237, 177] width 268 height 23
copy span "[US_VEHICLE_IDENTIFICATION_NUMBER]"
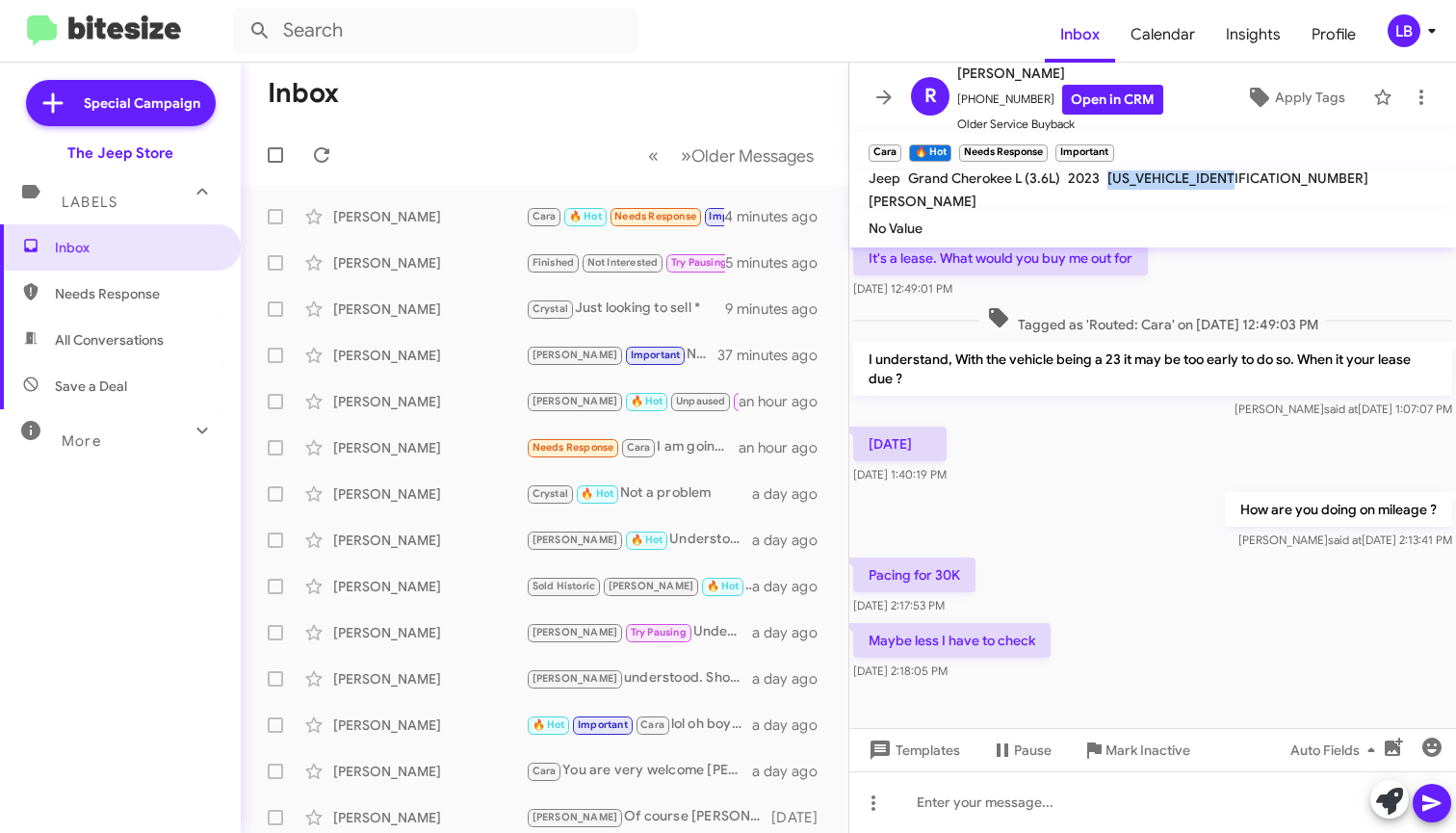
click at [1005, 519] on div "How are you doing on mileage ? [PERSON_NAME] said at [DATE] 2:13:41 PM" at bounding box center [1151, 521] width 606 height 65
click at [1087, 489] on div "How are you doing on mileage ? [PERSON_NAME] said at [DATE] 2:13:41 PM" at bounding box center [1151, 521] width 606 height 65
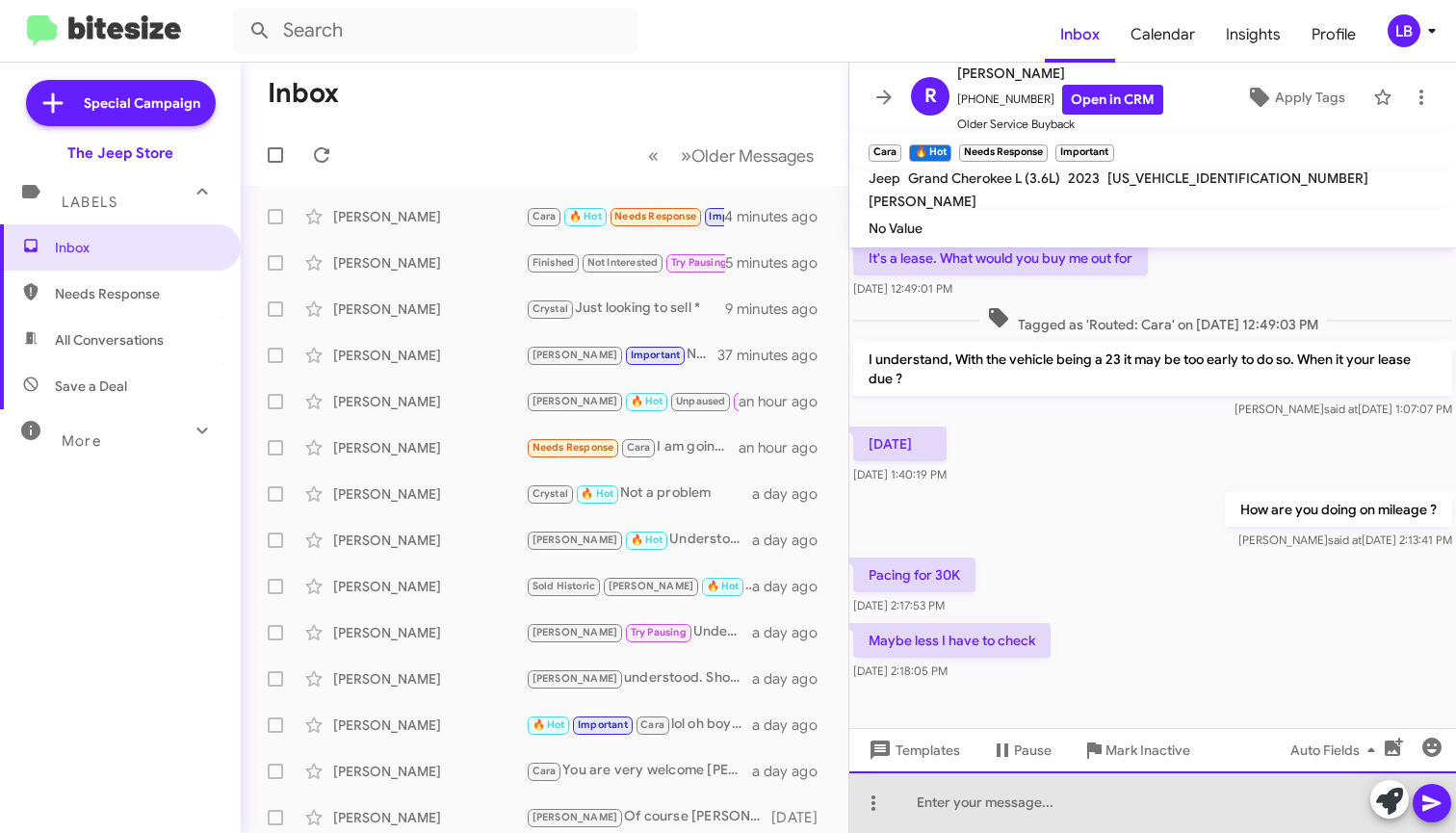
click at [1042, 799] on div at bounding box center [1151, 801] width 606 height 61
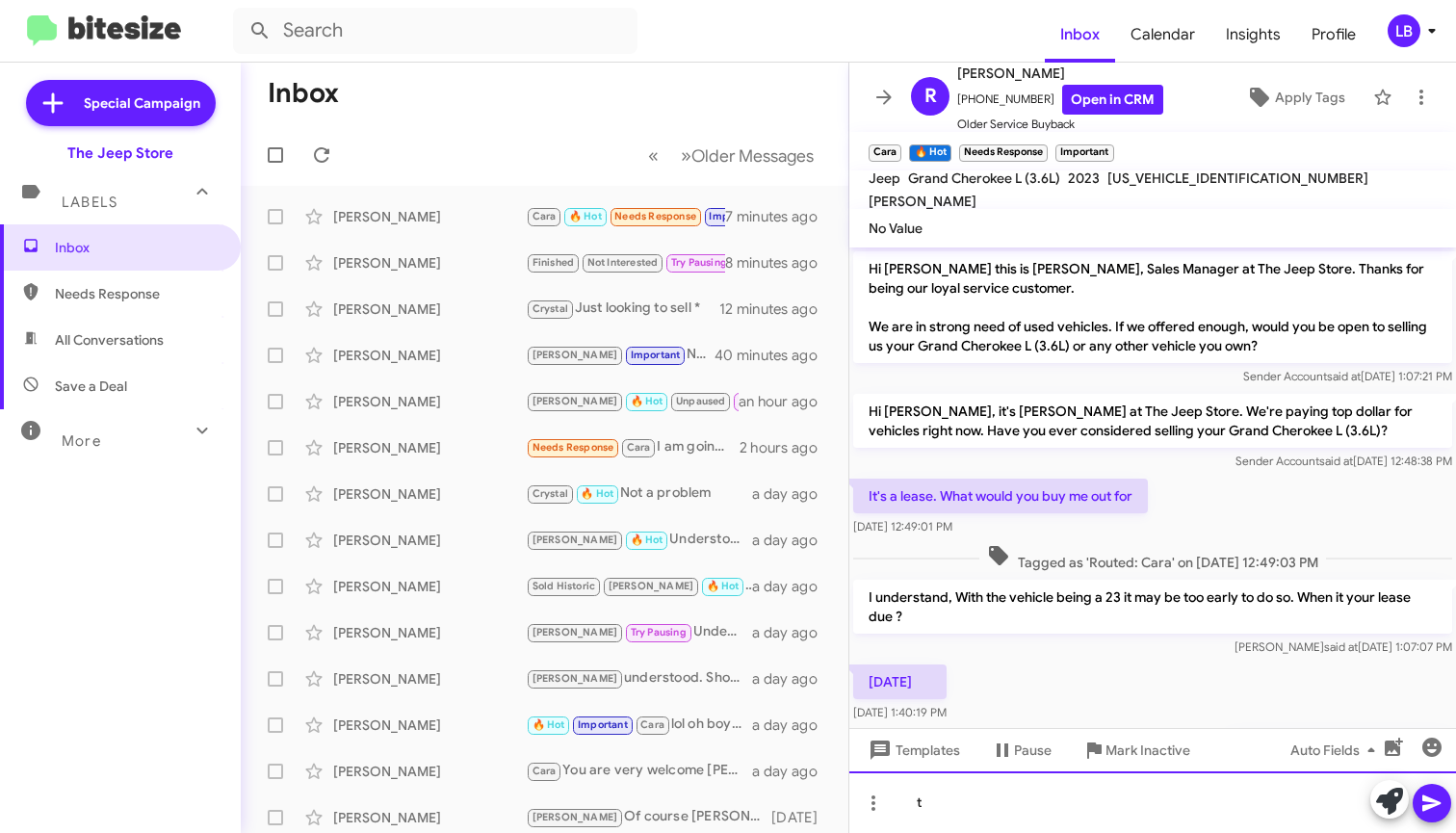
scroll to position [308, 0]
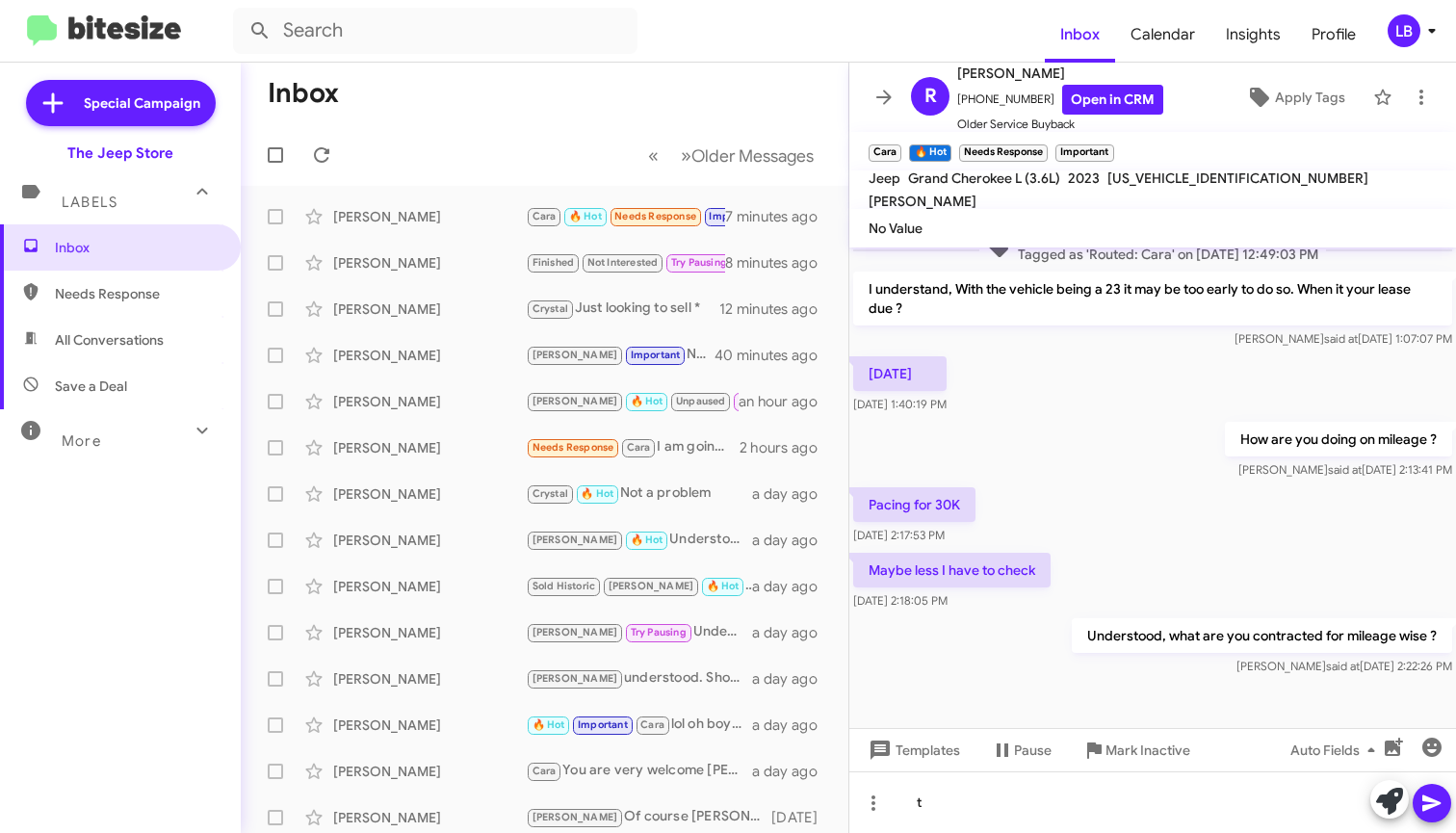
click at [1243, 463] on div "[PERSON_NAME] said at [DATE] 2:13:41 PM" at bounding box center [1338, 470] width 227 height 20
click at [663, 102] on mat-toolbar-row "Inbox" at bounding box center [544, 93] width 607 height 61
